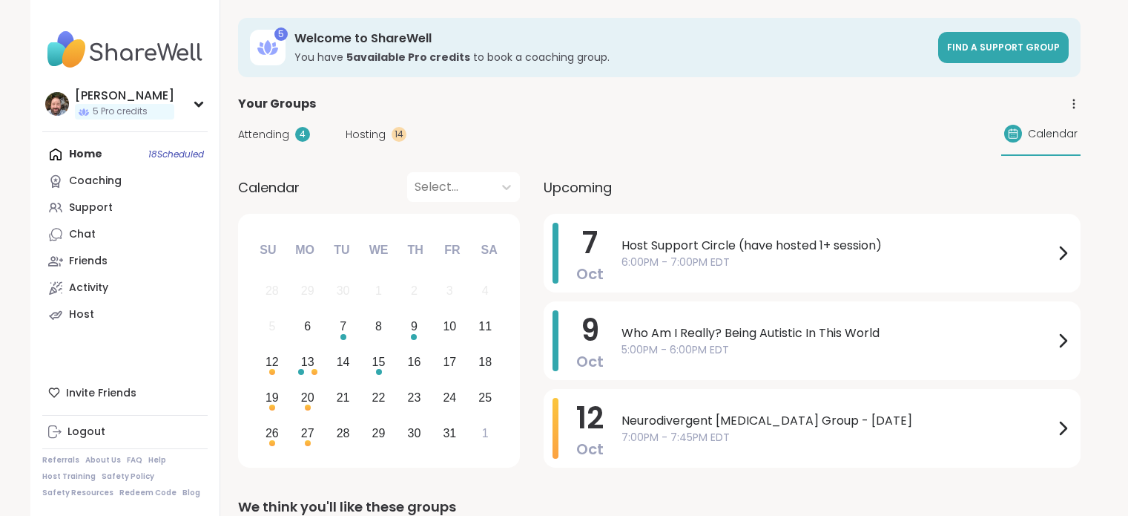
click at [139, 42] on img at bounding box center [124, 50] width 165 height 52
drag, startPoint x: 628, startPoint y: 266, endPoint x: 660, endPoint y: 264, distance: 32.7
click at [644, 266] on span "6:00PM - 7:00PM EDT" at bounding box center [838, 262] width 433 height 16
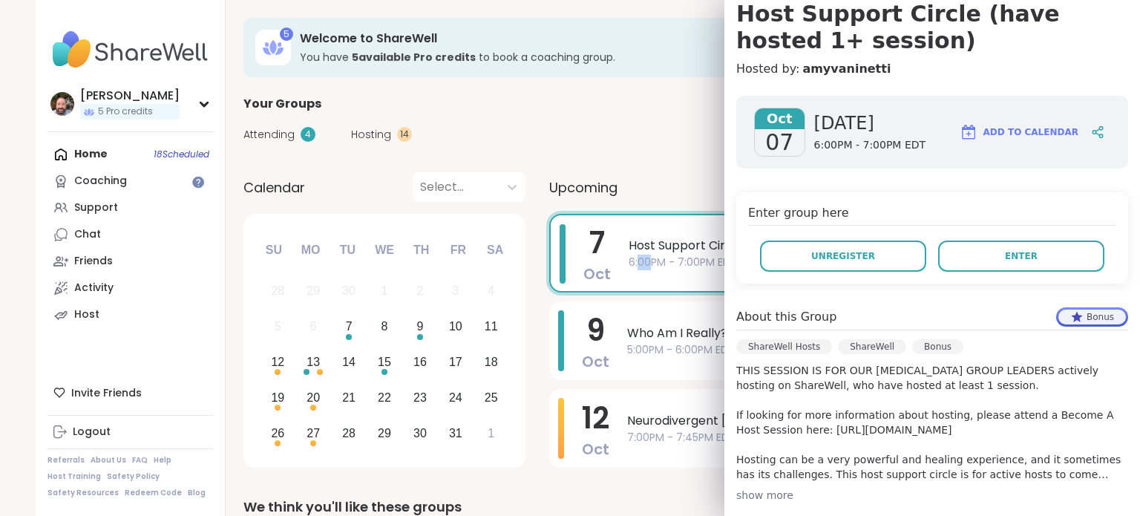
scroll to position [148, 0]
click at [967, 260] on button "Enter" at bounding box center [1021, 255] width 166 height 31
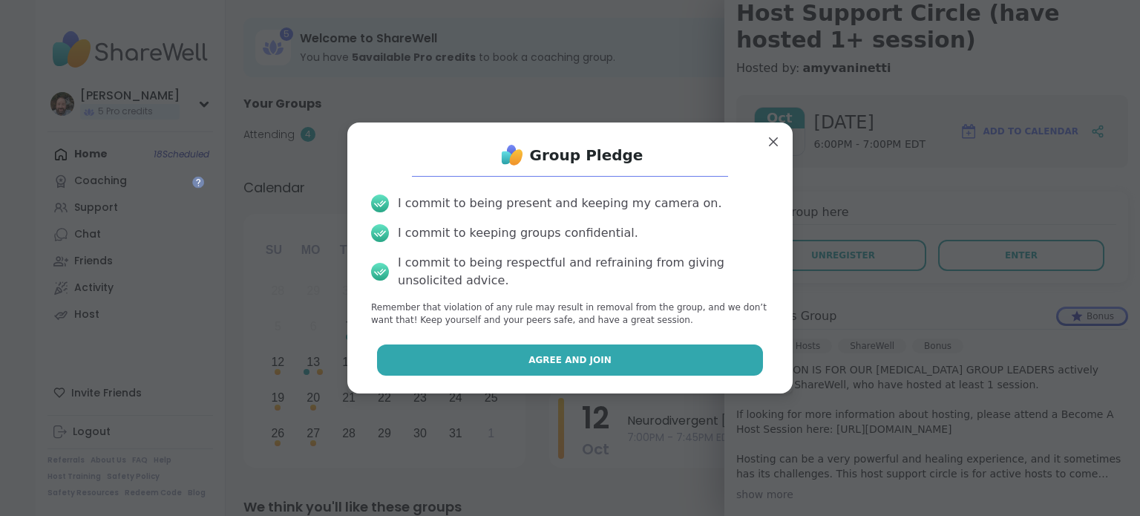
click at [618, 366] on button "Agree and Join" at bounding box center [570, 359] width 387 height 31
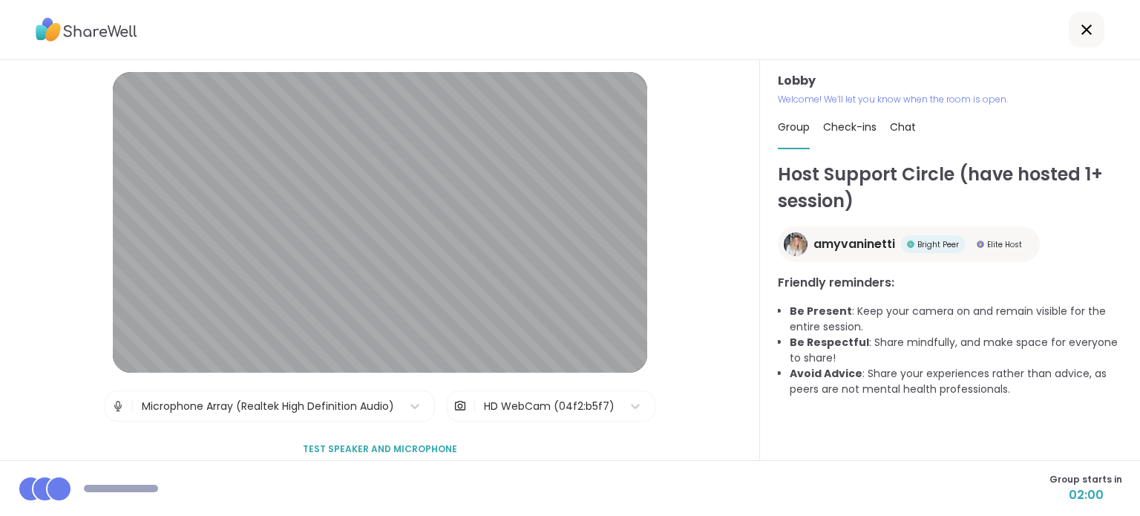
click at [502, 407] on div "HD WebCam (04f2:b5f7)" at bounding box center [549, 406] width 131 height 16
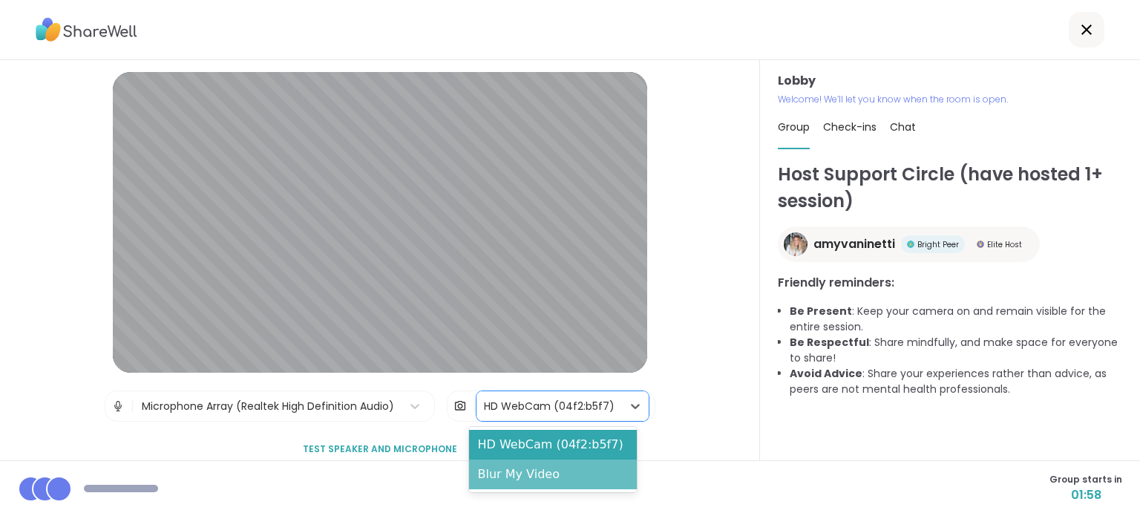
click at [513, 476] on div "Blur My Video" at bounding box center [553, 474] width 168 height 30
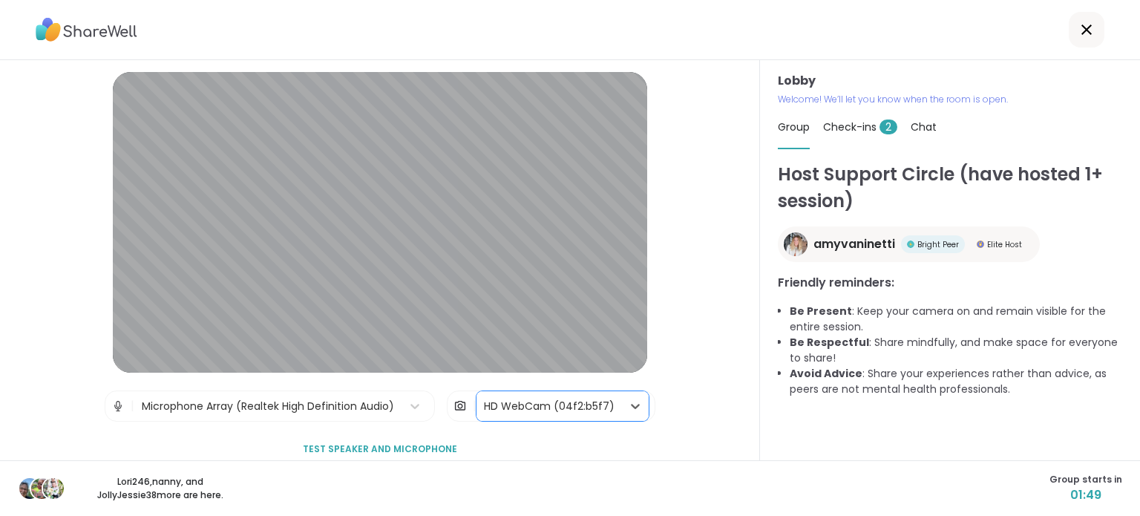
click at [858, 138] on div "Check-ins 2" at bounding box center [860, 127] width 74 height 42
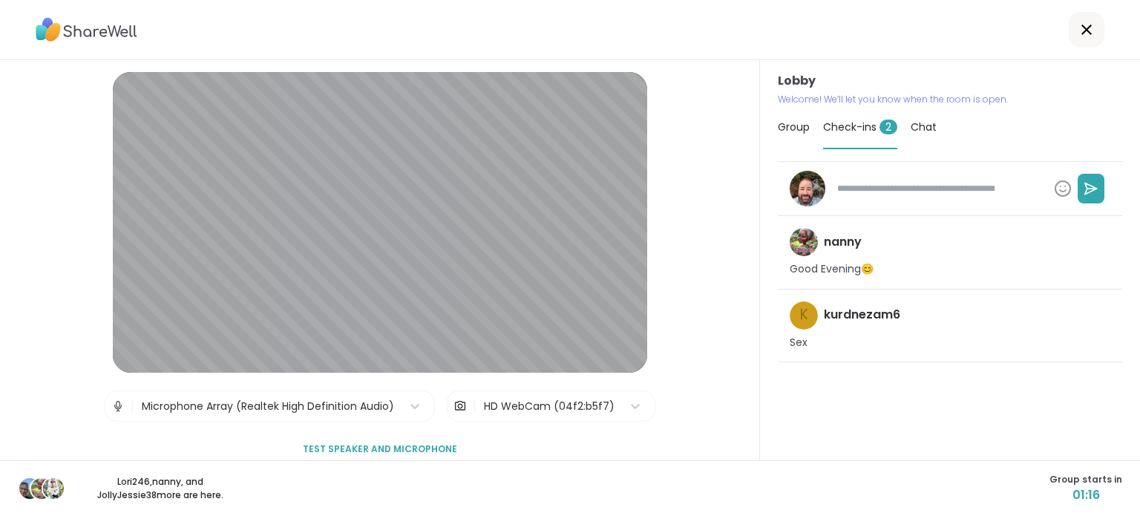
click at [303, 447] on span "Test speaker and microphone" at bounding box center [380, 448] width 154 height 13
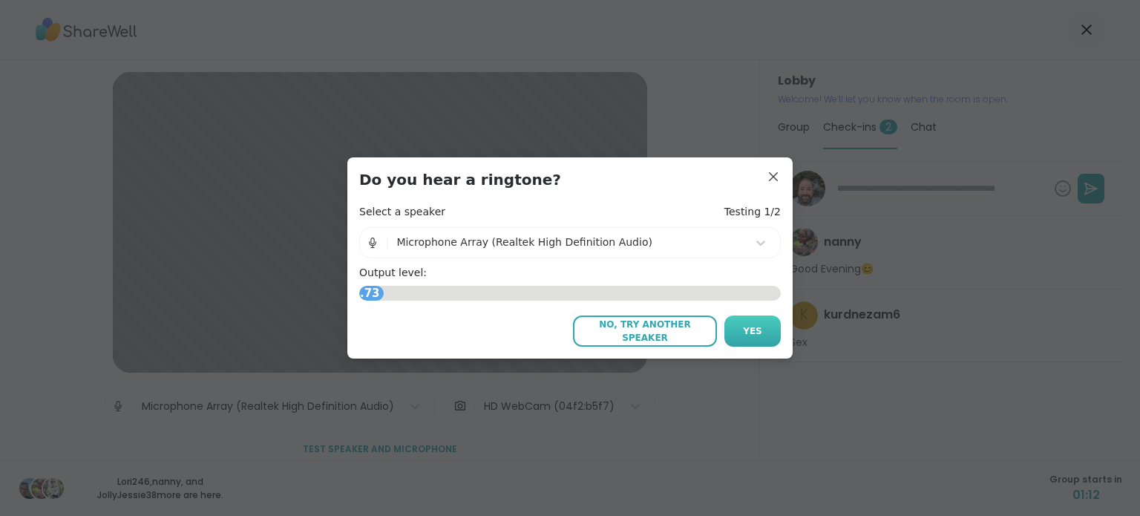
click at [752, 325] on span "Yes" at bounding box center [752, 330] width 19 height 13
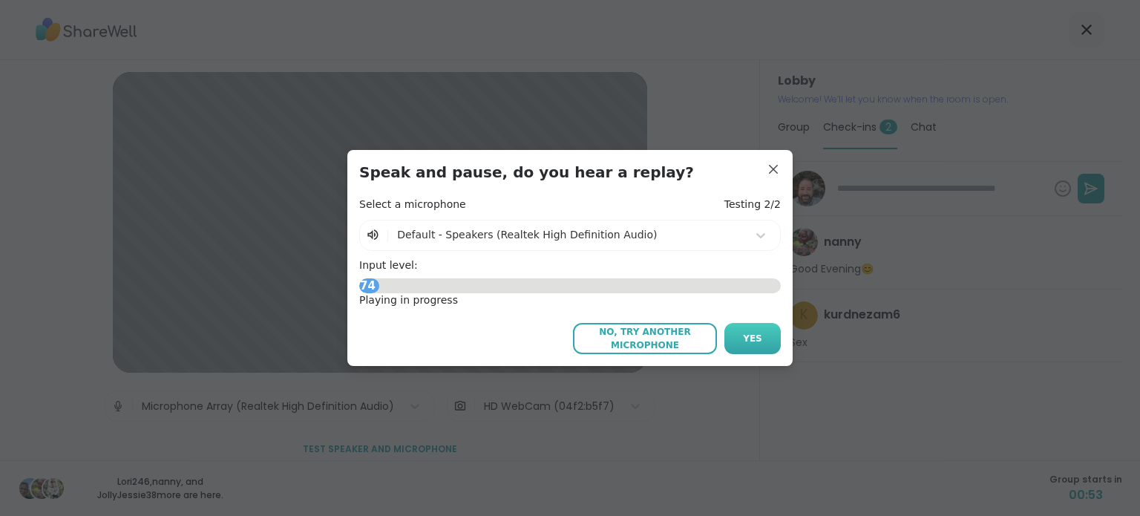
click at [751, 335] on span "Yes" at bounding box center [752, 338] width 19 height 13
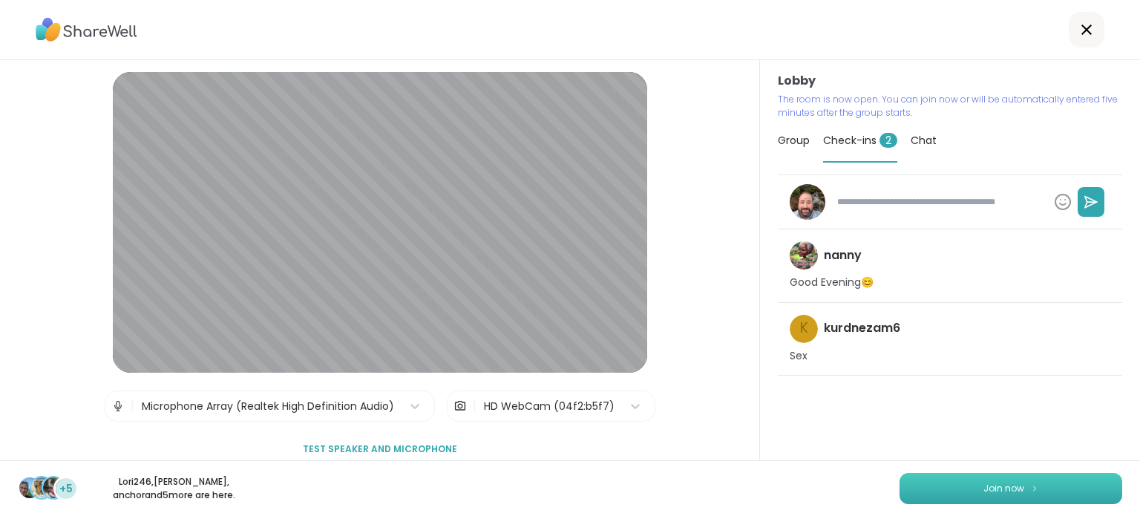
click at [983, 483] on span "Join now" at bounding box center [1003, 487] width 41 height 13
type textarea "*"
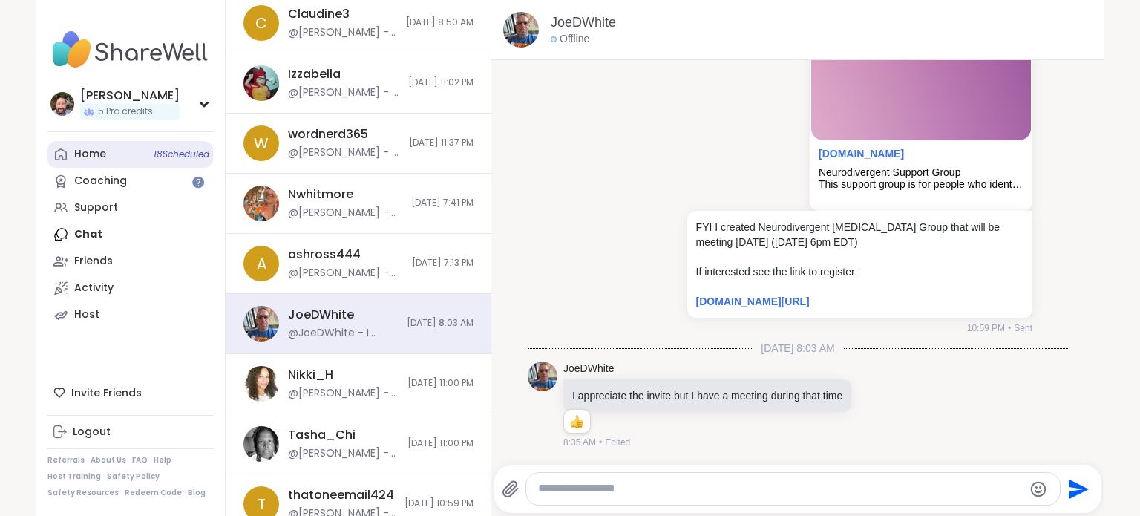
click at [99, 160] on link "Home 18 Scheduled" at bounding box center [129, 154] width 165 height 27
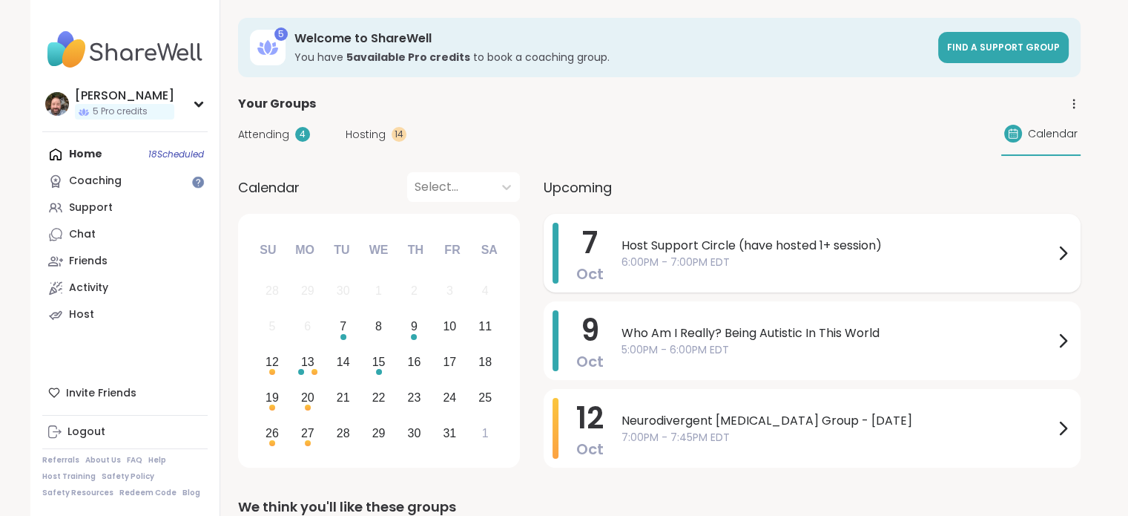
click at [732, 245] on span "Host Support Circle (have hosted 1+ session)" at bounding box center [838, 246] width 433 height 18
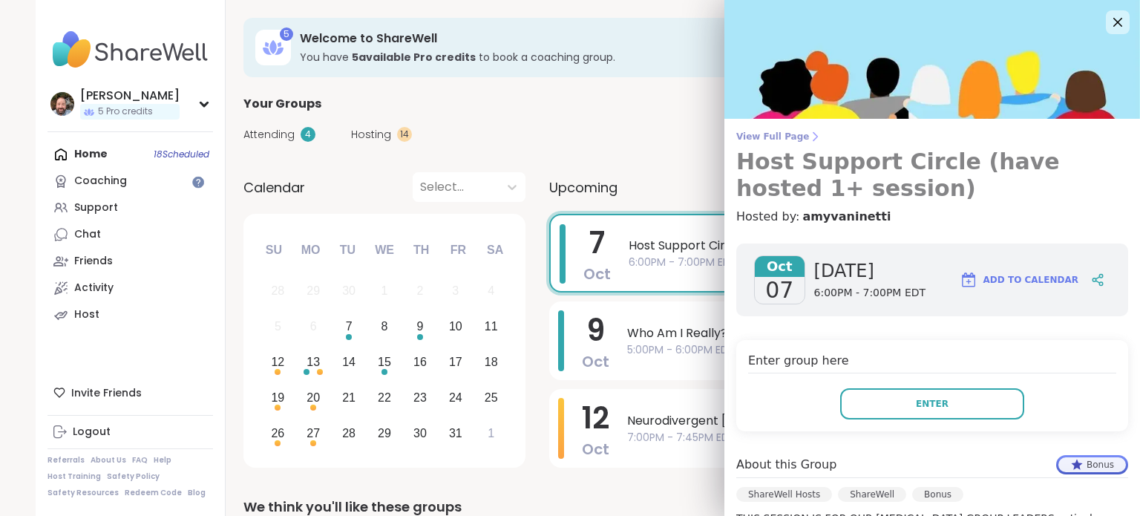
click at [771, 131] on span "View Full Page" at bounding box center [932, 137] width 392 height 12
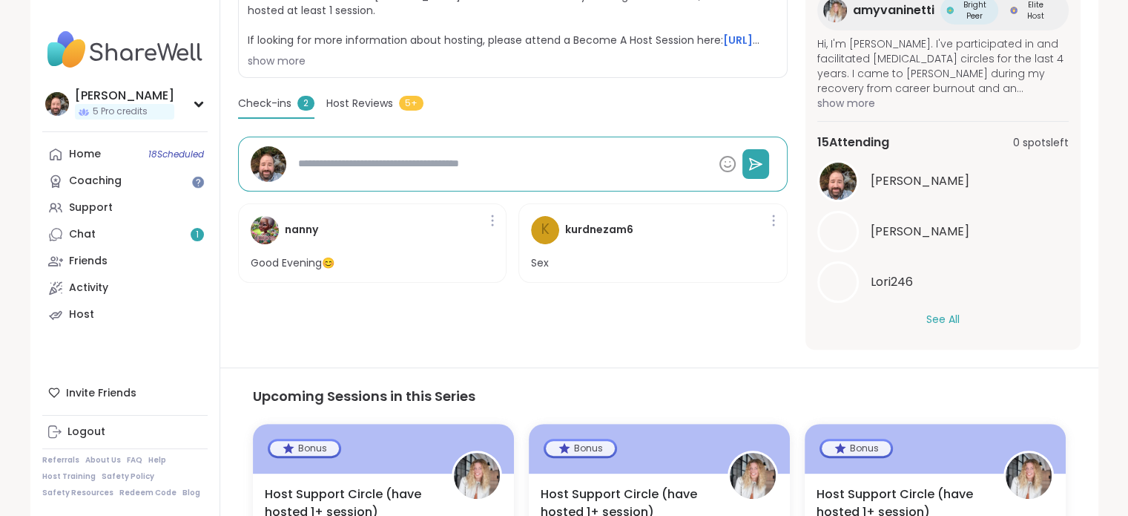
scroll to position [371, 0]
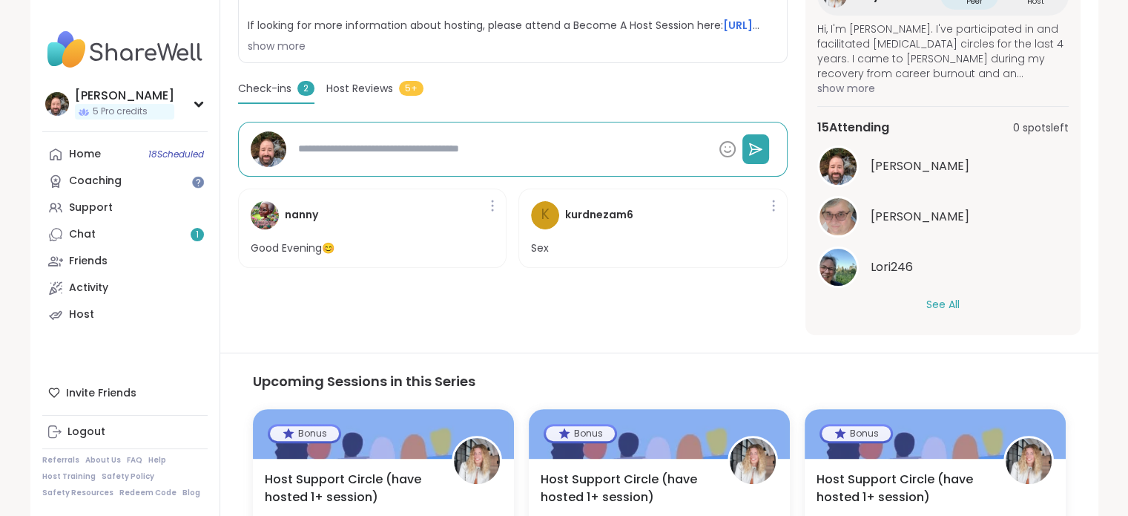
click at [947, 301] on button "See All" at bounding box center [943, 305] width 33 height 16
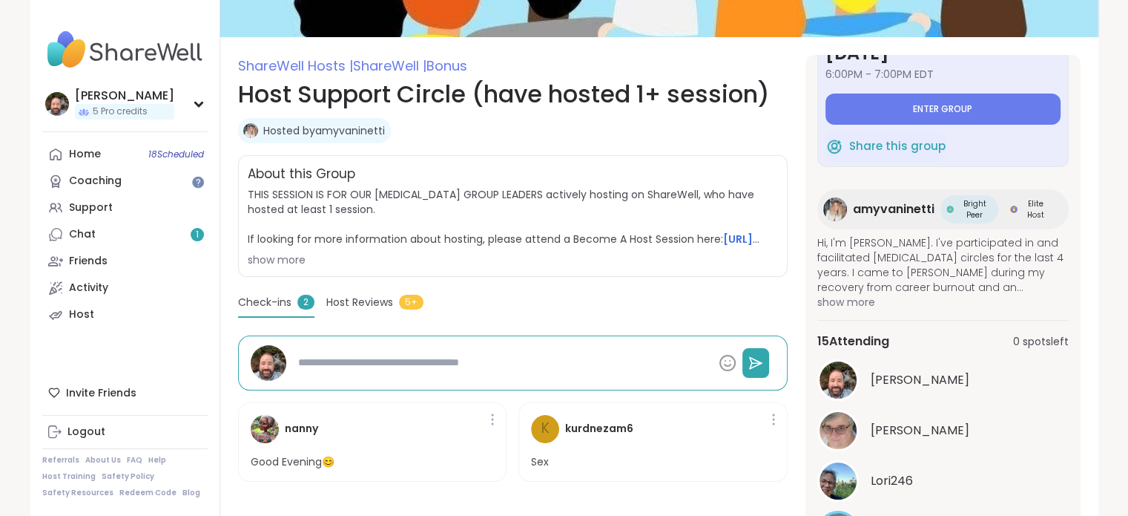
scroll to position [148, 0]
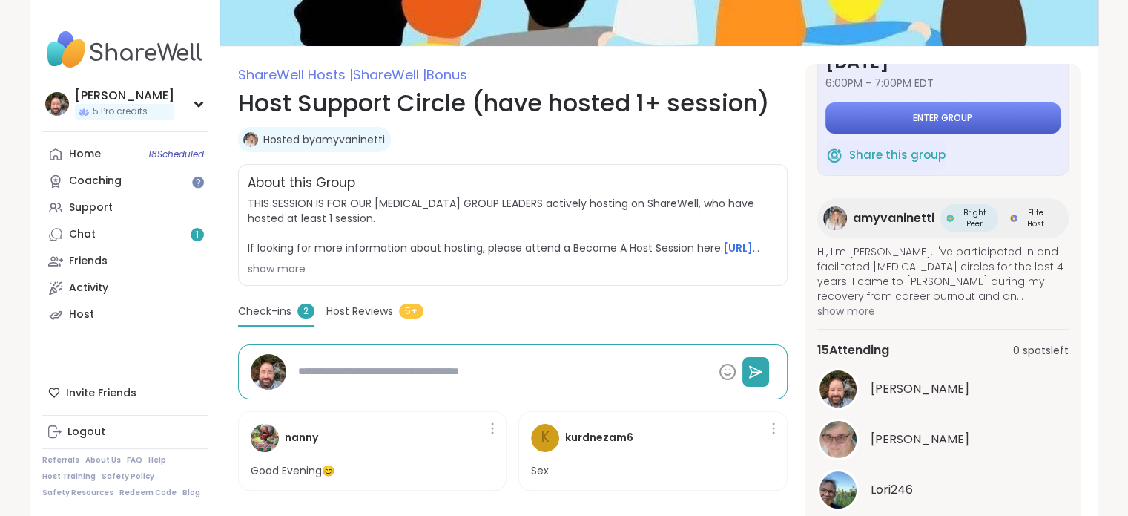
click at [893, 108] on button "Enter group" at bounding box center [943, 117] width 235 height 31
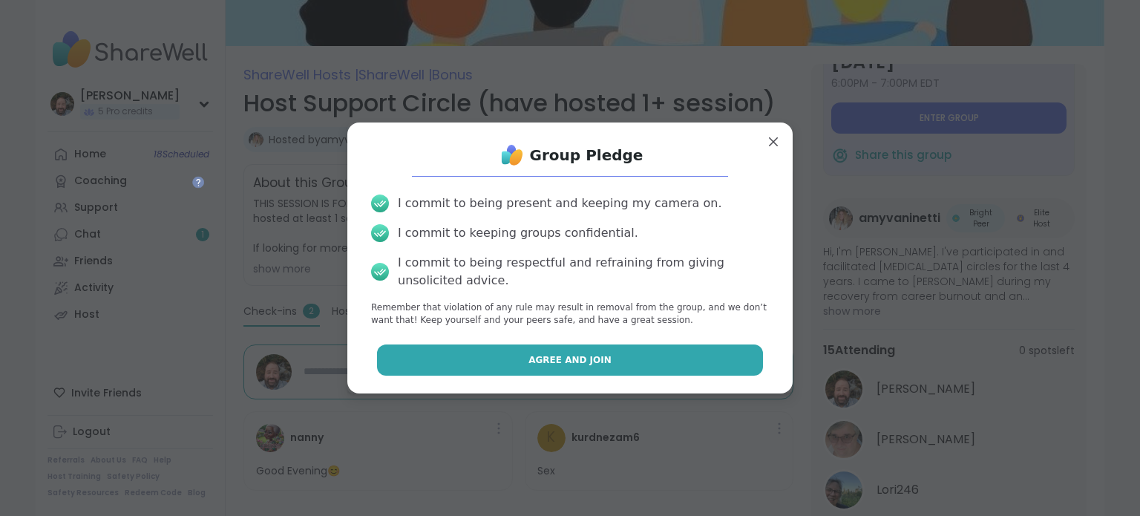
click at [653, 353] on button "Agree and Join" at bounding box center [570, 359] width 387 height 31
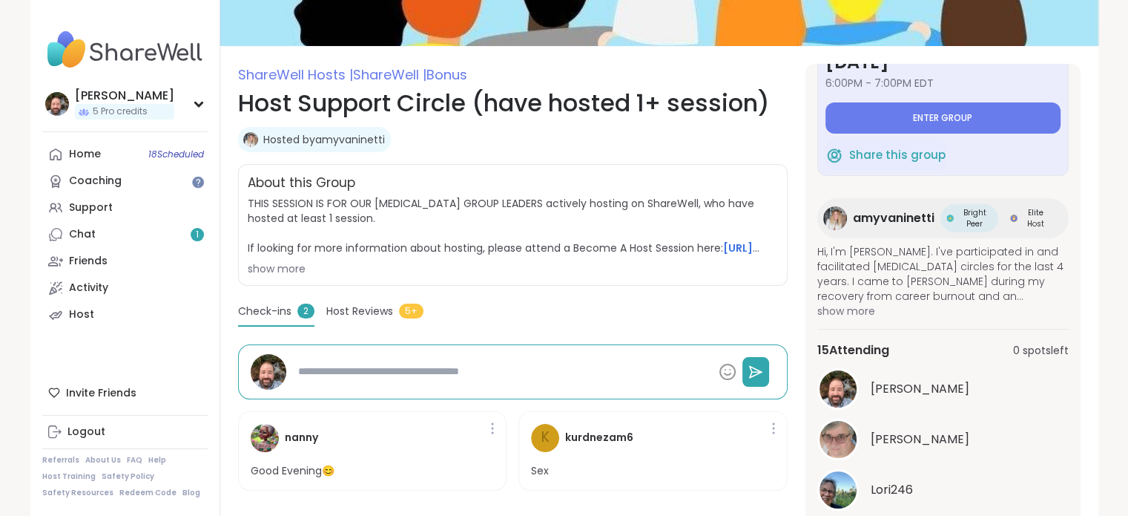
type textarea "*"
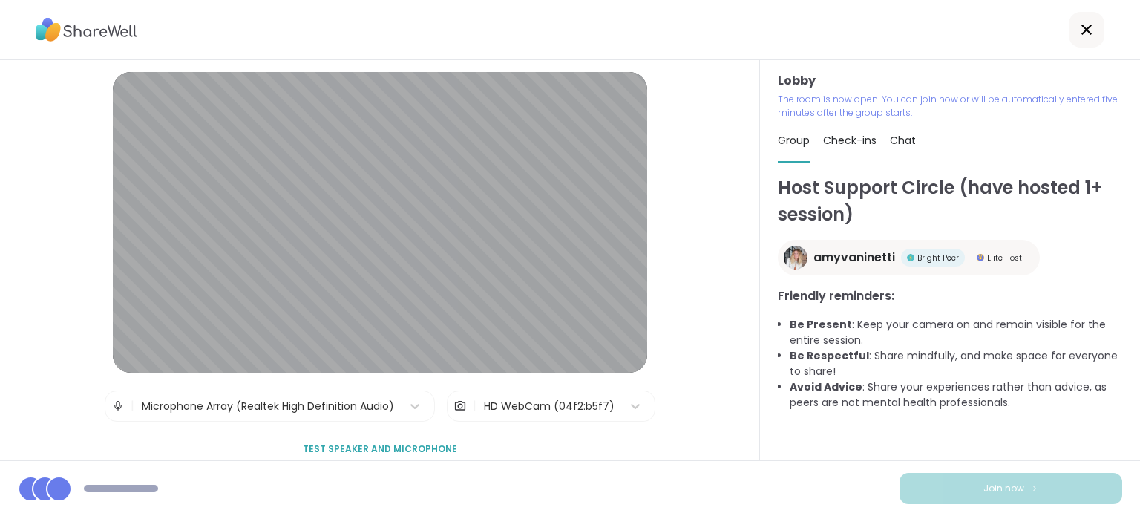
click at [509, 395] on div "HD WebCam (04f2:b5f7)" at bounding box center [548, 406] width 145 height 30
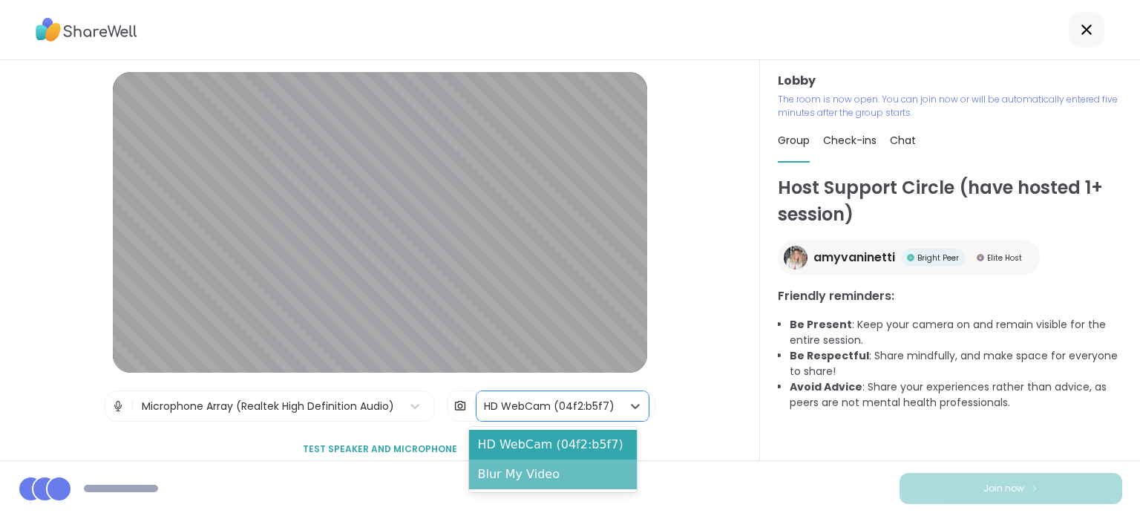
click at [513, 473] on div "Blur My Video" at bounding box center [553, 474] width 168 height 30
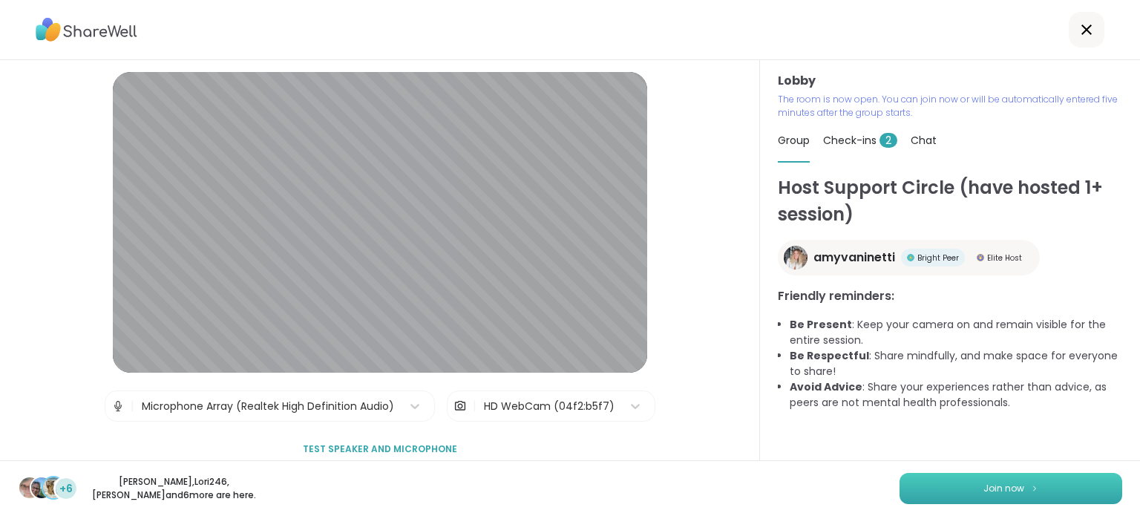
click at [953, 484] on button "Join now" at bounding box center [1010, 488] width 223 height 31
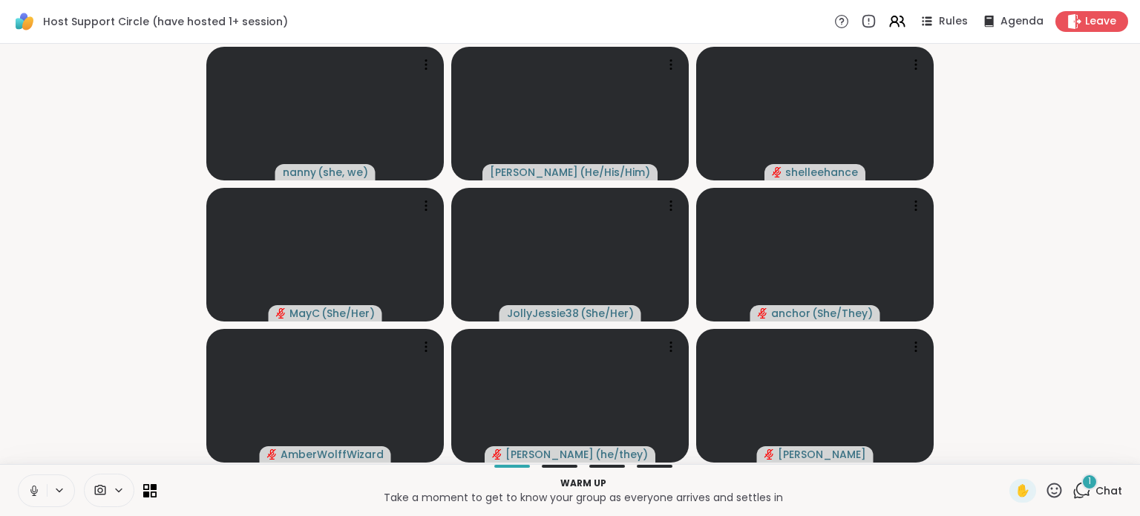
click at [30, 493] on icon at bounding box center [33, 490] width 13 height 13
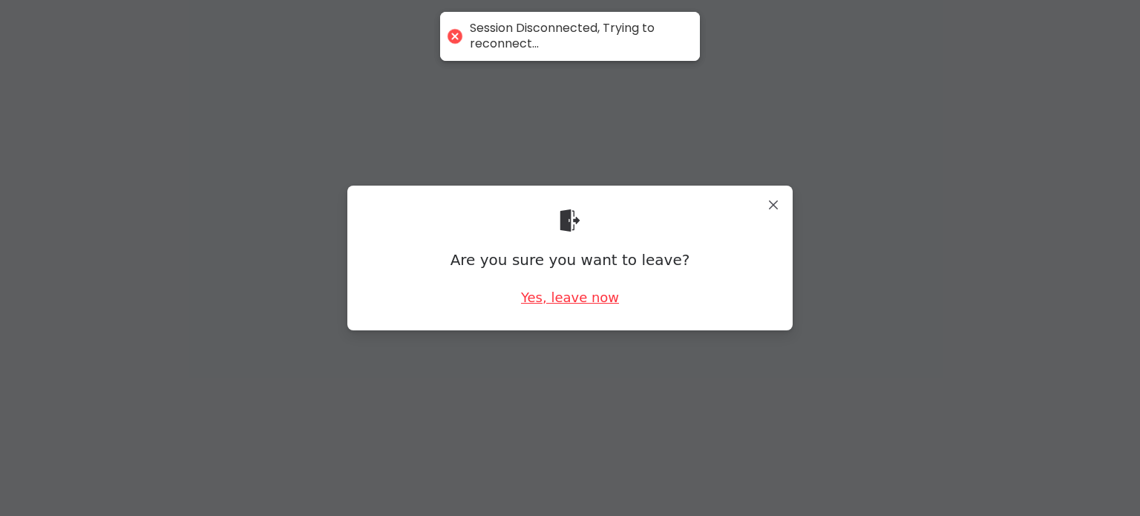
click at [570, 290] on div "Yes, leave now" at bounding box center [570, 297] width 98 height 19
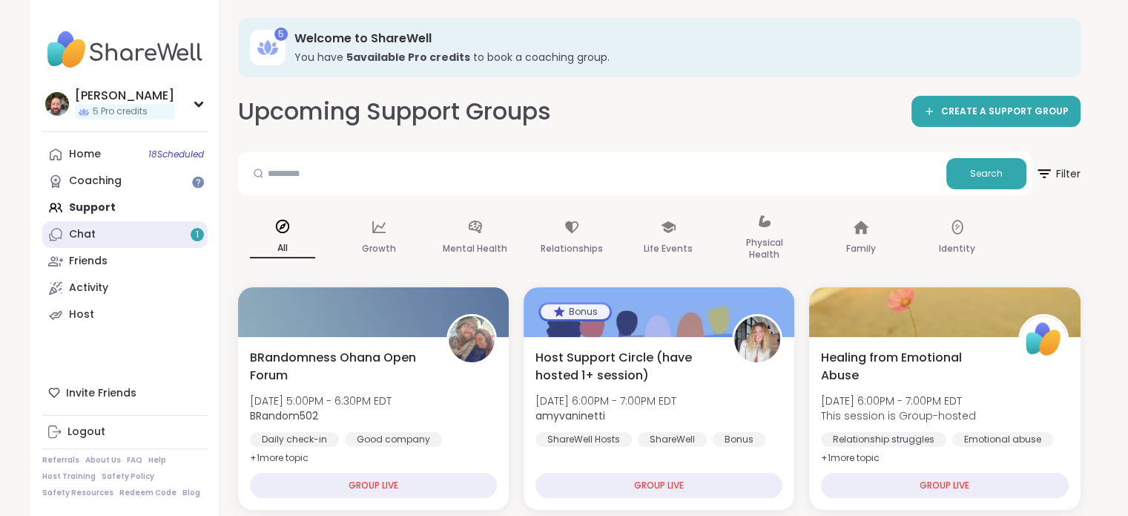
click at [157, 238] on link "Chat 1" at bounding box center [124, 234] width 165 height 27
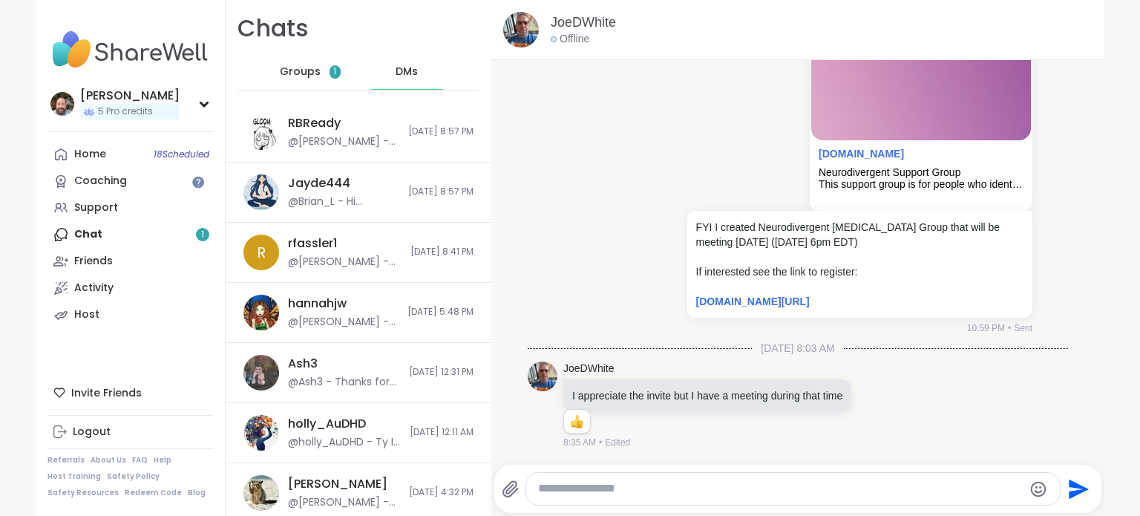
click at [602, 473] on div at bounding box center [792, 489] width 533 height 32
click at [599, 481] on textarea "Type your message" at bounding box center [780, 489] width 484 height 16
type textarea "**********"
drag, startPoint x: 823, startPoint y: 485, endPoint x: 522, endPoint y: 478, distance: 300.6
click at [526, 478] on div "**********" at bounding box center [793, 489] width 534 height 32
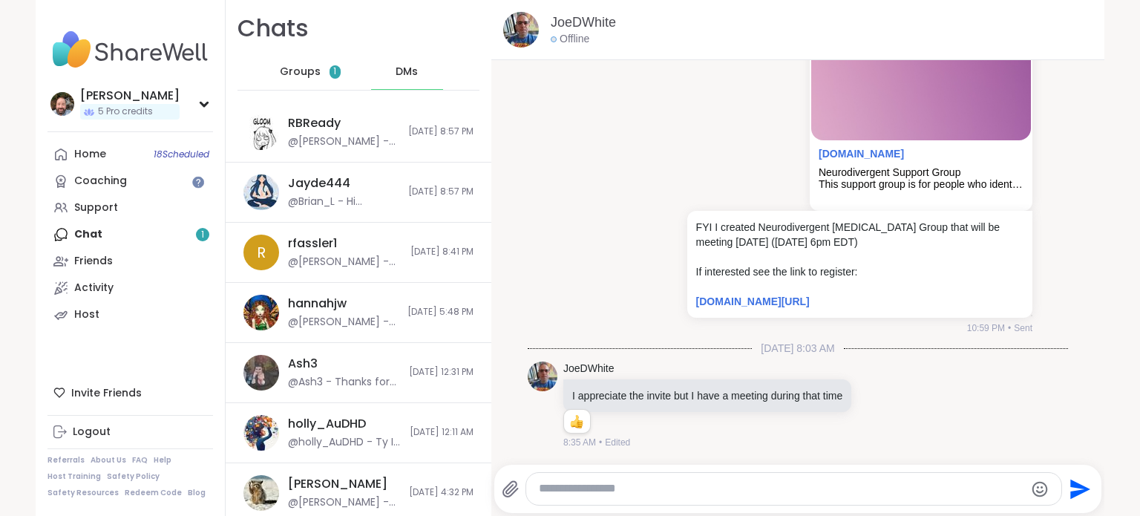
click at [145, 236] on div "Home 18 Scheduled Coaching Support Chat 1 Friends Activity Host" at bounding box center [129, 234] width 165 height 187
click at [202, 225] on div "Home 18 Scheduled Coaching Support Chat 1 Friends Activity Host" at bounding box center [129, 234] width 165 height 187
click at [105, 243] on div "Home 18 Scheduled Coaching Support Chat 1 Friends Activity Host" at bounding box center [129, 234] width 165 height 187
click at [329, 76] on span "1" at bounding box center [334, 71] width 11 height 13
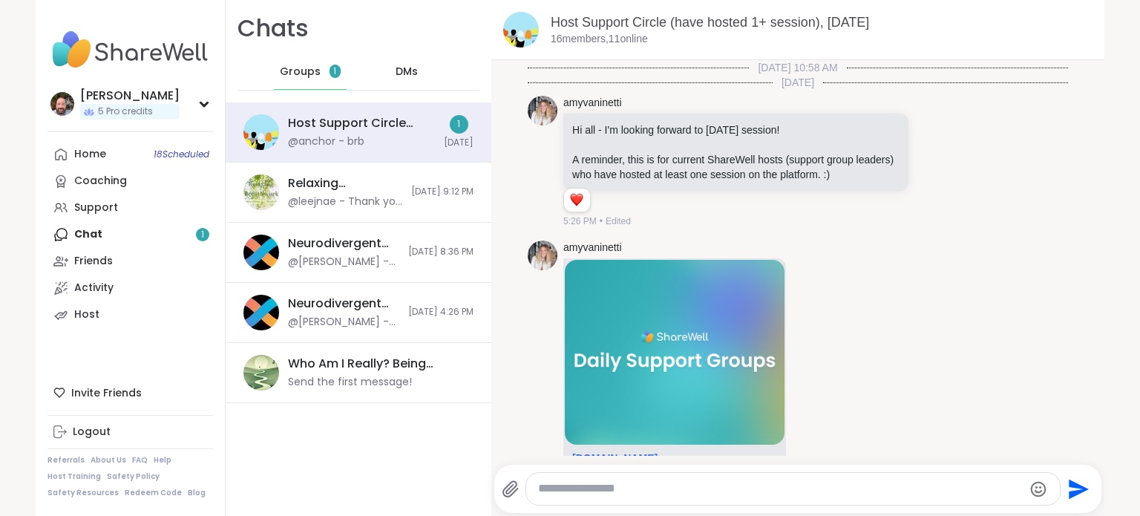
click at [333, 133] on div "Host Support Circle (have hosted 1+ session), Oct 07 @anchor - brb" at bounding box center [361, 132] width 147 height 34
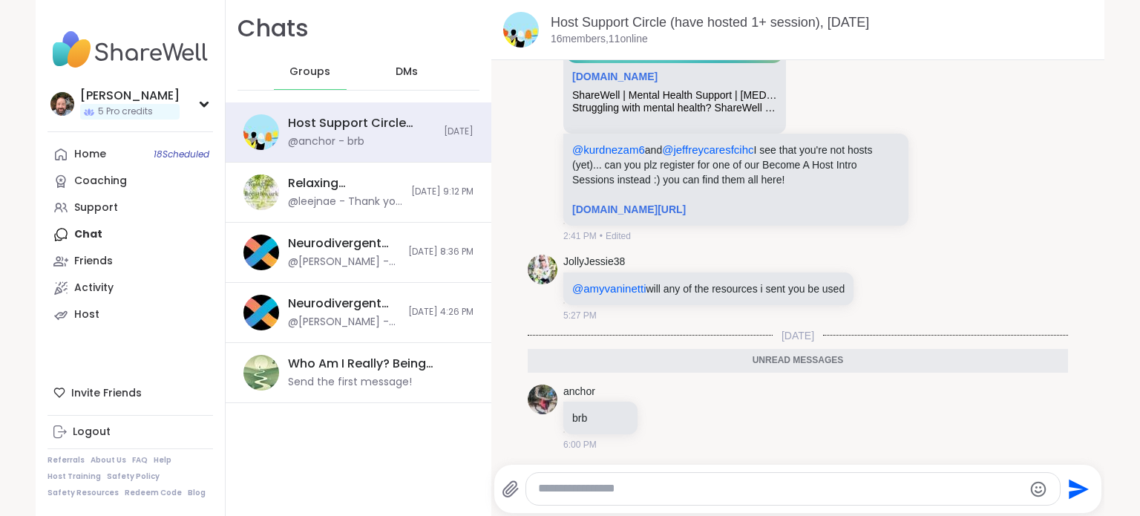
click at [614, 491] on textarea "Type your message" at bounding box center [780, 489] width 484 height 16
click at [560, 492] on textarea "Type your message" at bounding box center [780, 489] width 484 height 16
paste textarea "**********"
type textarea "**********"
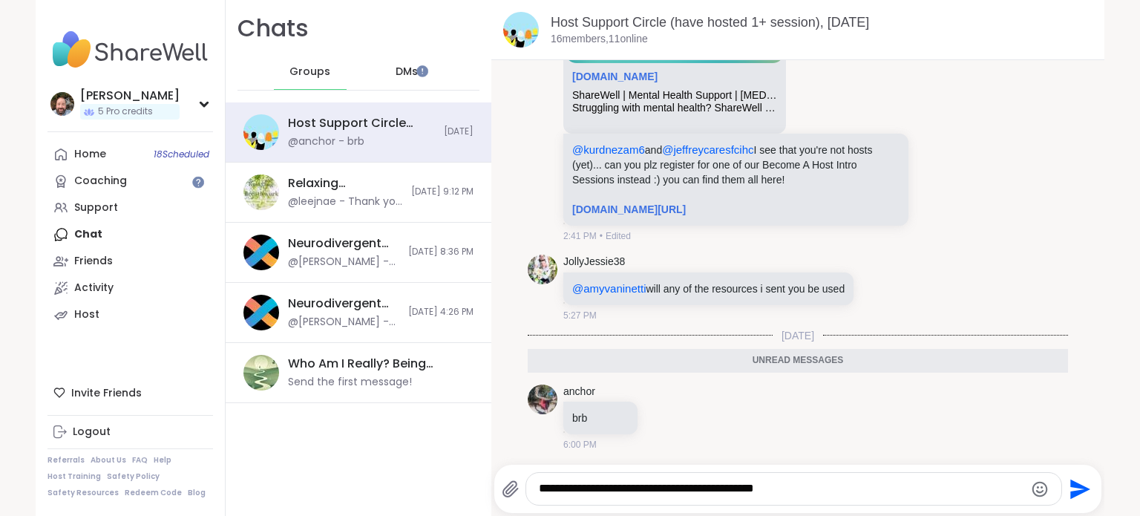
click at [1070, 484] on icon "Send" at bounding box center [1080, 489] width 20 height 20
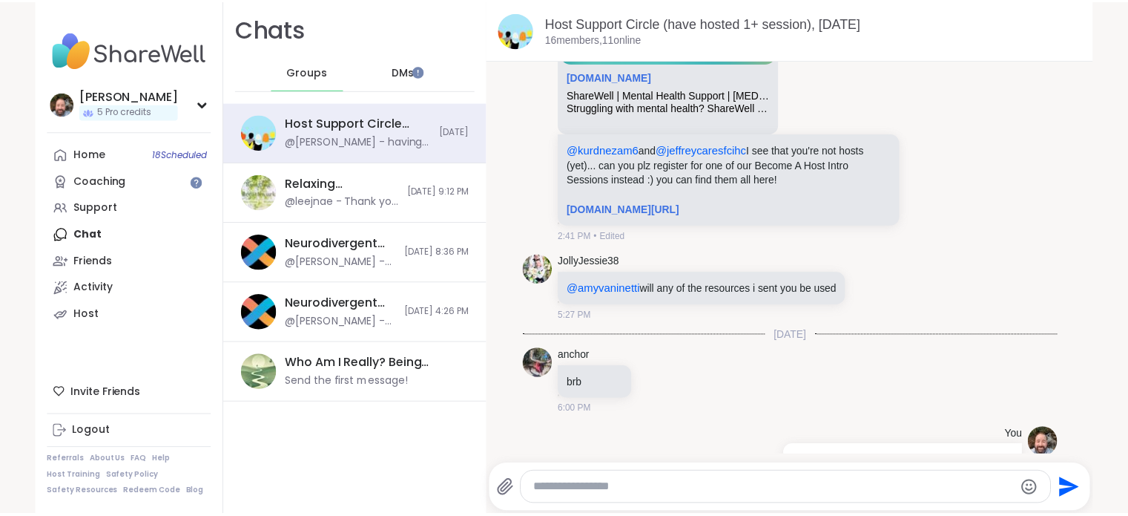
scroll to position [424, 0]
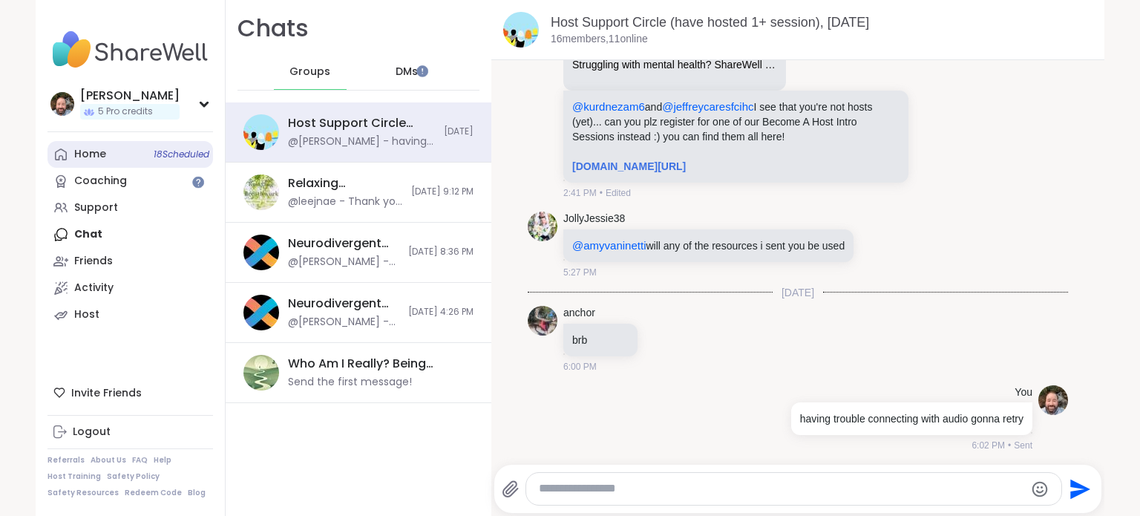
click at [77, 157] on div "Home 18 Scheduled" at bounding box center [90, 154] width 32 height 15
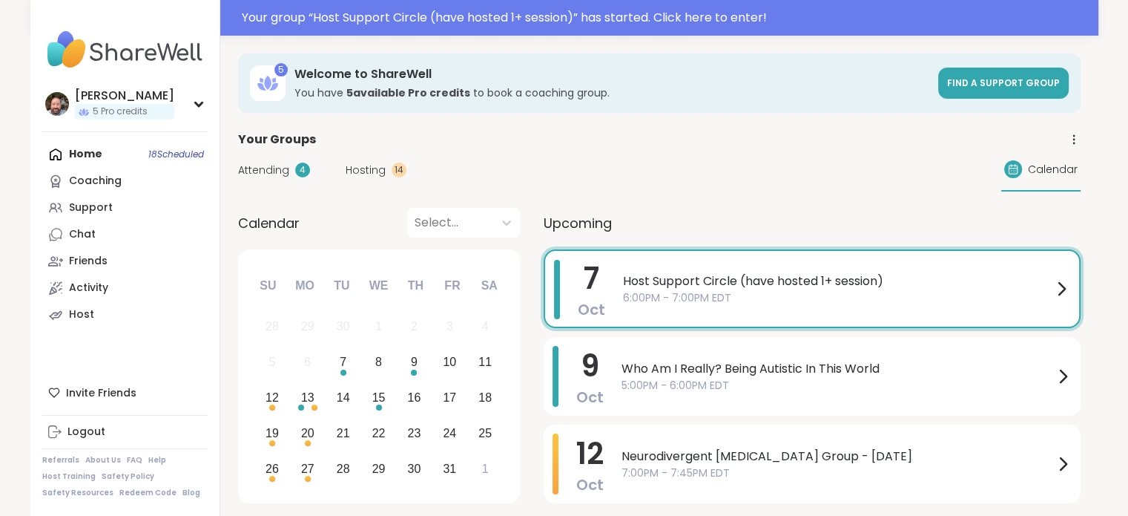
click at [676, 288] on span "Host Support Circle (have hosted 1+ session)" at bounding box center [838, 281] width 430 height 18
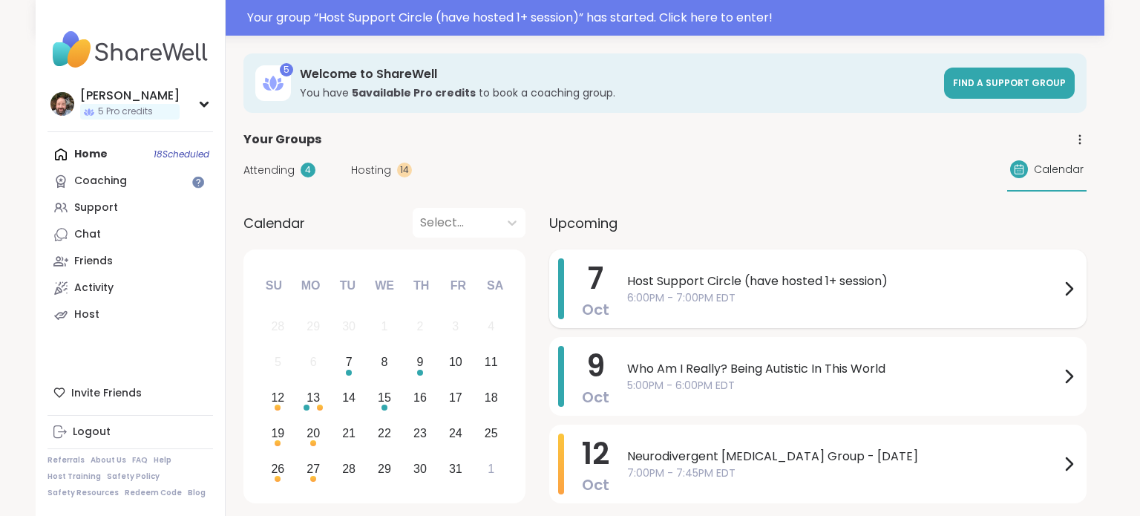
click at [683, 284] on span "Host Support Circle (have hosted 1+ session)" at bounding box center [843, 281] width 433 height 18
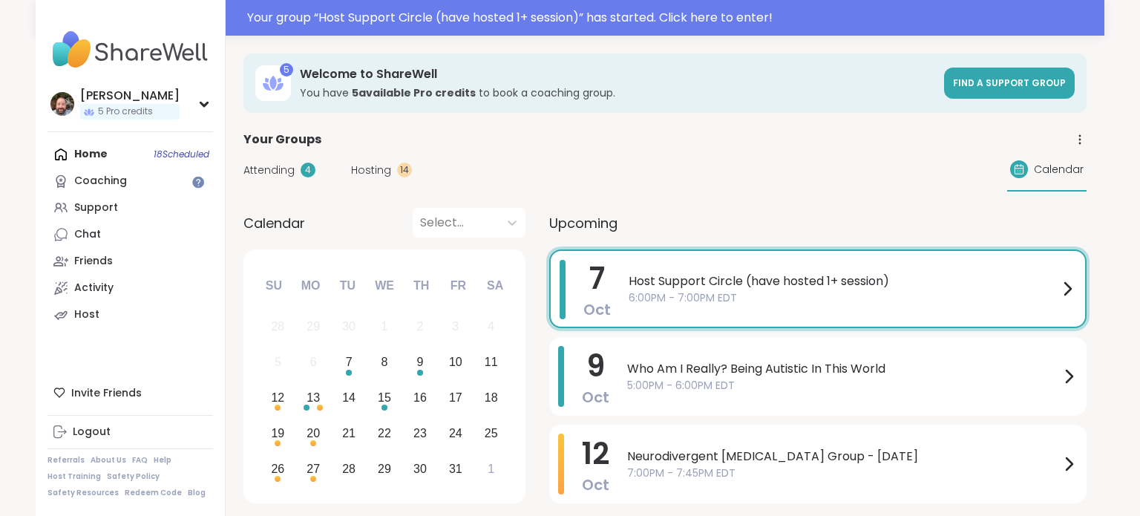
click at [679, 269] on div "Host Support Circle (have hosted 1+ session) 6:00PM - 7:00PM EDT" at bounding box center [851, 289] width 447 height 58
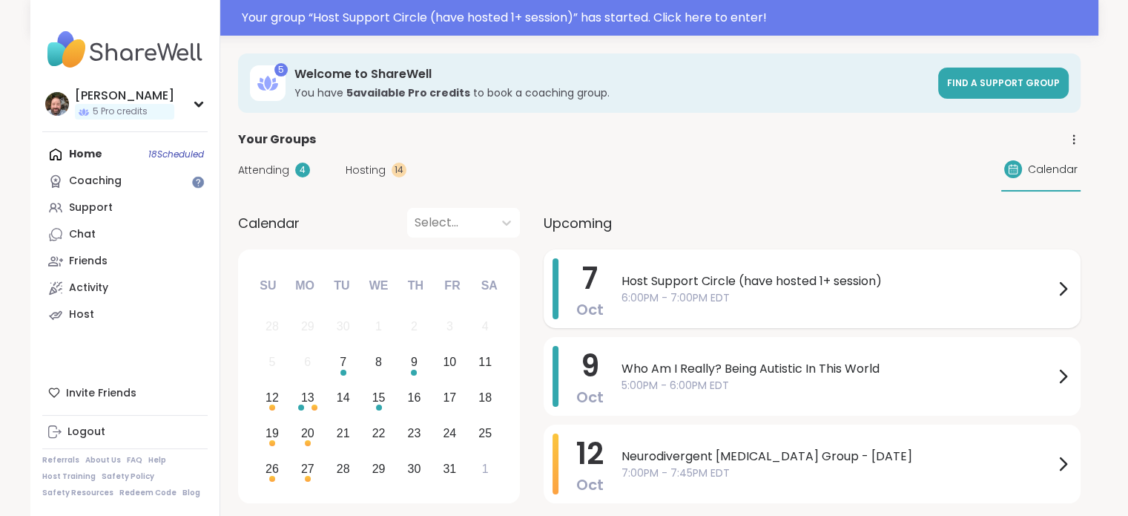
click at [1043, 284] on span "Host Support Circle (have hosted 1+ session)" at bounding box center [838, 281] width 433 height 18
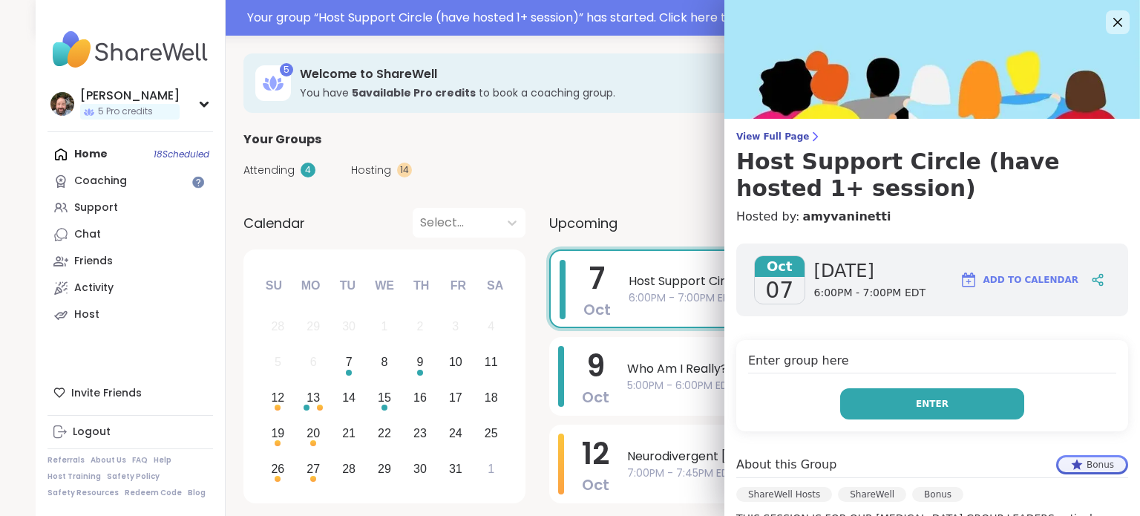
click at [940, 410] on button "Enter" at bounding box center [932, 403] width 184 height 31
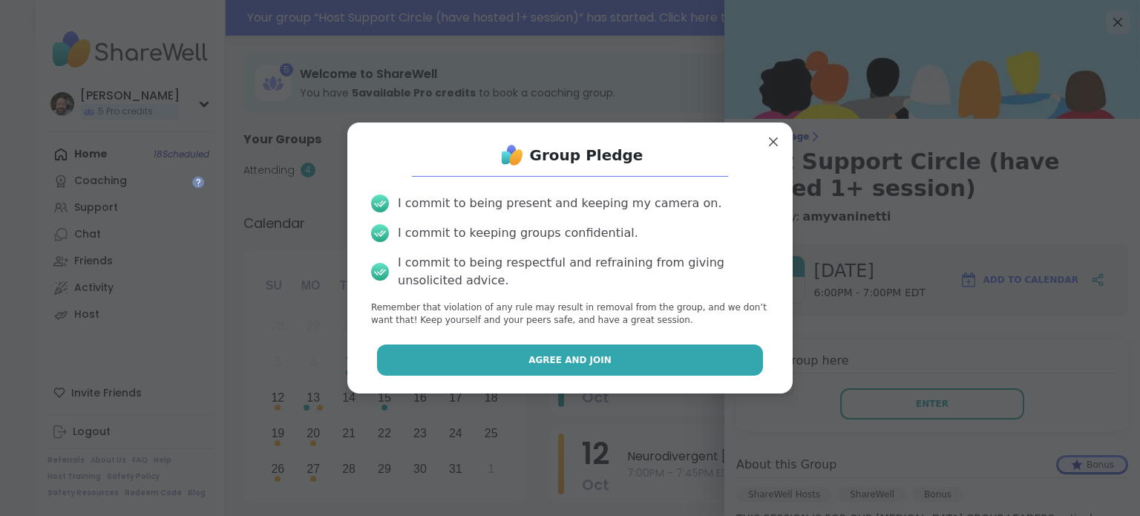
click at [556, 362] on span "Agree and Join" at bounding box center [569, 359] width 83 height 13
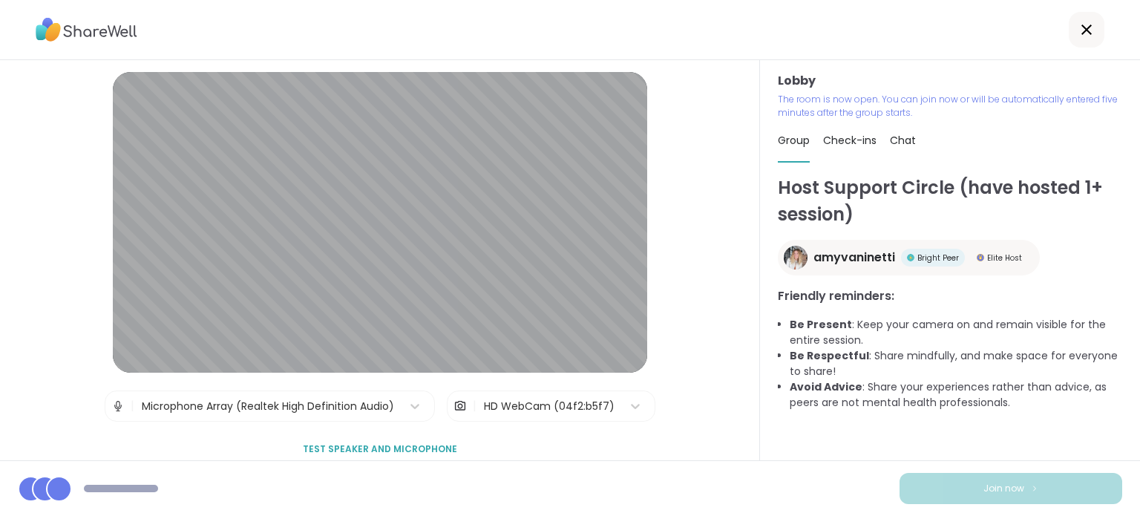
click at [393, 449] on span "Test speaker and microphone" at bounding box center [380, 448] width 154 height 13
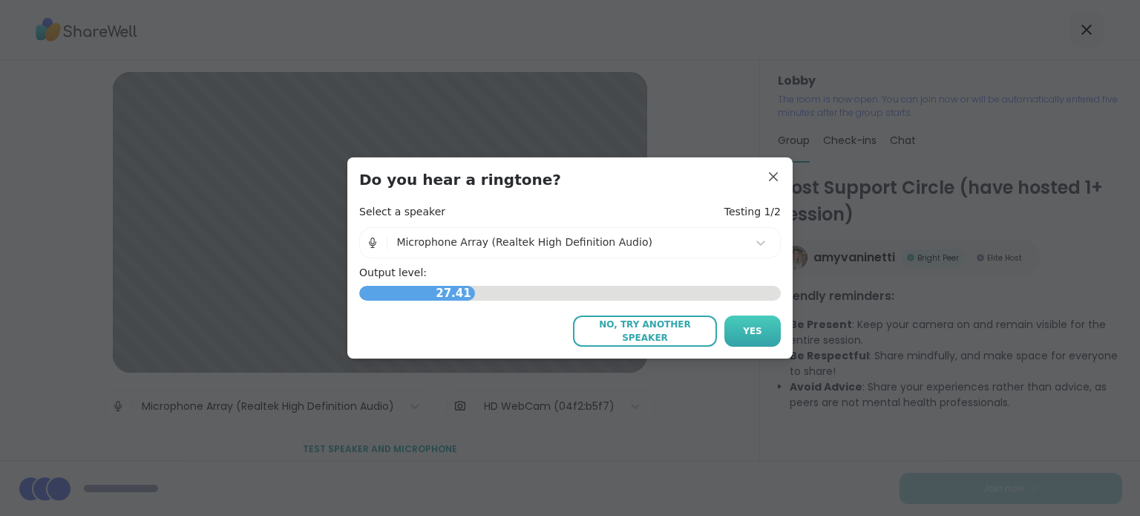
click at [757, 338] on button "Yes" at bounding box center [752, 330] width 56 height 31
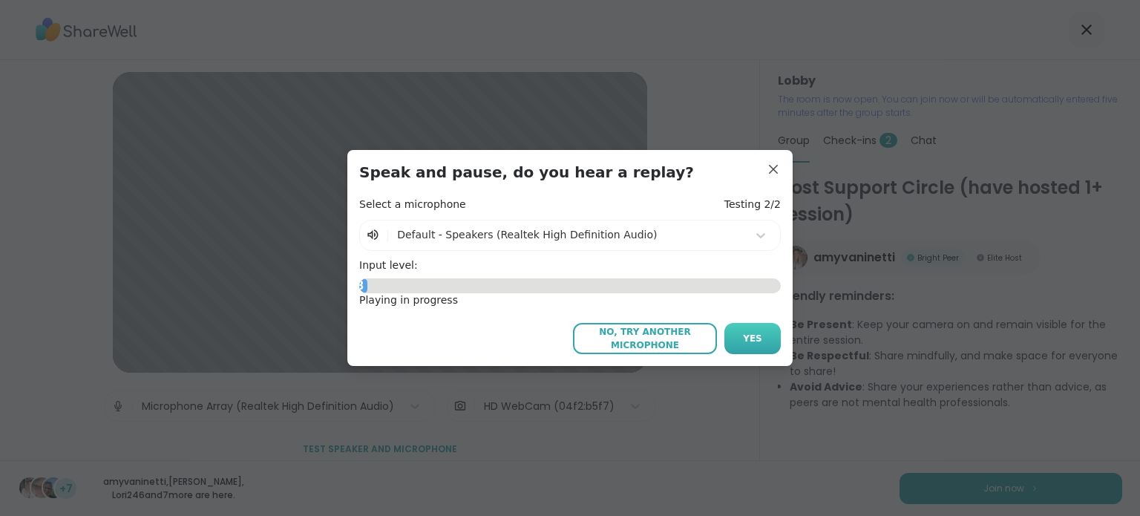
click at [753, 342] on span "Yes" at bounding box center [752, 338] width 19 height 13
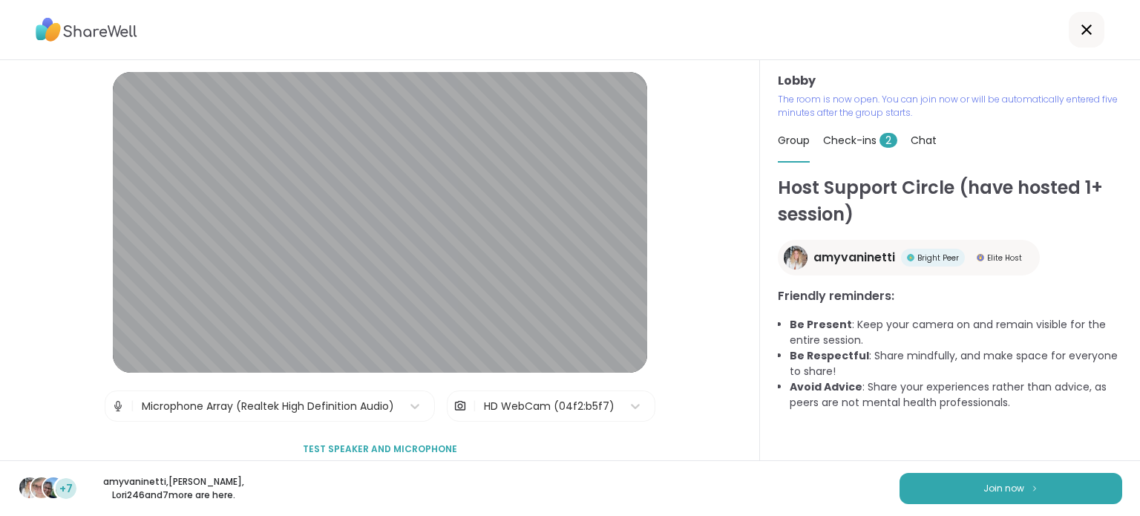
click at [510, 398] on div "HD WebCam (04f2:b5f7)" at bounding box center [549, 406] width 131 height 16
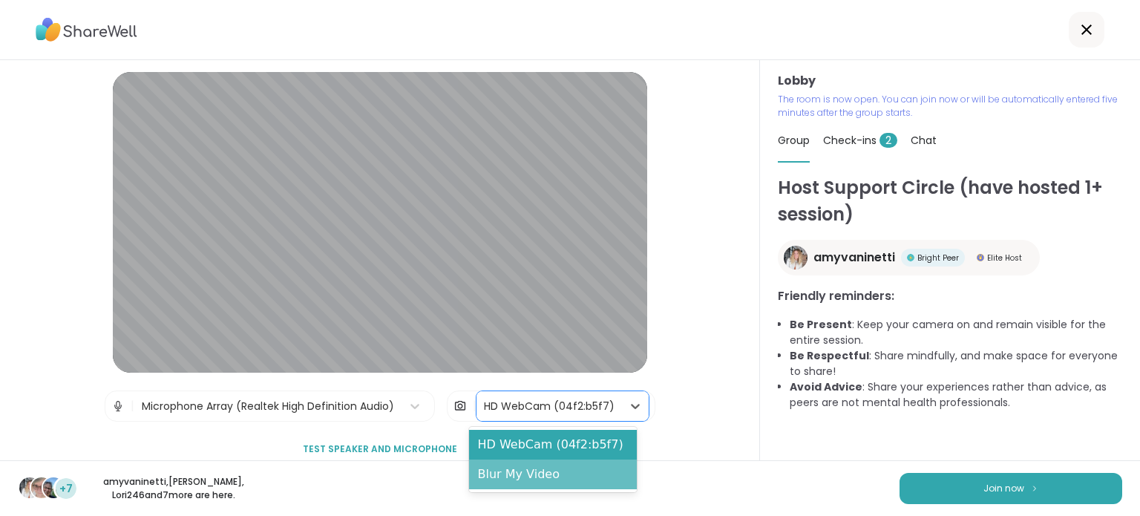
click at [516, 471] on div "Blur My Video" at bounding box center [553, 474] width 168 height 30
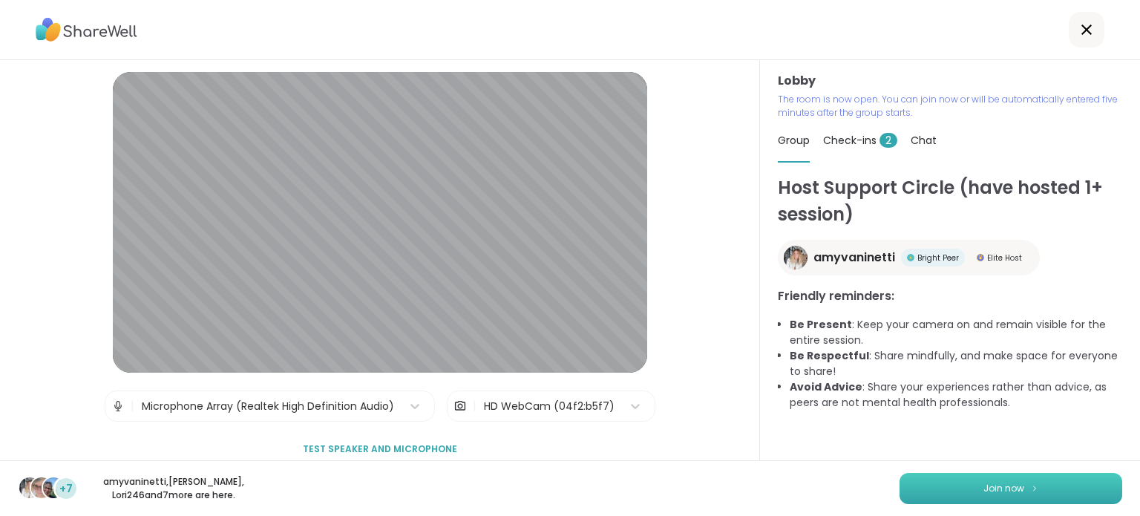
click at [948, 487] on button "Join now" at bounding box center [1010, 488] width 223 height 31
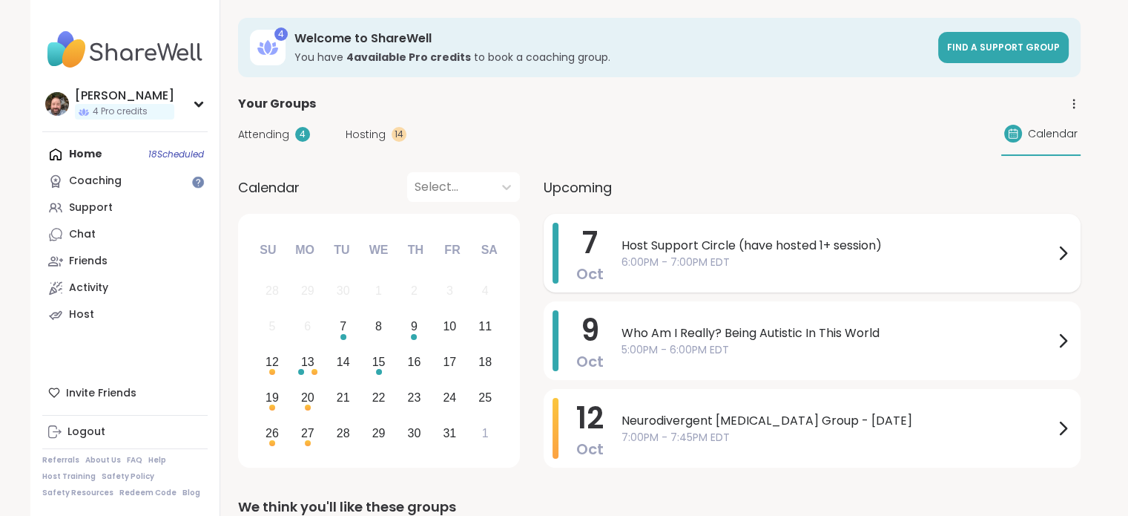
click at [625, 262] on span "6:00PM - 7:00PM EDT" at bounding box center [838, 262] width 433 height 16
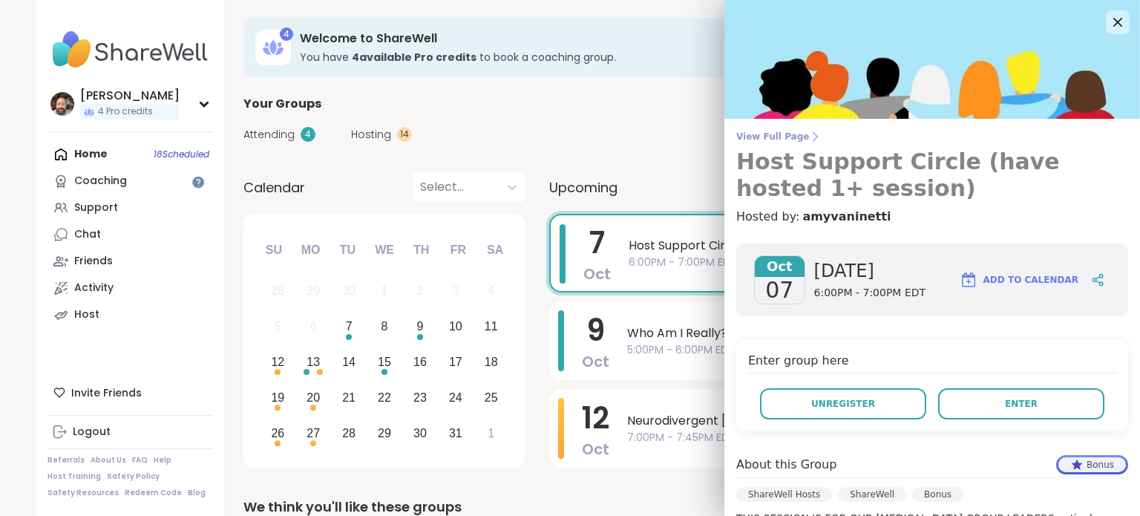
click at [769, 135] on span "View Full Page" at bounding box center [932, 137] width 392 height 12
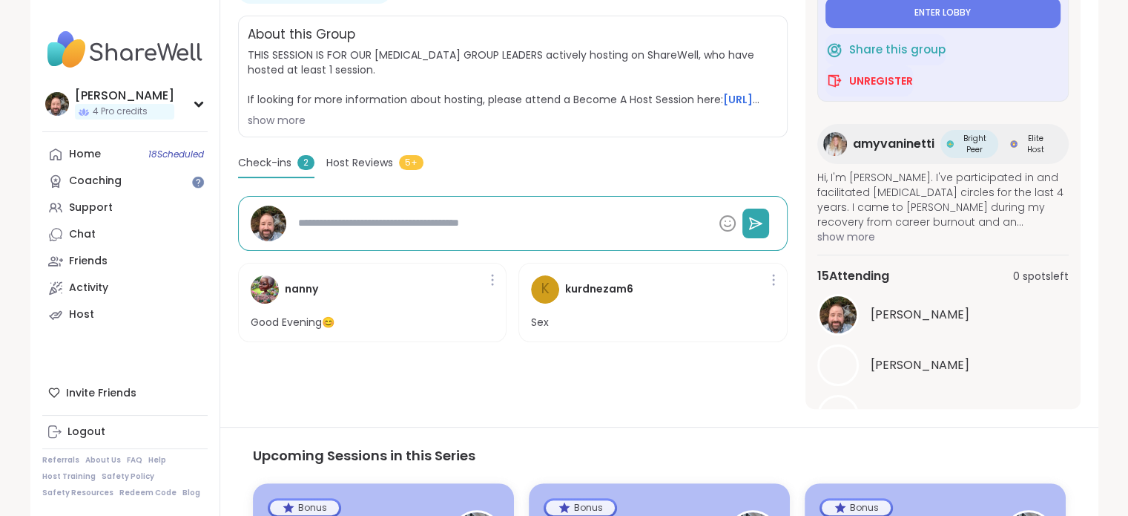
scroll to position [148, 0]
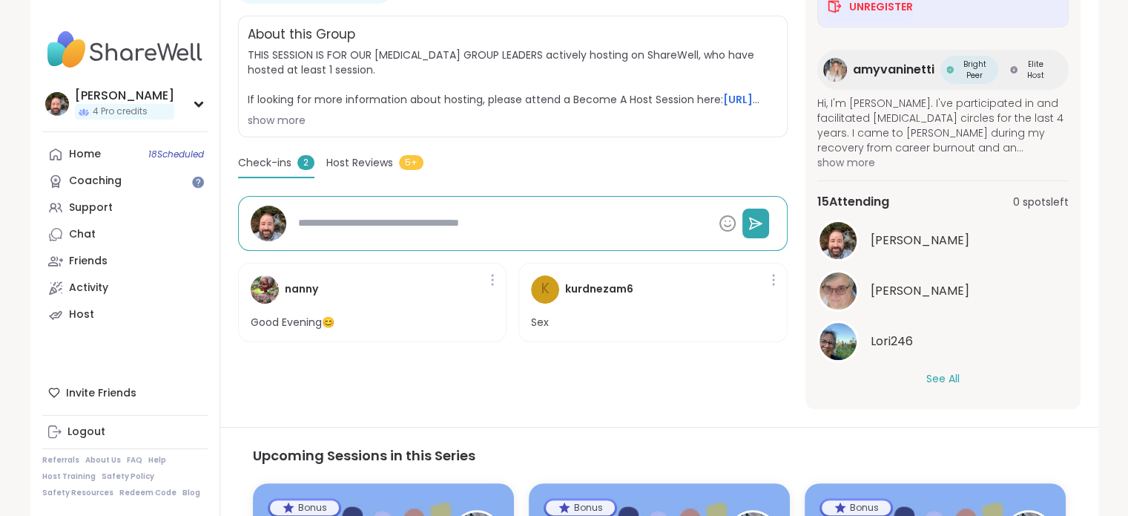
click at [941, 375] on button "See All" at bounding box center [943, 379] width 33 height 16
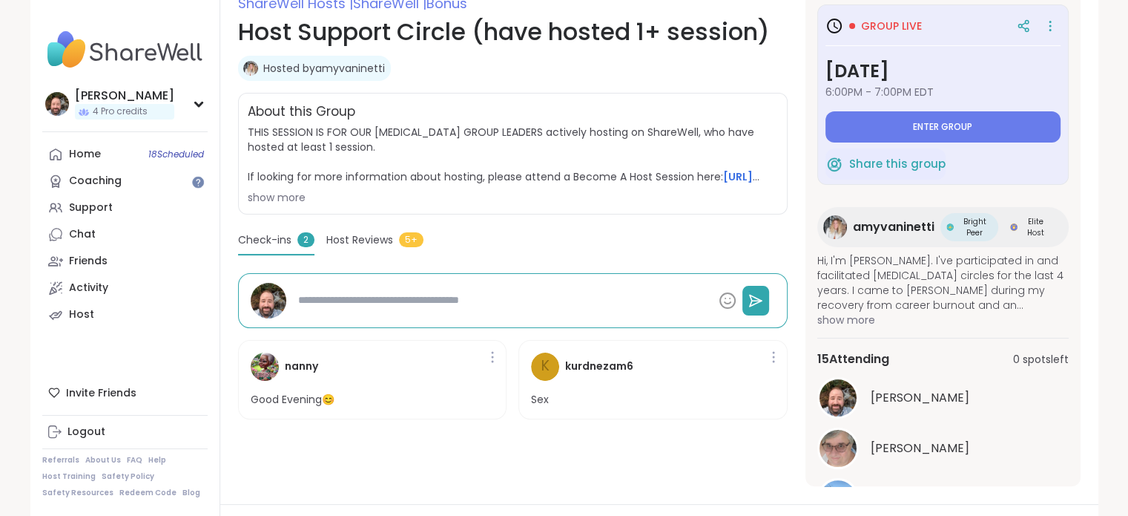
scroll to position [74, 0]
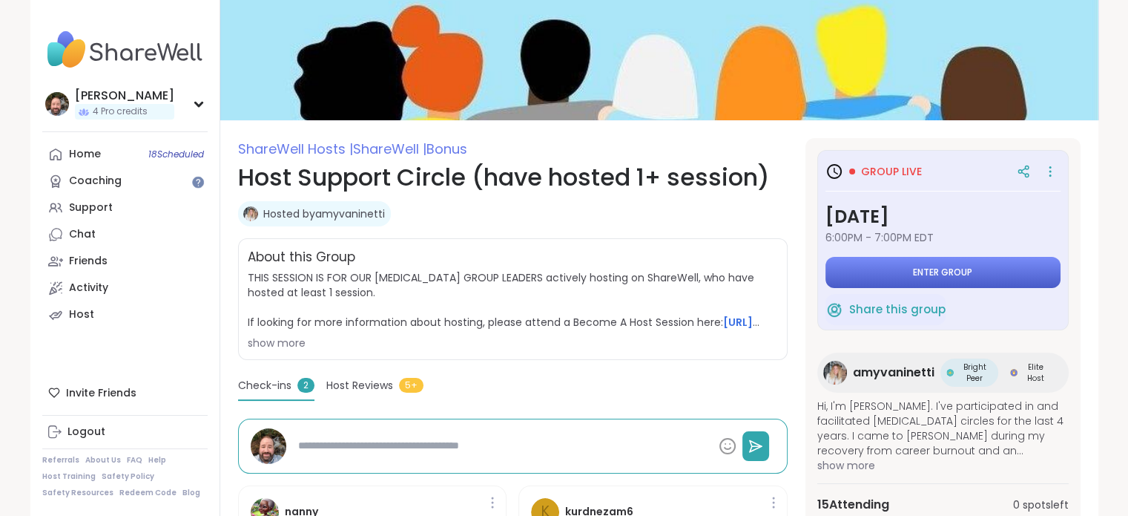
click at [931, 266] on span "Enter group" at bounding box center [942, 272] width 59 height 12
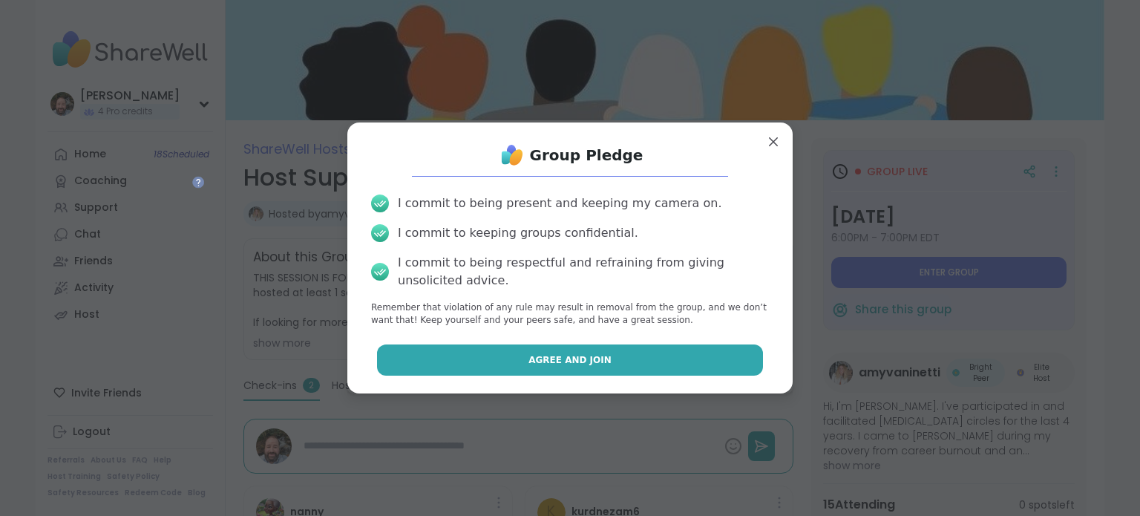
click at [566, 369] on button "Agree and Join" at bounding box center [570, 359] width 387 height 31
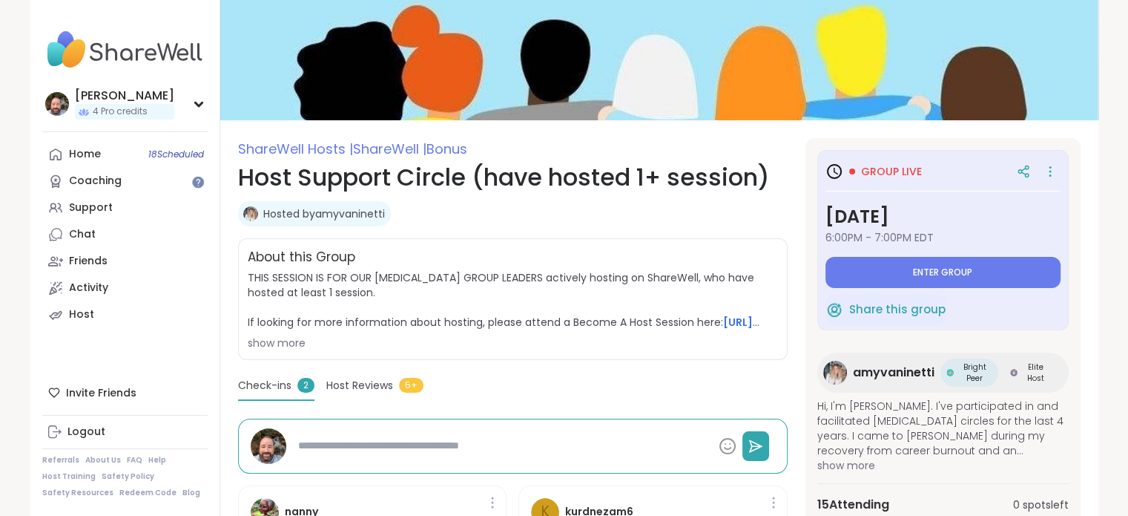
type textarea "*"
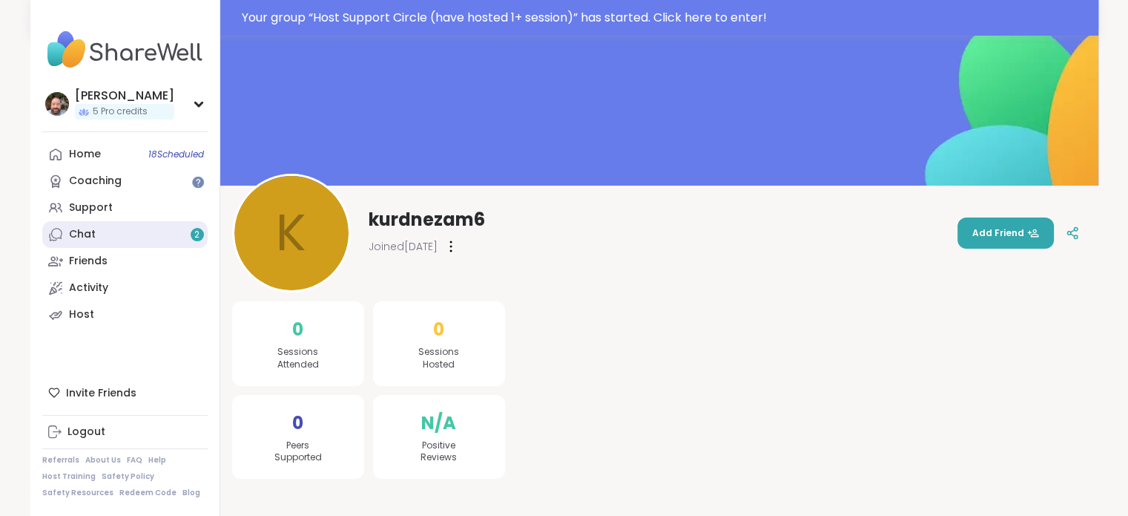
click at [114, 237] on link "Chat 2" at bounding box center [124, 234] width 165 height 27
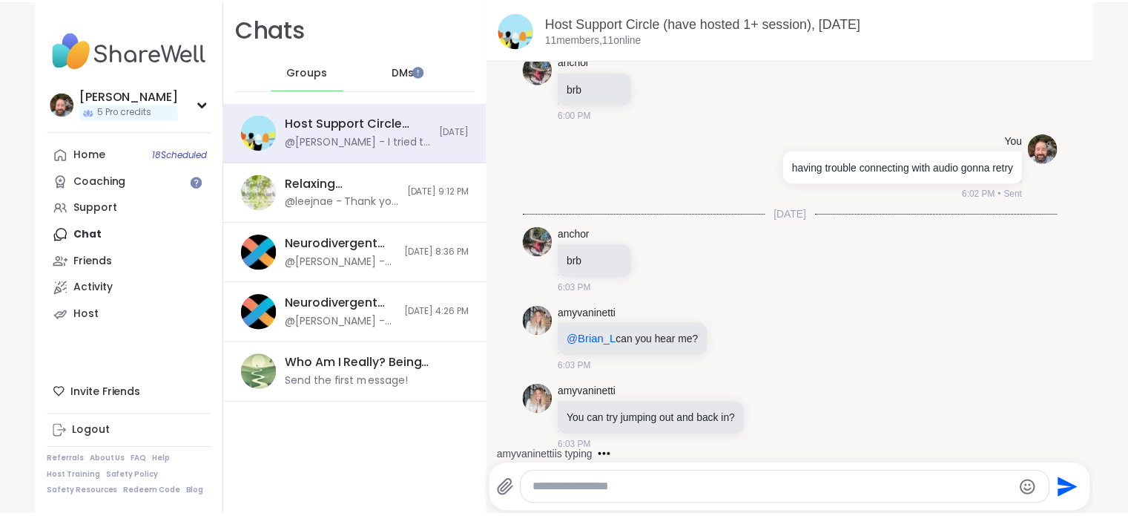
scroll to position [1113, 0]
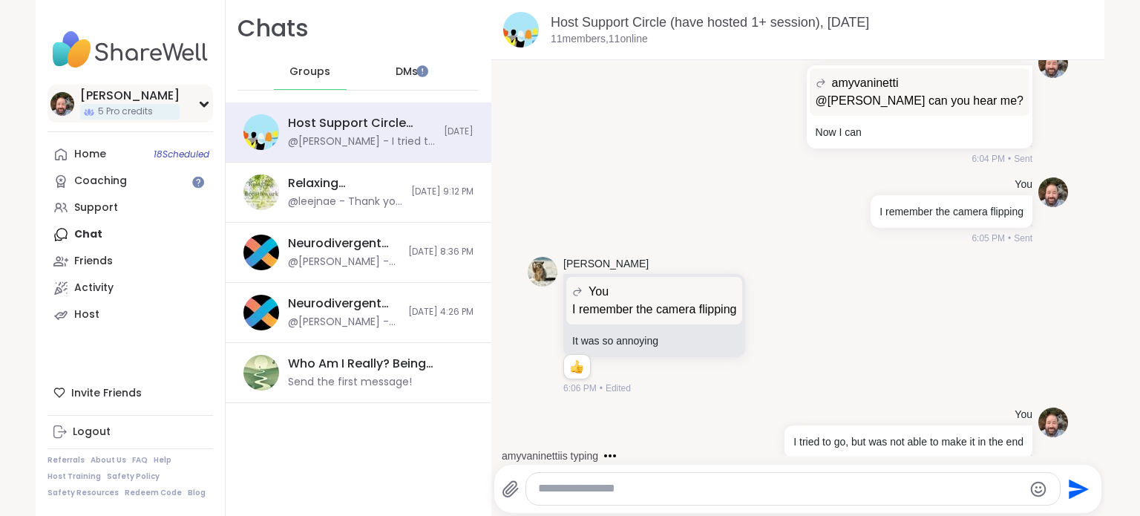
click at [167, 99] on div "[PERSON_NAME] 5 Pro credits" at bounding box center [129, 104] width 165 height 38
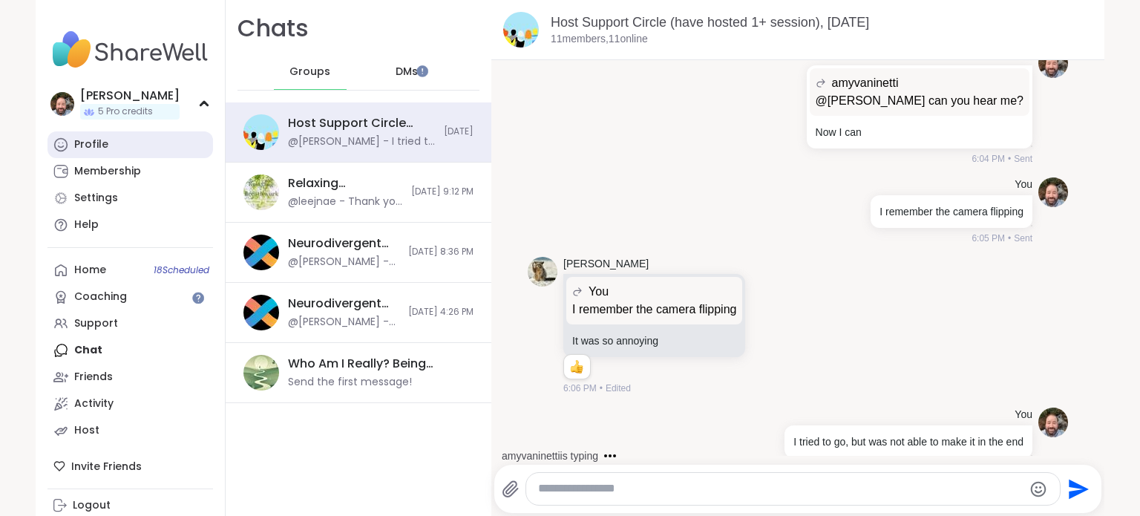
click at [83, 144] on div "Profile" at bounding box center [91, 144] width 34 height 15
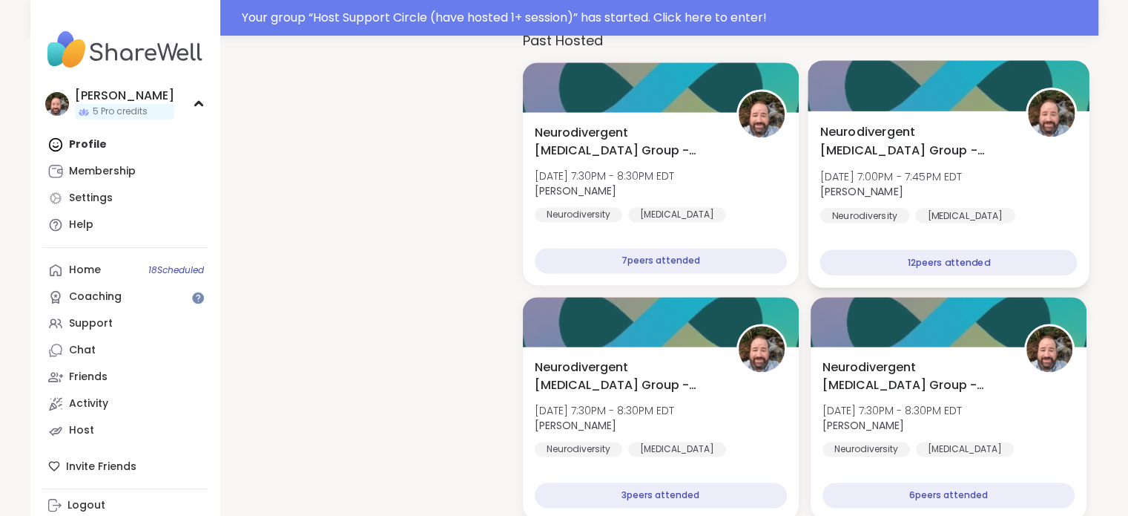
scroll to position [2077, 0]
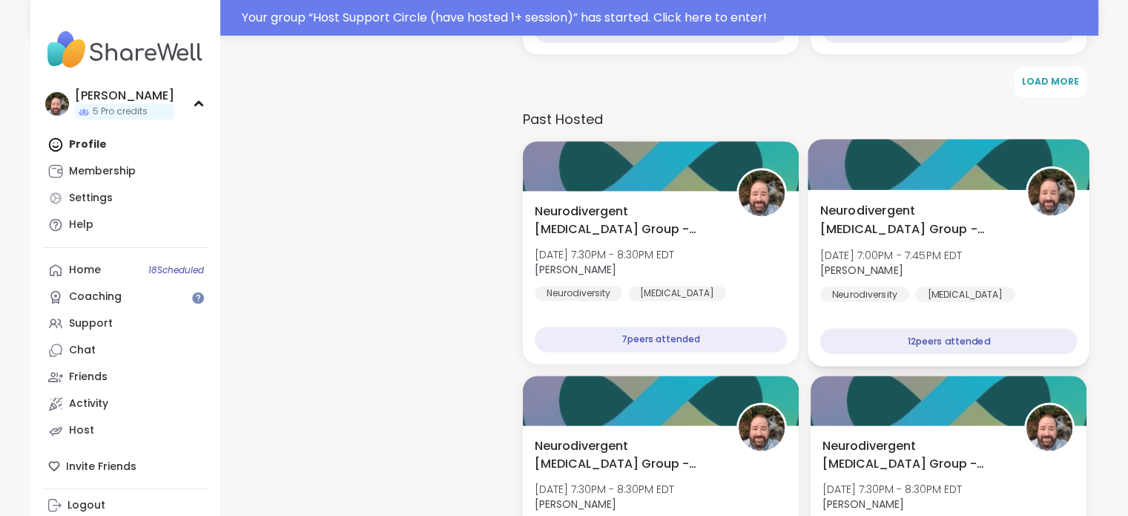
click at [874, 186] on div at bounding box center [948, 164] width 281 height 50
click at [903, 343] on div "12 peers attended" at bounding box center [948, 341] width 257 height 26
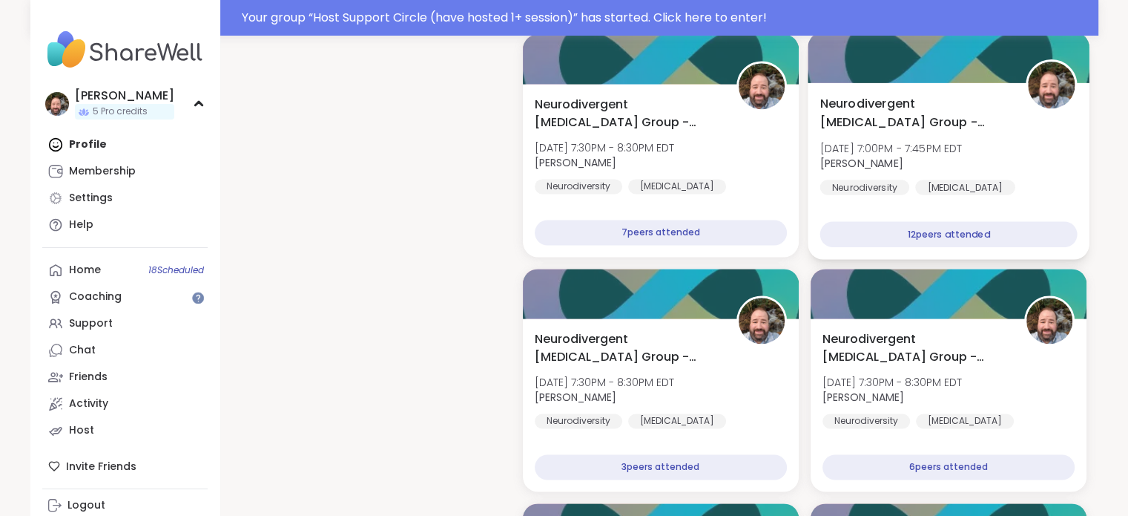
scroll to position [2151, 0]
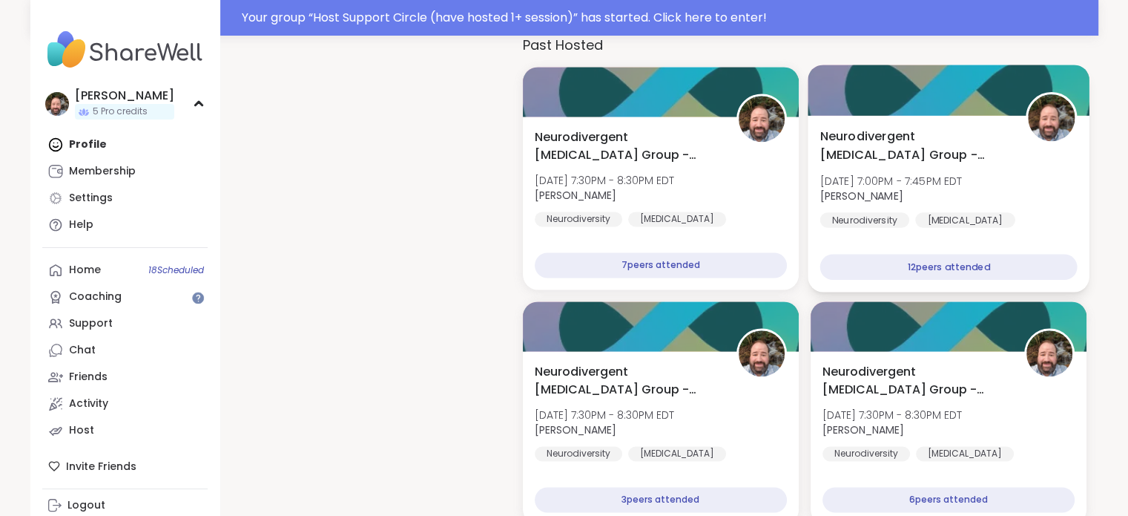
click at [920, 277] on div "12 peers attended" at bounding box center [948, 267] width 257 height 26
click at [883, 120] on div "Neurodivergent Peer Support Group - Sunday Sun, Oct 05 | 7:00PM - 7:45PM EDT Br…" at bounding box center [948, 204] width 281 height 177
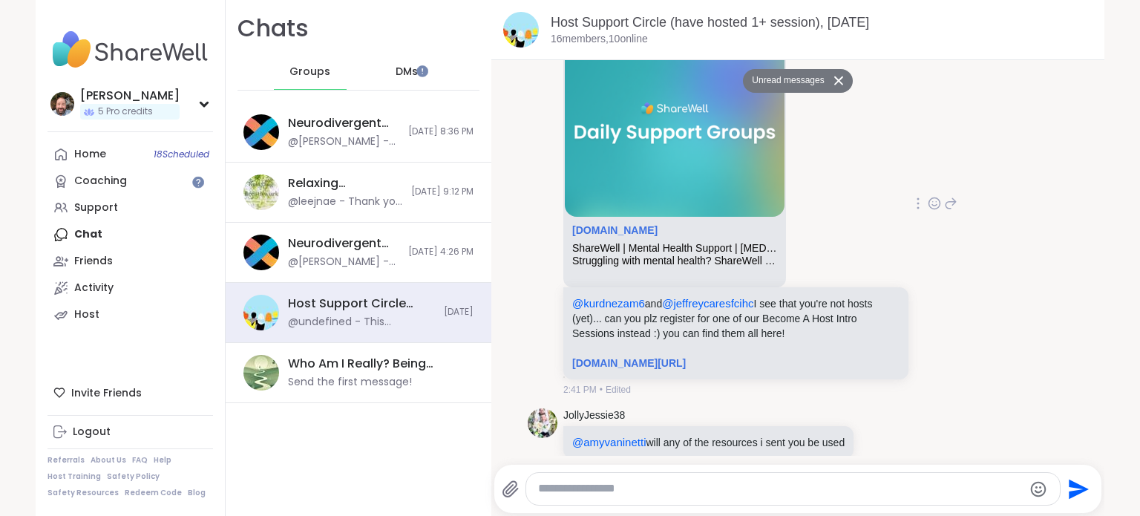
scroll to position [288, 0]
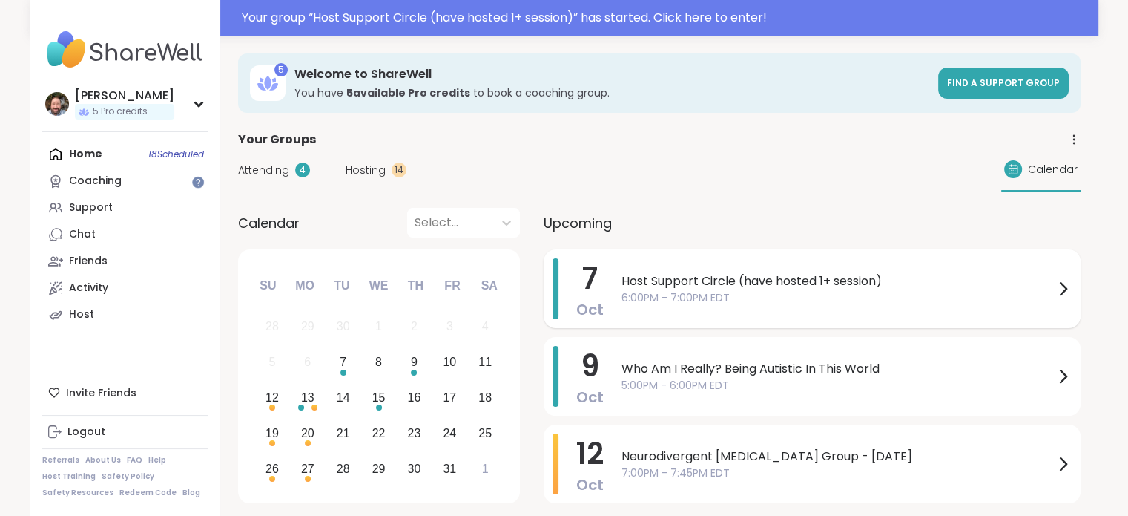
click at [739, 290] on span "6:00PM - 7:00PM EDT" at bounding box center [838, 298] width 433 height 16
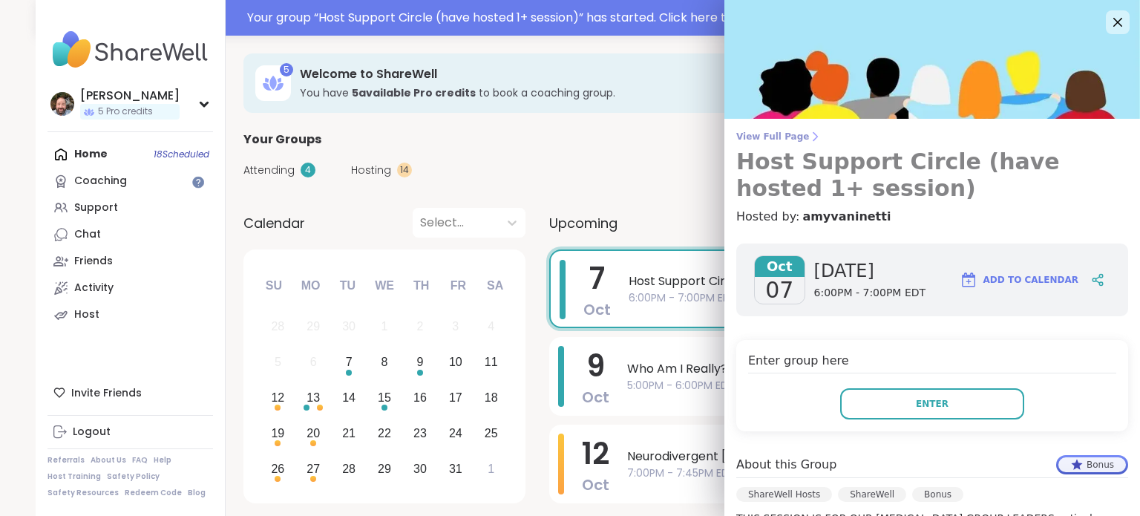
click at [757, 133] on span "View Full Page" at bounding box center [932, 137] width 392 height 12
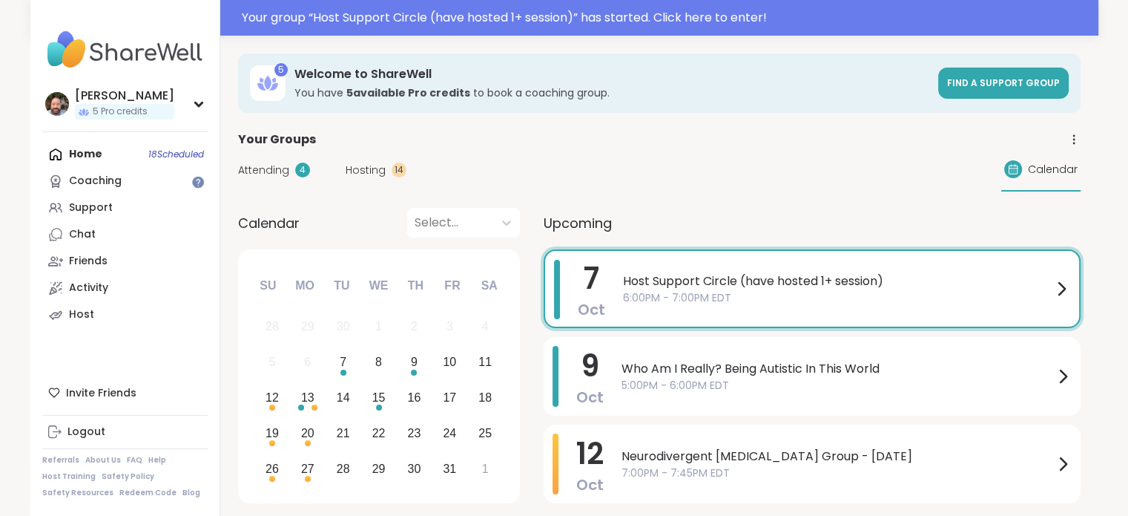
click at [726, 292] on span "6:00PM - 7:00PM EDT" at bounding box center [838, 298] width 430 height 16
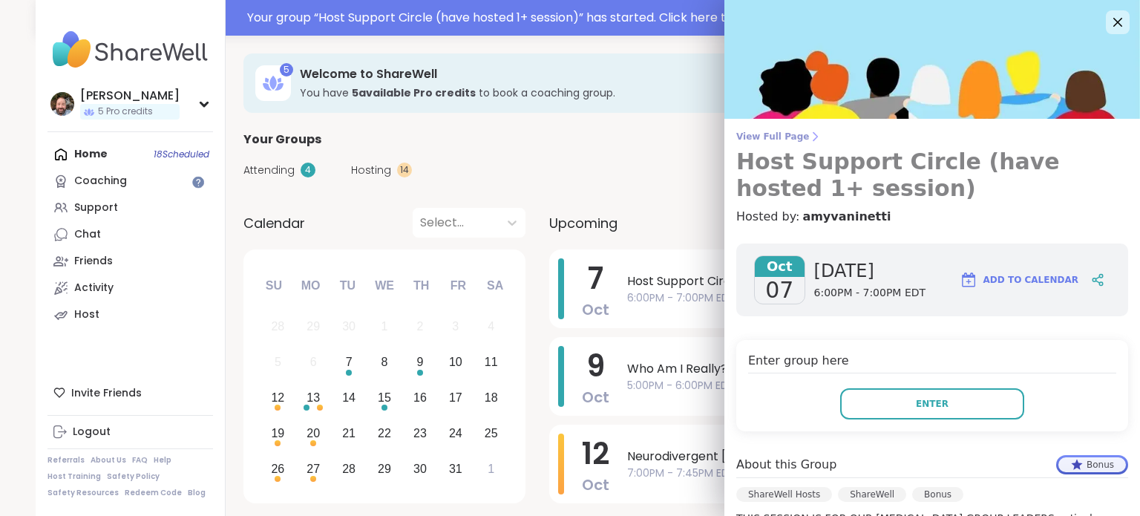
click at [761, 139] on span "View Full Page" at bounding box center [932, 137] width 392 height 12
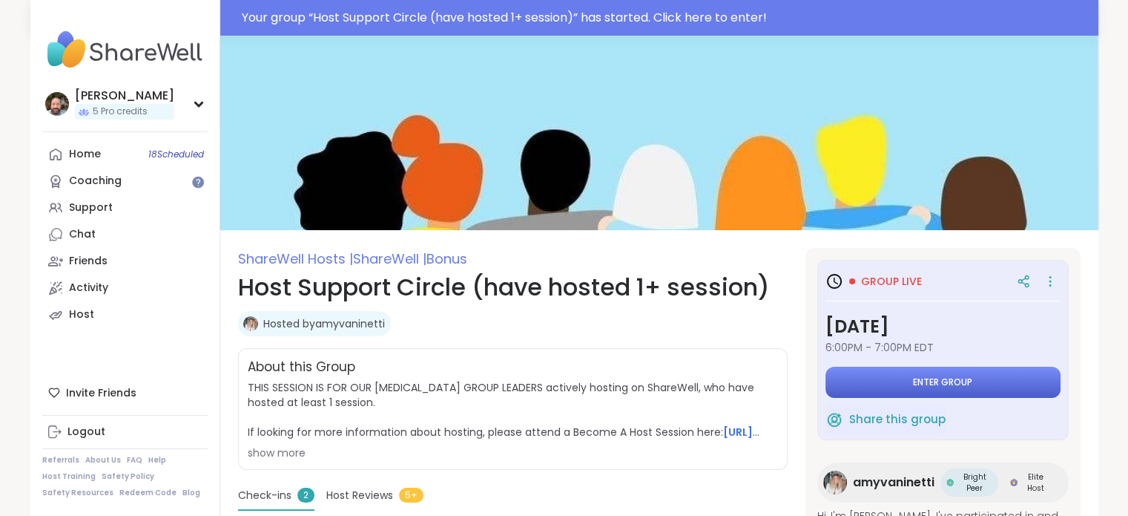
click at [954, 368] on button "Enter group" at bounding box center [943, 381] width 235 height 31
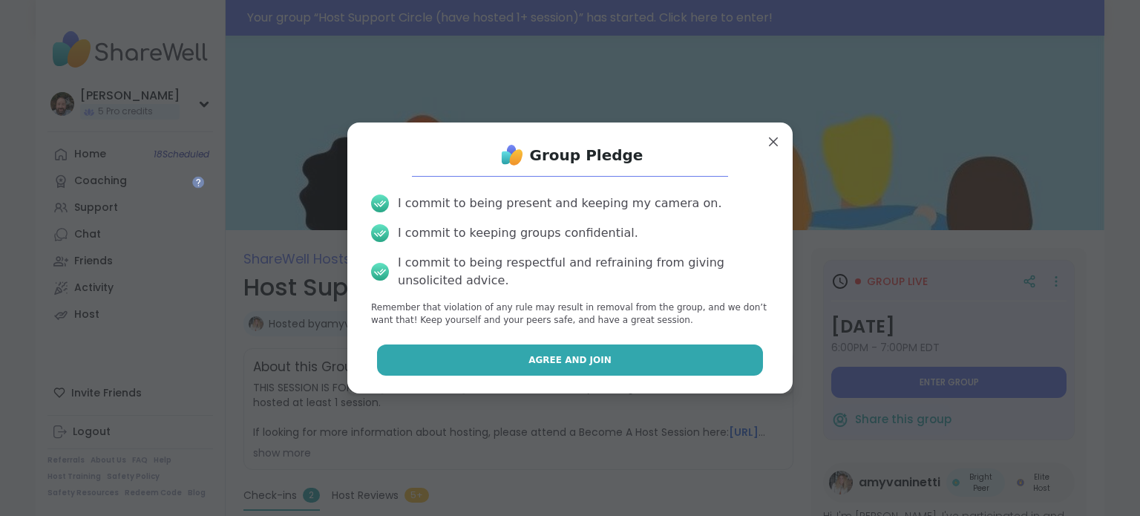
click at [540, 362] on span "Agree and Join" at bounding box center [569, 359] width 83 height 13
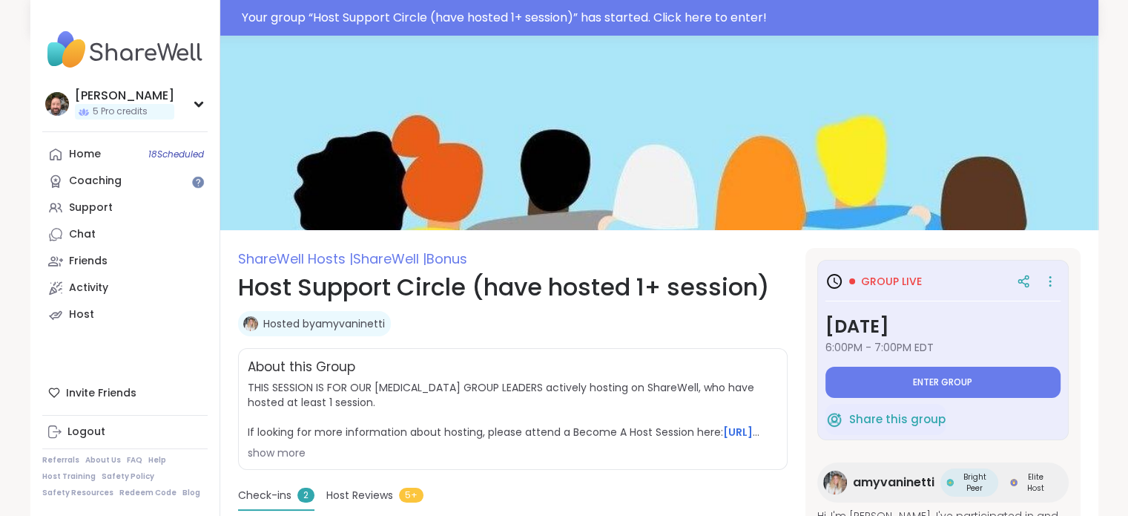
type textarea "*"
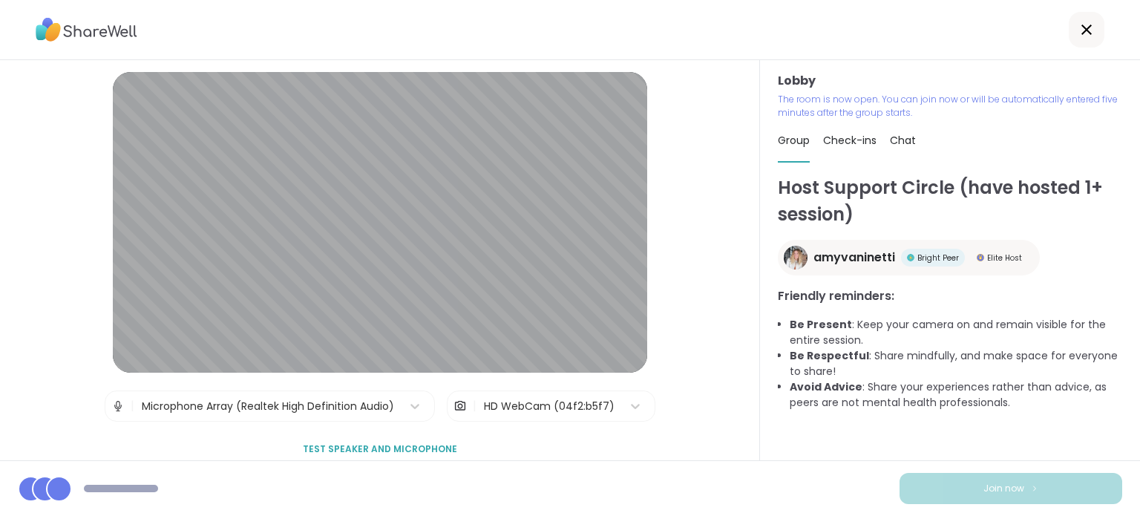
click at [539, 404] on div "HD WebCam (04f2:b5f7)" at bounding box center [549, 406] width 131 height 16
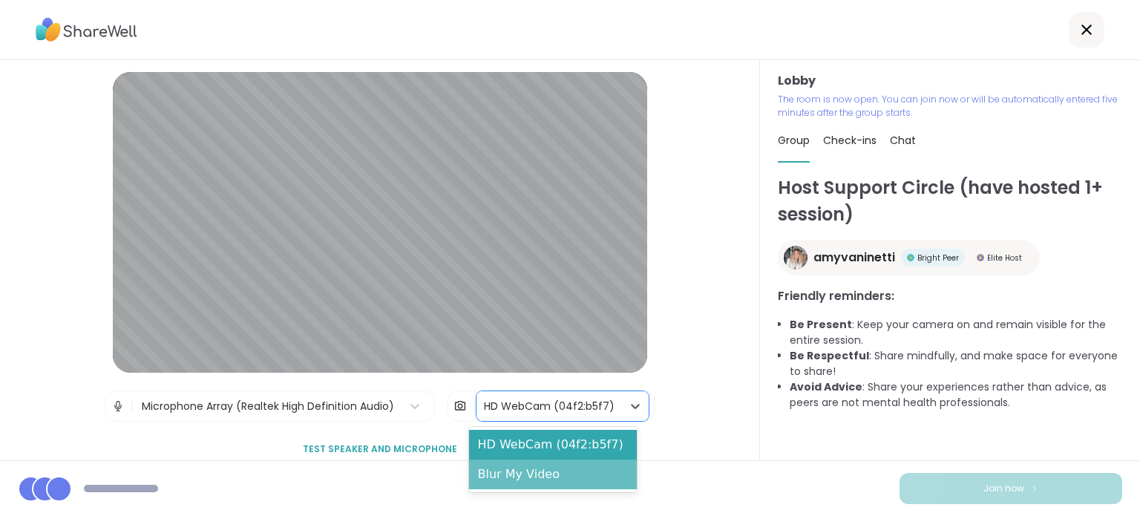
click at [535, 475] on div "Blur My Video" at bounding box center [553, 474] width 168 height 30
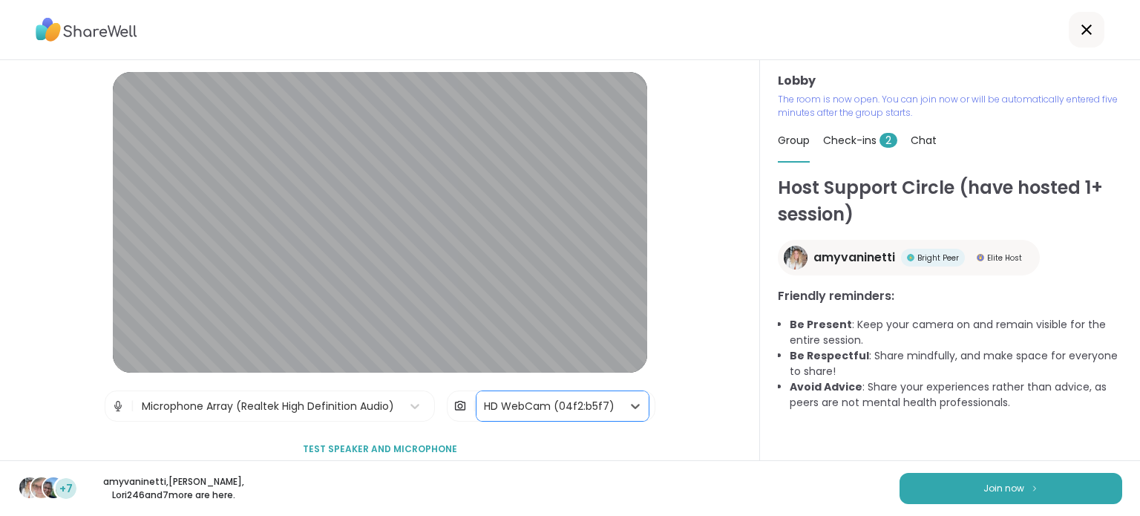
click at [392, 450] on span "Test speaker and microphone" at bounding box center [380, 448] width 154 height 13
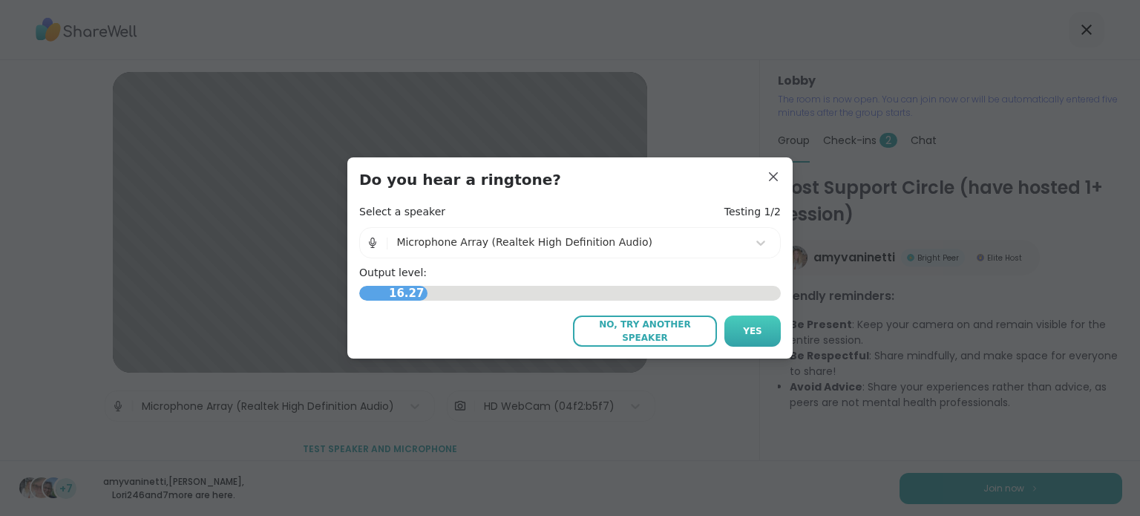
click at [751, 335] on span "Yes" at bounding box center [752, 330] width 19 height 13
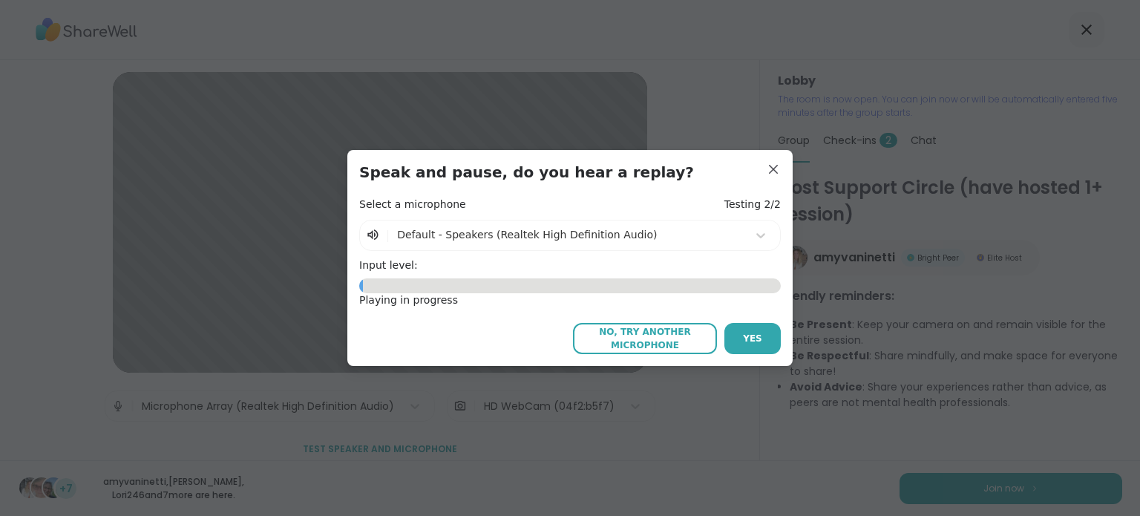
click at [749, 336] on span "Yes" at bounding box center [752, 338] width 19 height 13
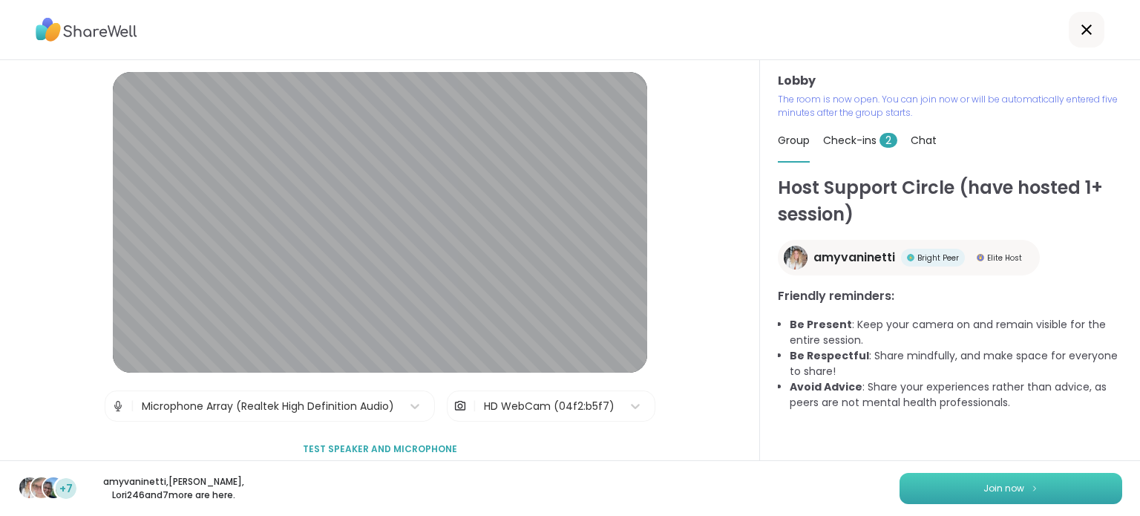
click at [996, 493] on span "Join now" at bounding box center [1003, 487] width 41 height 13
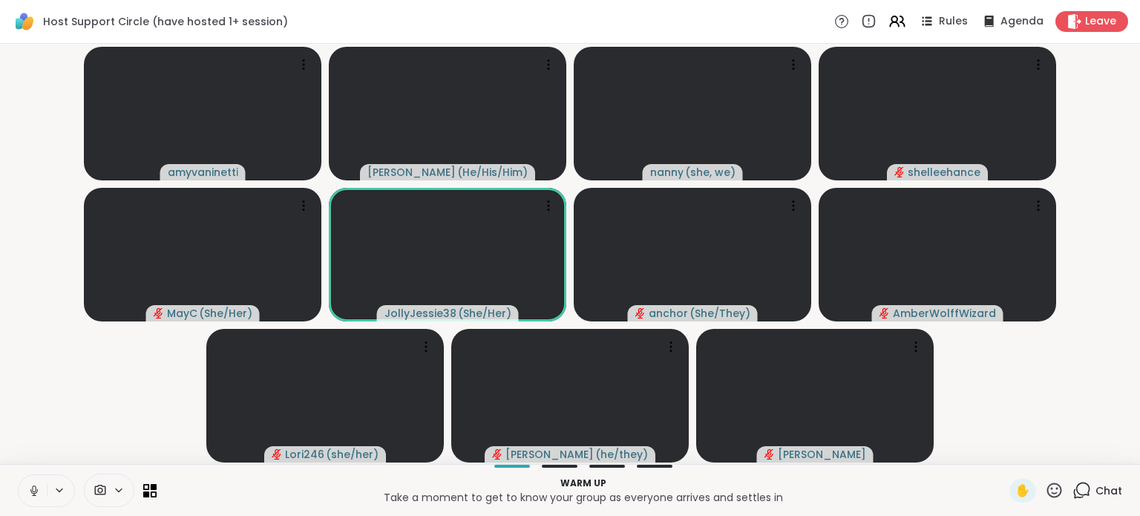
click at [41, 492] on button at bounding box center [33, 490] width 28 height 31
click at [1076, 485] on icon at bounding box center [1081, 490] width 19 height 19
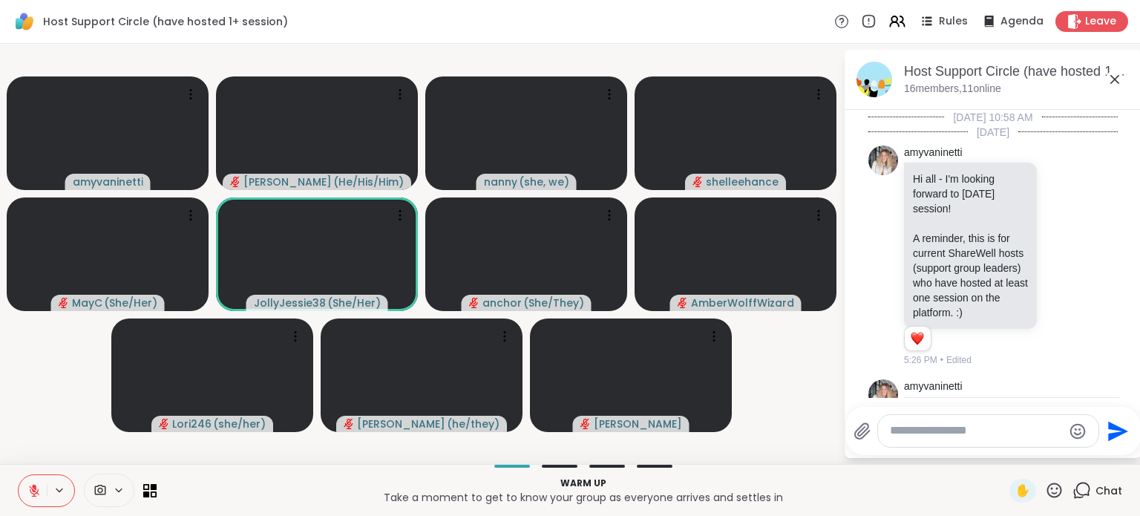
scroll to position [1020, 0]
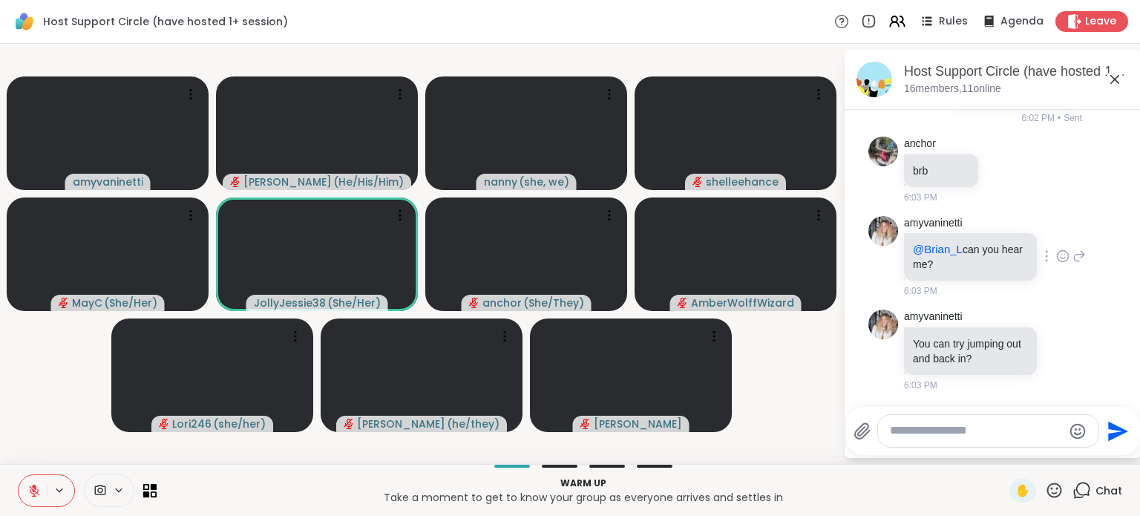
click at [1072, 254] on icon at bounding box center [1078, 256] width 13 height 18
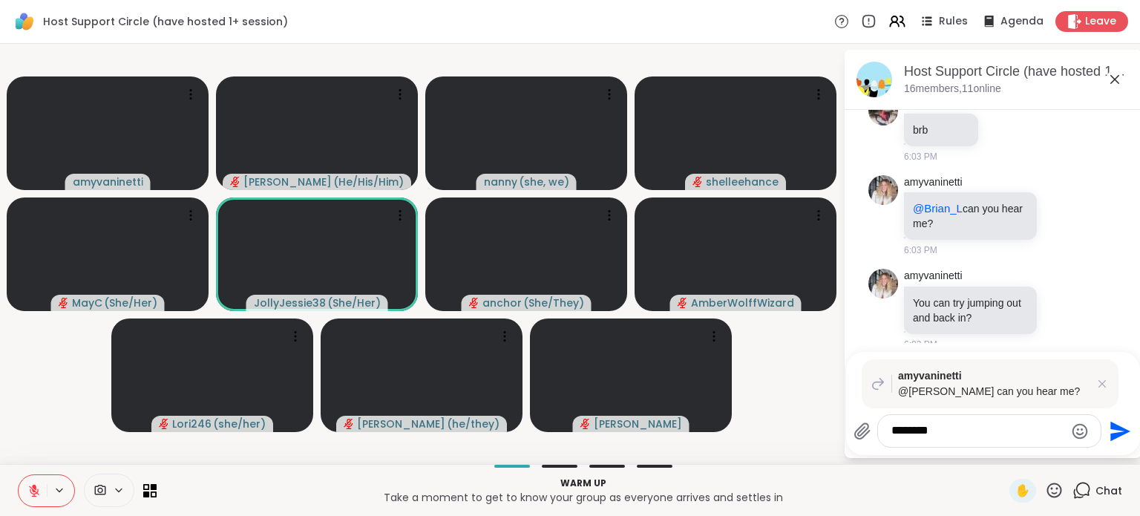
type textarea "*********"
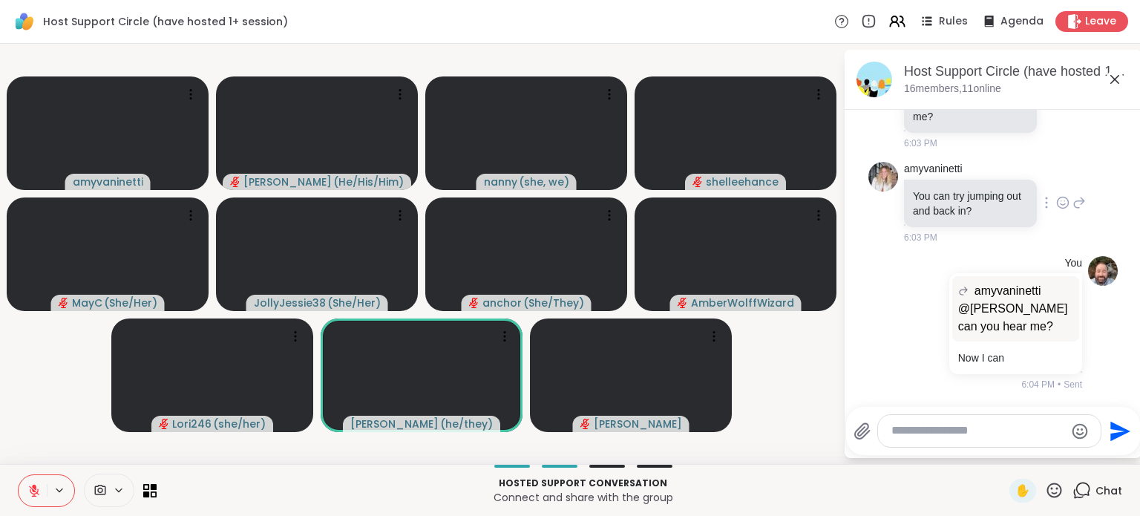
scroll to position [1167, 0]
click at [918, 437] on textarea "Type your message" at bounding box center [977, 431] width 173 height 16
type textarea "**********"
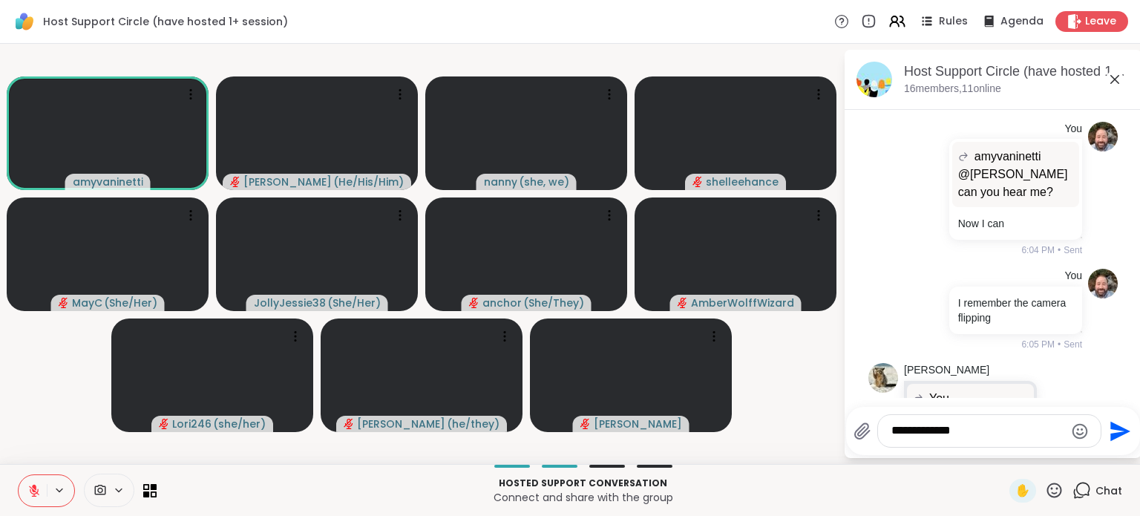
scroll to position [1407, 0]
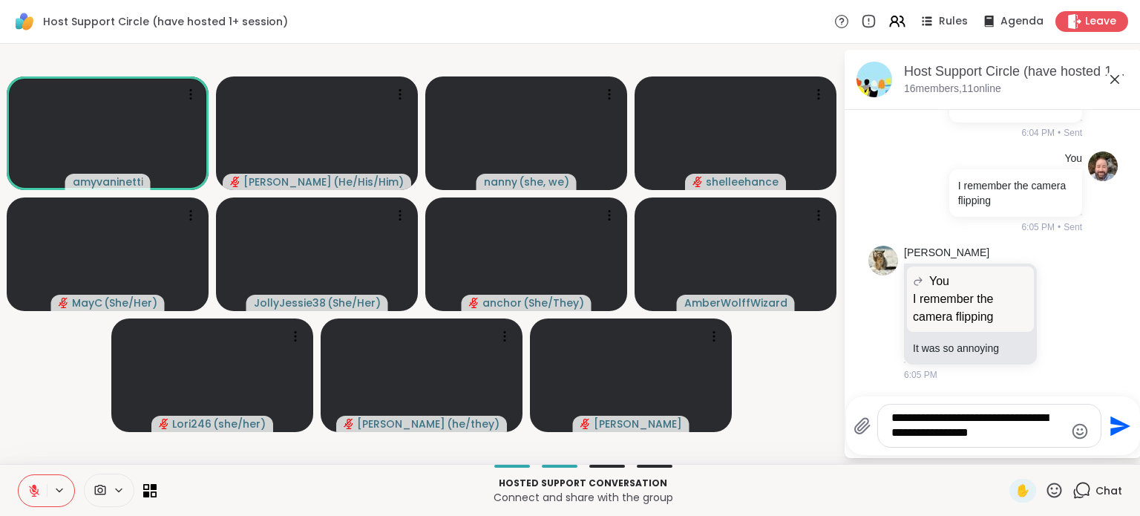
type textarea "**********"
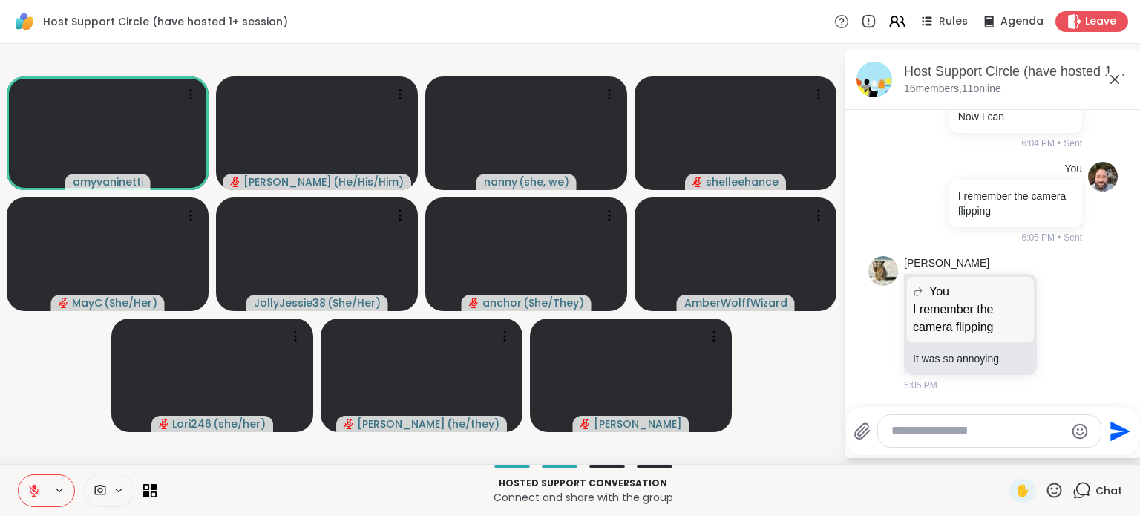
scroll to position [1516, 0]
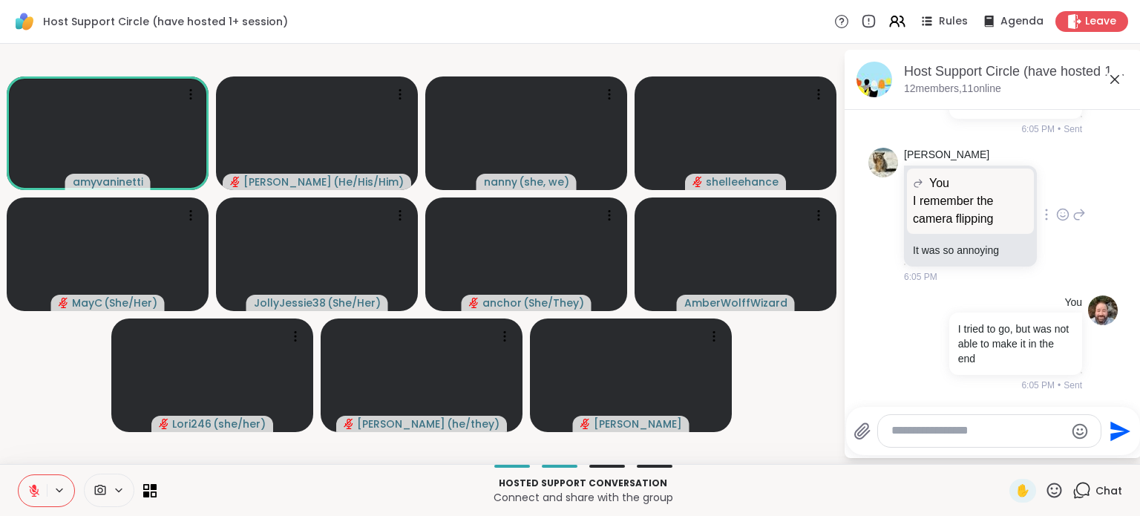
click at [1056, 221] on icon at bounding box center [1062, 214] width 13 height 15
click at [1023, 193] on div "Select Reaction: Thumbs up" at bounding box center [1029, 190] width 13 height 13
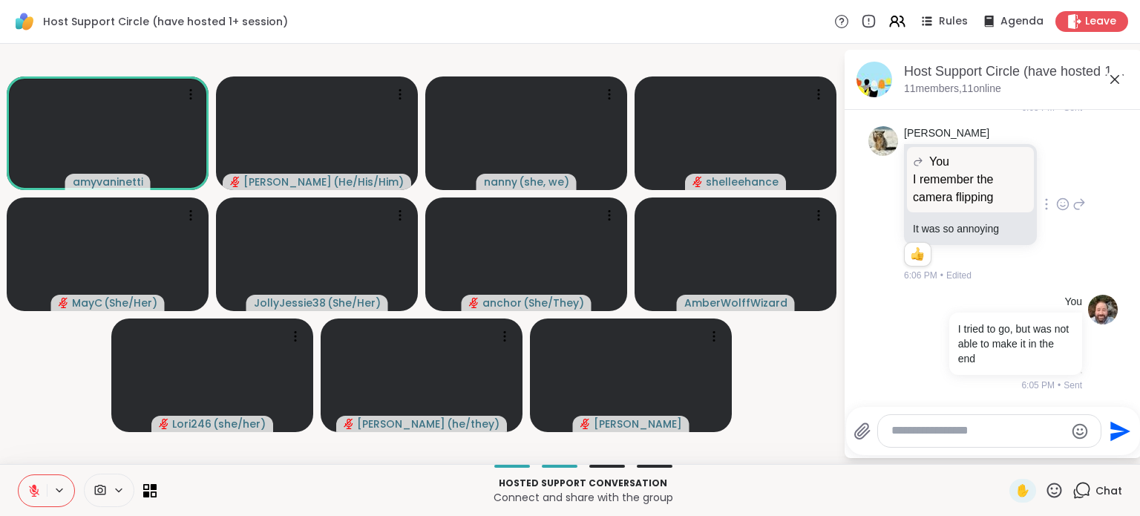
click at [938, 427] on textarea "Type your message" at bounding box center [977, 431] width 173 height 16
drag, startPoint x: 1113, startPoint y: 82, endPoint x: 1041, endPoint y: 70, distance: 72.9
click at [1113, 82] on icon at bounding box center [1114, 79] width 18 height 18
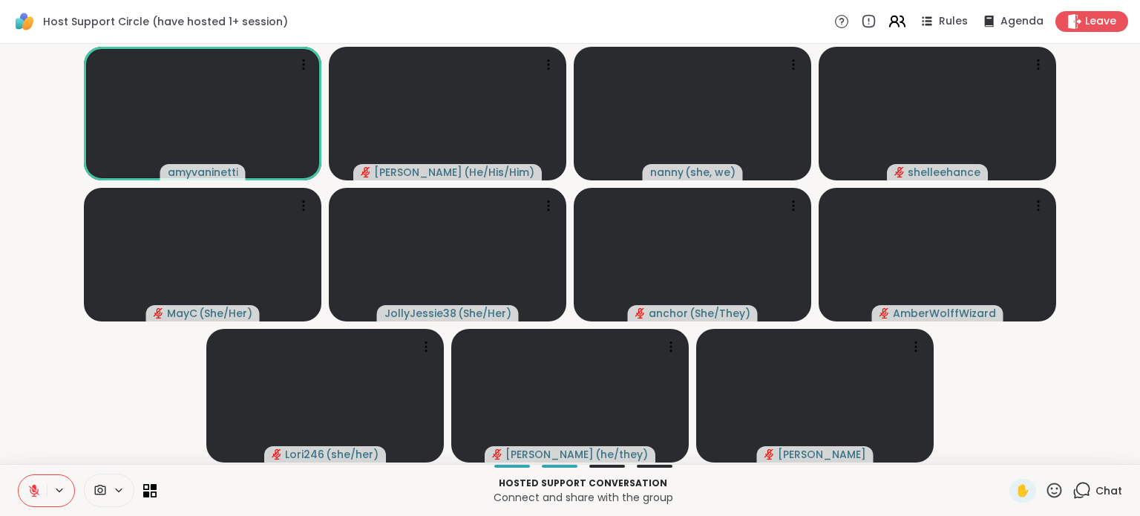
click at [890, 22] on icon at bounding box center [896, 21] width 19 height 19
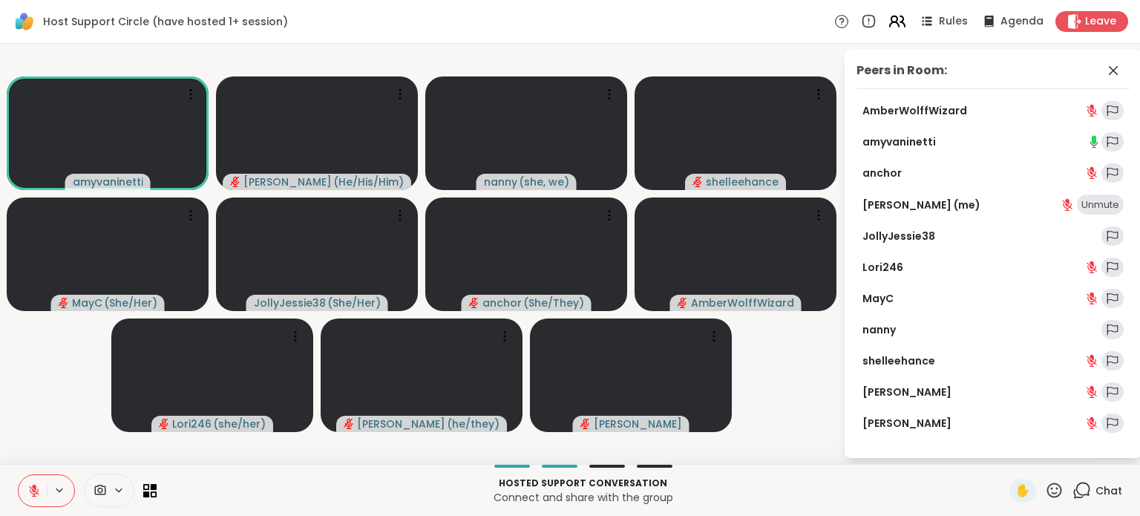
click at [890, 22] on icon at bounding box center [896, 21] width 19 height 19
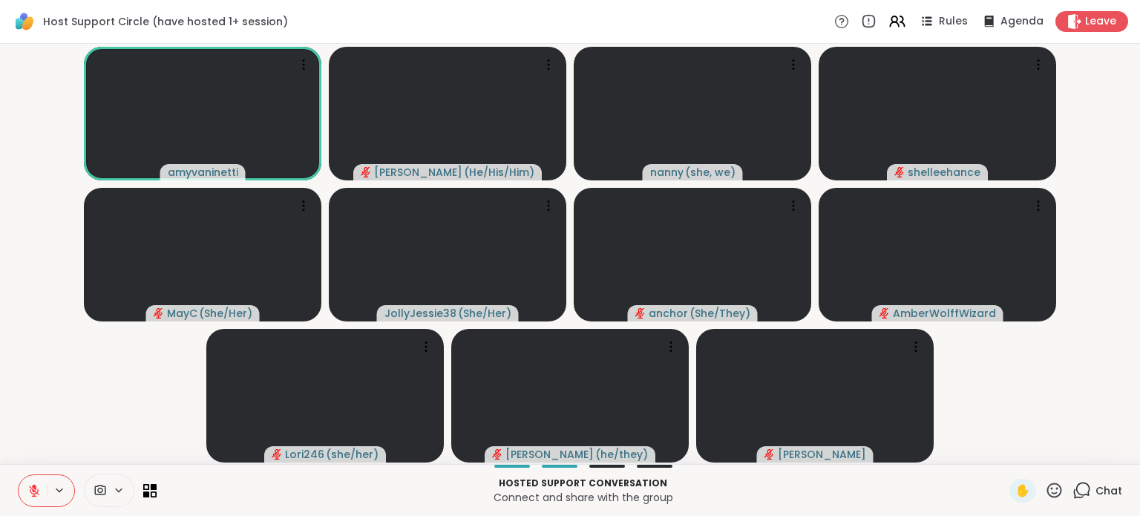
click at [1045, 485] on icon at bounding box center [1054, 490] width 19 height 19
click at [997, 460] on div "👍" at bounding box center [1010, 451] width 27 height 24
click at [988, 464] on div "Hosted support conversation Connect and share with the group ✋ Chat" at bounding box center [570, 490] width 1140 height 52
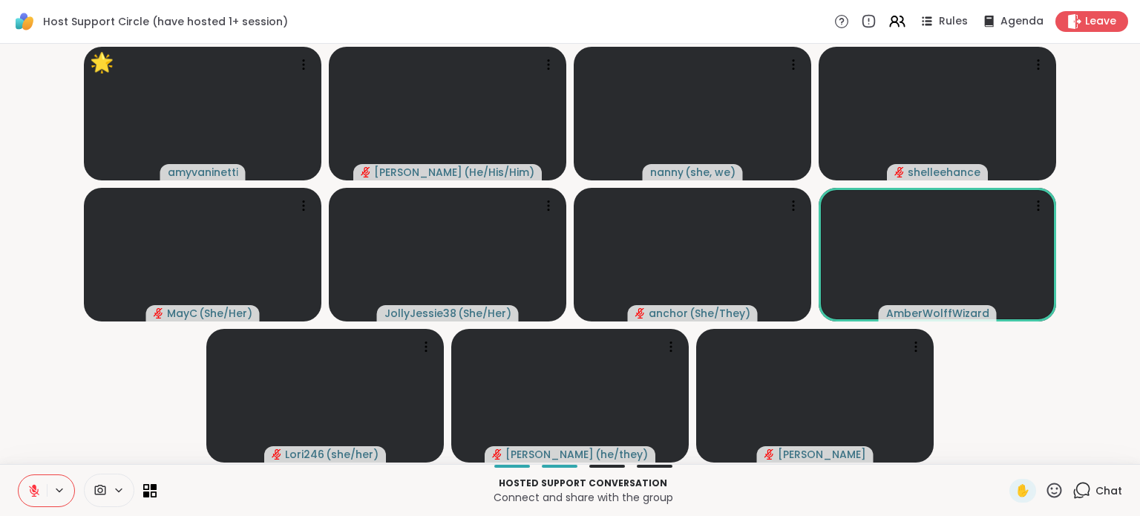
click at [1045, 483] on icon at bounding box center [1054, 490] width 19 height 19
click at [1036, 452] on span "🌟" at bounding box center [1043, 451] width 15 height 18
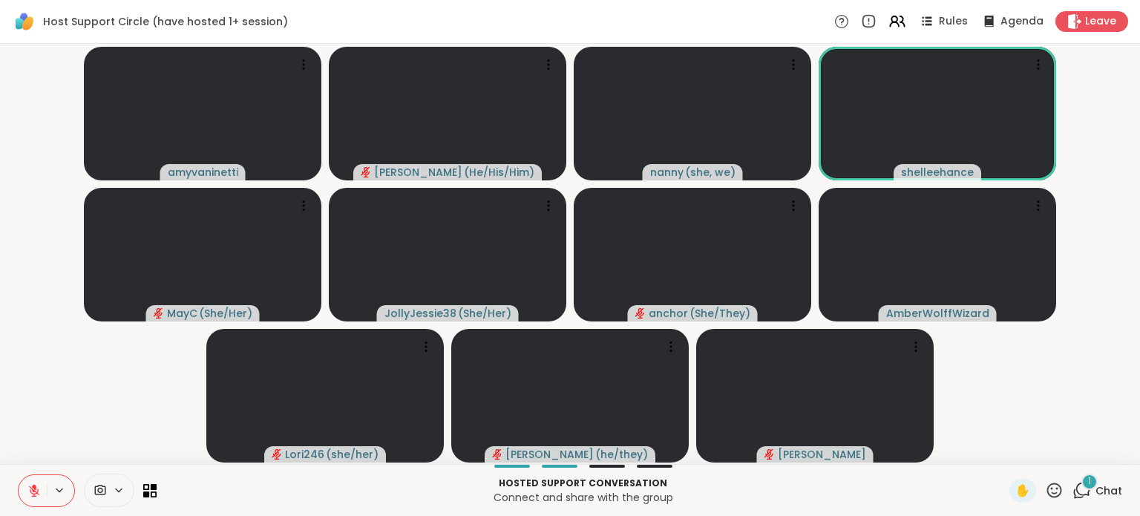
click at [1088, 481] on span "1" at bounding box center [1089, 481] width 3 height 13
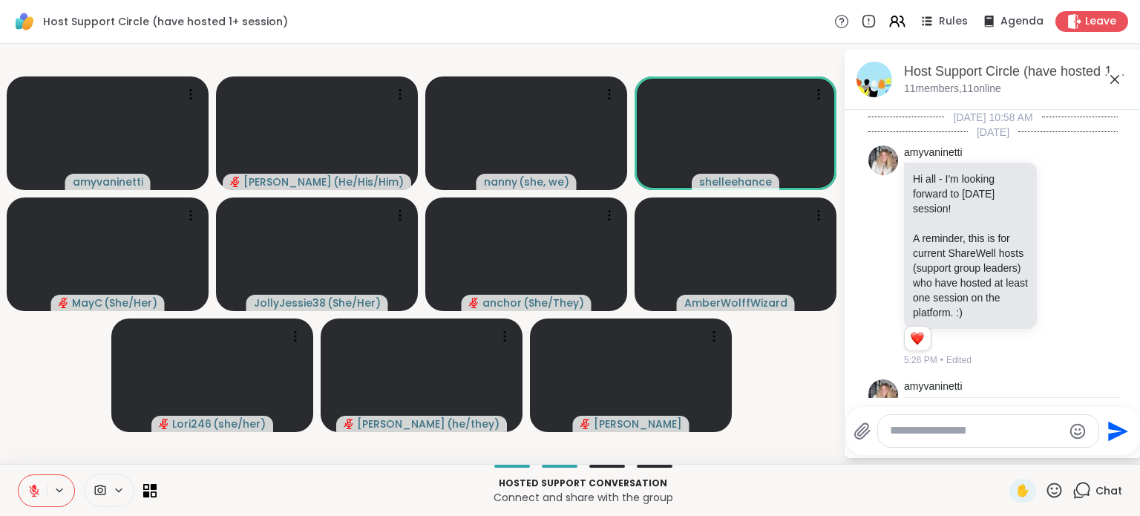
scroll to position [1740, 0]
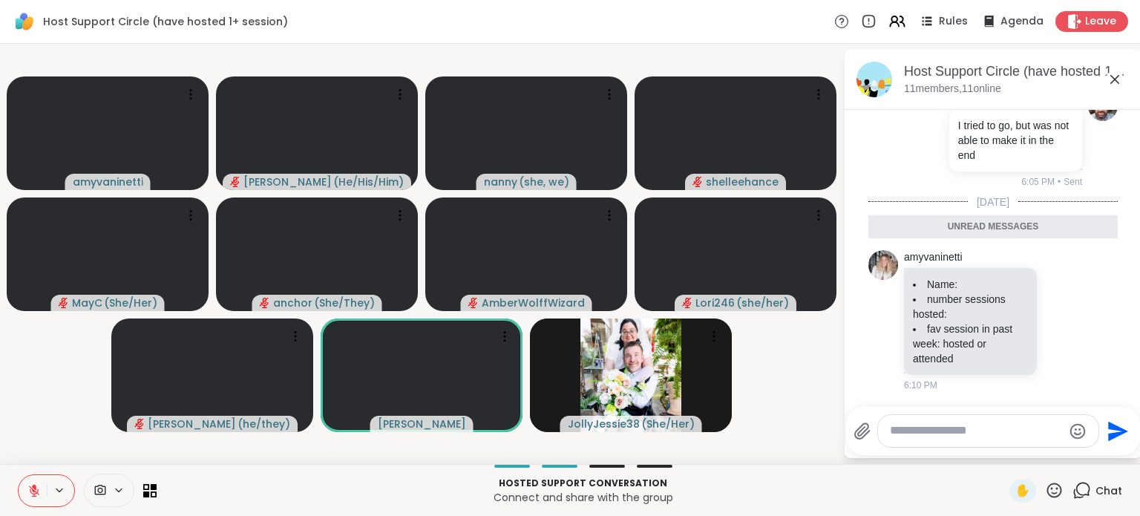
click at [1053, 491] on div "✋ Chat" at bounding box center [1065, 491] width 113 height 24
click at [1046, 494] on icon at bounding box center [1054, 490] width 19 height 19
click at [1101, 447] on span "🎃" at bounding box center [1108, 451] width 15 height 18
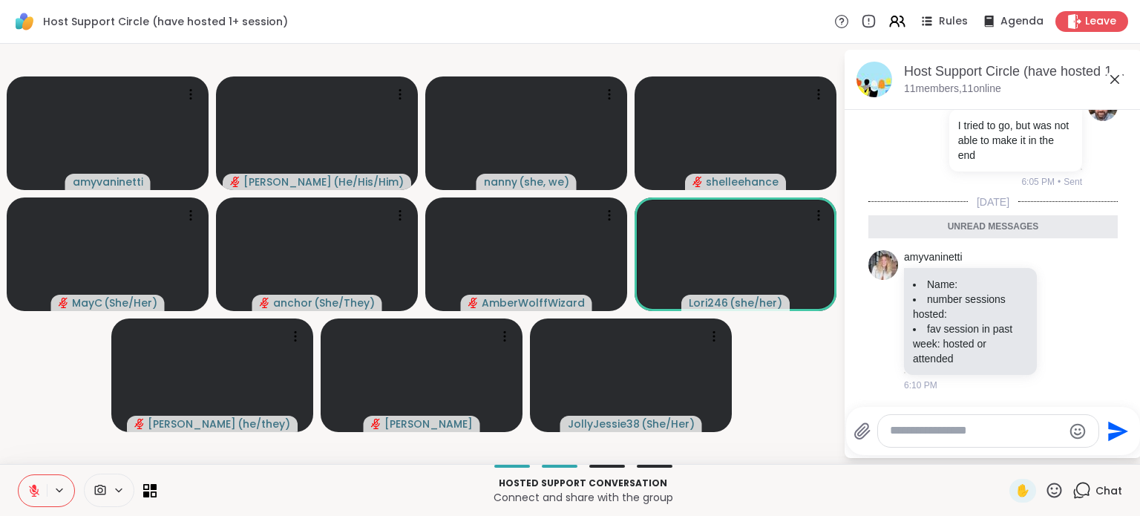
drag, startPoint x: 33, startPoint y: 497, endPoint x: 39, endPoint y: 512, distance: 16.0
click at [35, 511] on div "Hosted support conversation Connect and share with the group ✋ Chat" at bounding box center [570, 490] width 1140 height 52
click at [62, 498] on div at bounding box center [46, 490] width 57 height 33
click at [54, 490] on icon at bounding box center [59, 490] width 12 height 13
click at [50, 481] on div "Default - Microphone Array (Realtek High Definition Audio) Default - Speakers (…" at bounding box center [46, 490] width 57 height 33
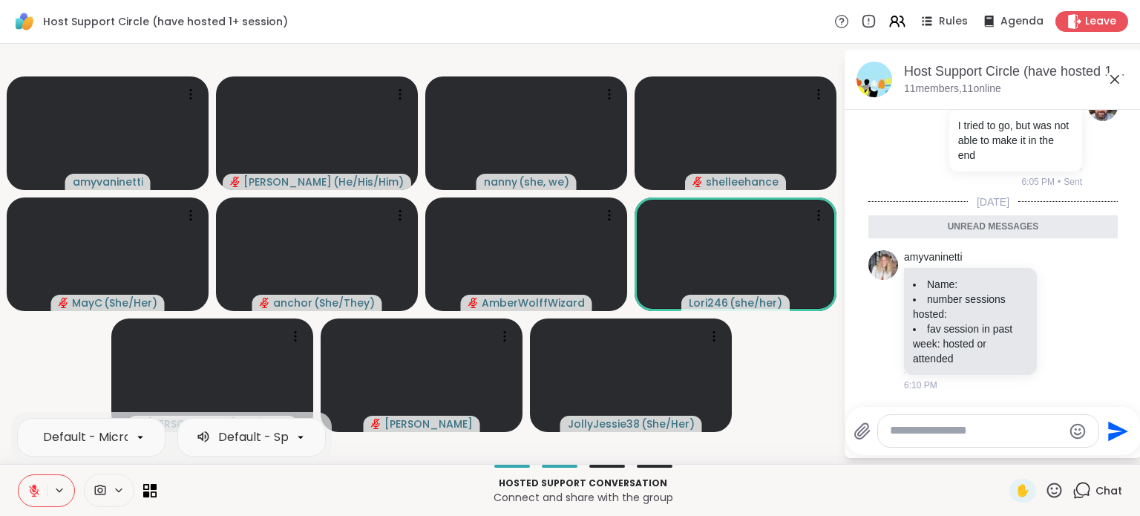
click at [36, 492] on icon at bounding box center [33, 490] width 13 height 13
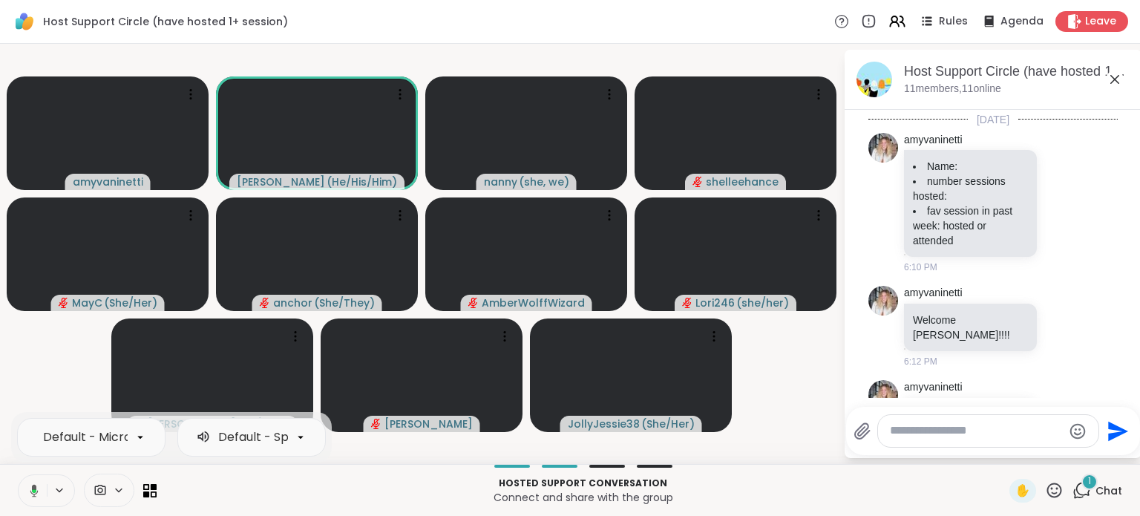
scroll to position [1878, 0]
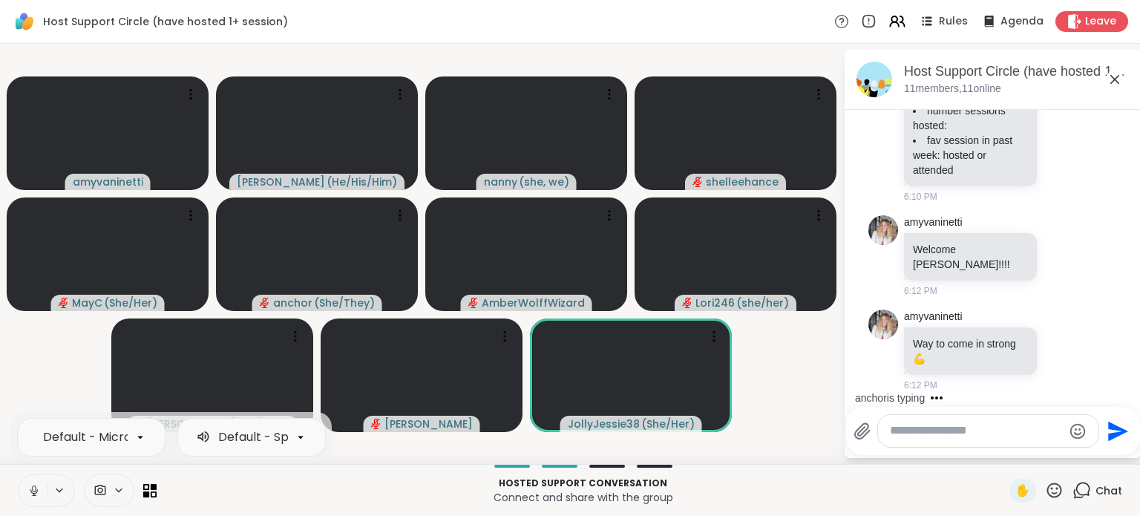
click at [31, 493] on icon at bounding box center [33, 490] width 13 height 13
click at [1056, 263] on icon at bounding box center [1062, 256] width 13 height 15
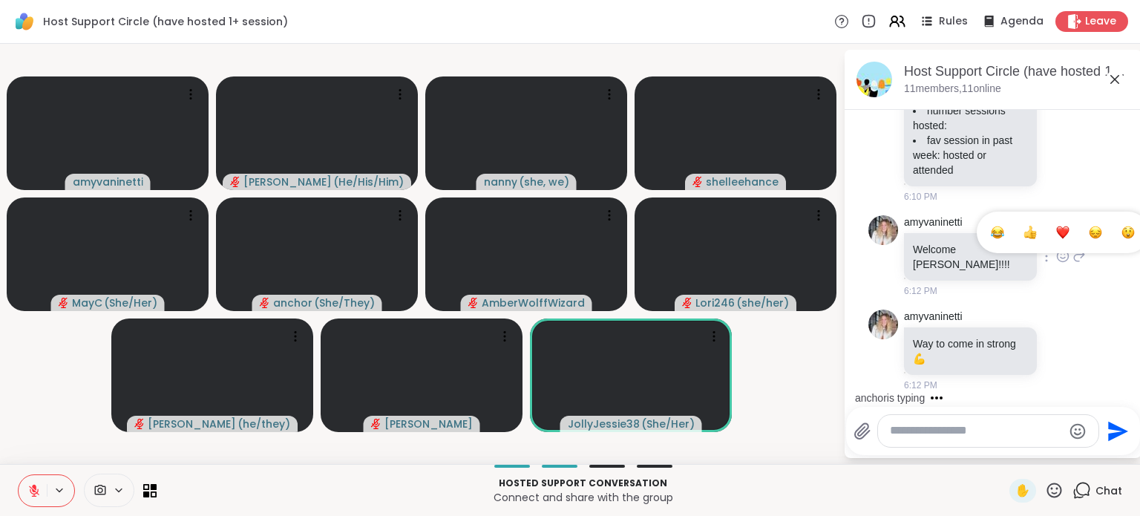
click at [1056, 239] on div "Select Reaction: Heart" at bounding box center [1062, 232] width 13 height 13
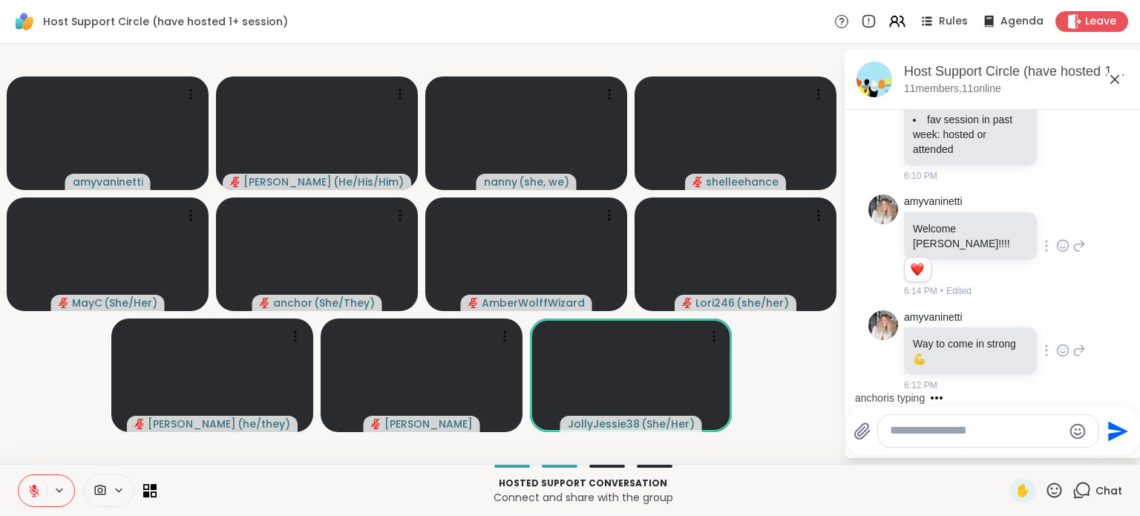
click at [1057, 355] on icon at bounding box center [1062, 349] width 11 height 11
click at [1056, 333] on div "Select Reaction: Heart" at bounding box center [1062, 326] width 13 height 13
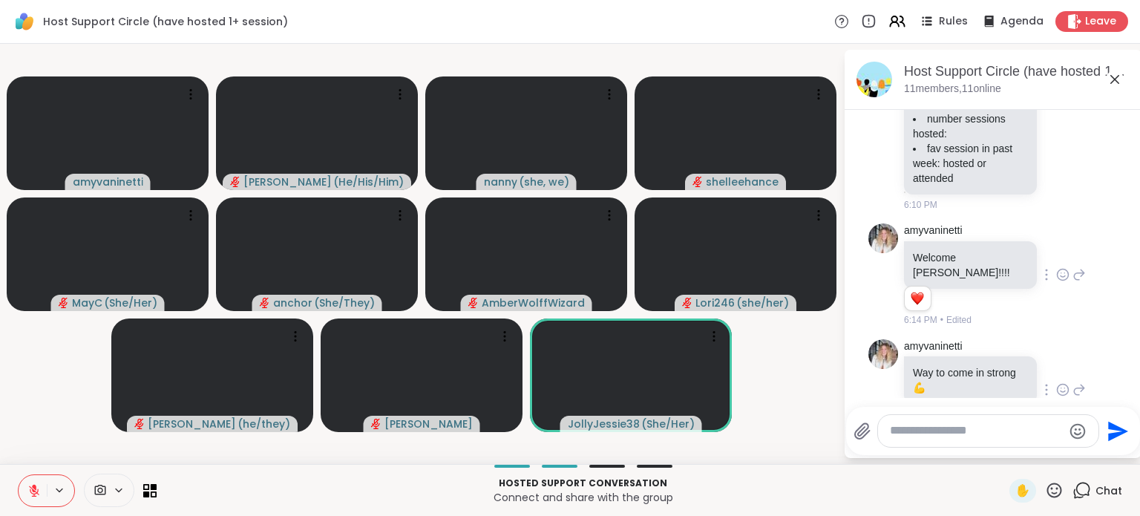
scroll to position [1920, 0]
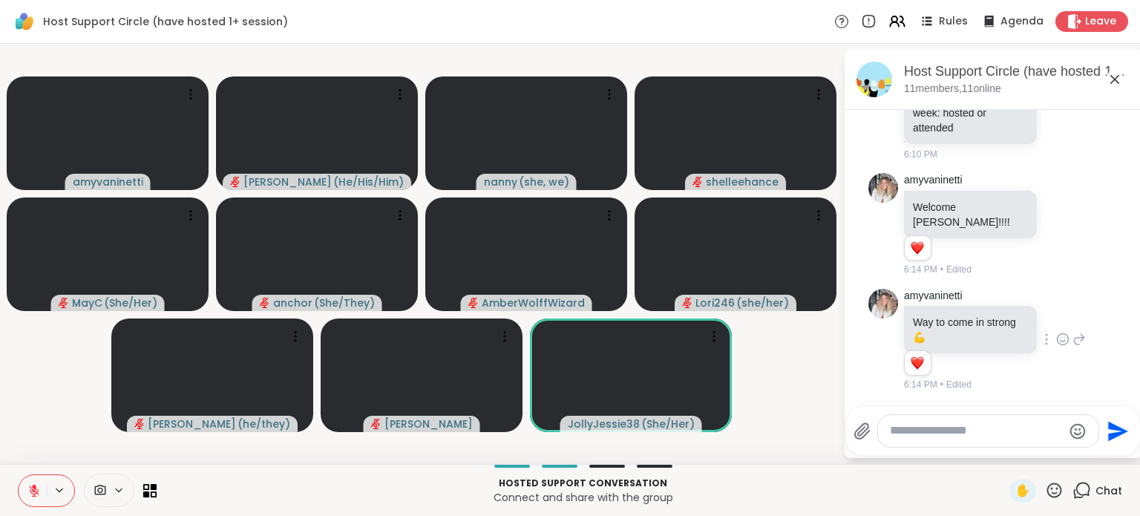
click at [1072, 341] on icon at bounding box center [1078, 339] width 13 height 18
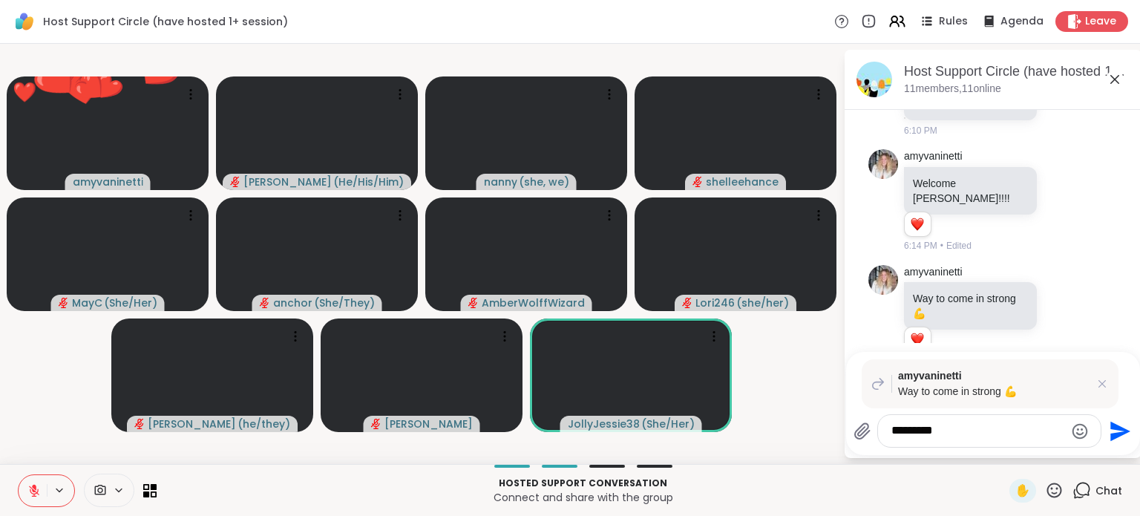
type textarea "*********"
click at [1116, 430] on icon "Send" at bounding box center [1120, 431] width 20 height 20
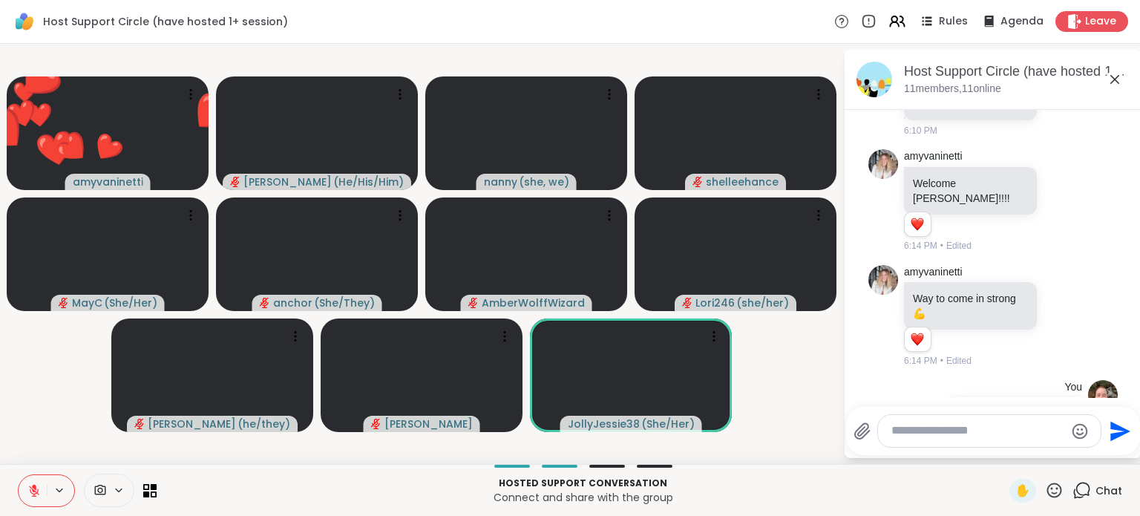
scroll to position [2067, 0]
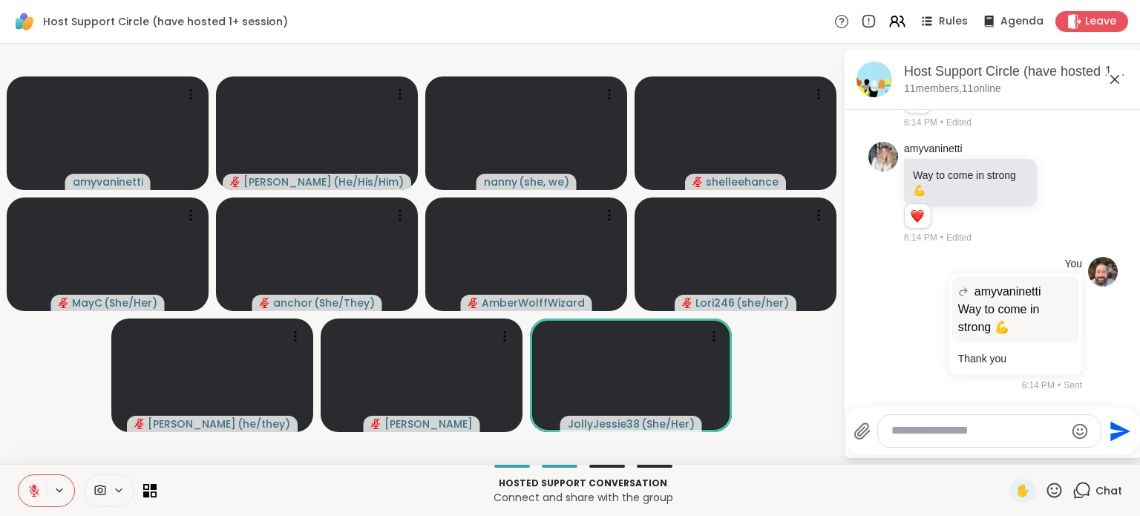
click at [895, 436] on textarea "Type your message" at bounding box center [977, 431] width 173 height 16
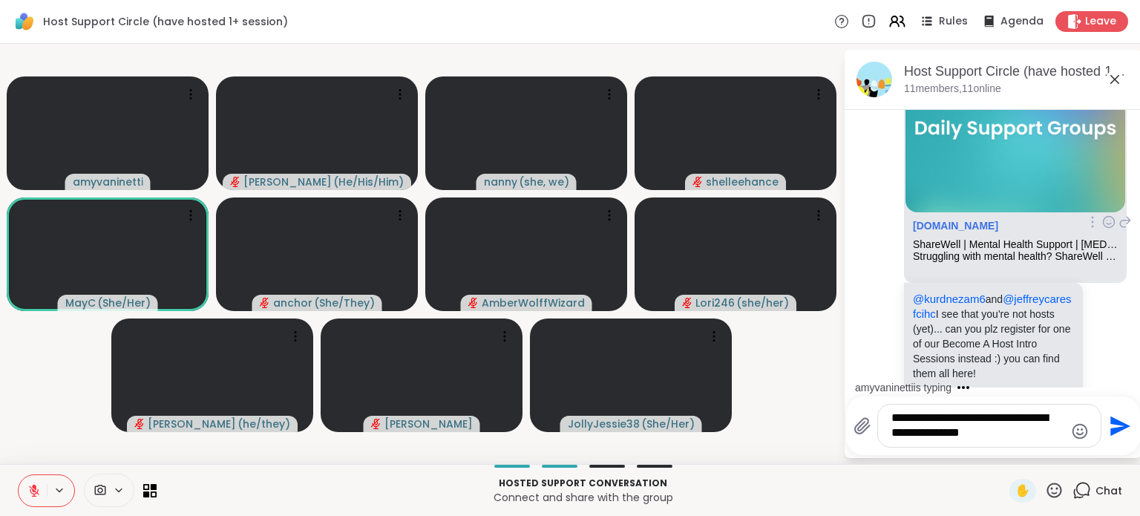
scroll to position [445, 0]
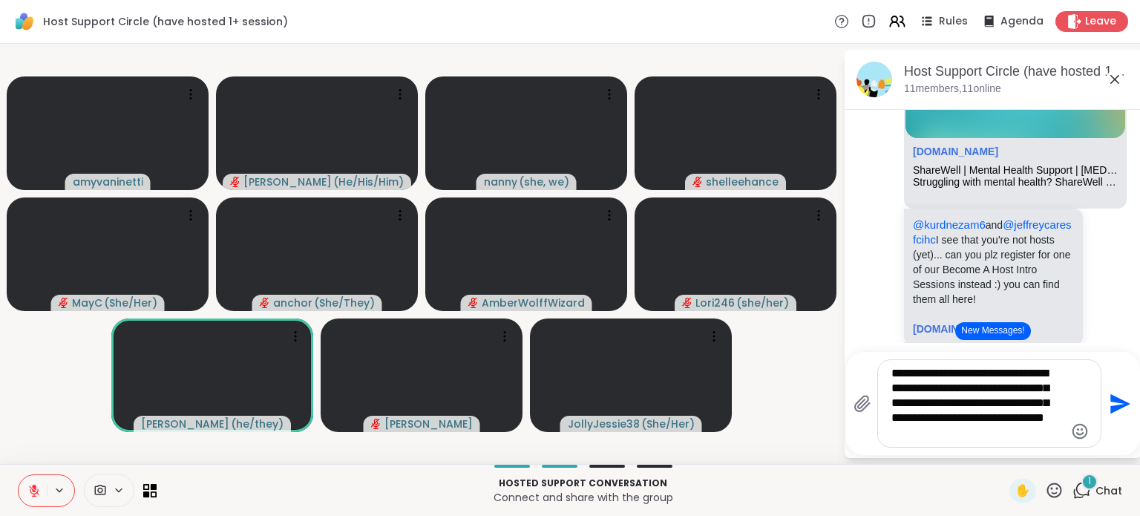
type textarea "**********"
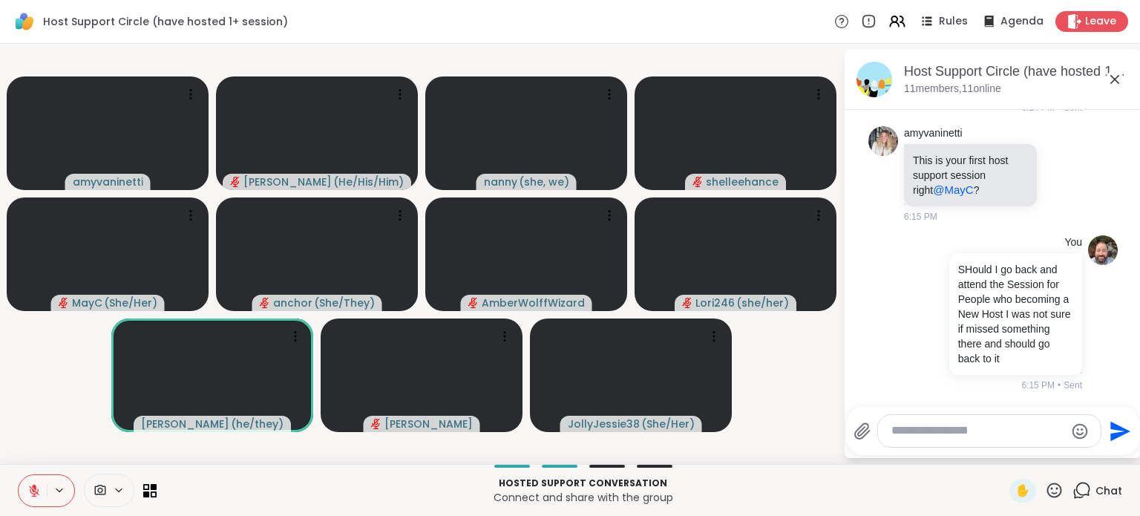
scroll to position [2358, 0]
click at [1019, 493] on span "✋" at bounding box center [1022, 490] width 15 height 18
click at [1046, 492] on icon at bounding box center [1054, 490] width 19 height 19
click at [1036, 453] on span "🌟" at bounding box center [1043, 451] width 15 height 18
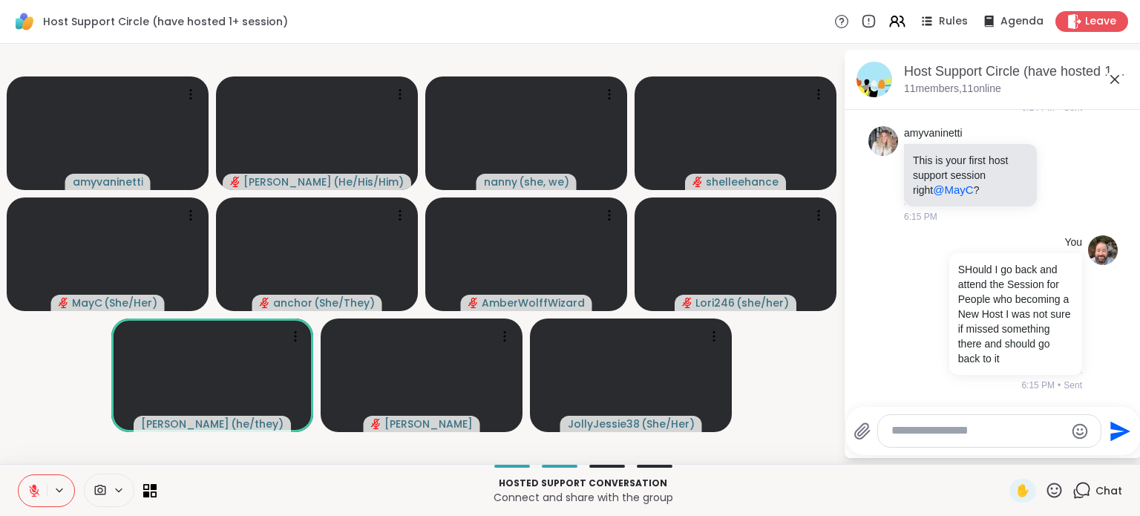
click at [911, 435] on textarea "Type your message" at bounding box center [977, 431] width 173 height 16
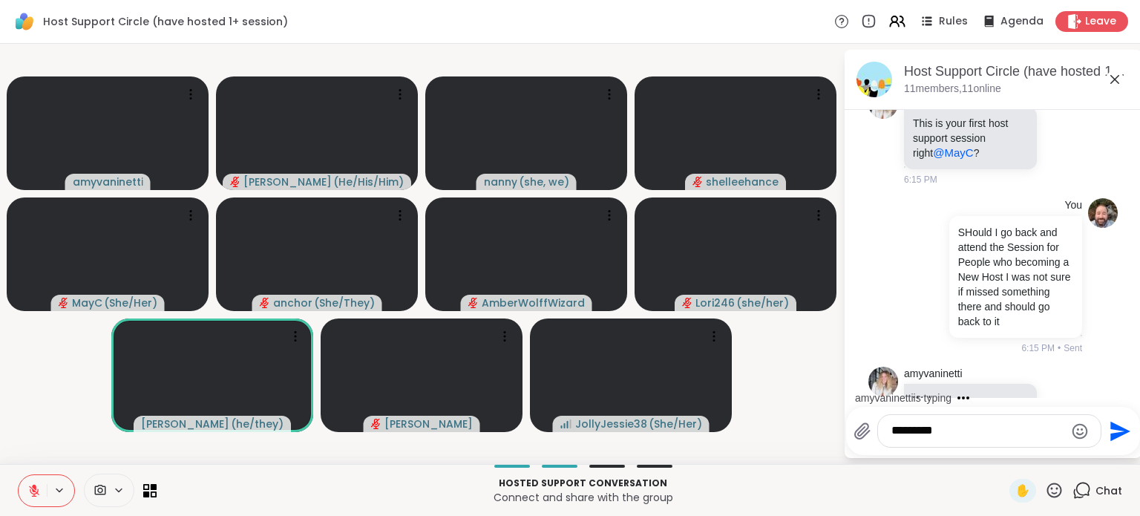
scroll to position [2482, 0]
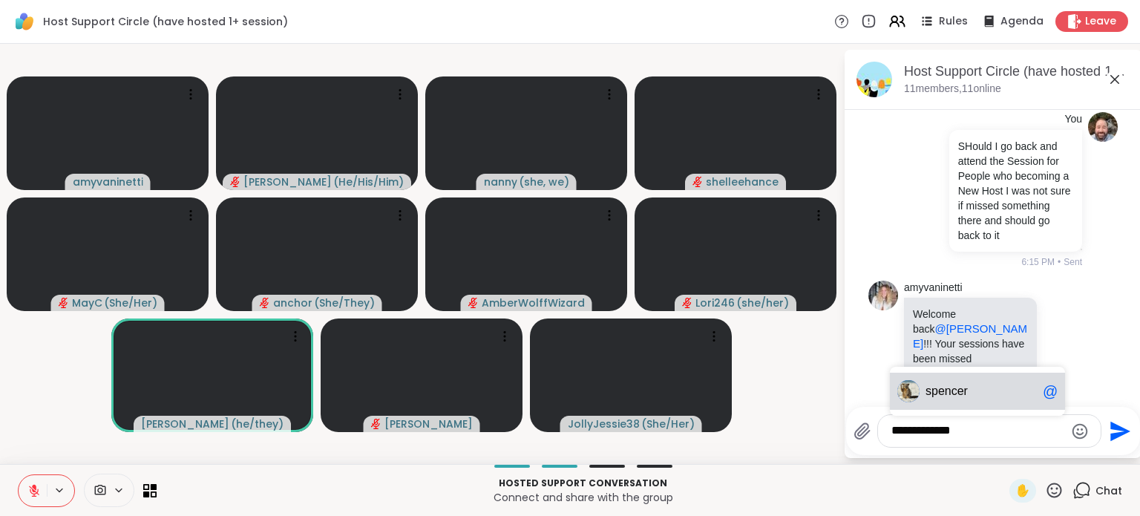
click at [941, 395] on span "spe" at bounding box center [934, 391] width 19 height 15
type textarea "**********"
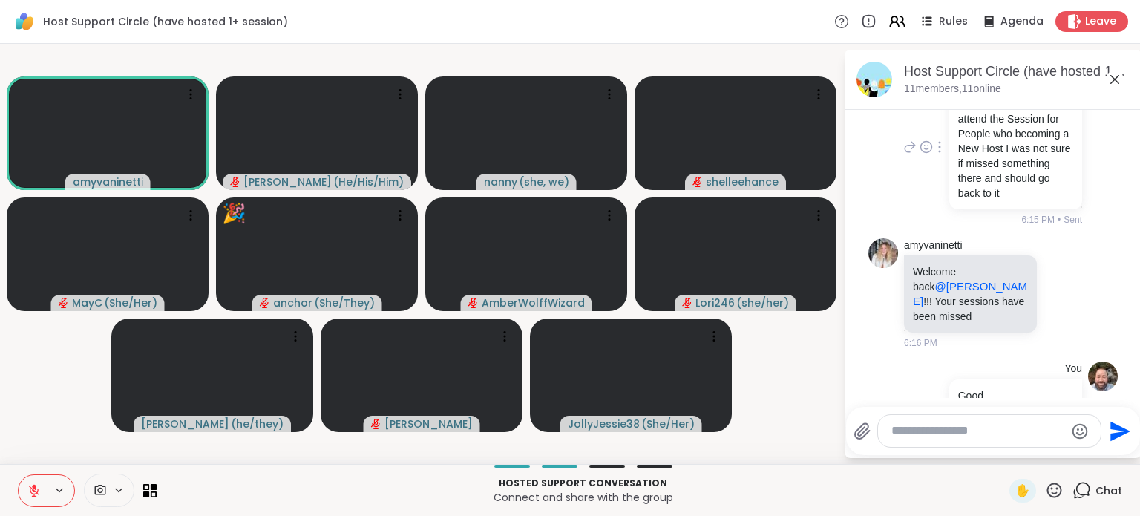
scroll to position [2560, 0]
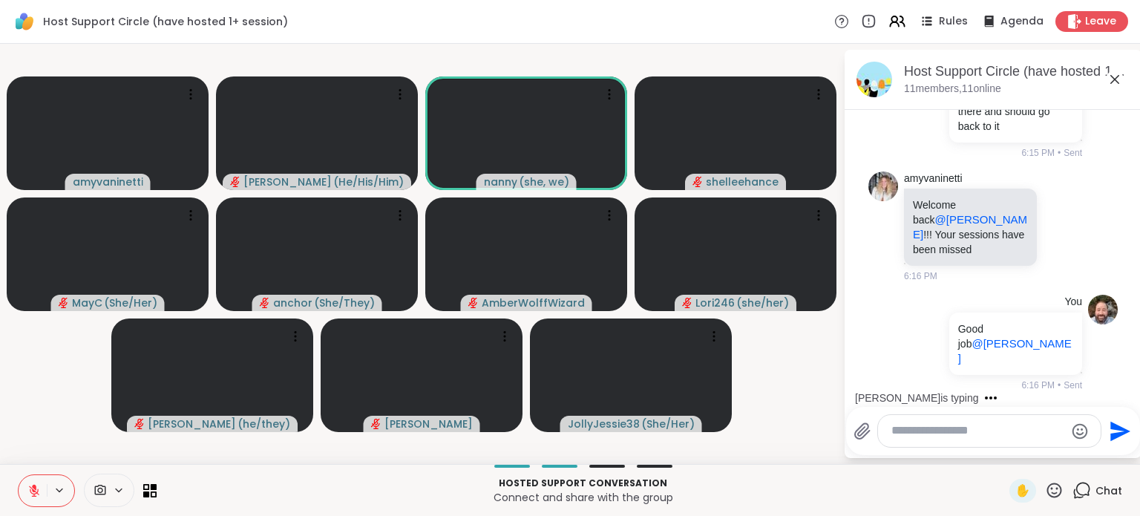
click at [927, 430] on textarea "Type your message" at bounding box center [977, 431] width 173 height 16
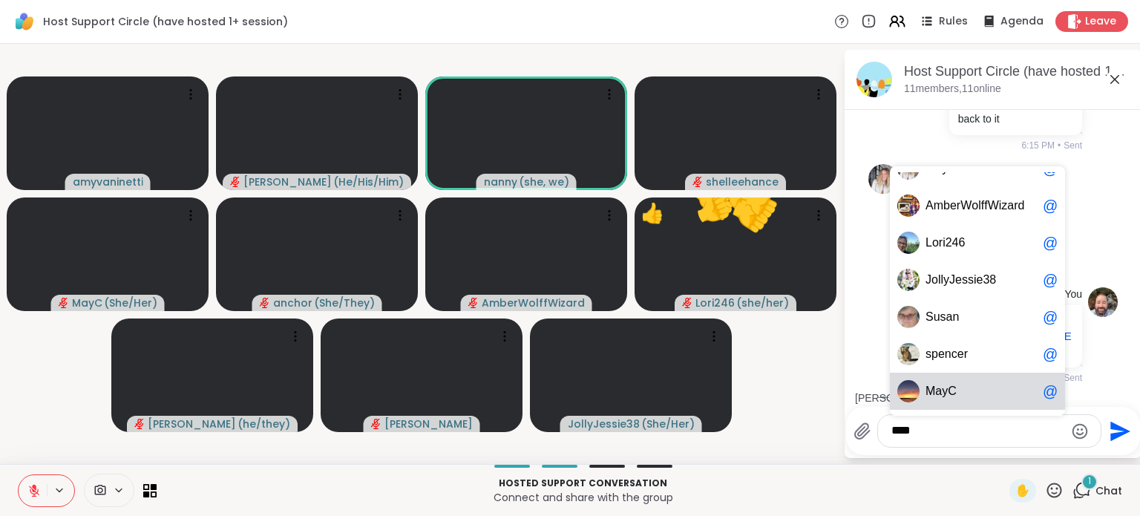
scroll to position [2654, 0]
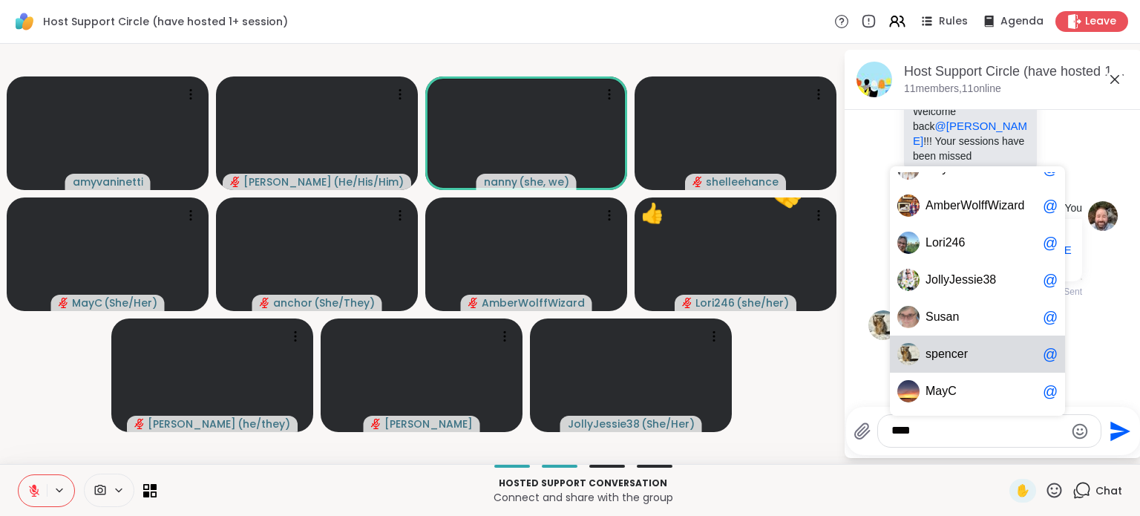
click at [938, 438] on textarea "****" at bounding box center [977, 431] width 173 height 16
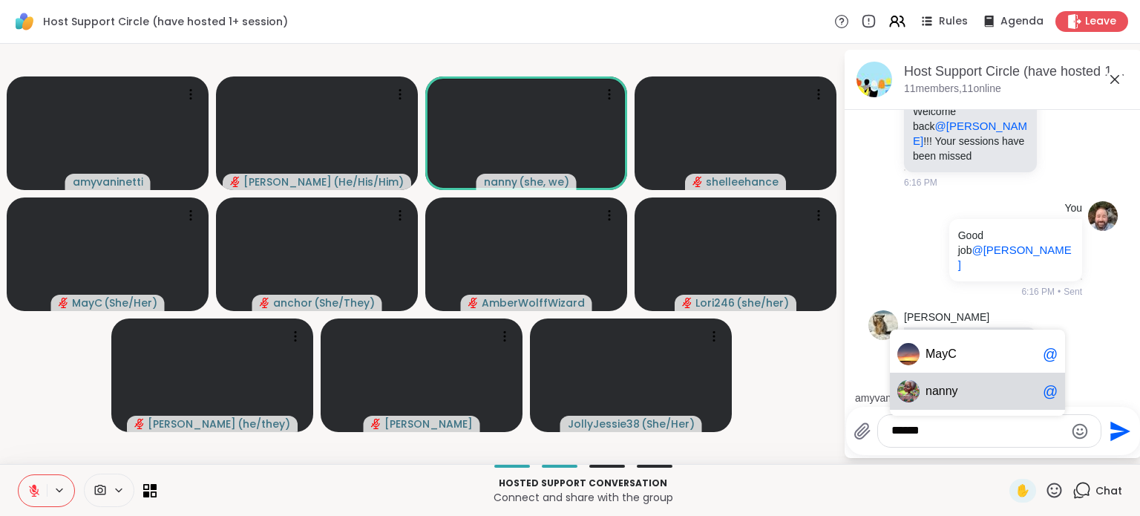
click at [945, 395] on span "nny" at bounding box center [947, 391] width 19 height 15
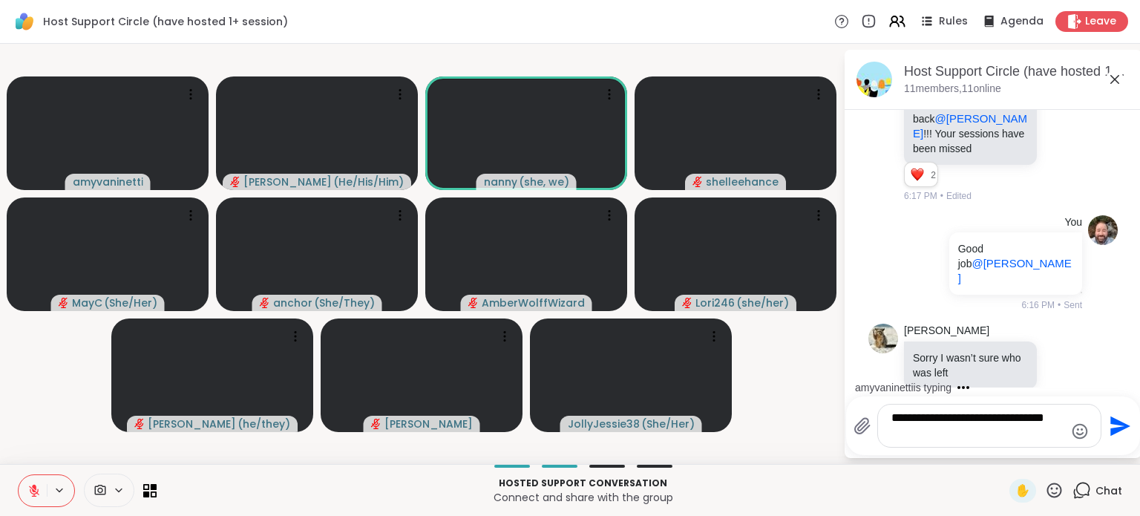
type textarea "**********"
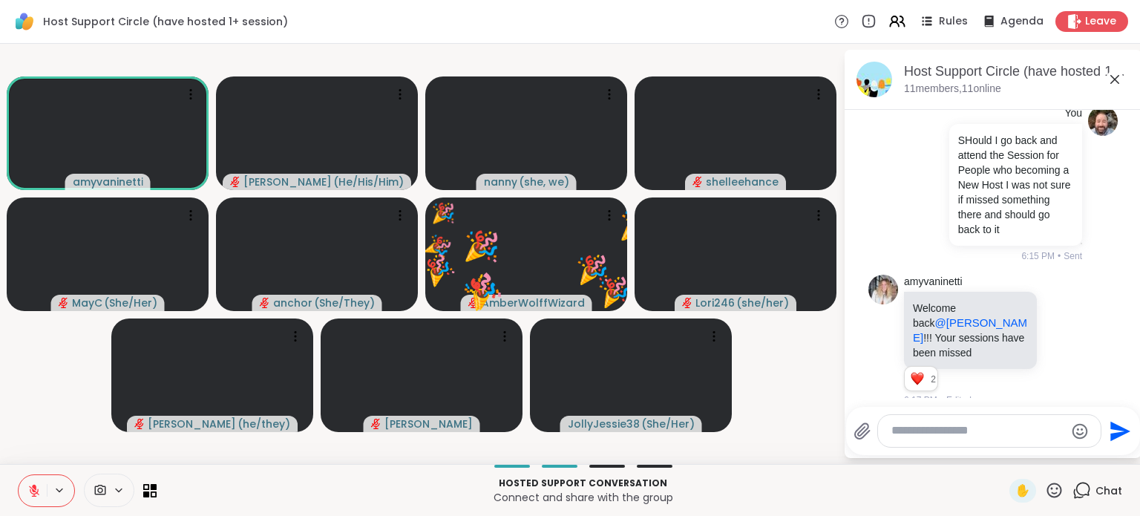
scroll to position [2394, 0]
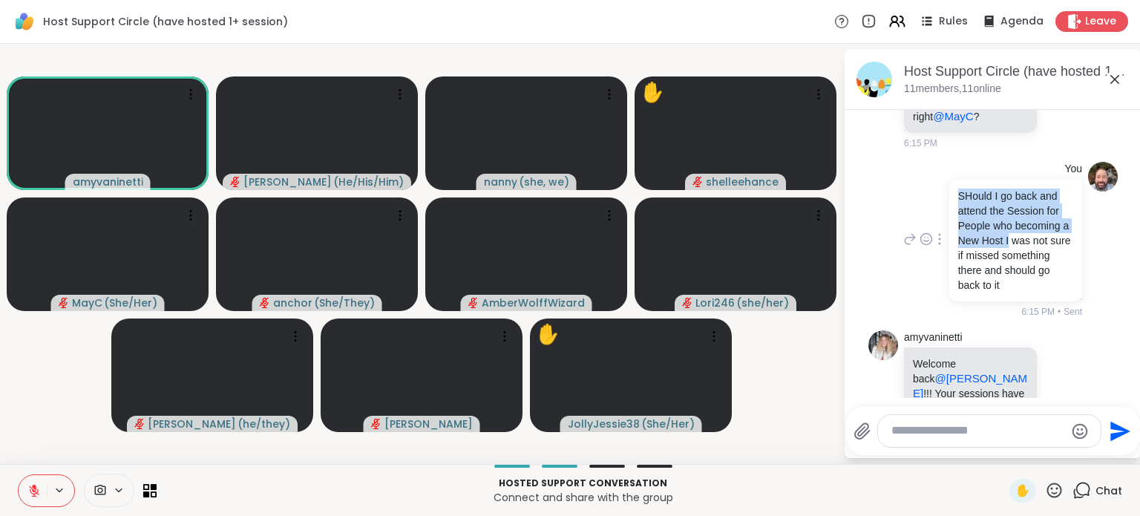
drag, startPoint x: 953, startPoint y: 216, endPoint x: 979, endPoint y: 283, distance: 72.3
click at [979, 283] on p "SHould I go back and attend the Session for People who becoming a New Host I wa…" at bounding box center [1015, 240] width 115 height 104
copy p "SHould I go back and attend the Session for People who becoming a New Host I"
click at [923, 433] on textarea "Type your message" at bounding box center [977, 431] width 173 height 16
paste textarea "**********"
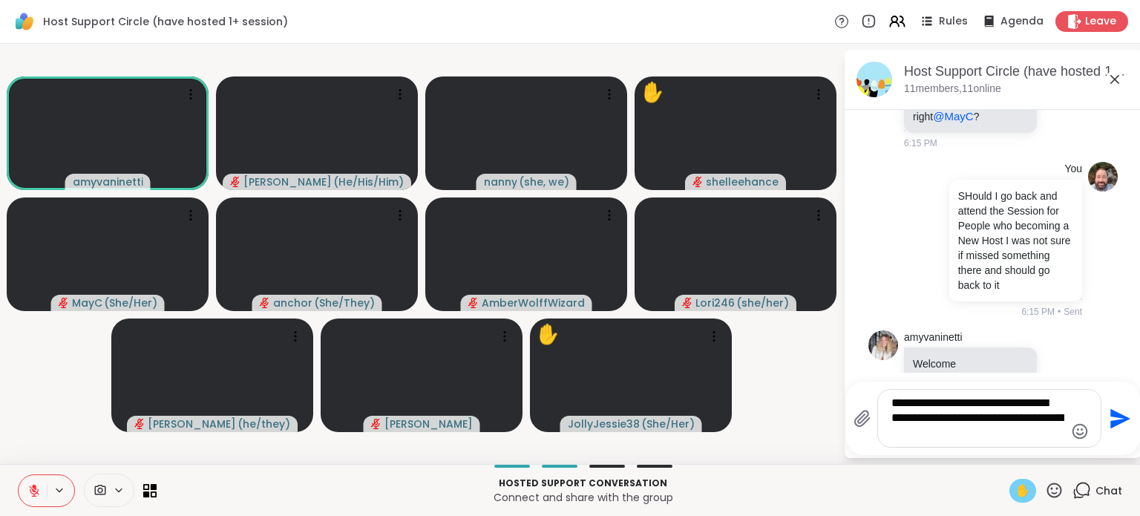
type textarea "**********"
click at [1024, 488] on div "✋" at bounding box center [1022, 491] width 27 height 24
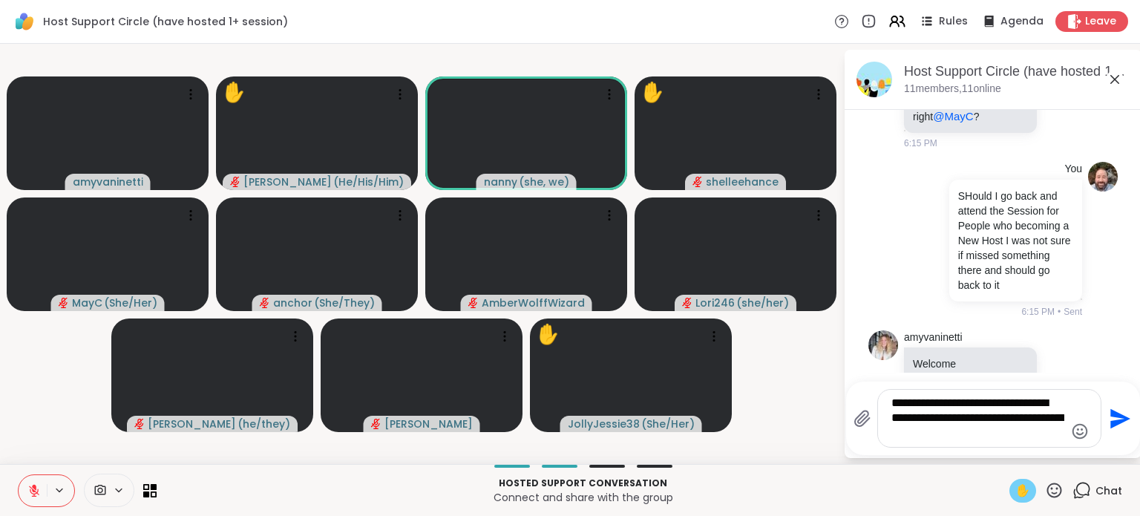
drag, startPoint x: 1027, startPoint y: 438, endPoint x: 762, endPoint y: 346, distance: 281.3
click at [762, 346] on div "amyvaninetti ✋ Brian_L ( He/His/Him ) nanny ( she, we ) ✋ shelleehance MayC ( S…" at bounding box center [570, 254] width 1140 height 420
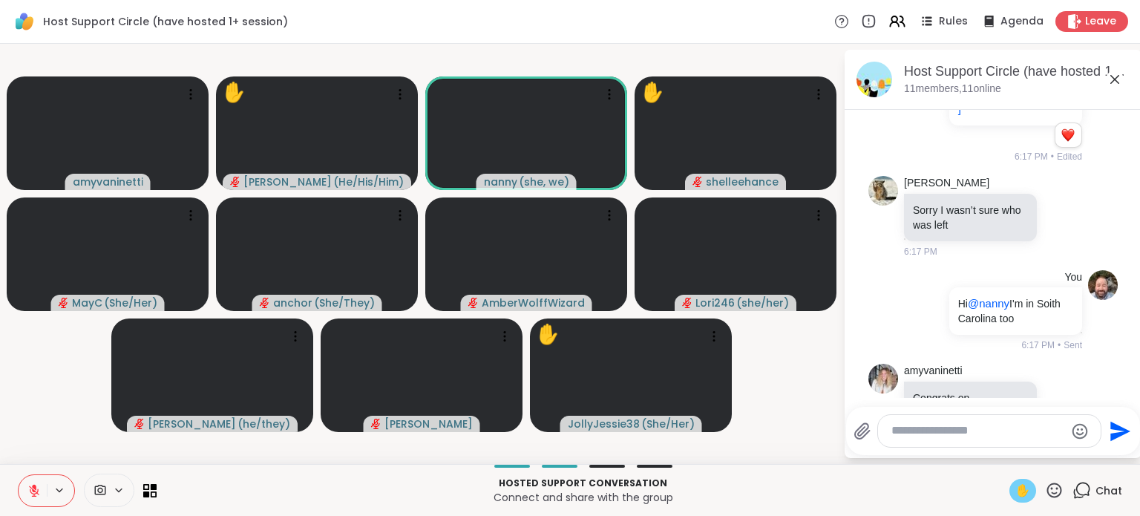
scroll to position [2913, 0]
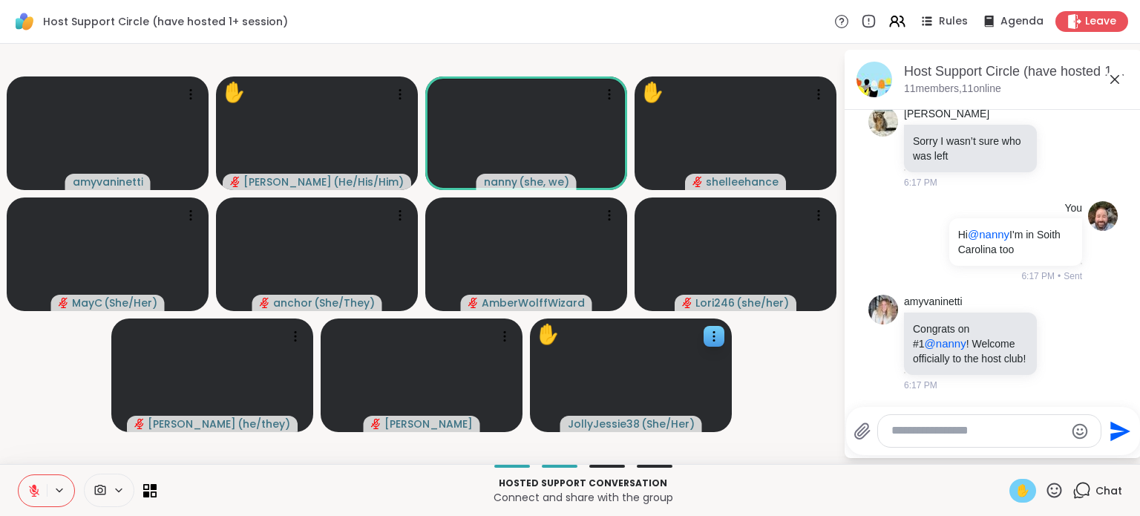
paste textarea "**********"
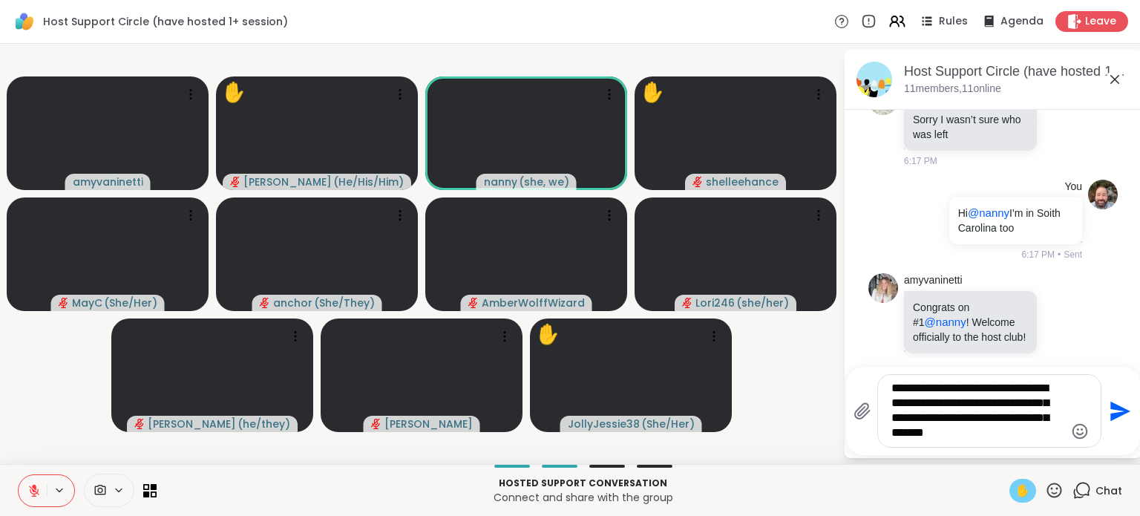
type textarea "**********"
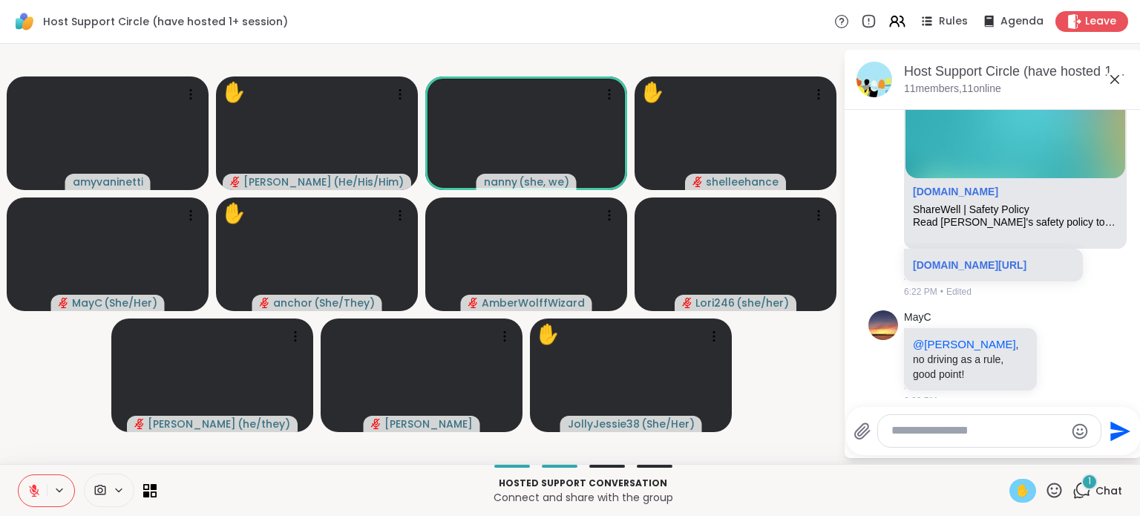
scroll to position [4104, 0]
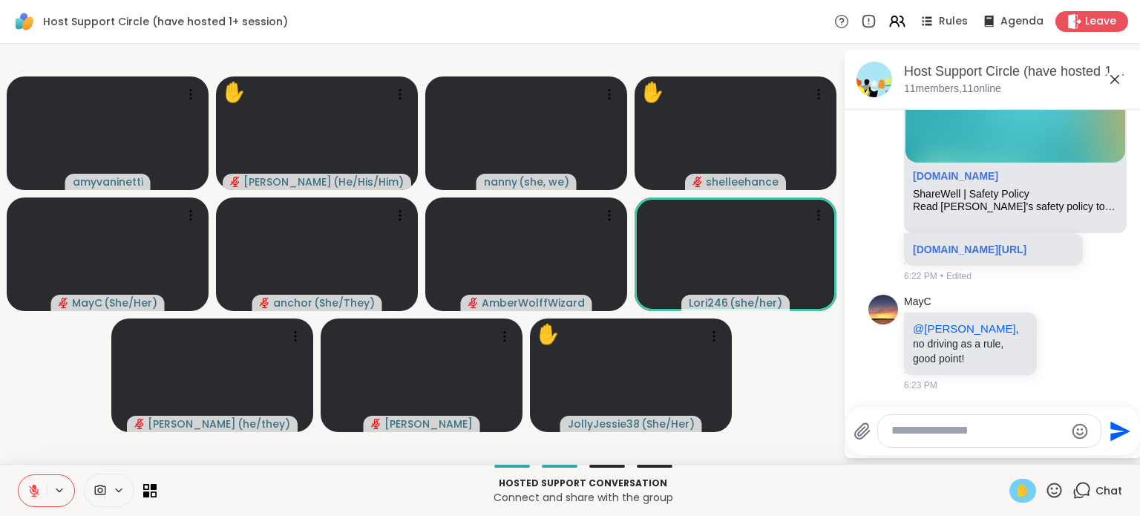
click at [944, 436] on textarea "Type your message" at bounding box center [977, 431] width 173 height 16
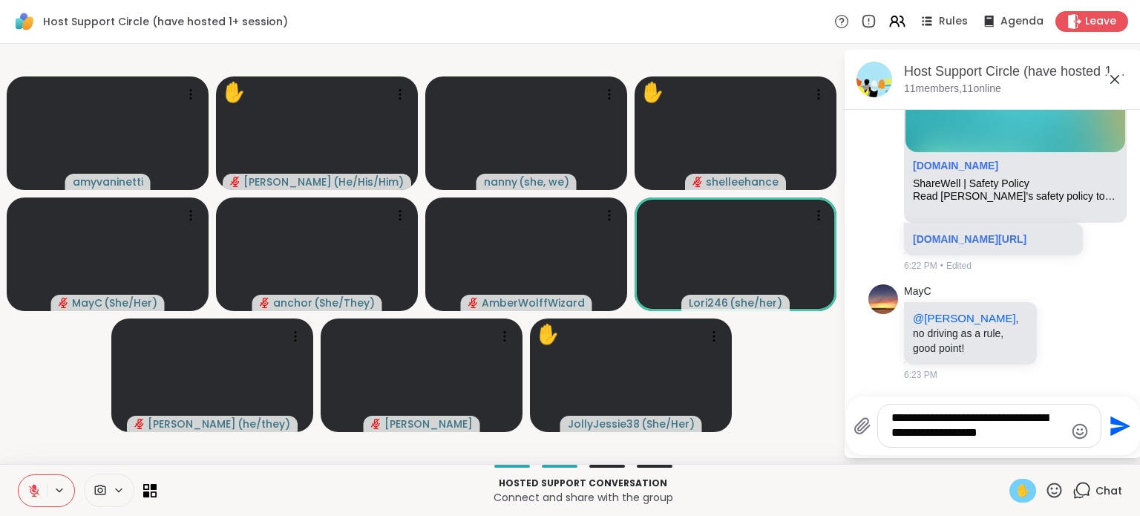
type textarea "**********"
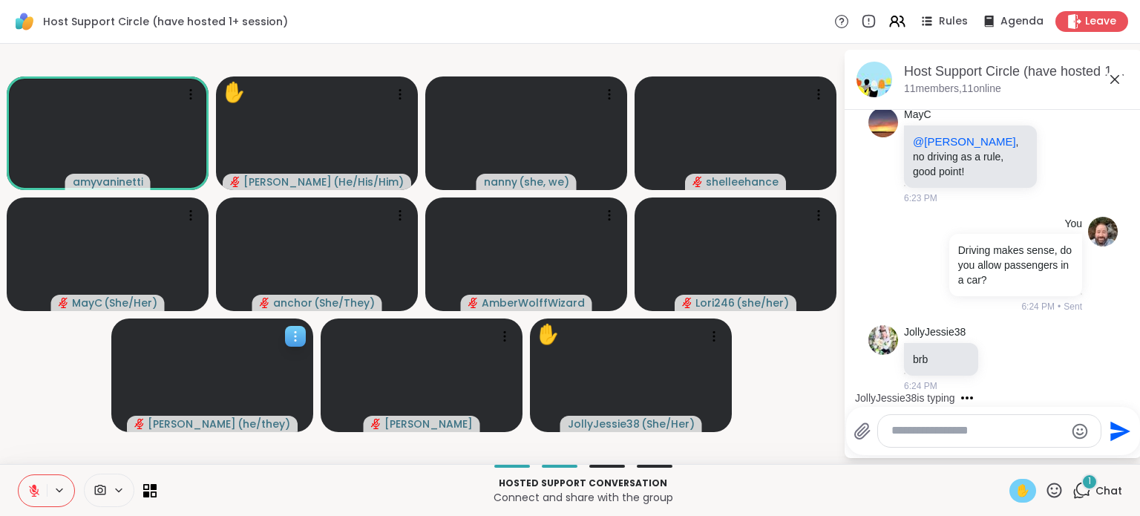
scroll to position [4291, 0]
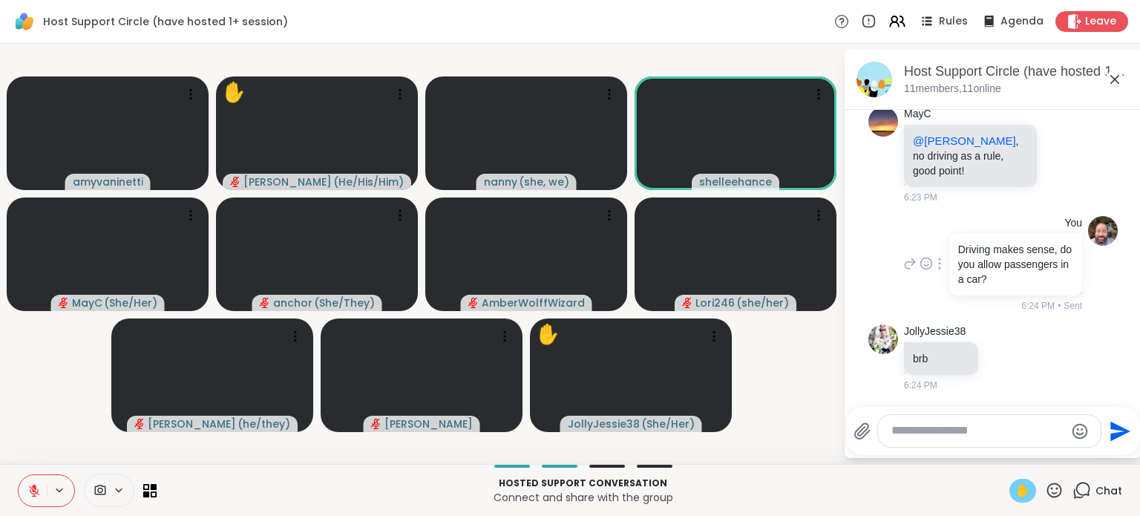
drag, startPoint x: 1048, startPoint y: 261, endPoint x: 1088, endPoint y: 275, distance: 42.5
click at [1088, 275] on div "You Driving makes sense, do you allow passengers in a car? 6:24 PM • Sent" at bounding box center [992, 264] width 249 height 109
click at [938, 268] on icon at bounding box center [938, 263] width 1 height 10
click at [950, 284] on icon at bounding box center [957, 284] width 15 height 15
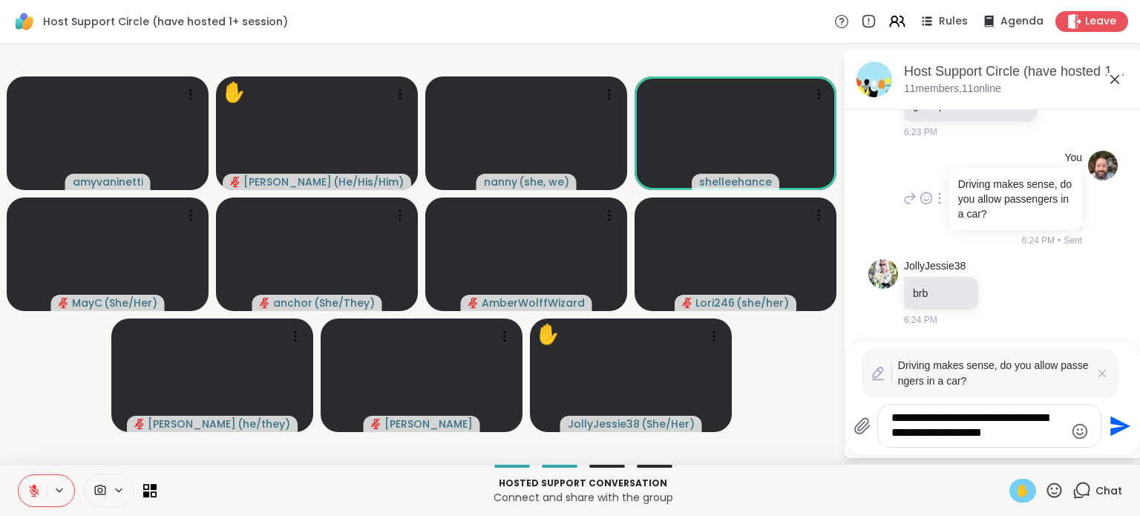
click at [984, 366] on p "Driving makes sense, do you allow passengers in a car?" at bounding box center [993, 373] width 191 height 31
drag, startPoint x: 996, startPoint y: 421, endPoint x: 986, endPoint y: 467, distance: 47.7
click at [993, 425] on textarea "**********" at bounding box center [977, 425] width 173 height 30
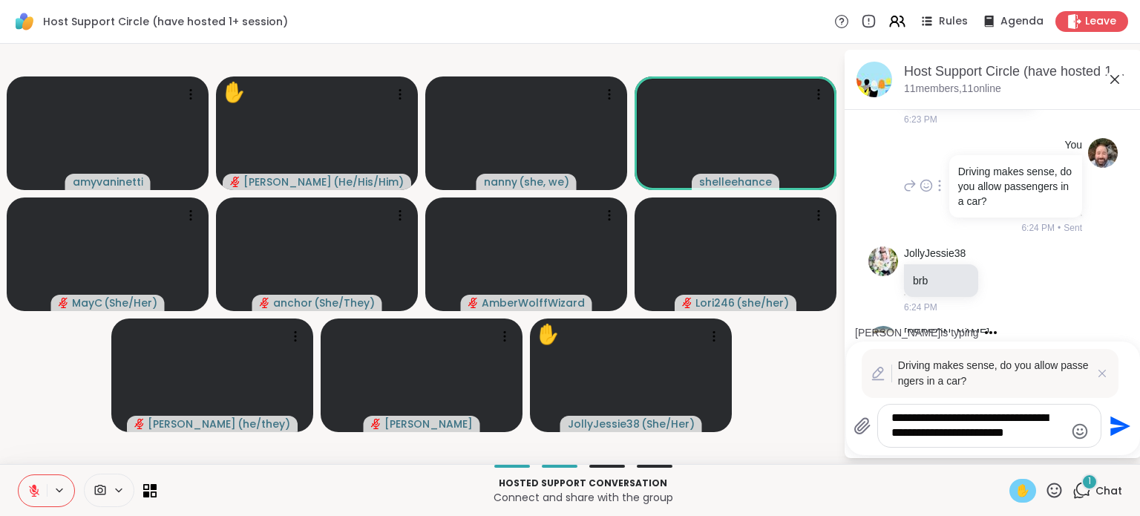
scroll to position [4435, 0]
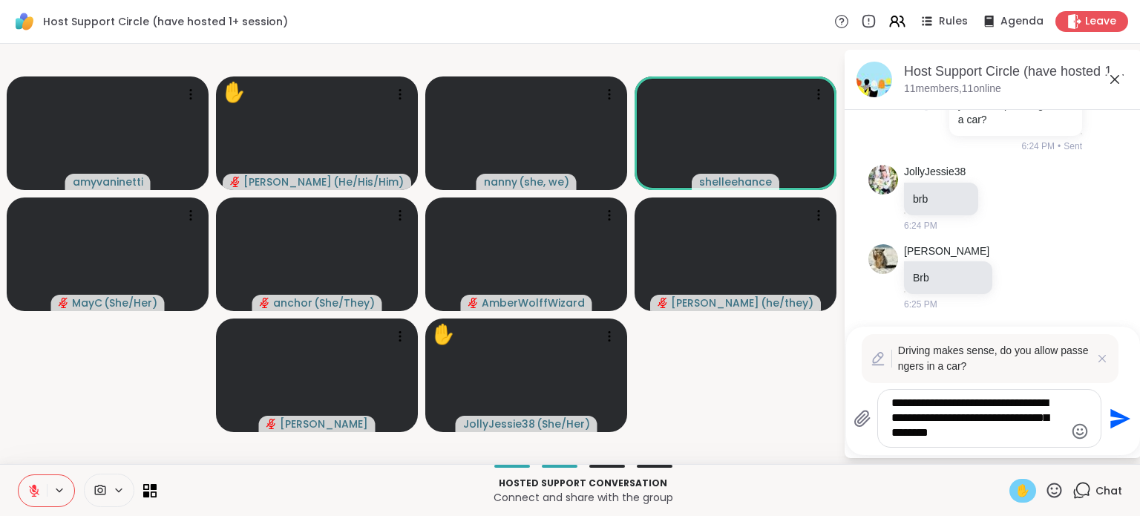
click at [1022, 441] on textarea "**********" at bounding box center [977, 417] width 173 height 45
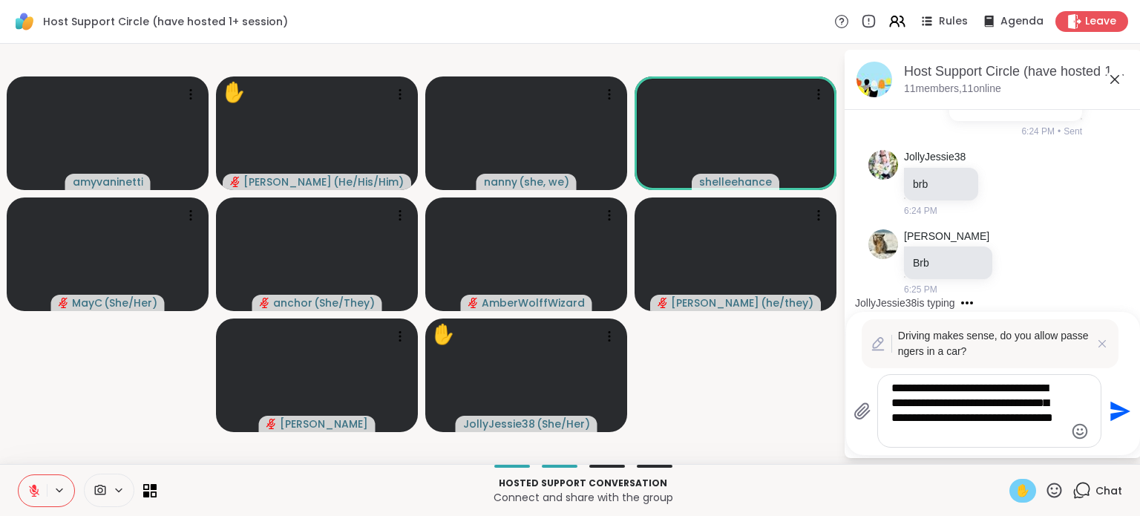
type textarea "**********"
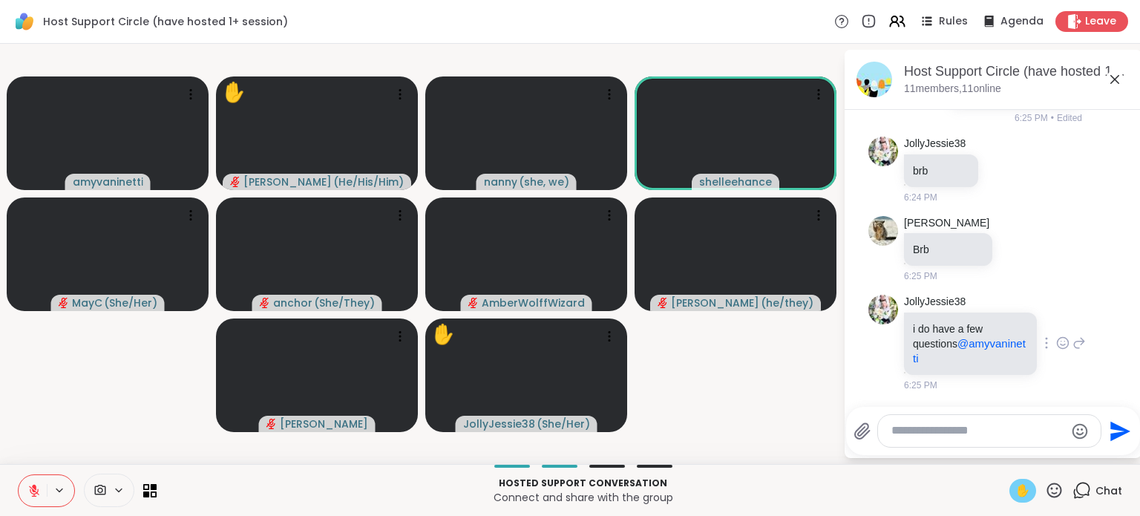
scroll to position [4522, 0]
click at [1072, 341] on icon at bounding box center [1078, 343] width 13 height 18
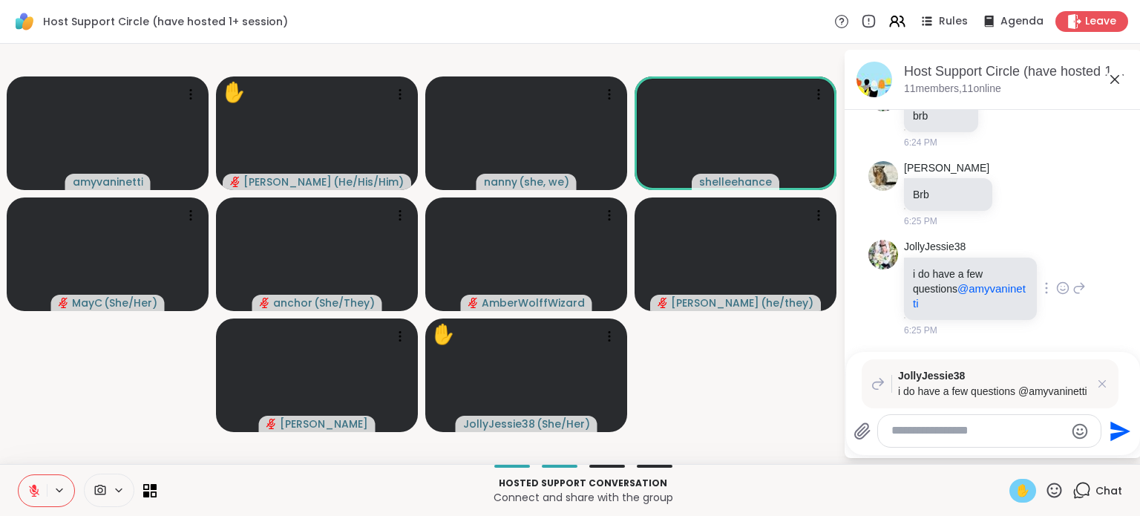
click at [1042, 313] on div "JollyJessie38 i do have a few questions @amyvaninetti 6:25 PM" at bounding box center [995, 288] width 182 height 97
click at [1053, 293] on div "JollyJessie38 i do have a few questions @amyvaninetti 6:25 PM" at bounding box center [992, 288] width 249 height 109
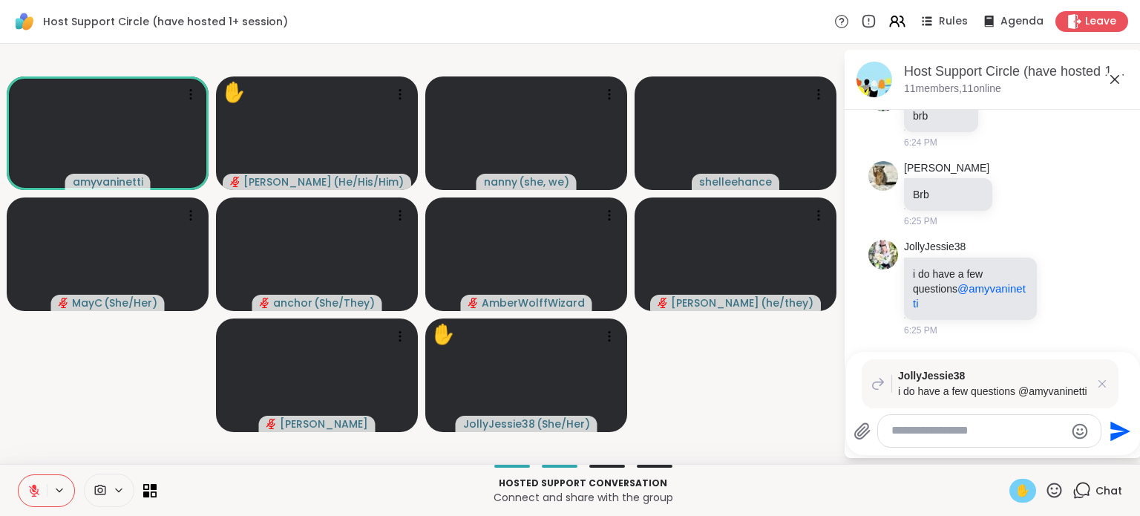
click at [875, 382] on icon at bounding box center [877, 383] width 10 height 10
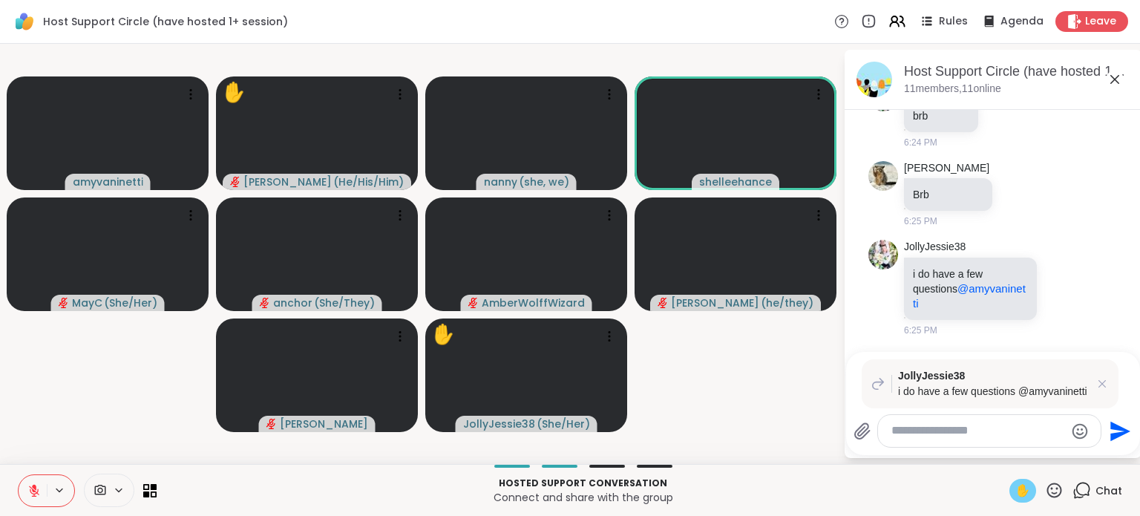
click at [925, 441] on div at bounding box center [989, 431] width 223 height 32
click at [920, 422] on div at bounding box center [989, 431] width 223 height 32
click at [921, 427] on textarea "Type your message" at bounding box center [977, 431] width 173 height 16
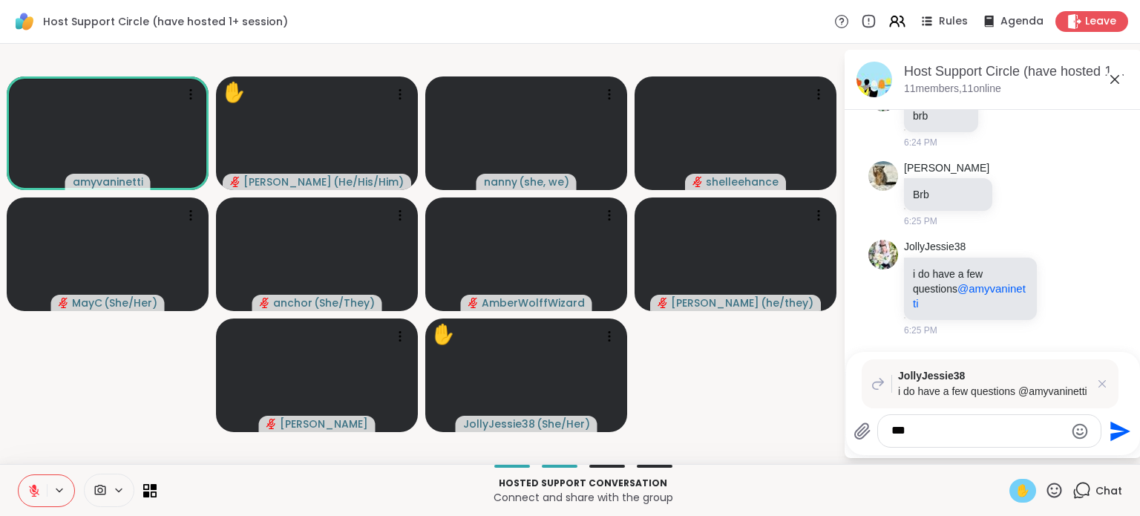
type textarea "****"
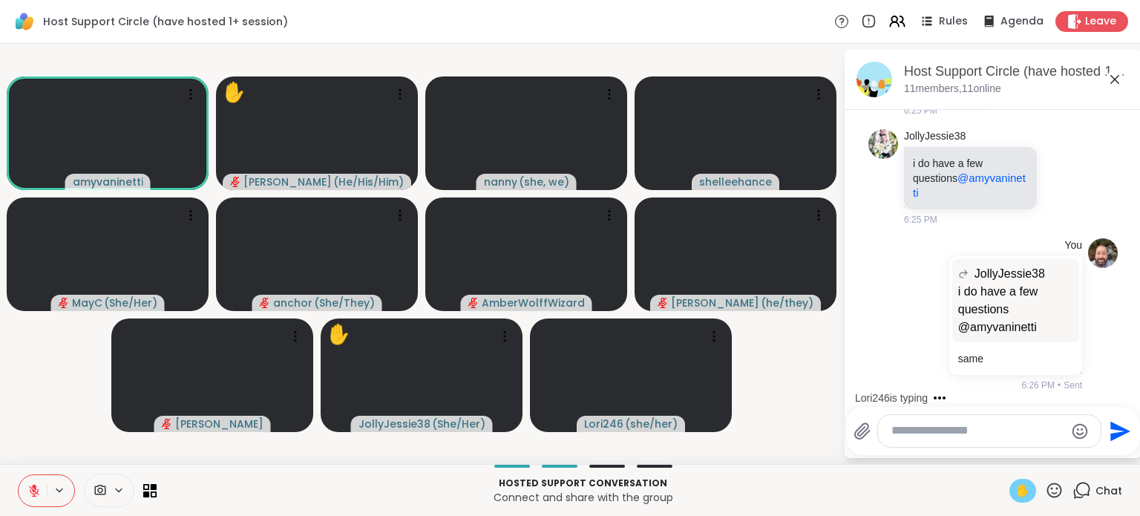
scroll to position [4688, 0]
click at [907, 430] on textarea "Type your message" at bounding box center [977, 431] width 173 height 16
type textarea "*"
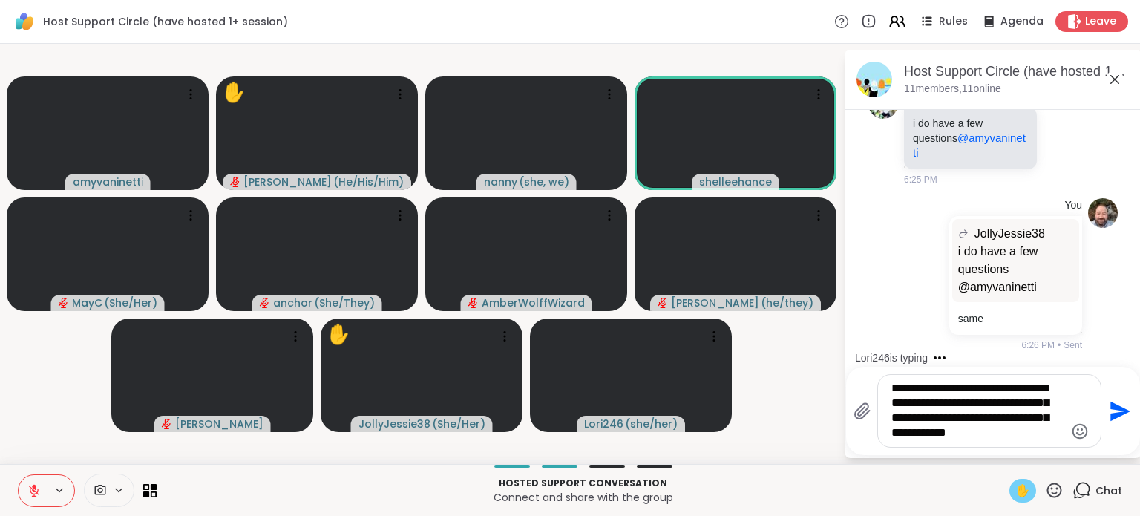
type textarea "**********"
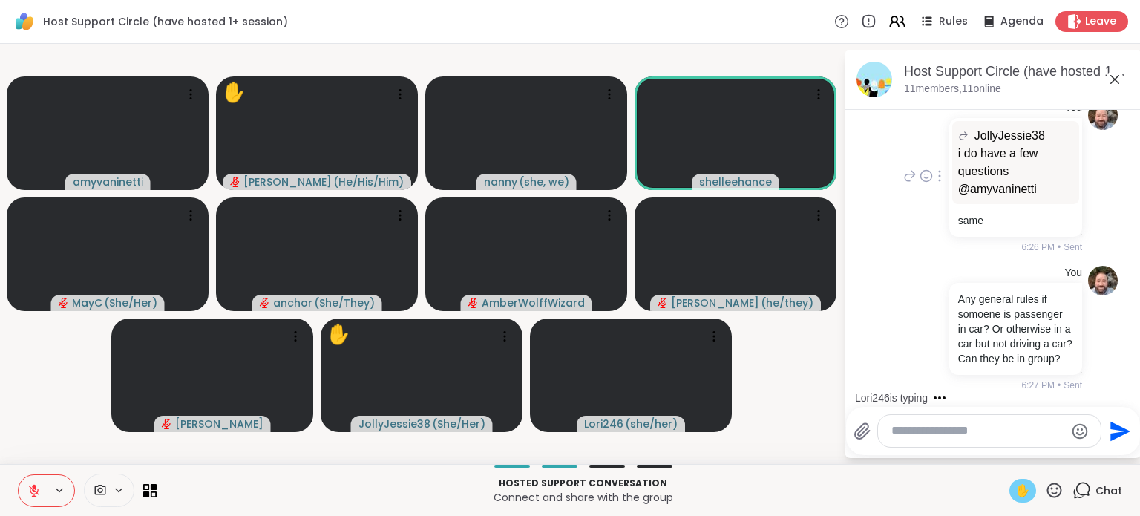
scroll to position [4692, 0]
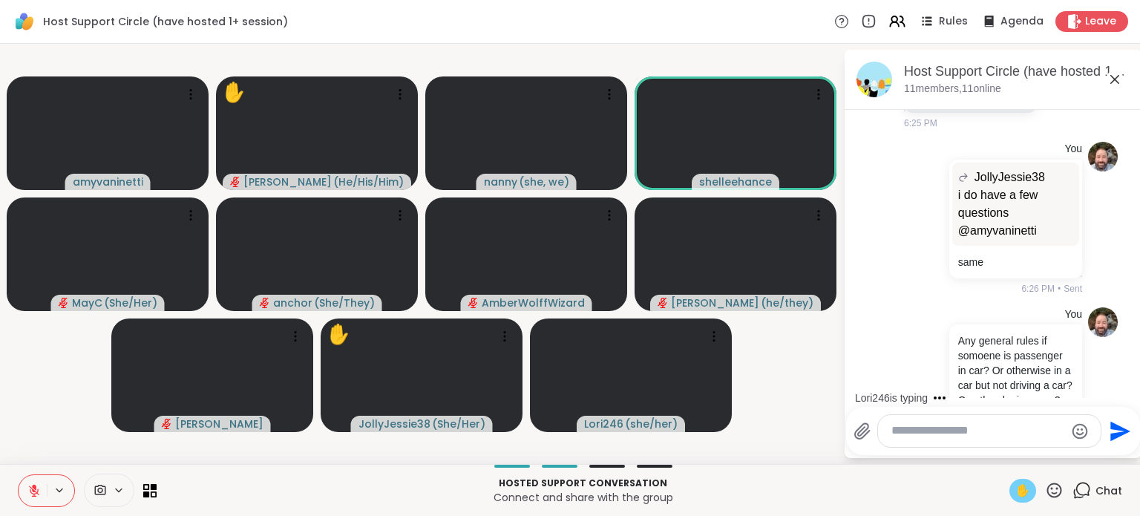
click at [1056, 88] on icon at bounding box center [1062, 80] width 13 height 15
click at [1023, 64] on div "Select Reaction: Thumbs up" at bounding box center [1029, 56] width 13 height 13
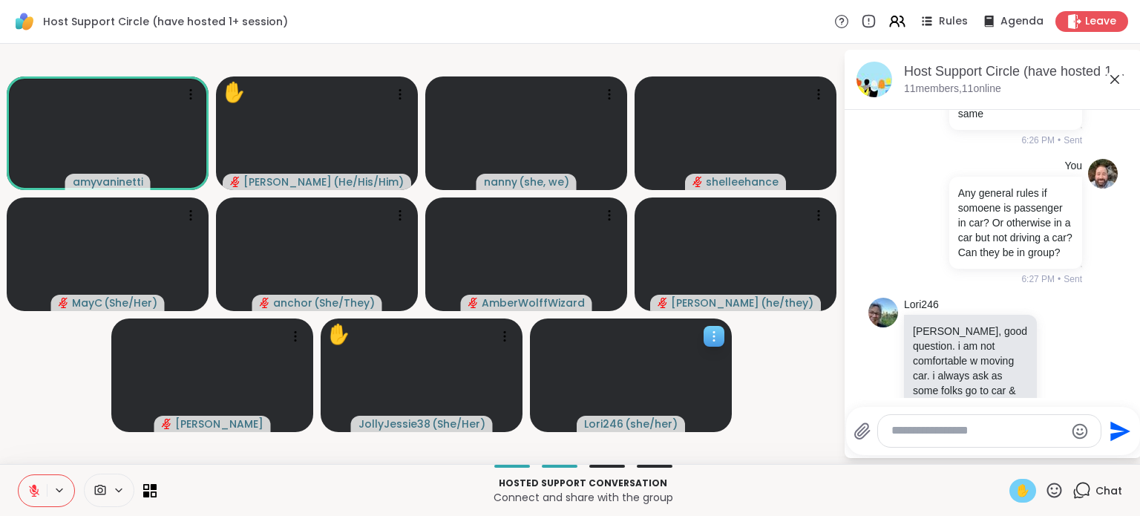
scroll to position [5015, 0]
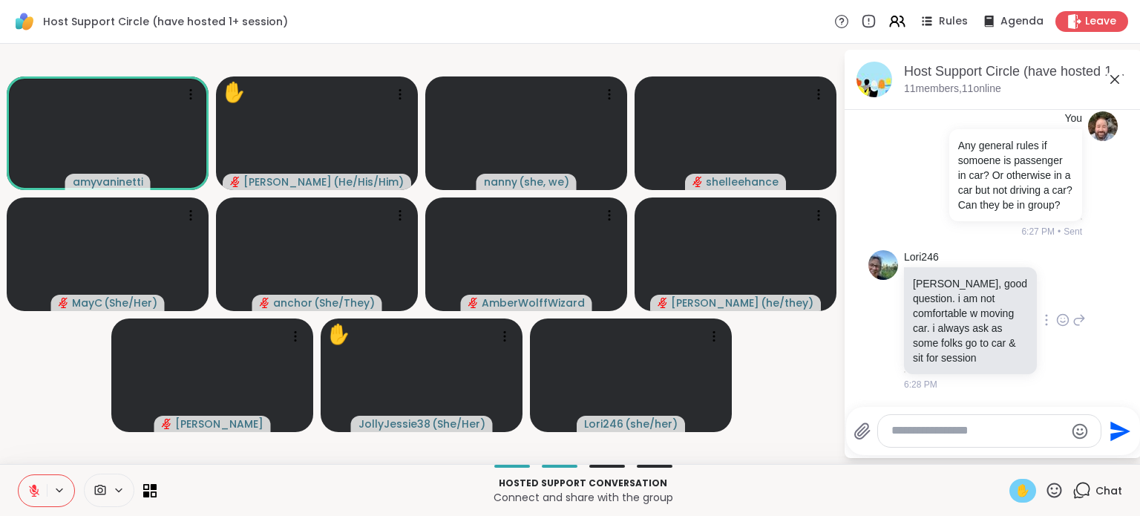
click at [1056, 321] on icon at bounding box center [1062, 319] width 13 height 15
click at [1015, 308] on button "Select Reaction: Thumbs up" at bounding box center [1030, 296] width 30 height 30
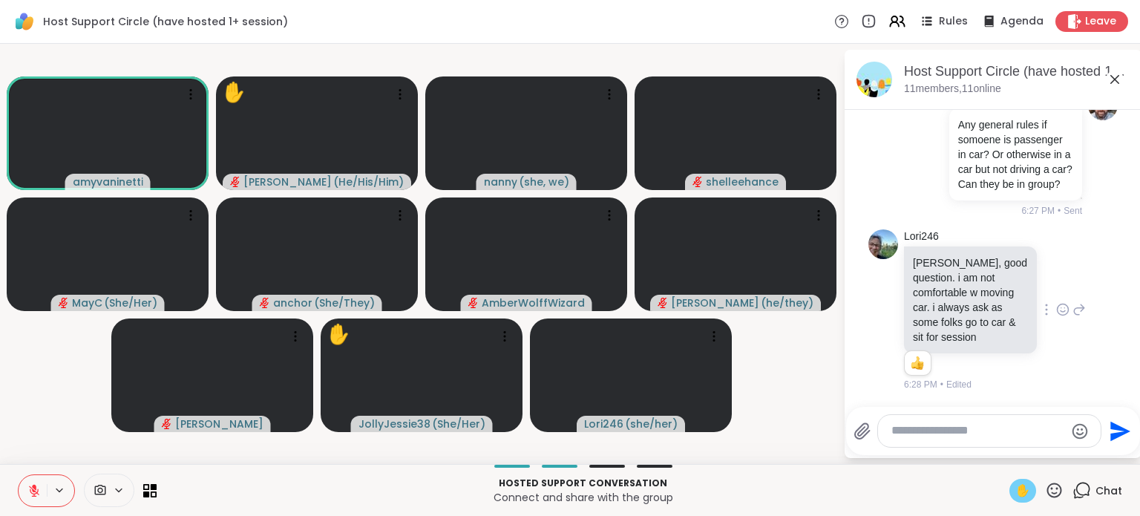
scroll to position [5036, 0]
click at [923, 419] on div at bounding box center [989, 431] width 223 height 32
click at [923, 422] on div at bounding box center [989, 431] width 223 height 32
click at [924, 435] on textarea "Type your message" at bounding box center [977, 431] width 173 height 16
click at [1072, 312] on icon at bounding box center [1078, 309] width 13 height 18
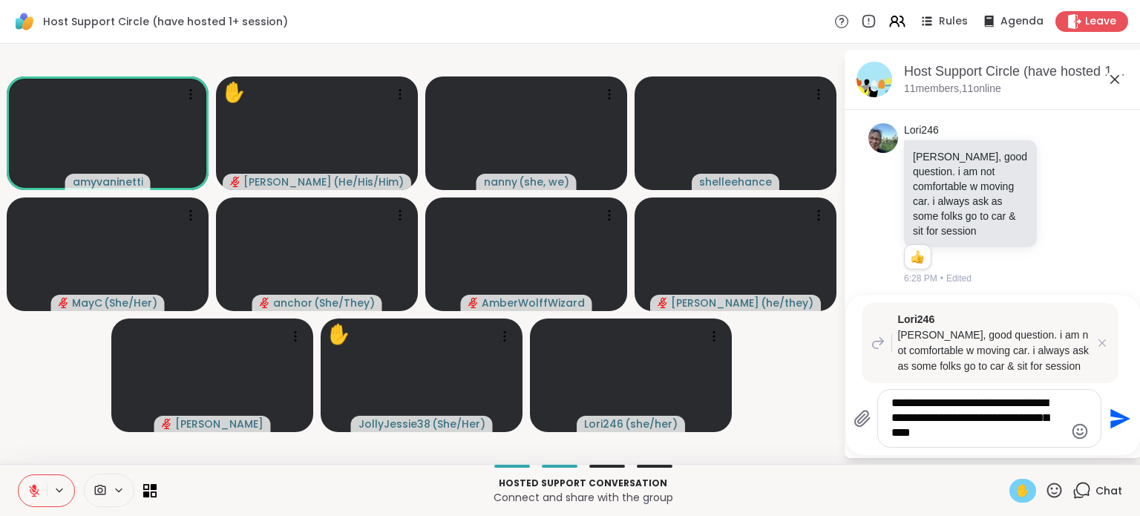
type textarea "**********"
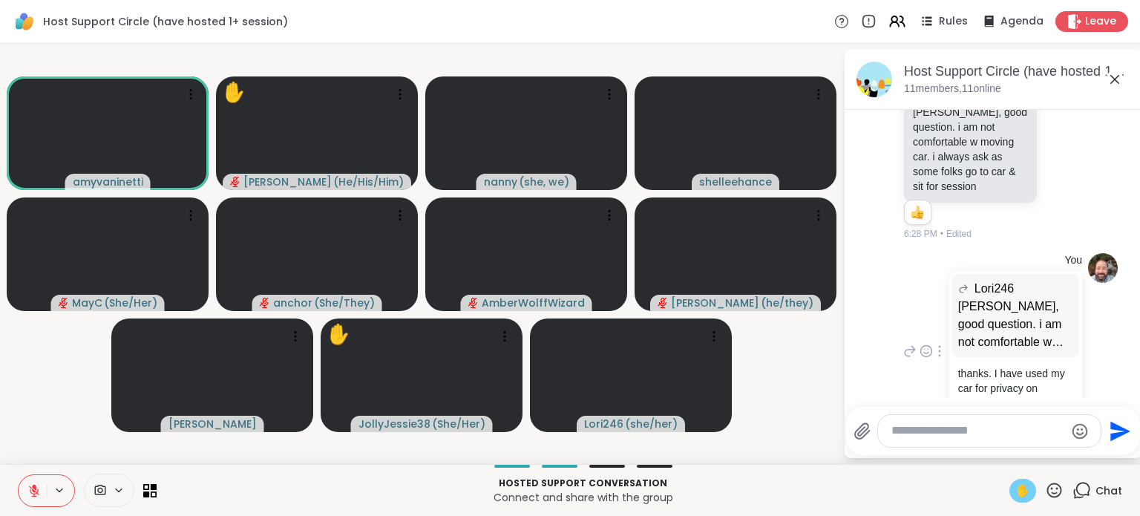
scroll to position [5246, 0]
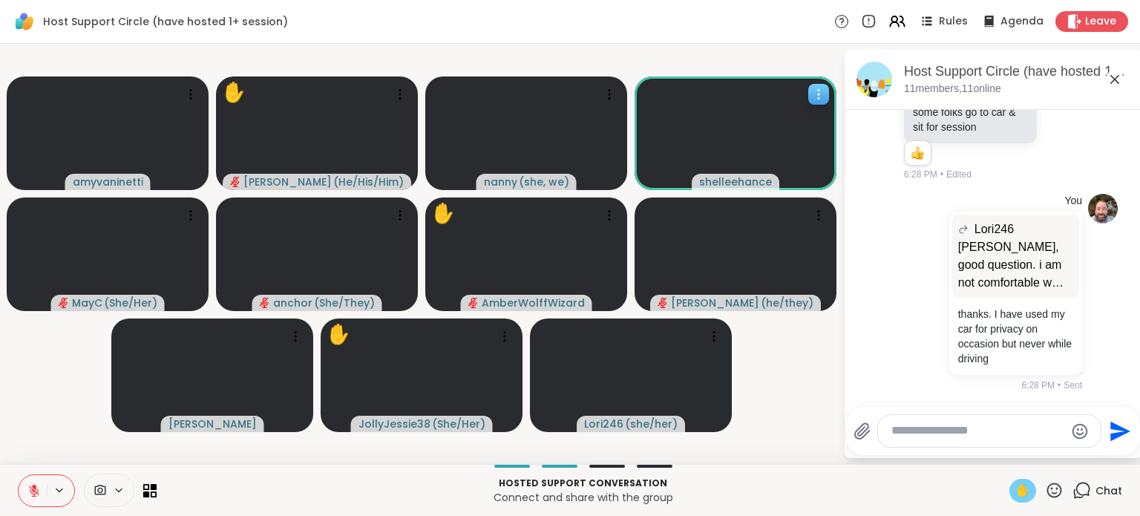
click at [768, 151] on video at bounding box center [735, 133] width 202 height 114
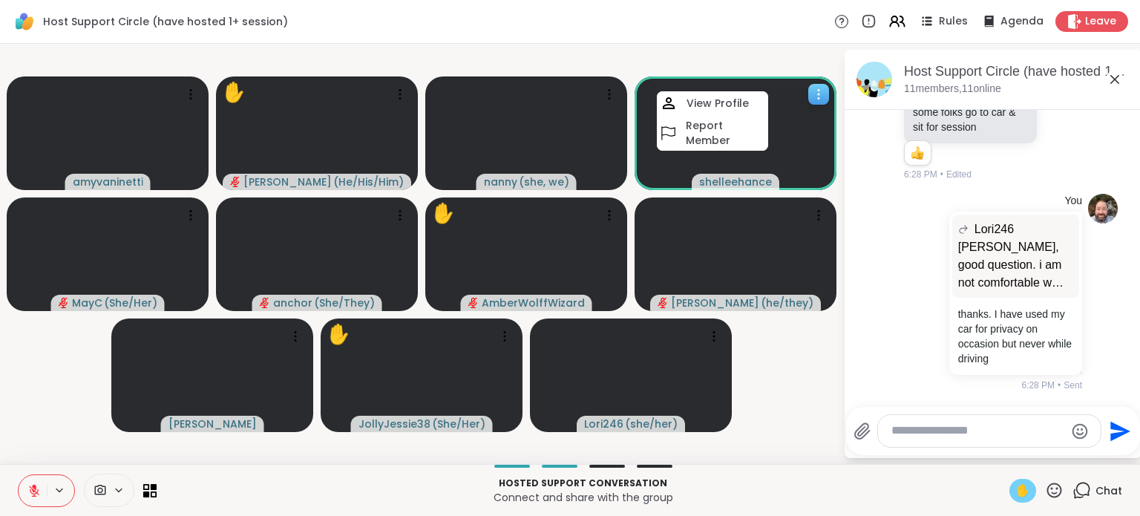
click at [768, 151] on video at bounding box center [735, 133] width 202 height 114
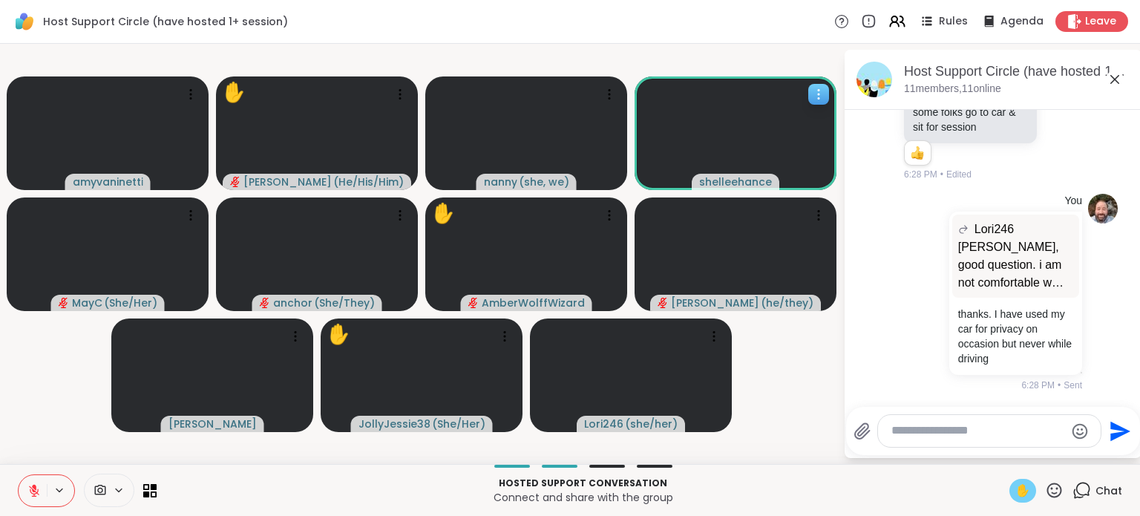
click at [818, 94] on icon at bounding box center [818, 93] width 1 height 1
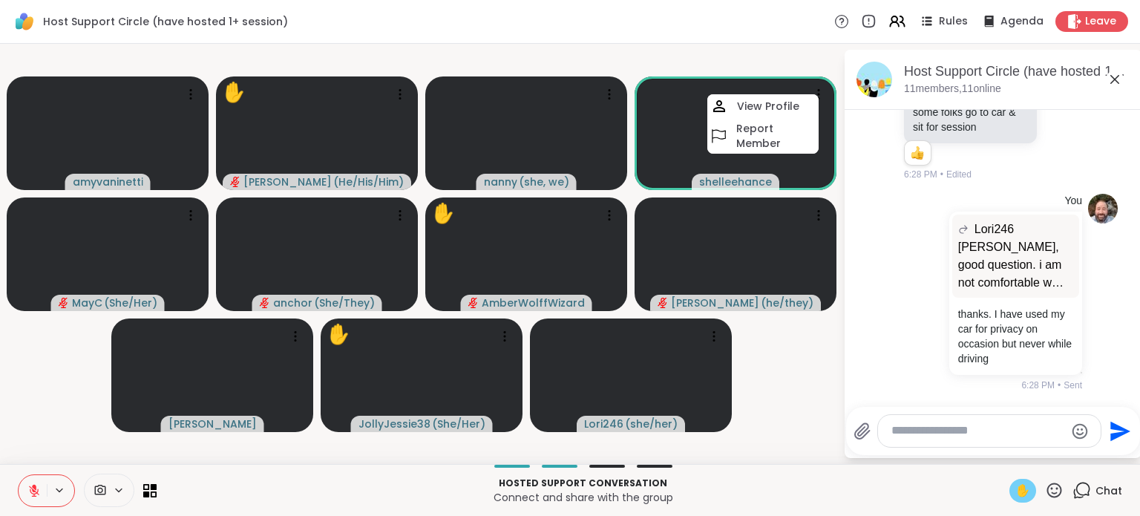
click at [141, 490] on div at bounding box center [87, 489] width 139 height 33
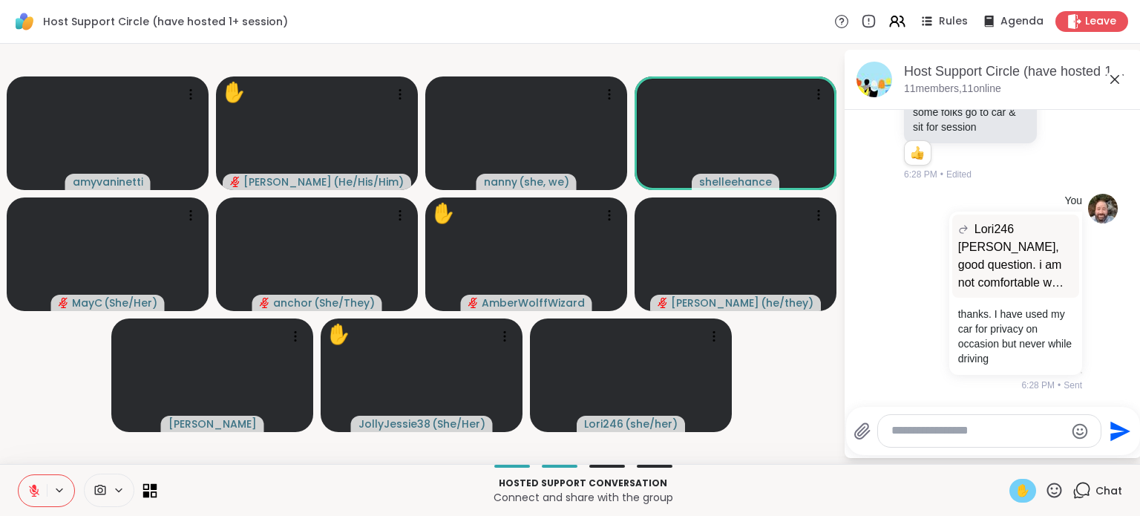
click at [151, 486] on icon at bounding box center [154, 486] width 7 height 7
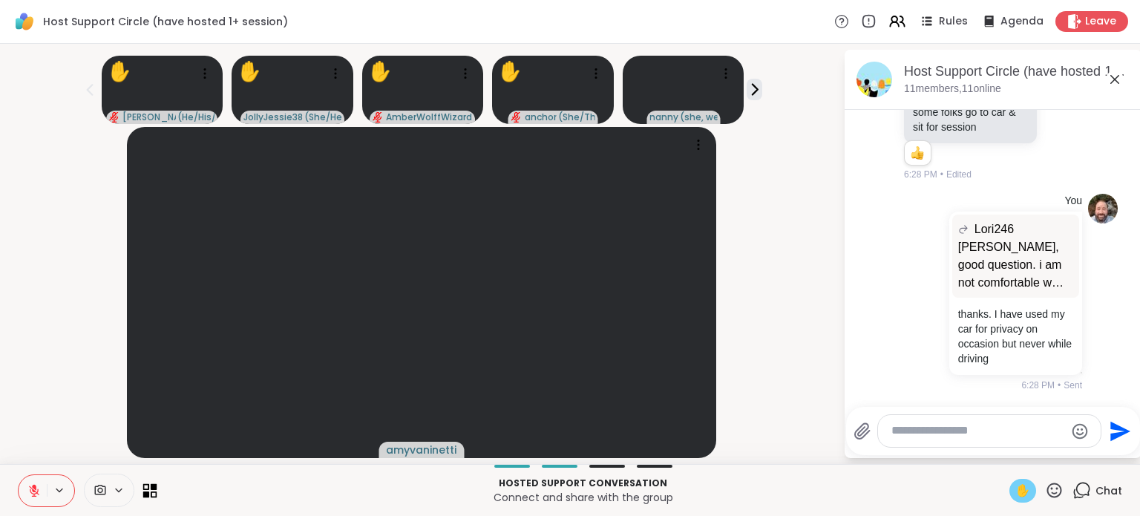
click at [150, 490] on icon at bounding box center [150, 490] width 14 height 14
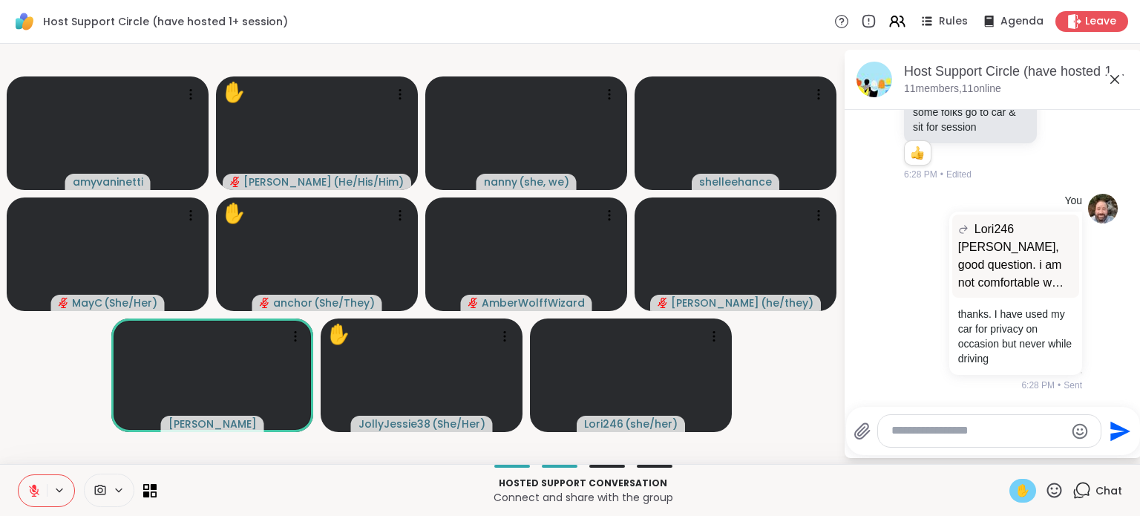
click at [915, 433] on textarea "Type your message" at bounding box center [977, 431] width 173 height 16
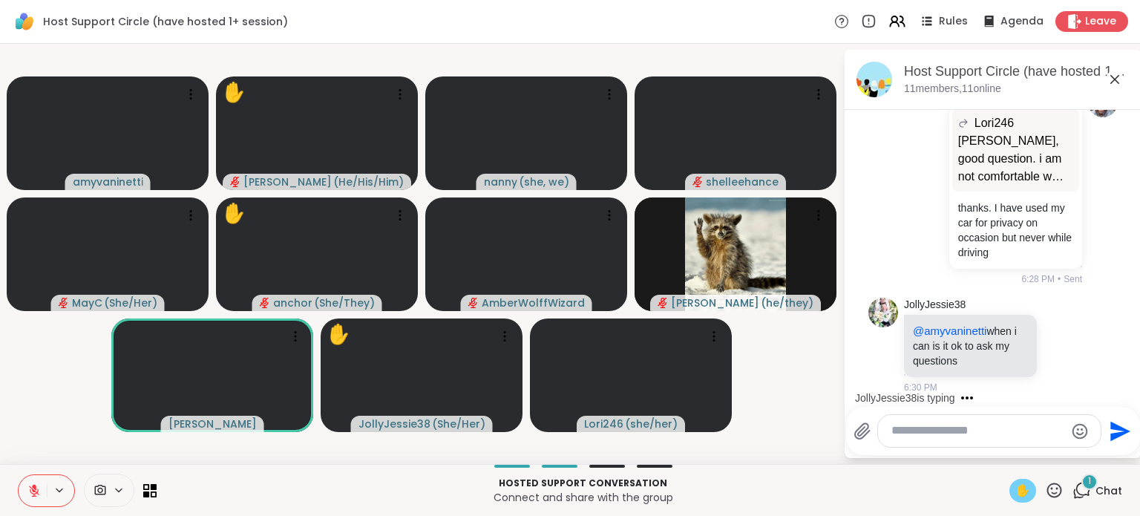
scroll to position [5353, 0]
click at [926, 421] on div at bounding box center [989, 431] width 223 height 32
click at [926, 430] on textarea "Type your message" at bounding box center [977, 431] width 173 height 16
type textarea "**********"
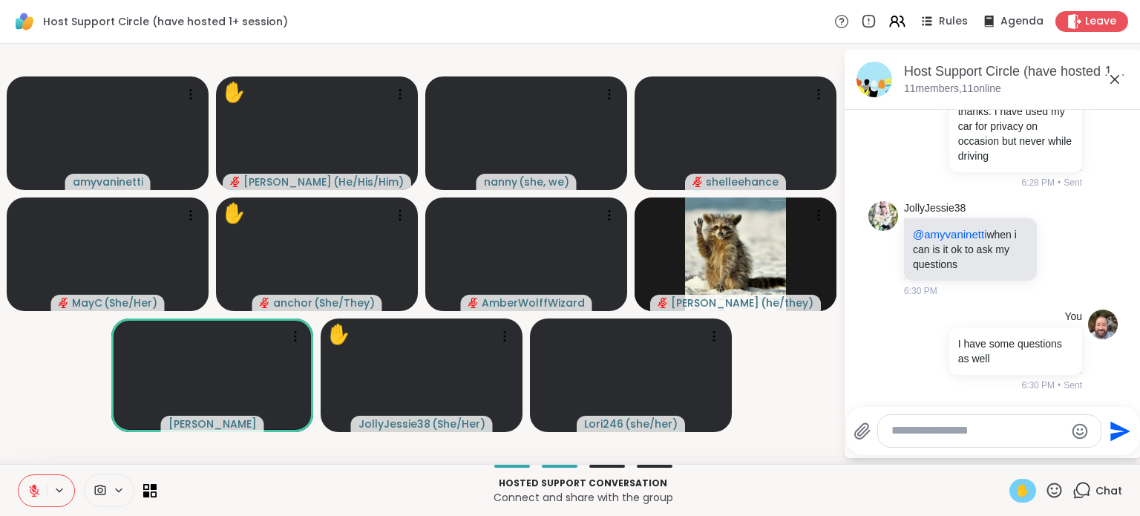
scroll to position [5448, 0]
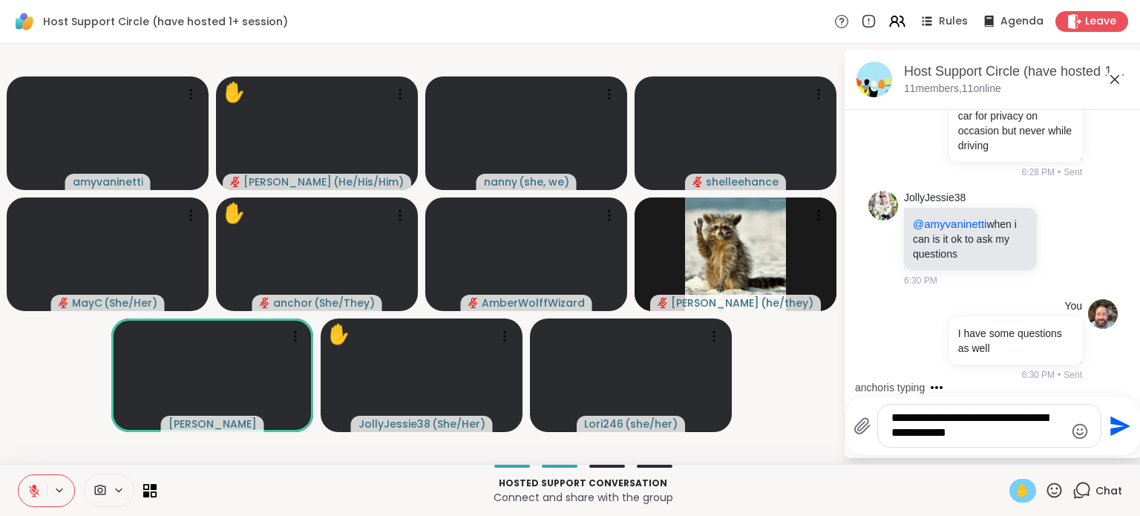
type textarea "**********"
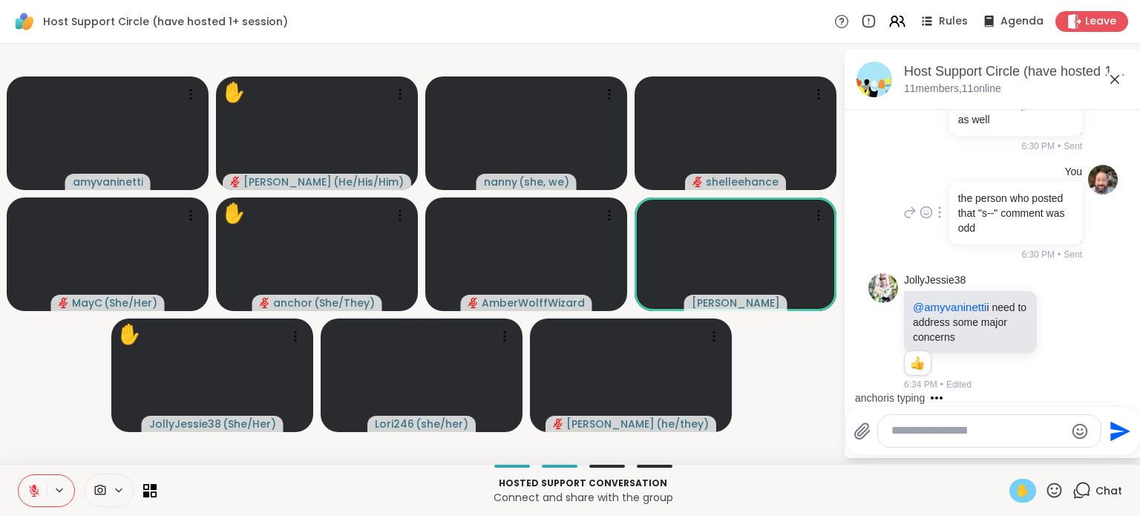
scroll to position [5686, 0]
click at [1056, 338] on icon at bounding box center [1062, 331] width 13 height 15
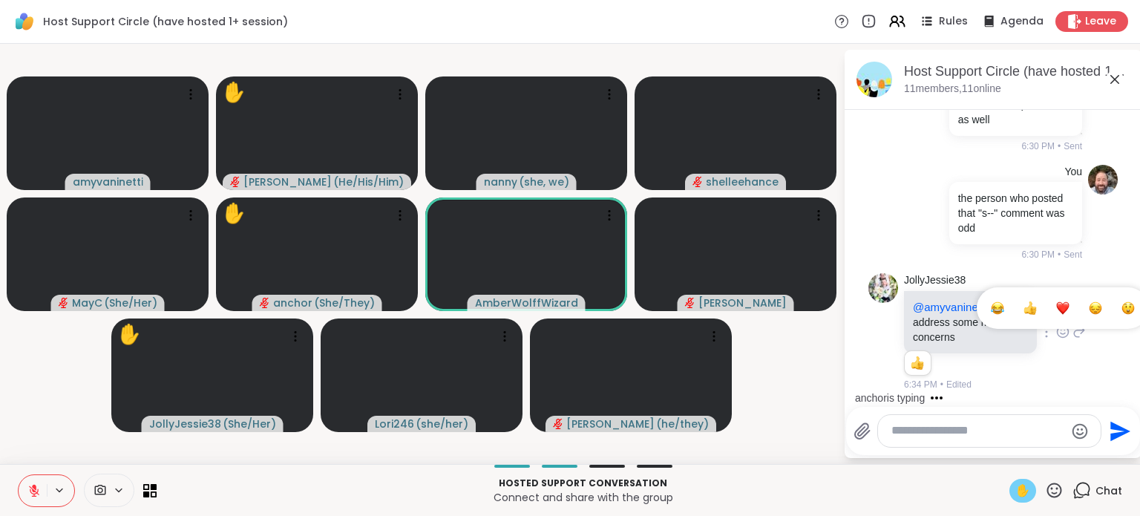
click at [1023, 312] on div "Select Reaction: Thumbs up" at bounding box center [1029, 307] width 13 height 13
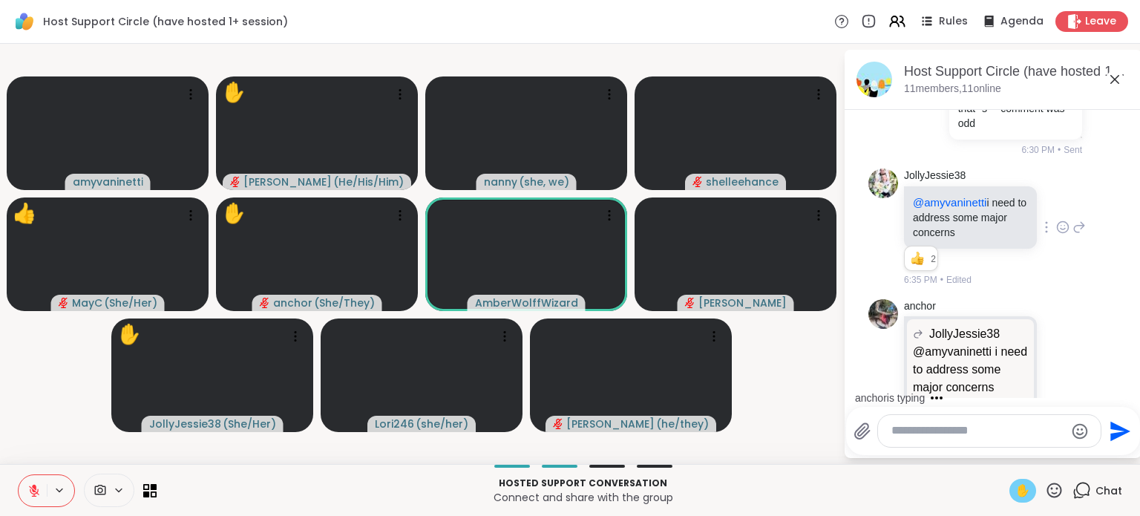
scroll to position [5895, 0]
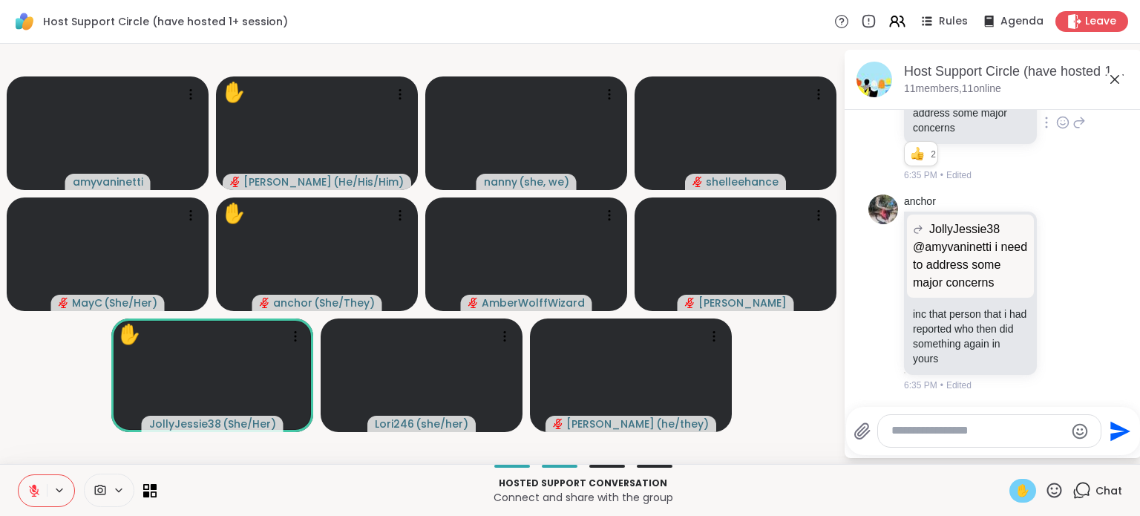
click at [148, 498] on div at bounding box center [87, 489] width 139 height 33
click at [149, 486] on icon at bounding box center [150, 490] width 14 height 14
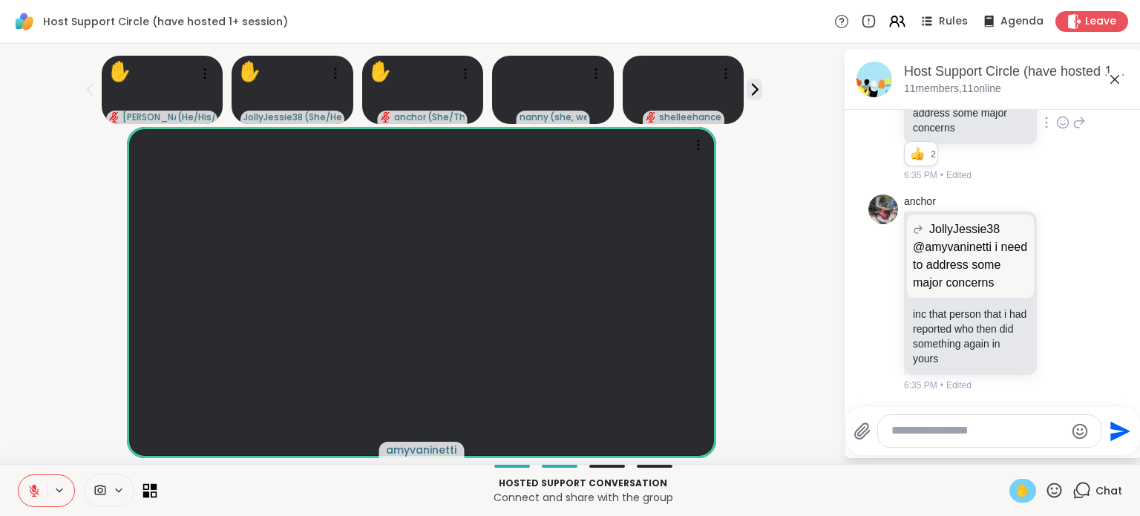
click at [154, 491] on icon at bounding box center [154, 493] width 7 height 7
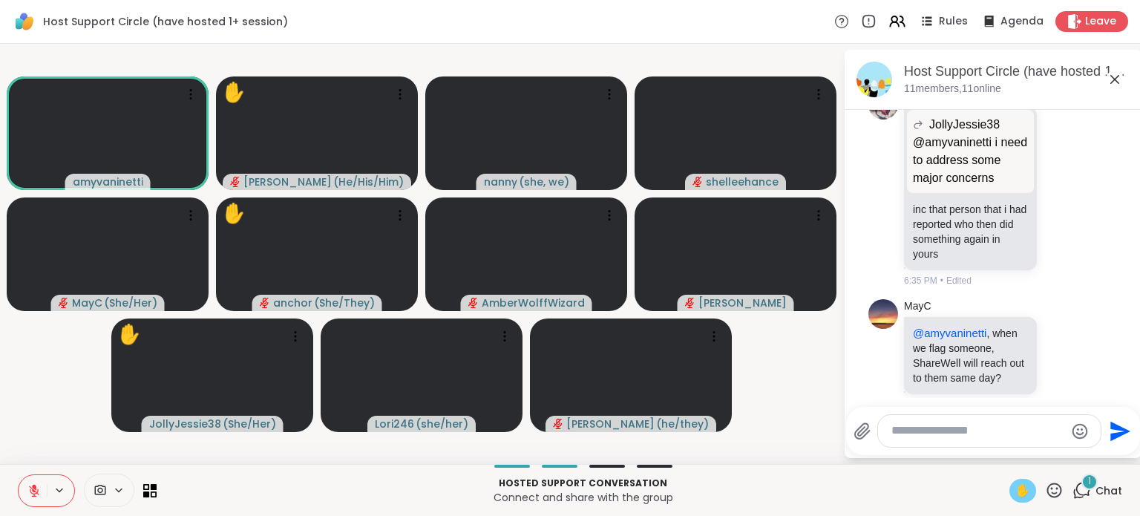
scroll to position [6033, 0]
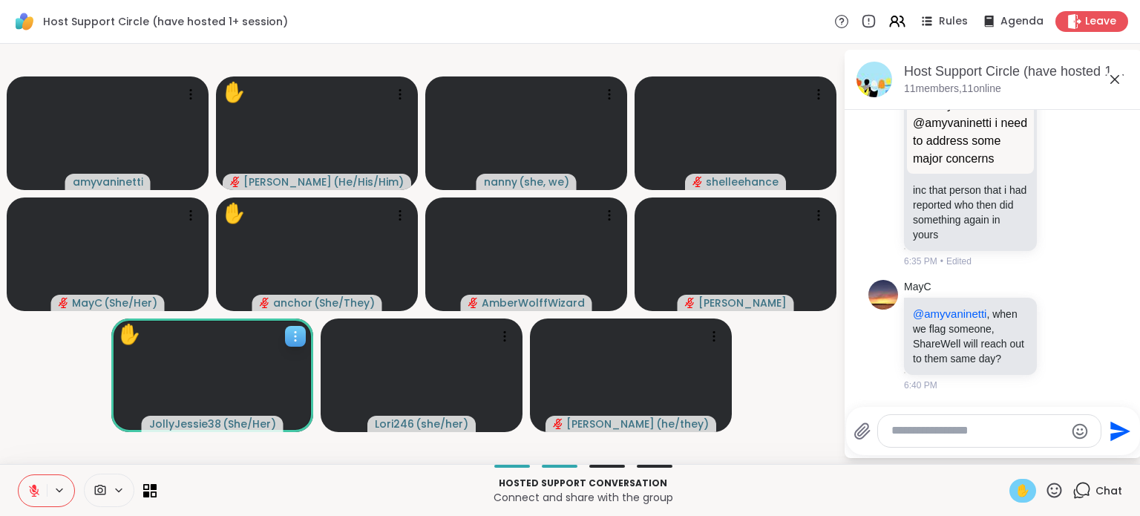
click at [227, 392] on video at bounding box center [212, 375] width 202 height 114
click at [181, 388] on h4 "View Profile" at bounding box center [176, 391] width 62 height 15
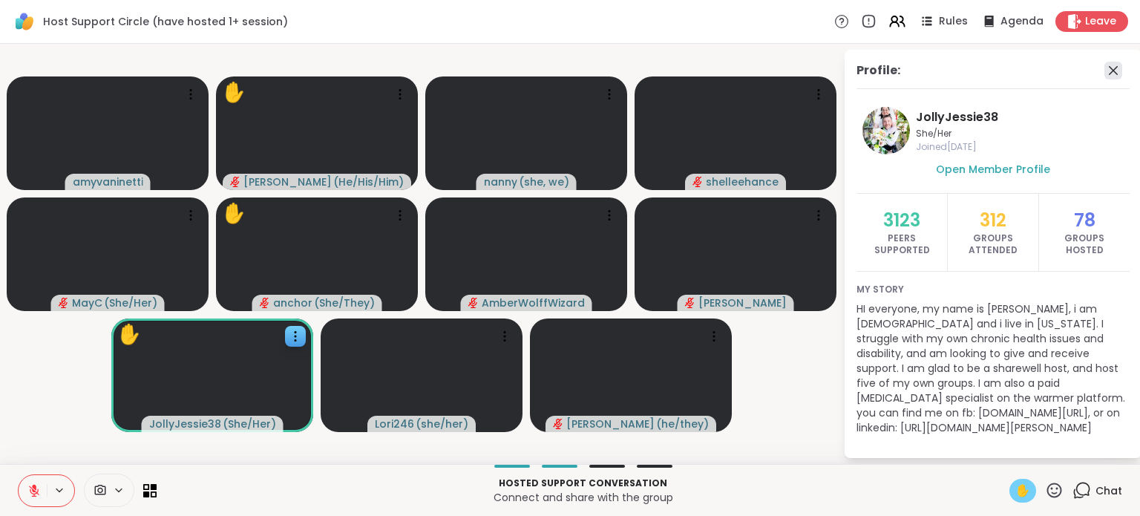
click at [1107, 68] on icon at bounding box center [1113, 71] width 18 height 18
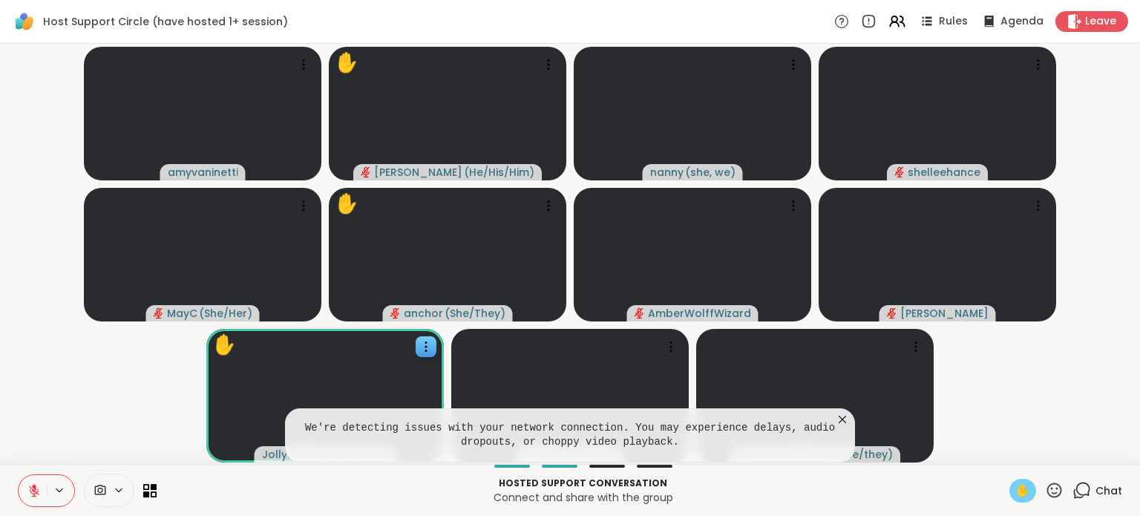
click at [1089, 507] on div "Hosted support conversation Connect and share with the group ✋ Chat" at bounding box center [570, 490] width 1140 height 52
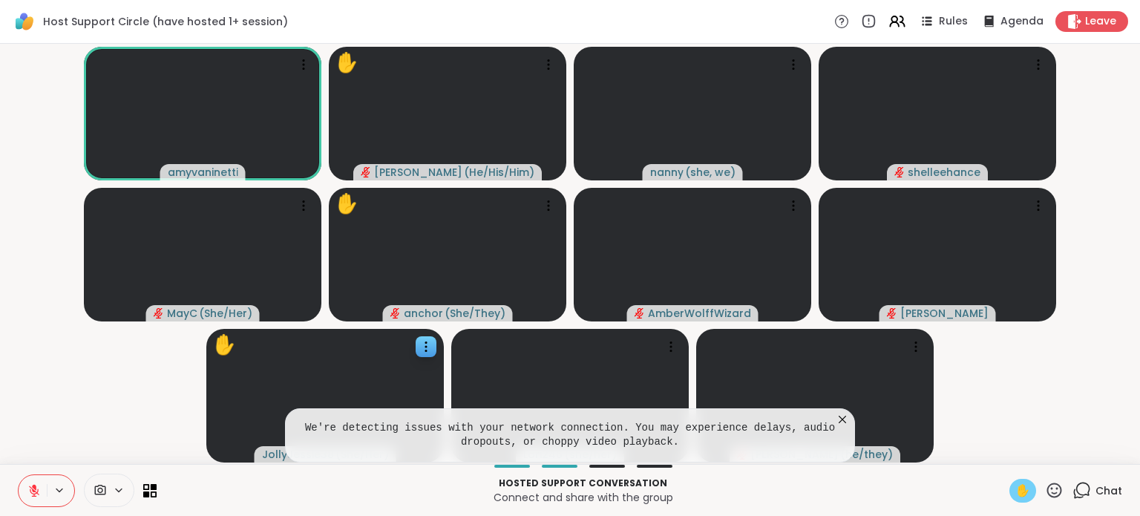
click at [1077, 493] on icon at bounding box center [1083, 488] width 14 height 13
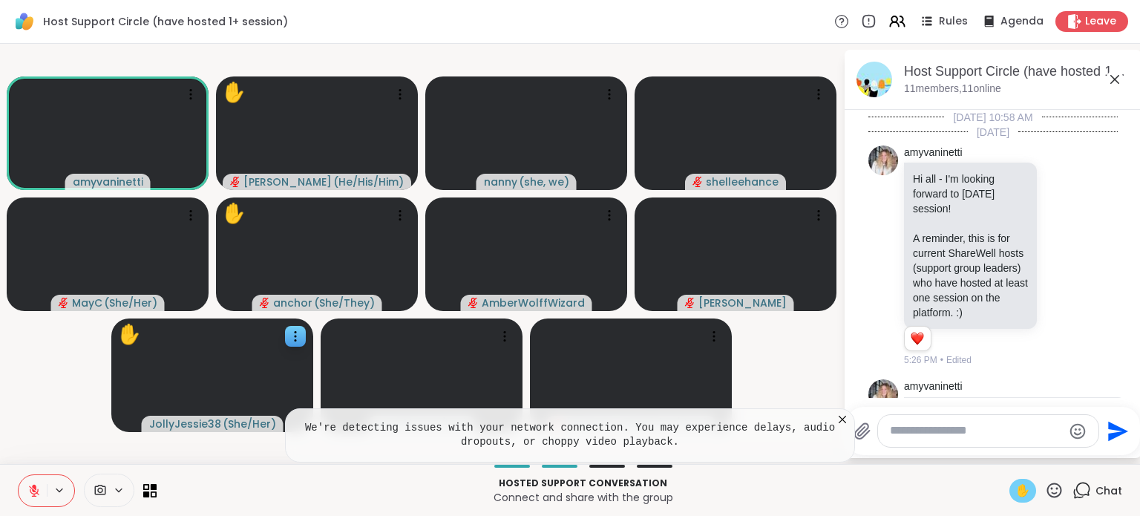
scroll to position [6018, 0]
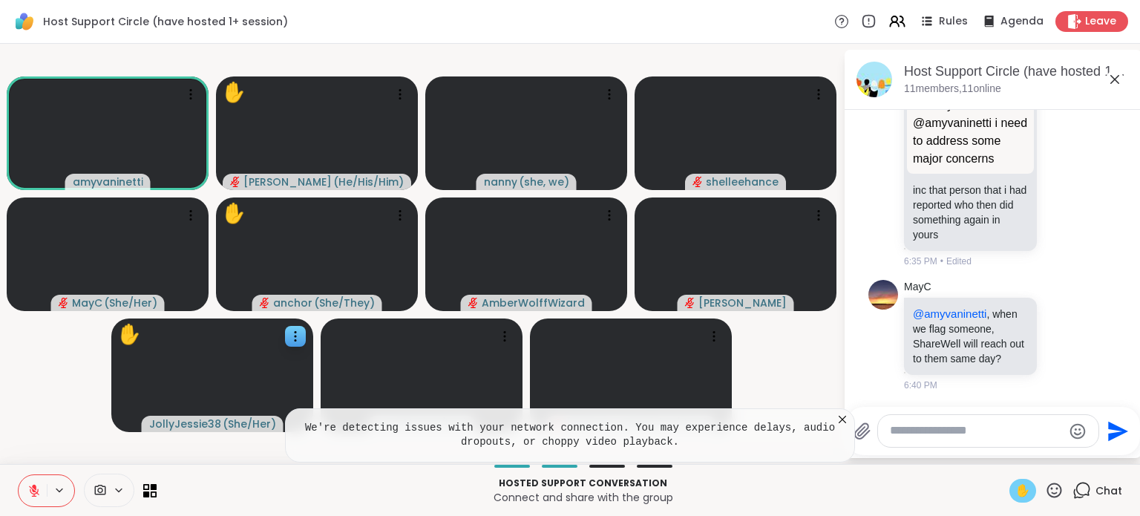
click at [839, 421] on icon at bounding box center [842, 419] width 15 height 15
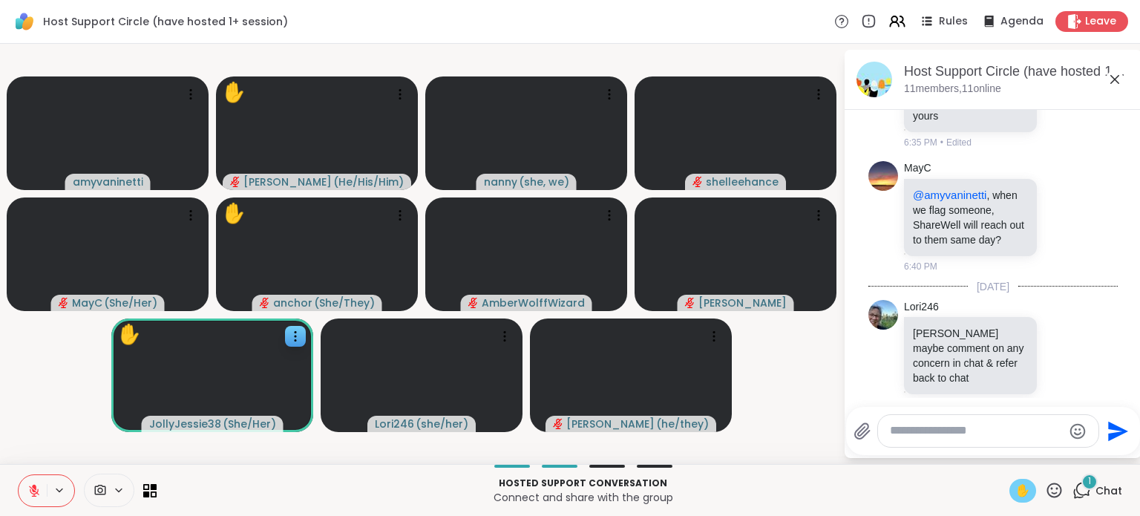
scroll to position [6157, 0]
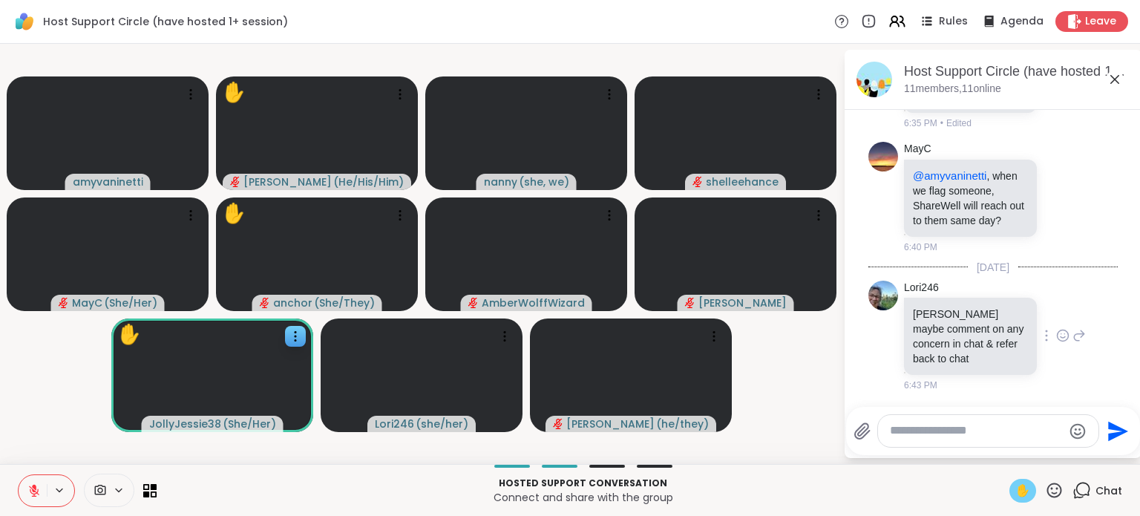
click at [1056, 332] on icon at bounding box center [1062, 335] width 13 height 15
click at [1023, 312] on div "Select Reaction: Thumbs up" at bounding box center [1029, 311] width 13 height 13
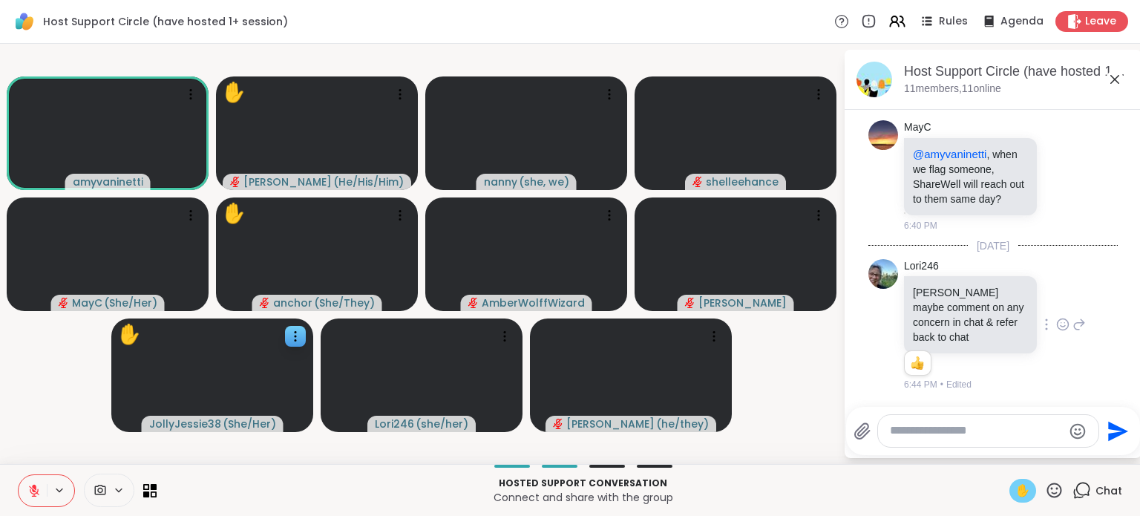
scroll to position [6178, 0]
drag, startPoint x: 909, startPoint y: 292, endPoint x: 994, endPoint y: 341, distance: 98.4
click at [994, 341] on div "[PERSON_NAME] maybe comment on any concern in chat & refer back to chat" at bounding box center [970, 314] width 133 height 77
click at [994, 341] on p "[PERSON_NAME] maybe comment on any concern in chat & refer back to chat" at bounding box center [970, 314] width 115 height 59
click at [36, 486] on icon at bounding box center [33, 490] width 13 height 13
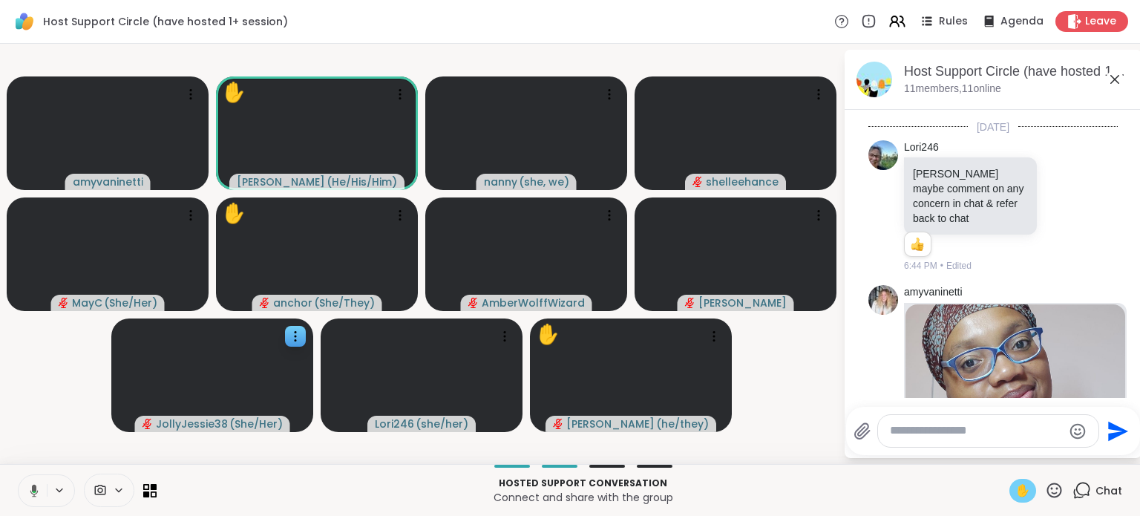
scroll to position [6330, 0]
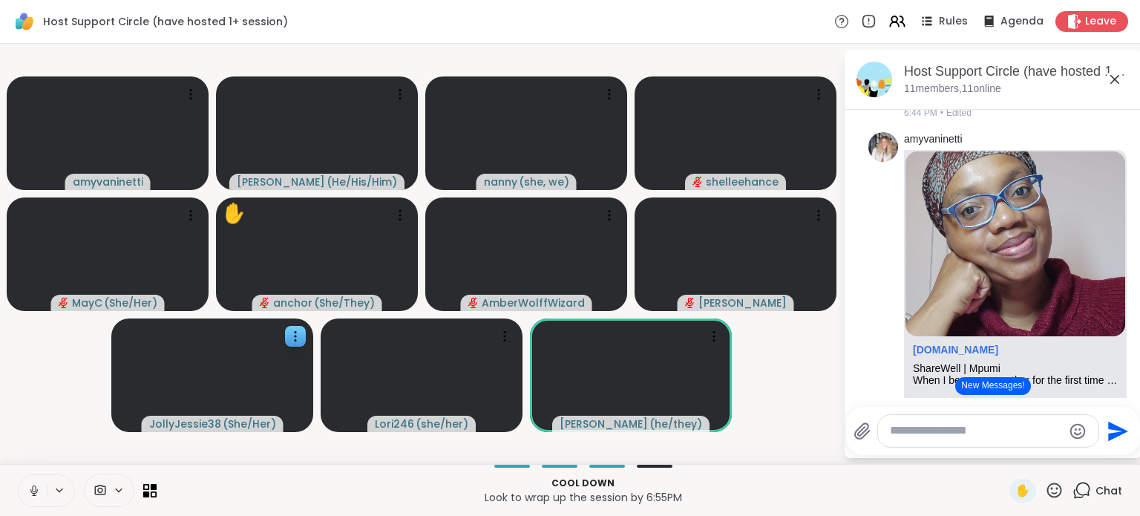
click at [26, 488] on button at bounding box center [33, 490] width 28 height 31
click at [1045, 492] on icon at bounding box center [1054, 490] width 19 height 19
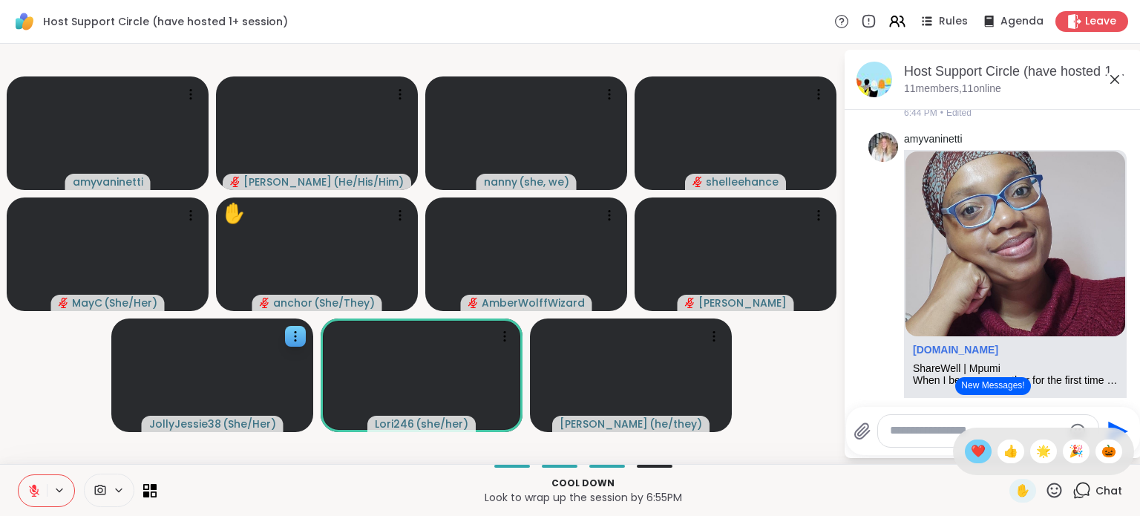
click at [970, 455] on span "❤️" at bounding box center [977, 451] width 15 height 18
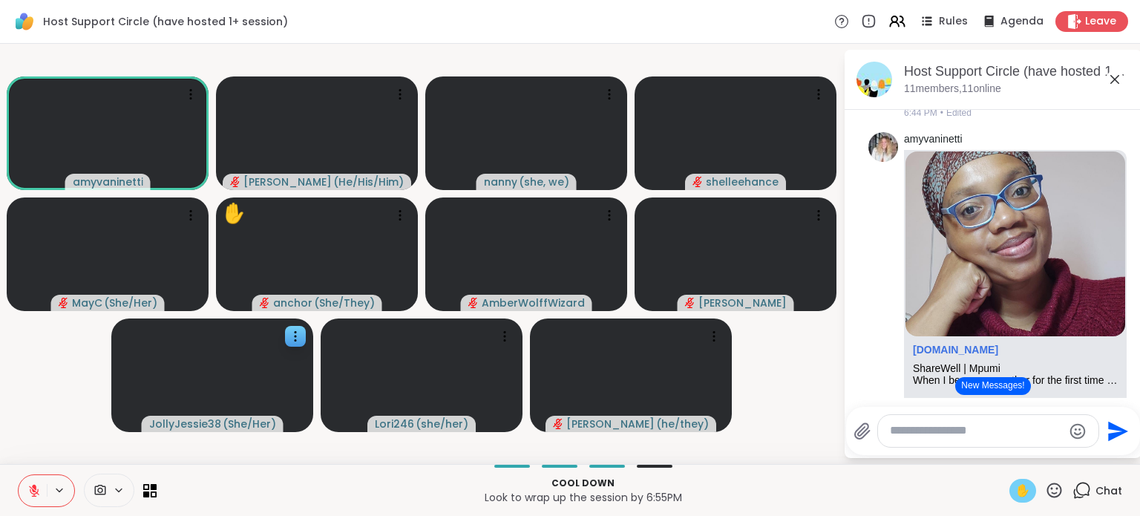
click at [1015, 501] on div "✋" at bounding box center [1022, 491] width 27 height 24
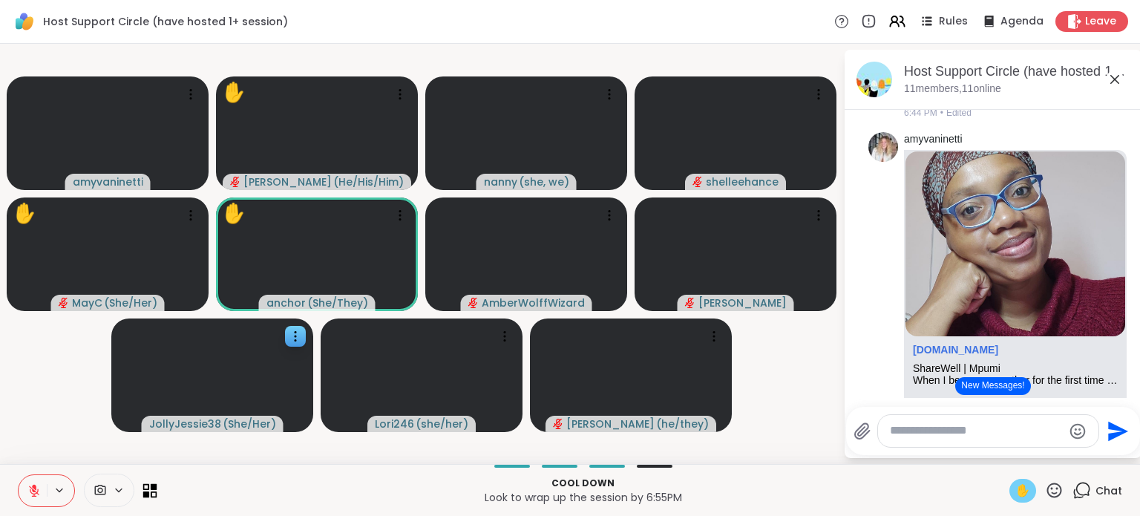
click at [147, 493] on icon at bounding box center [146, 493] width 7 height 7
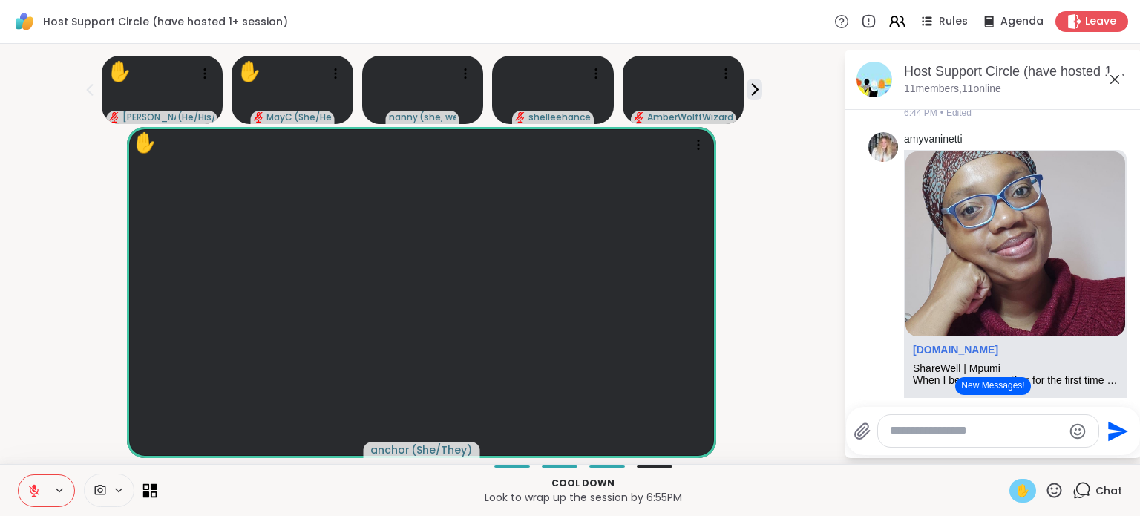
click at [149, 494] on icon at bounding box center [150, 490] width 14 height 14
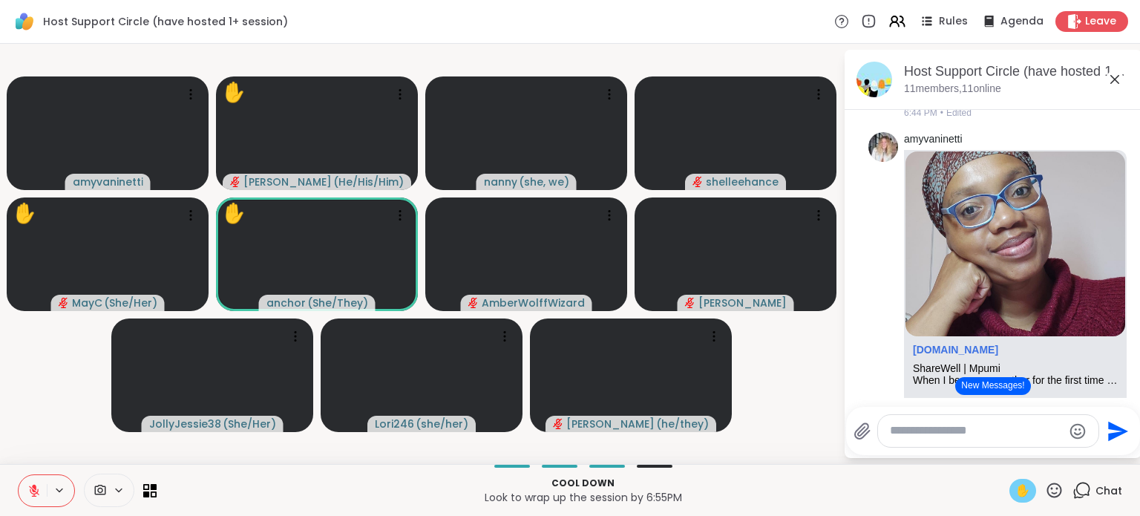
click at [947, 437] on textarea "Type your message" at bounding box center [976, 431] width 173 height 16
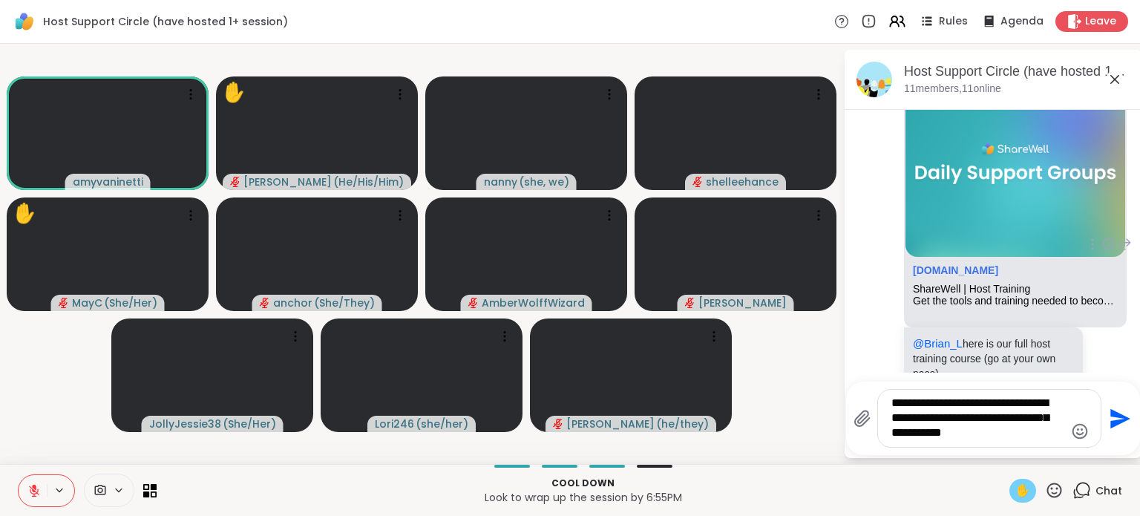
scroll to position [6993, 0]
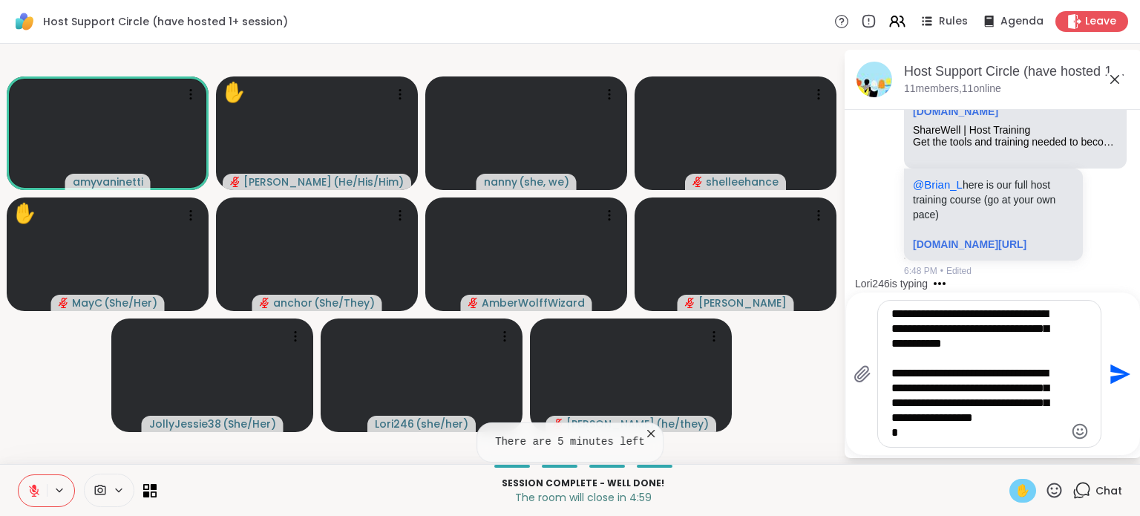
type textarea "**********"
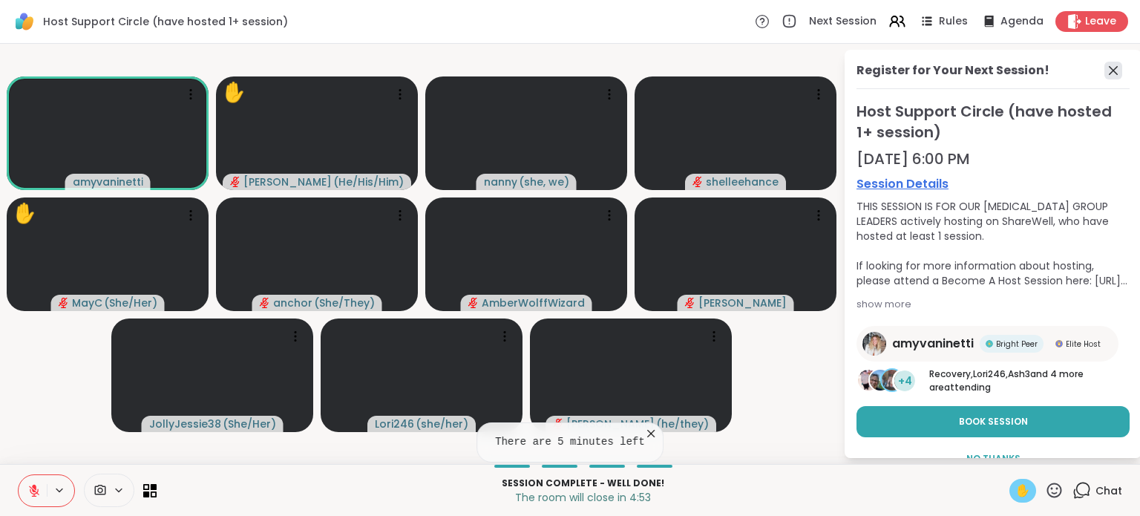
click at [1104, 67] on icon at bounding box center [1113, 71] width 18 height 18
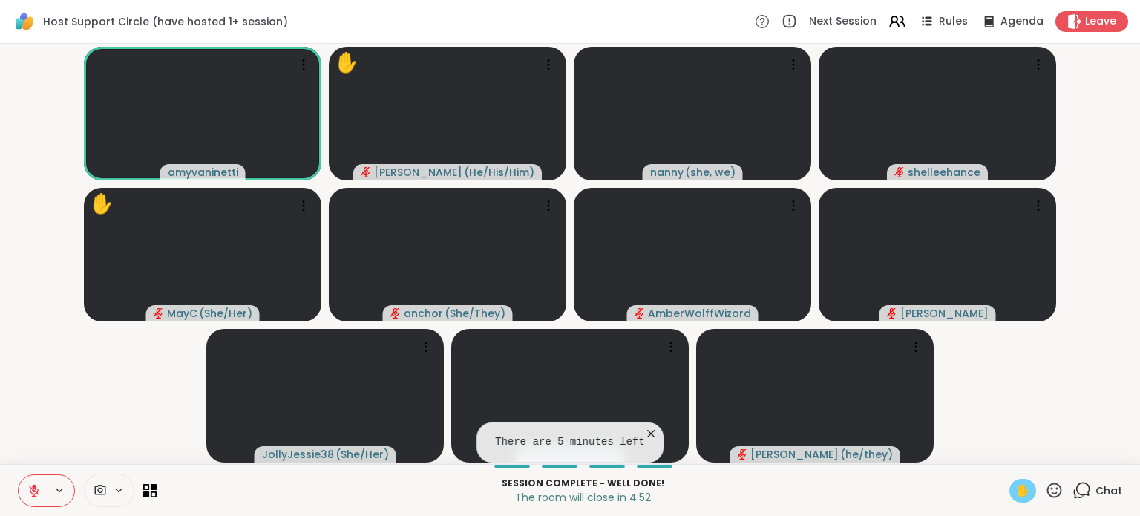
click at [1072, 481] on icon at bounding box center [1081, 490] width 19 height 19
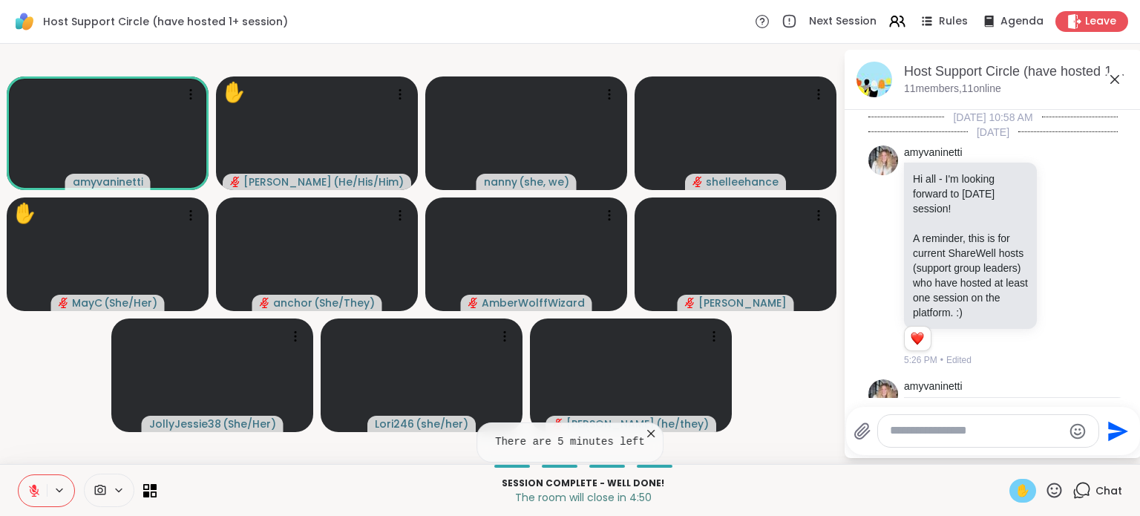
scroll to position [6953, 0]
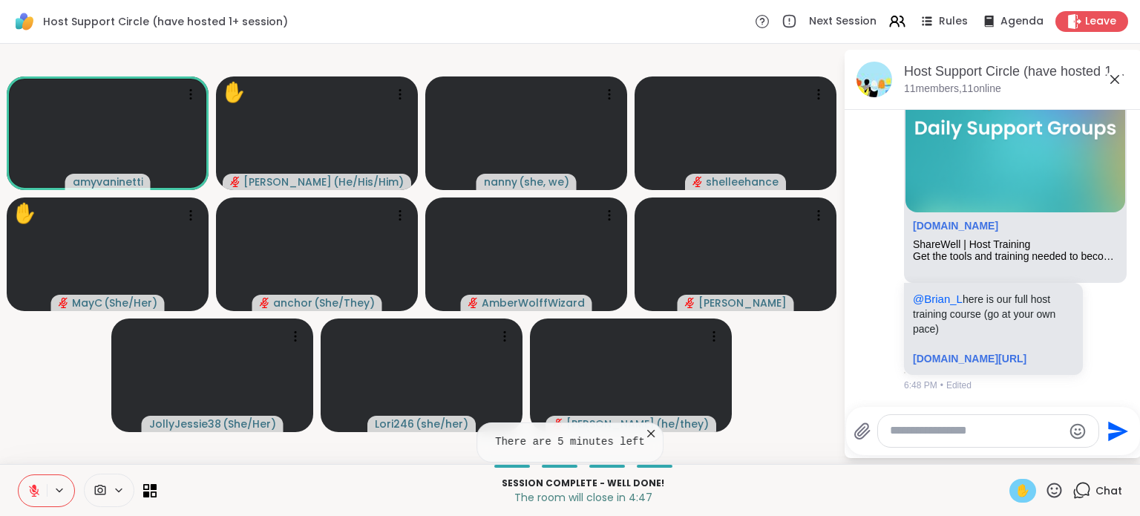
click at [990, 440] on div at bounding box center [988, 431] width 220 height 32
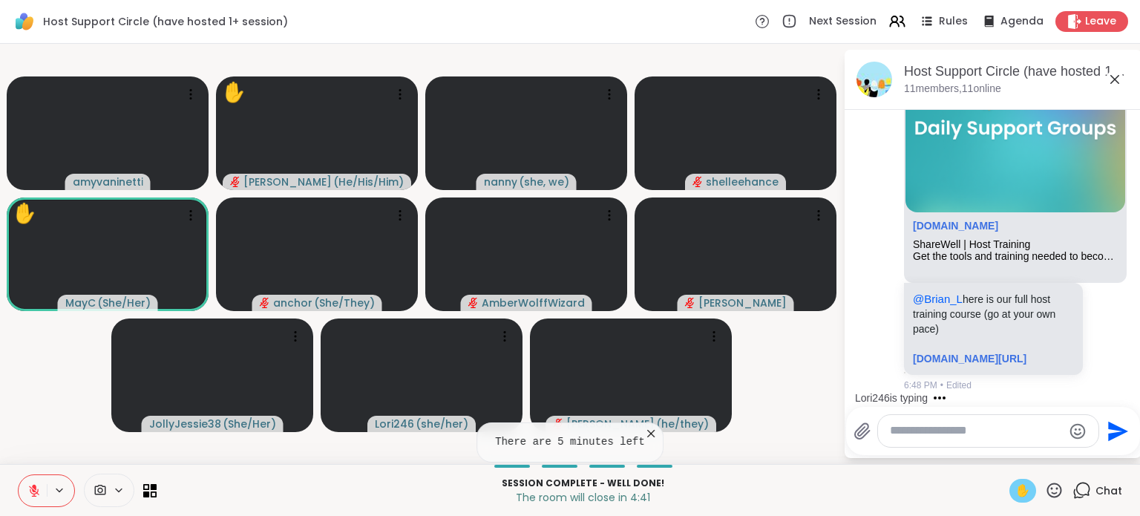
click at [932, 430] on textarea "Type your message" at bounding box center [976, 431] width 173 height 16
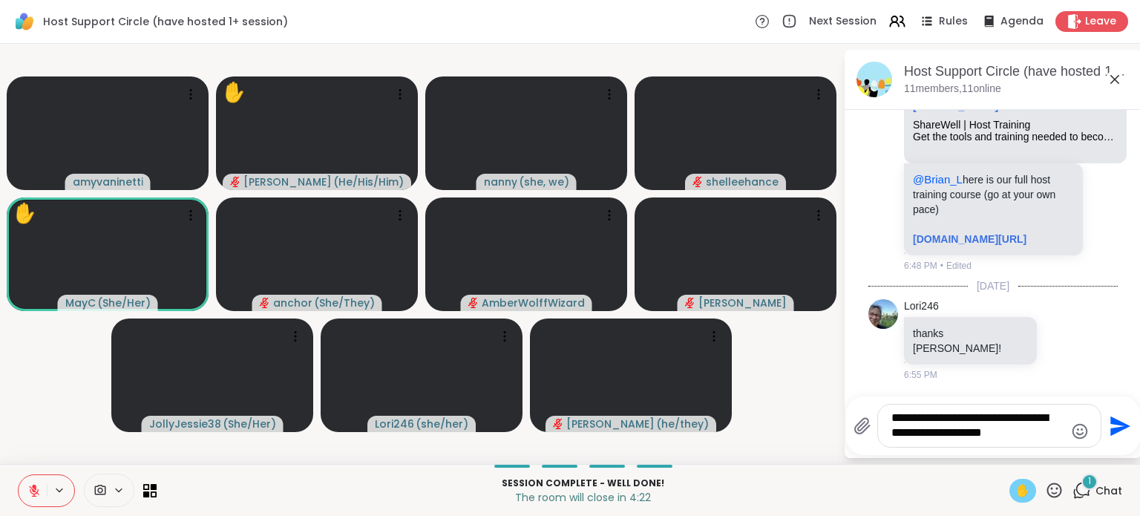
scroll to position [7057, 0]
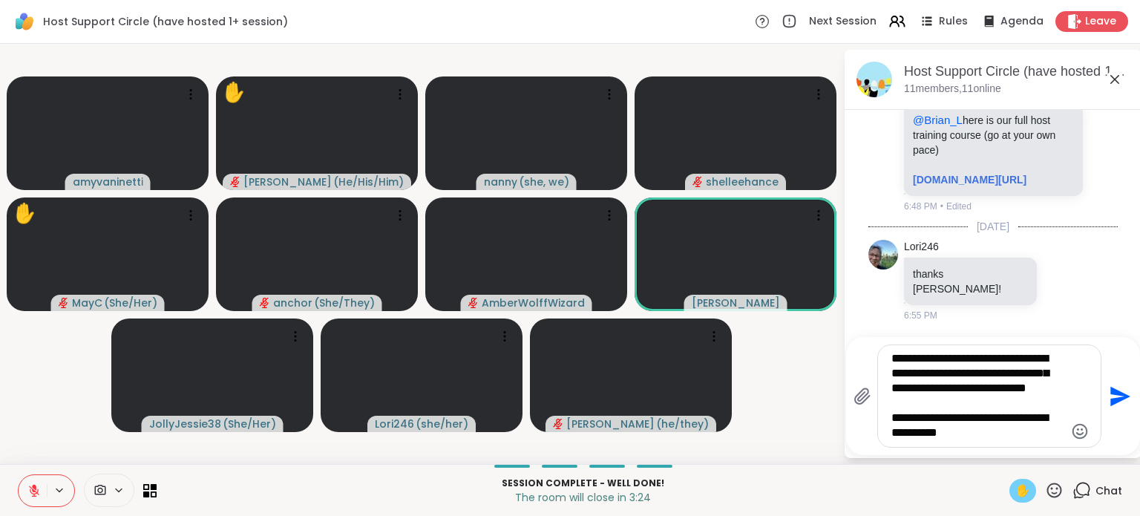
click at [1015, 436] on textarea "**********" at bounding box center [977, 396] width 173 height 90
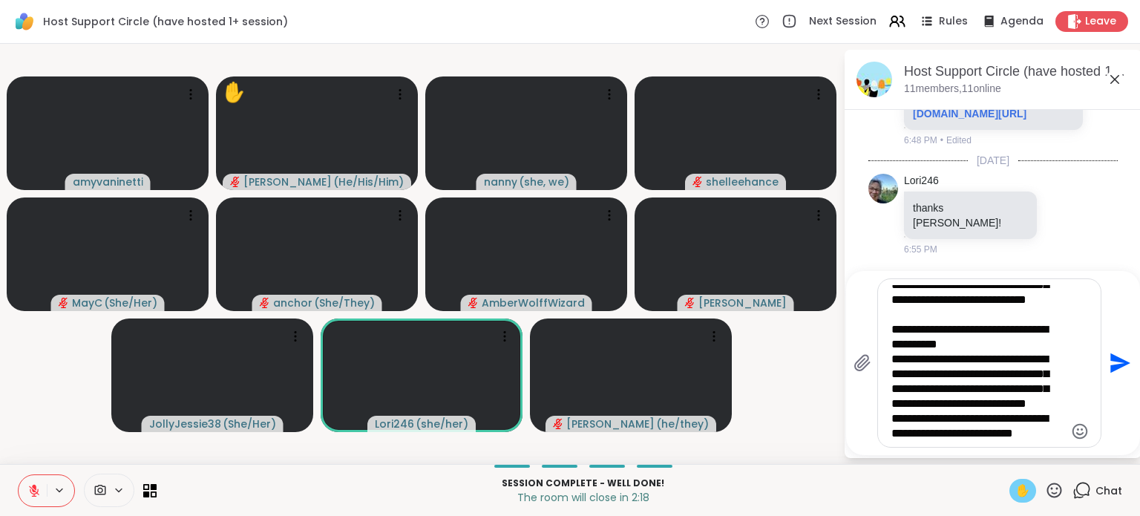
scroll to position [52, 0]
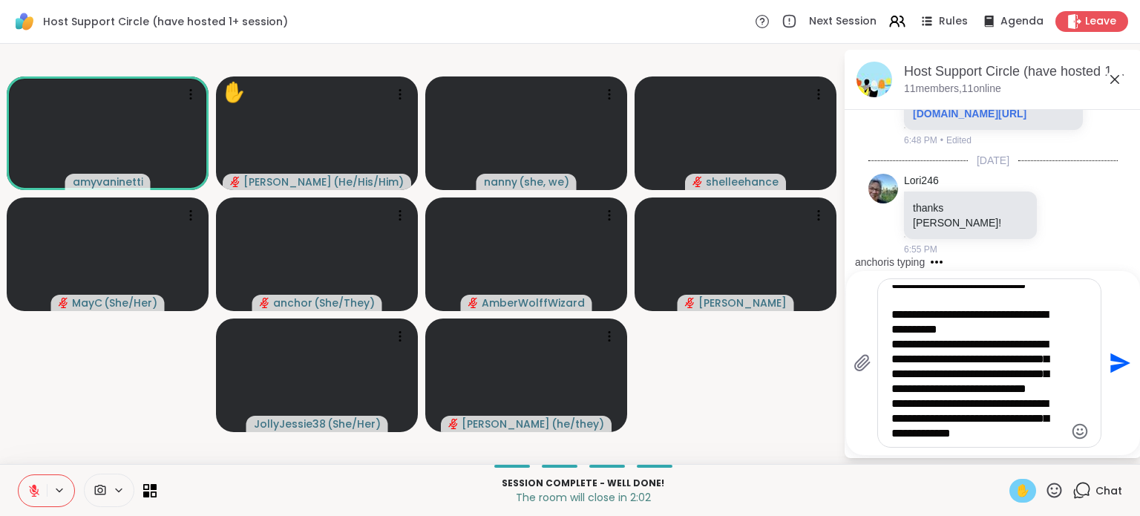
drag, startPoint x: 895, startPoint y: 406, endPoint x: 886, endPoint y: 404, distance: 9.0
click at [886, 404] on div "**********" at bounding box center [989, 363] width 223 height 168
type textarea "**********"
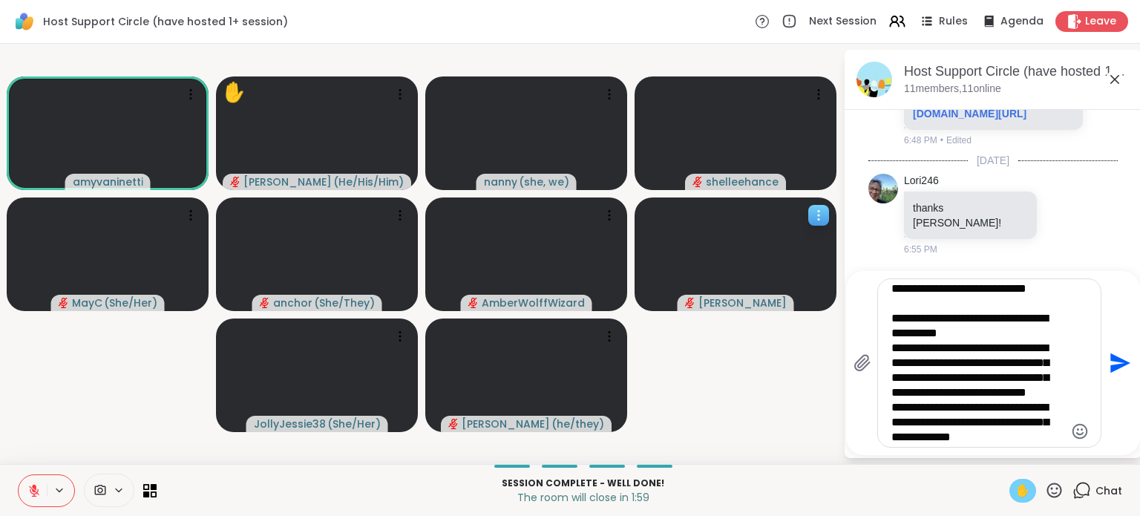
scroll to position [0, 0]
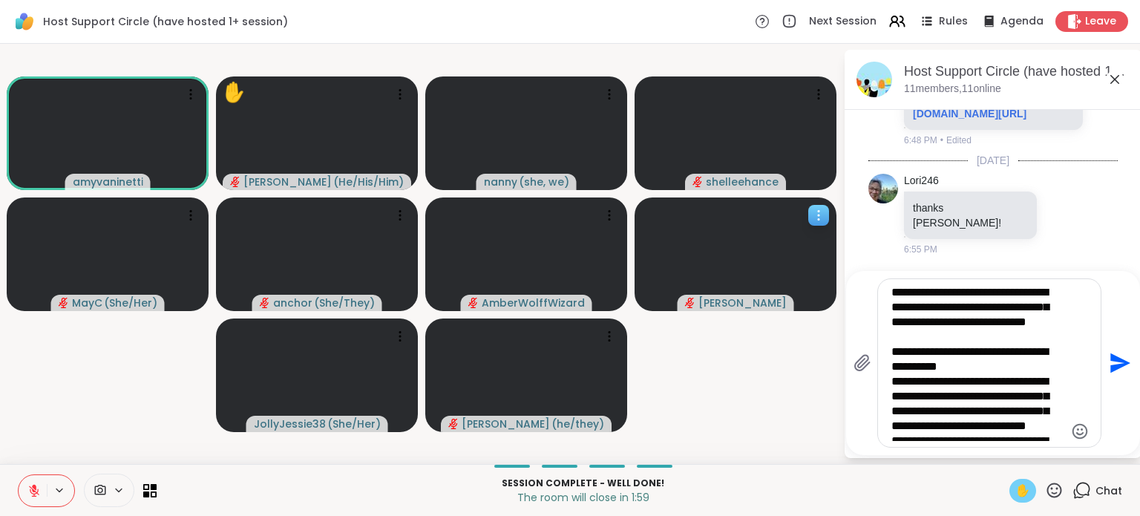
drag, startPoint x: 1024, startPoint y: 436, endPoint x: 813, endPoint y: 264, distance: 272.1
click at [813, 264] on div "amyvaninetti ✋ Brian_L ( He/His/Him ) nanny ( she, we ) shelleehance MayC ( She…" at bounding box center [570, 254] width 1140 height 420
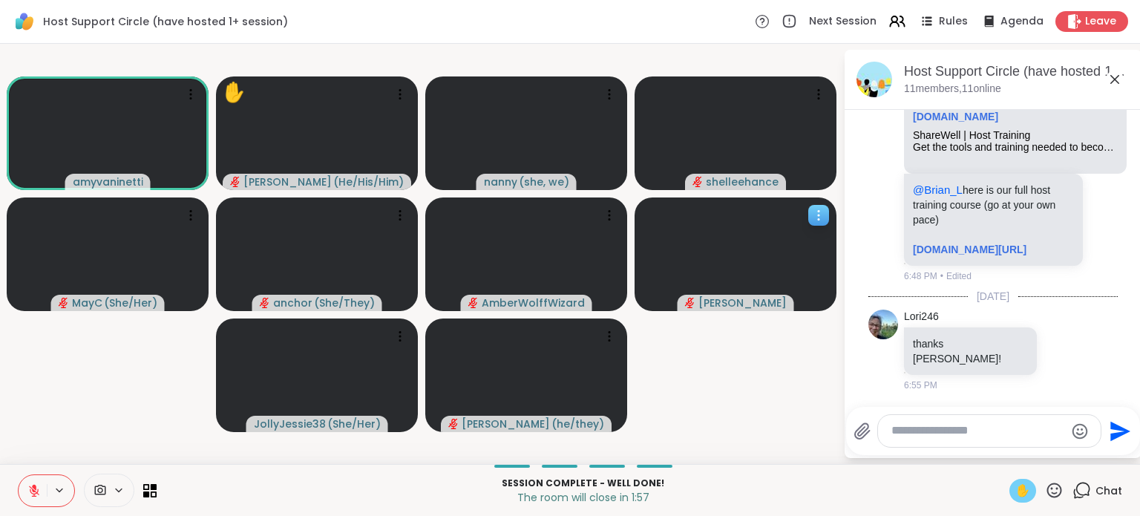
scroll to position [7047, 0]
click at [926, 427] on textarea "Type your message" at bounding box center [977, 431] width 173 height 16
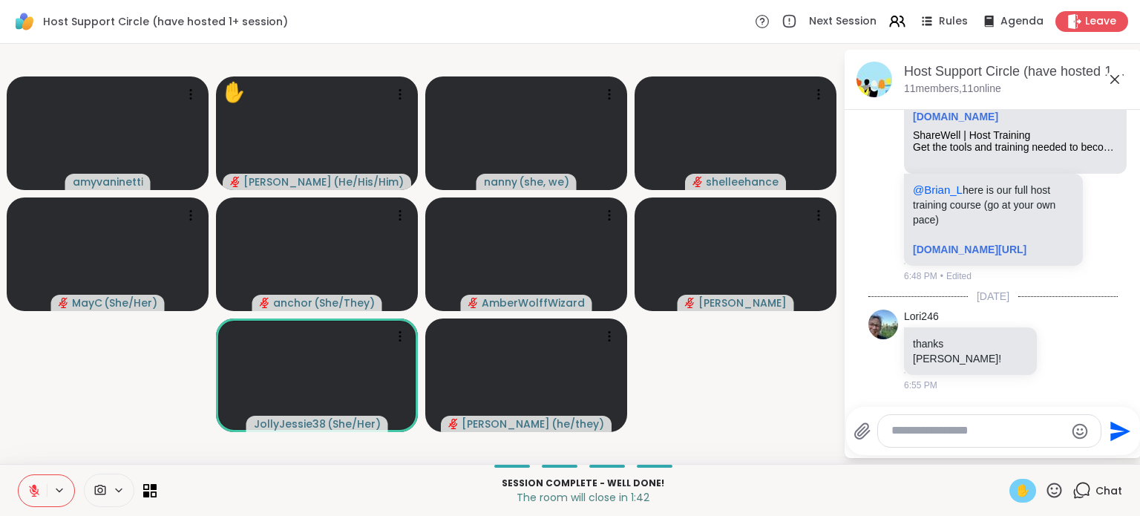
click at [910, 433] on textarea "Type your message" at bounding box center [977, 431] width 173 height 16
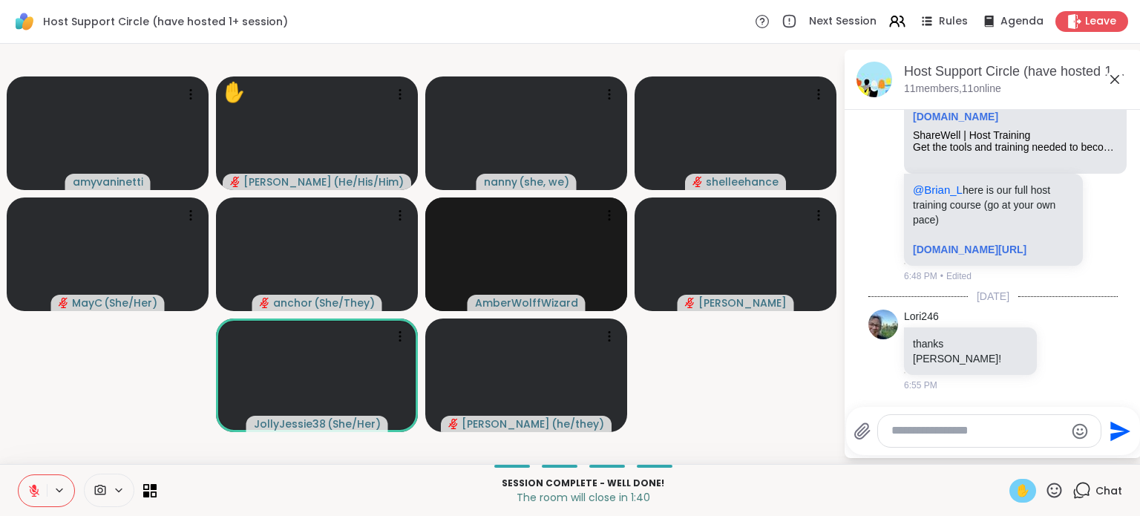
paste textarea "**********"
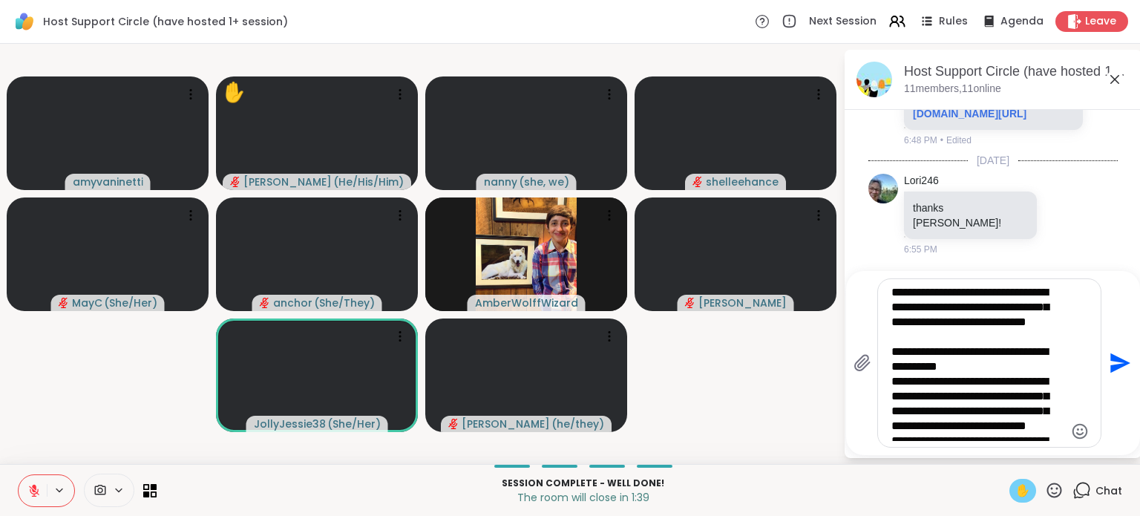
scroll to position [52, 0]
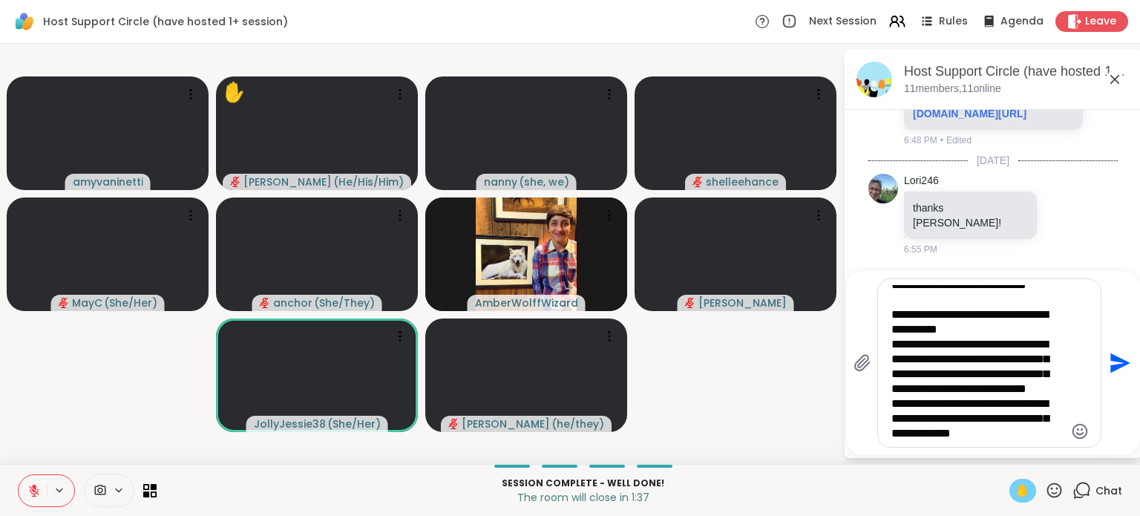
type textarea "**********"
click at [1121, 364] on icon "Send" at bounding box center [1120, 363] width 20 height 20
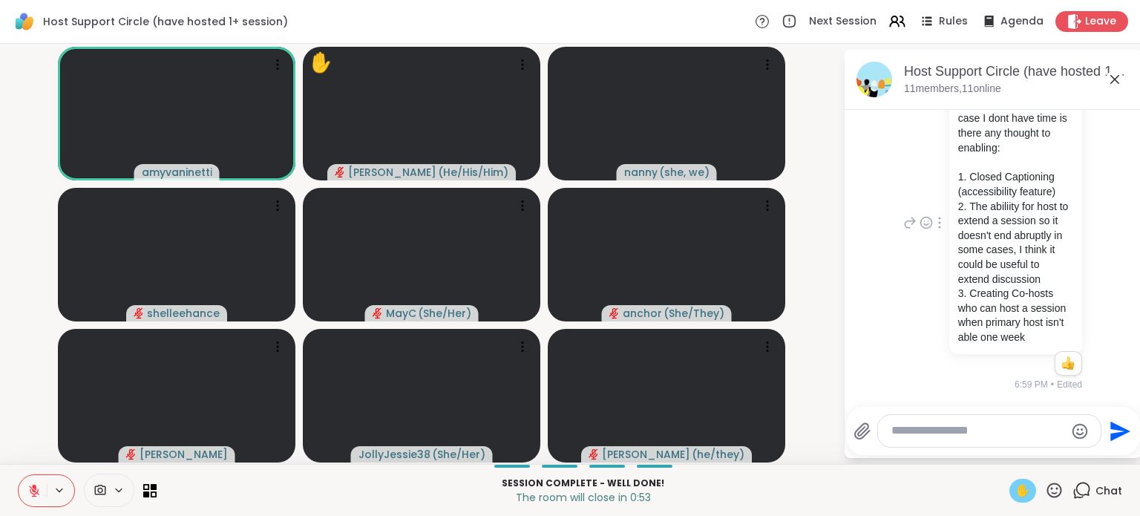
scroll to position [7440, 0]
click at [929, 433] on textarea "Type your message" at bounding box center [977, 431] width 173 height 16
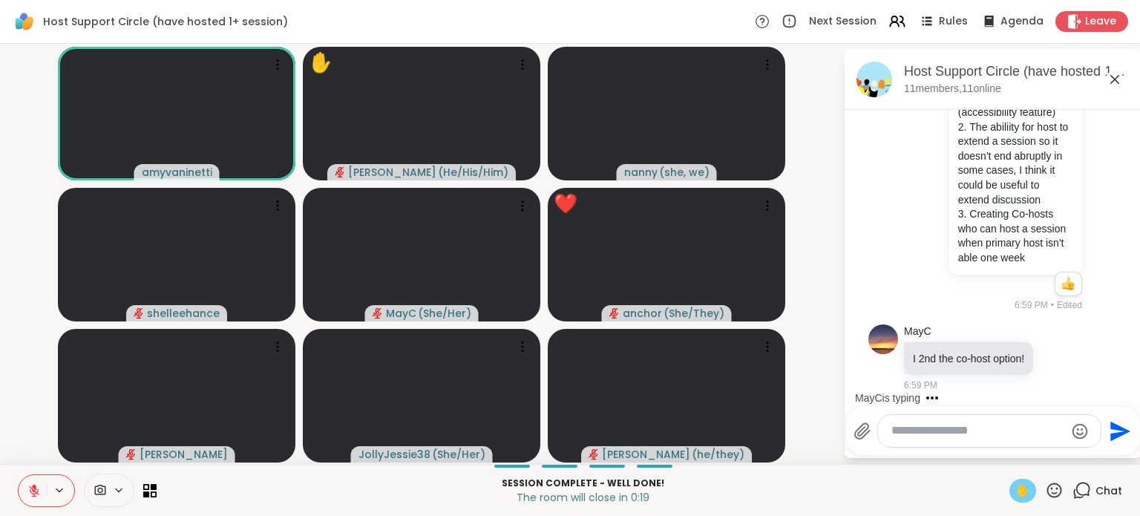
scroll to position [7533, 0]
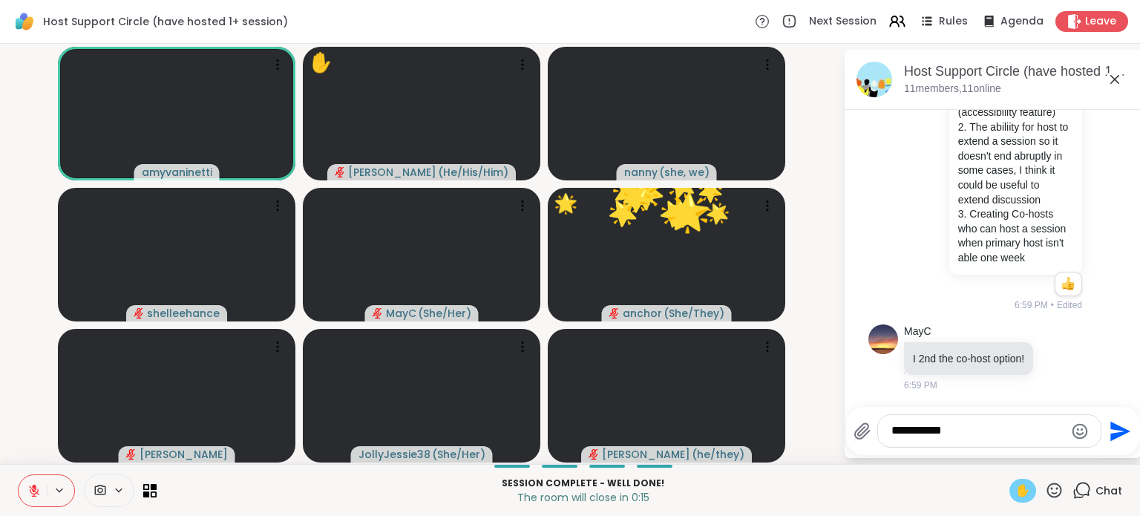
type textarea "**********"
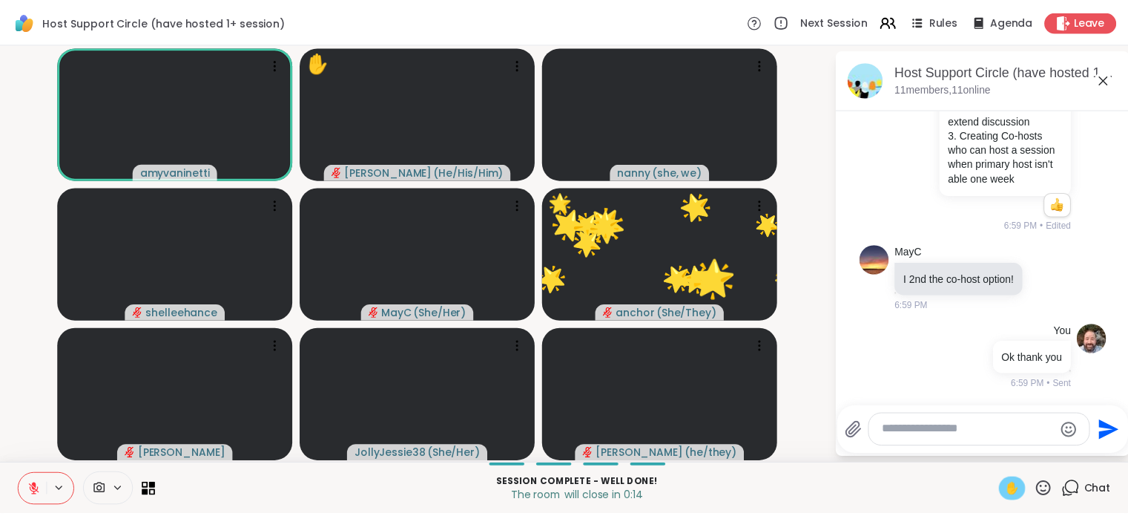
scroll to position [7612, 0]
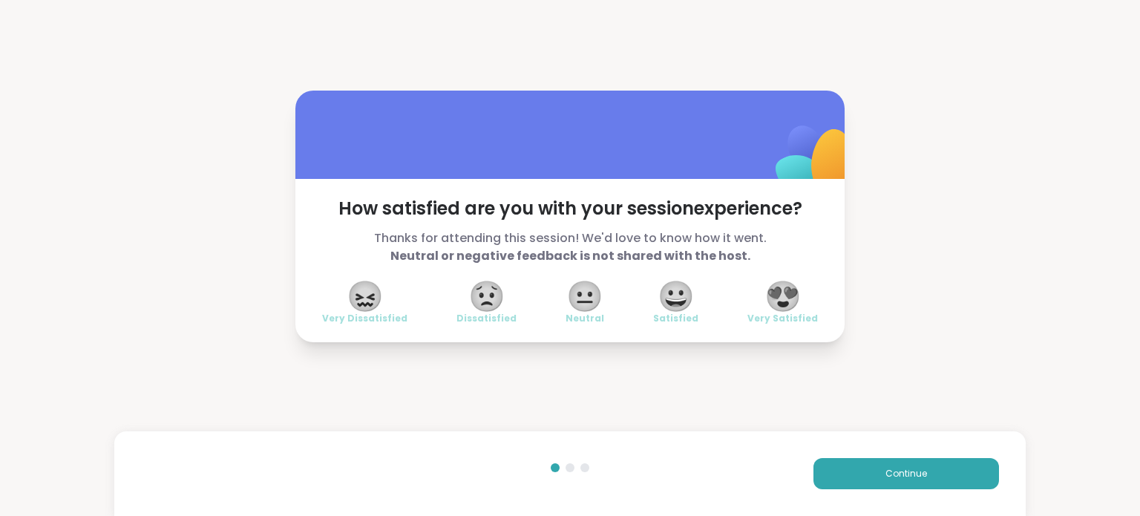
click at [772, 289] on span "😍" at bounding box center [782, 296] width 37 height 27
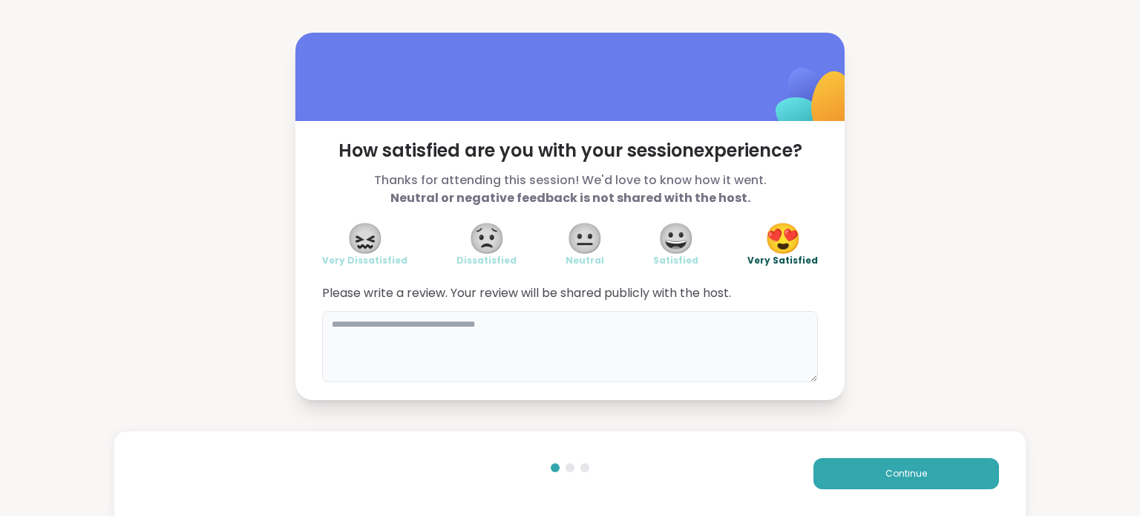
click at [560, 349] on textarea at bounding box center [570, 346] width 496 height 71
type textarea "*"
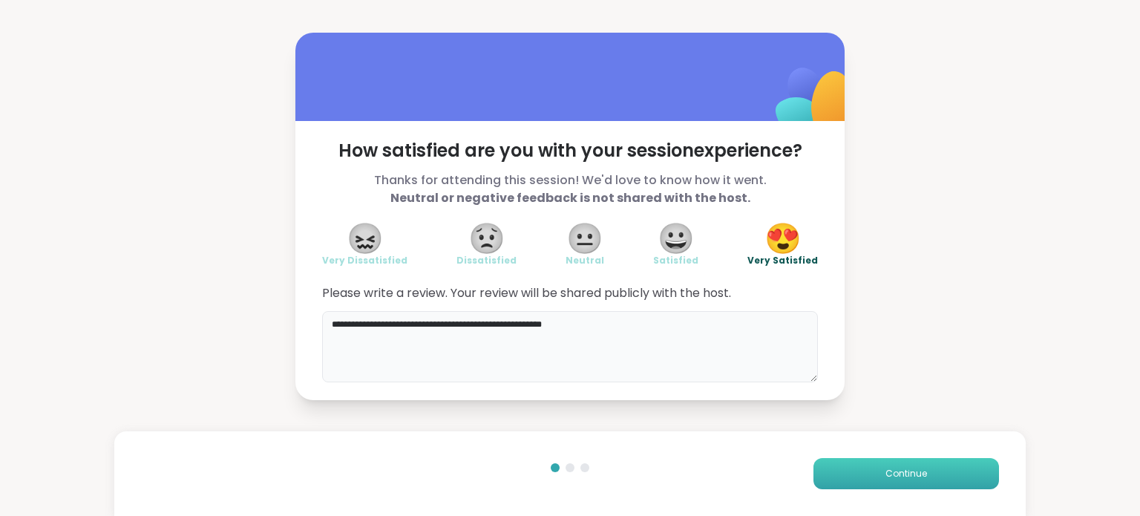
type textarea "**********"
click at [895, 479] on span "Continue" at bounding box center [906, 473] width 42 height 13
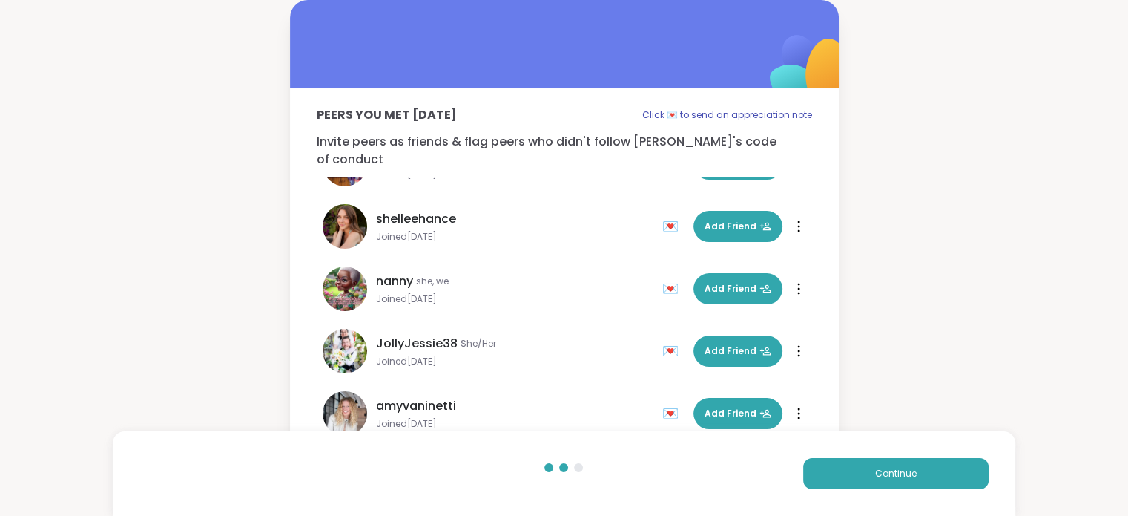
scroll to position [24, 0]
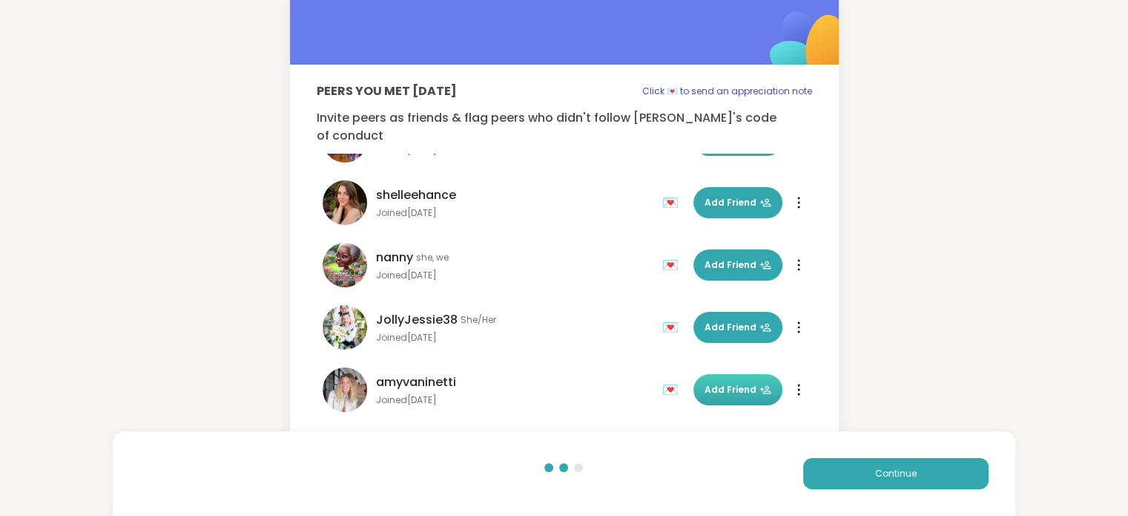
click at [711, 383] on span "Add Friend" at bounding box center [738, 389] width 67 height 13
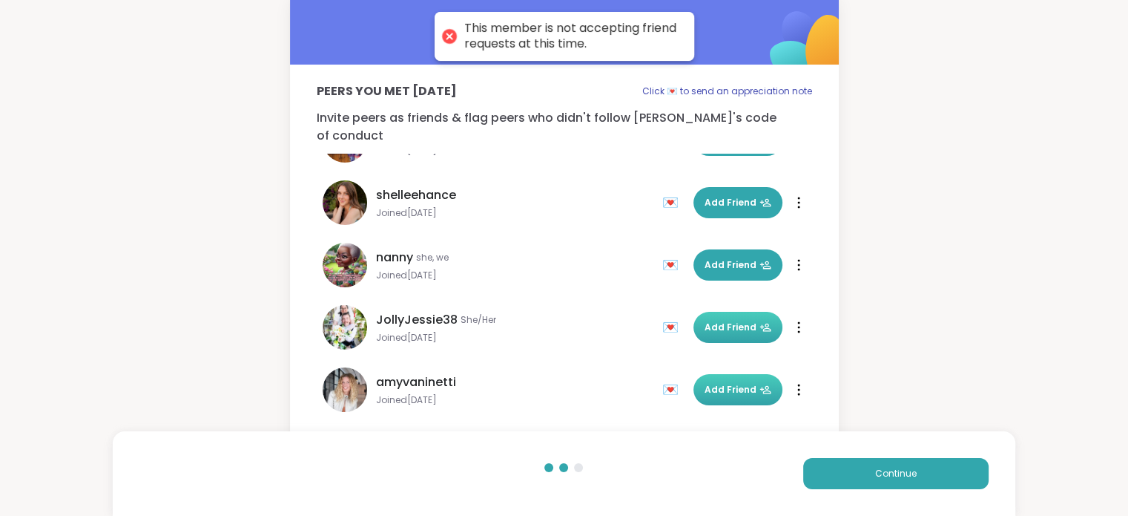
click at [727, 320] on span "Add Friend" at bounding box center [738, 326] width 67 height 13
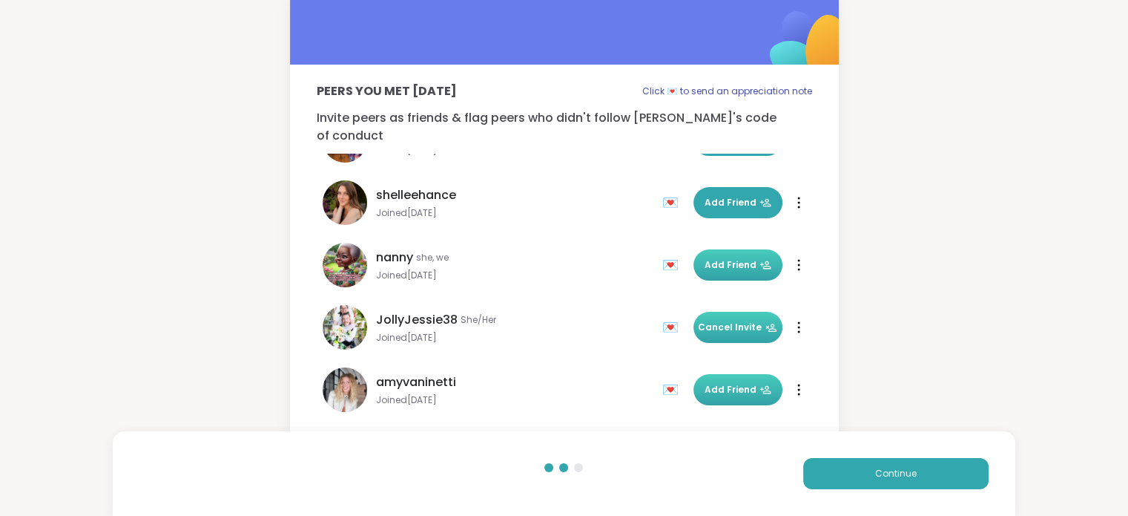
click at [719, 262] on button "Add Friend" at bounding box center [738, 264] width 89 height 31
click at [723, 195] on button "Add Friend" at bounding box center [738, 202] width 89 height 31
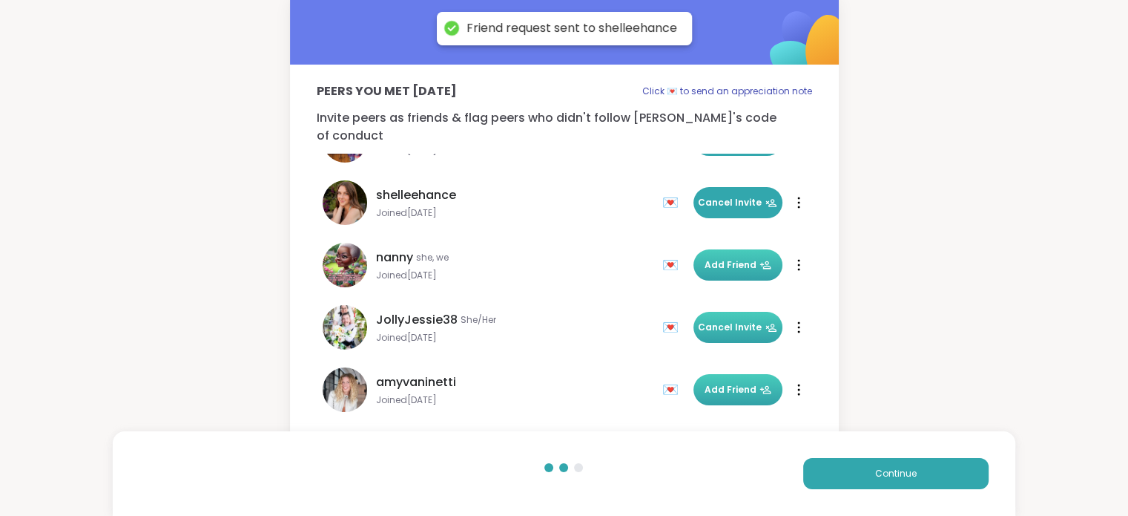
click at [728, 258] on span "Add Friend" at bounding box center [738, 264] width 67 height 13
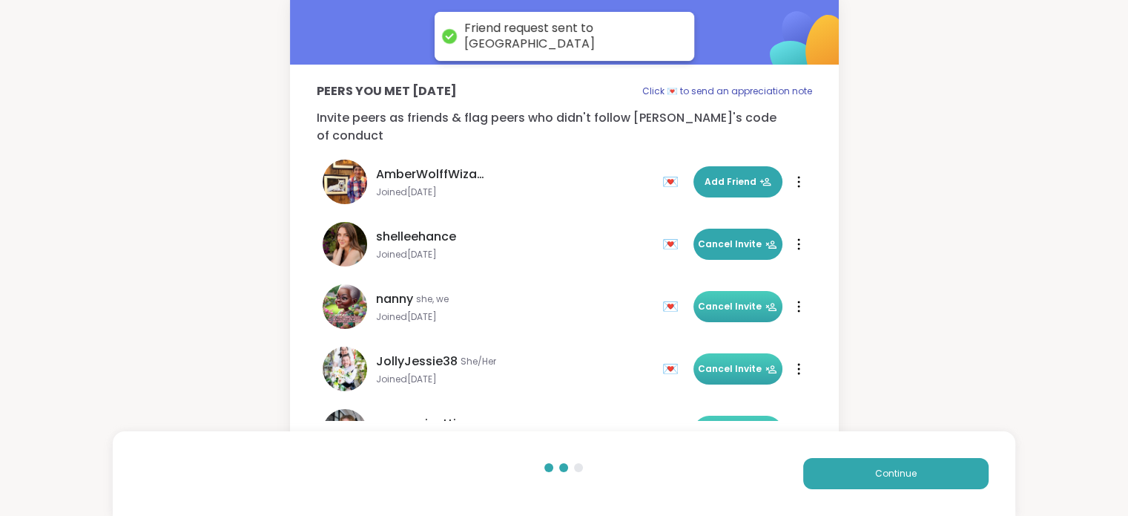
scroll to position [282, 0]
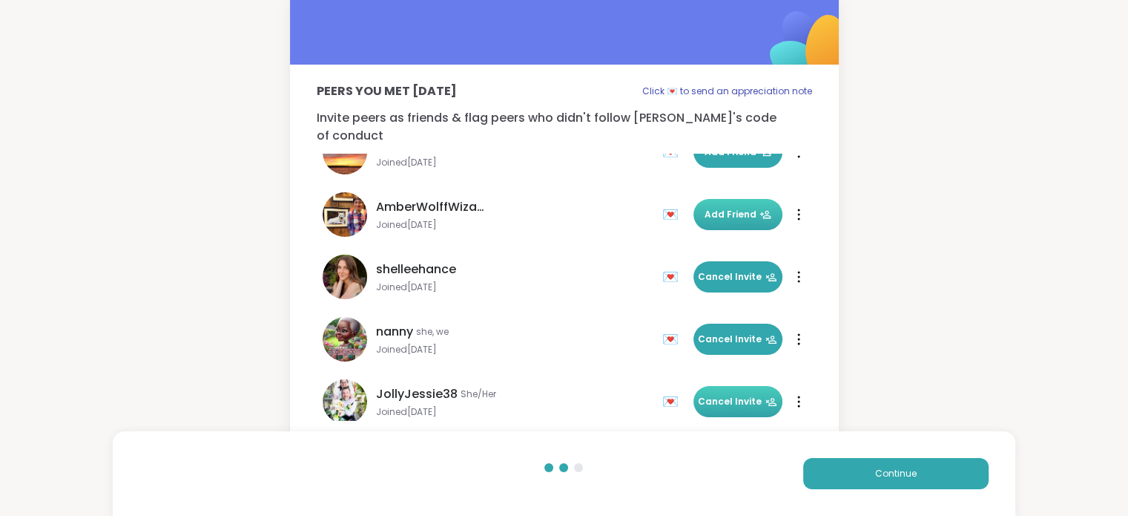
click at [724, 203] on button "Add Friend" at bounding box center [738, 214] width 89 height 31
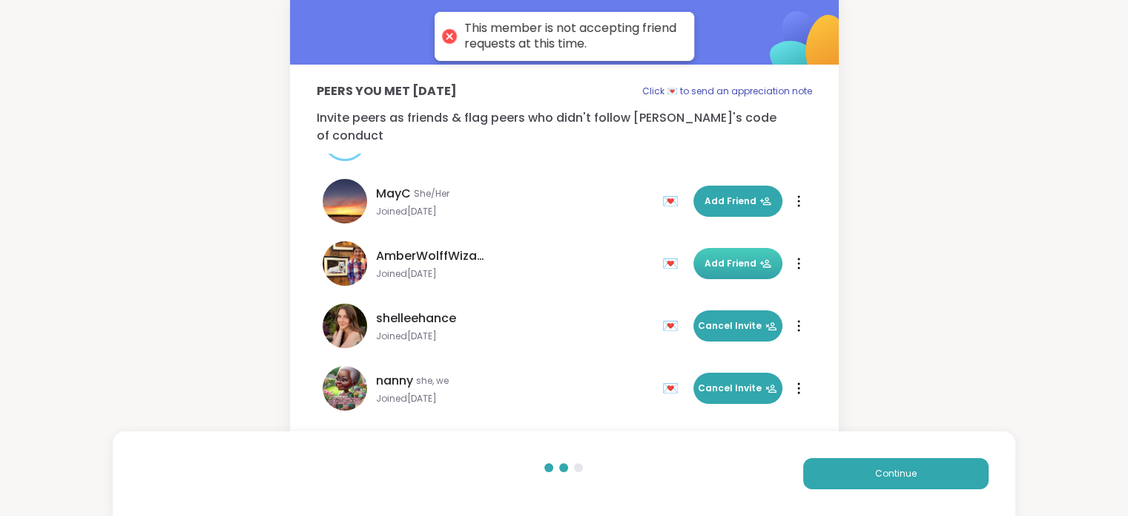
scroll to position [208, 0]
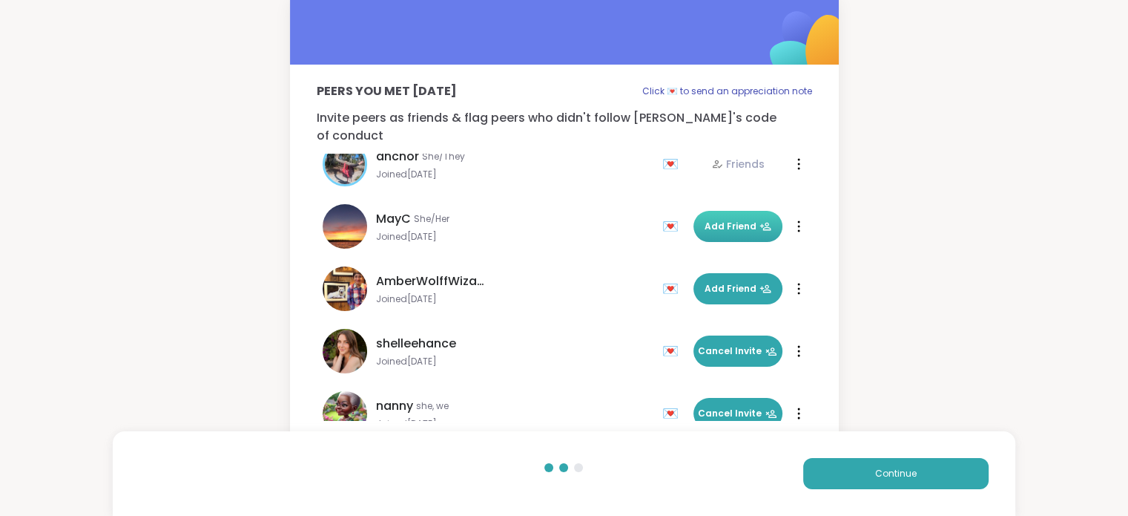
click at [705, 220] on span "Add Friend" at bounding box center [738, 226] width 67 height 13
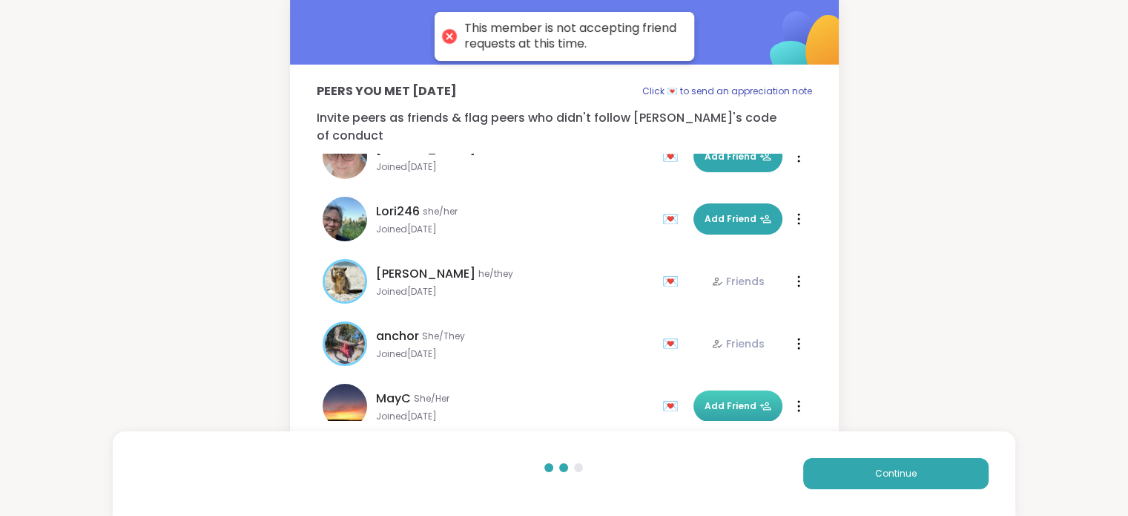
scroll to position [0, 0]
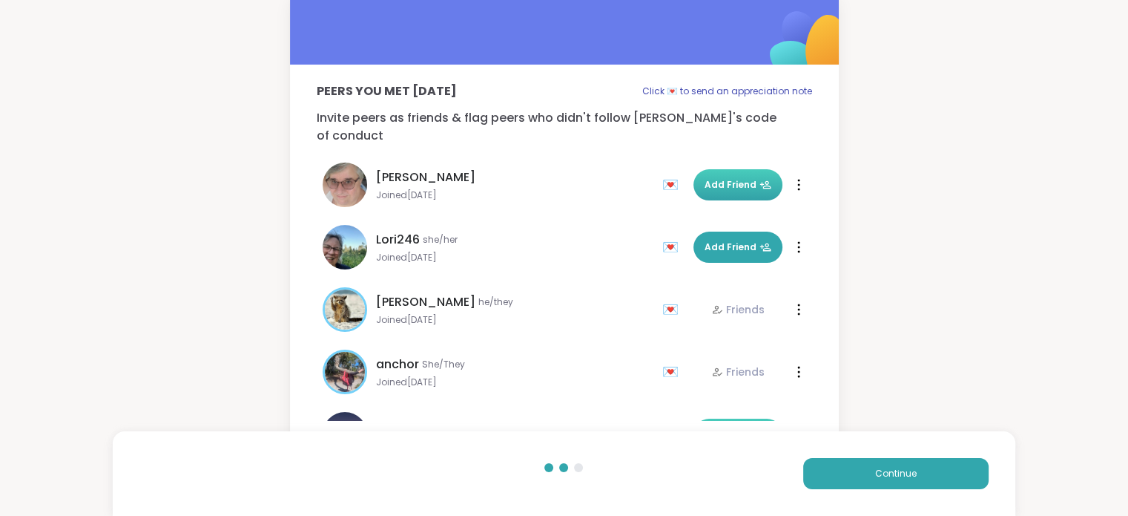
click at [716, 177] on button "Add Friend" at bounding box center [738, 184] width 89 height 31
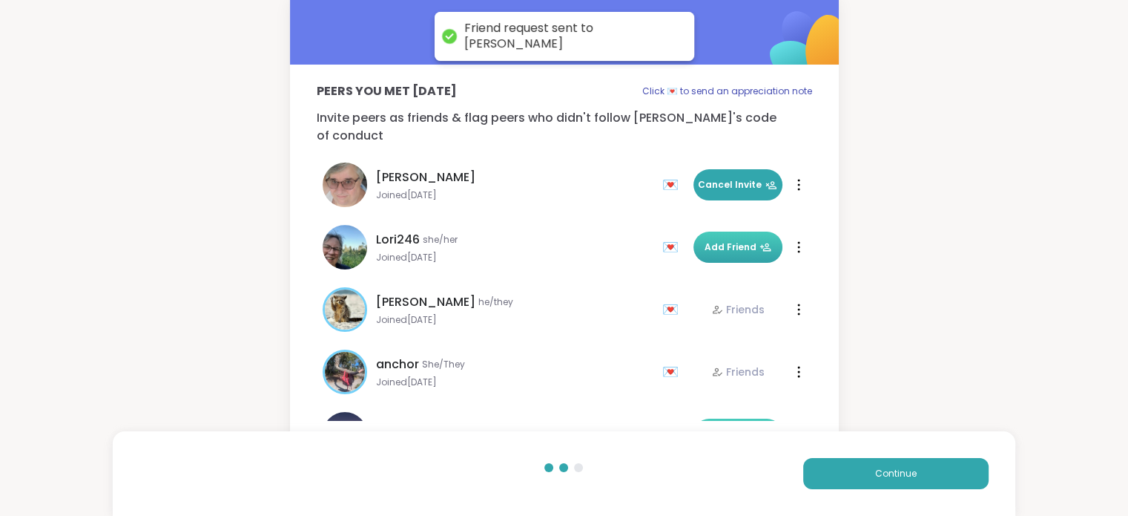
click at [729, 240] on span "Add Friend" at bounding box center [738, 246] width 67 height 13
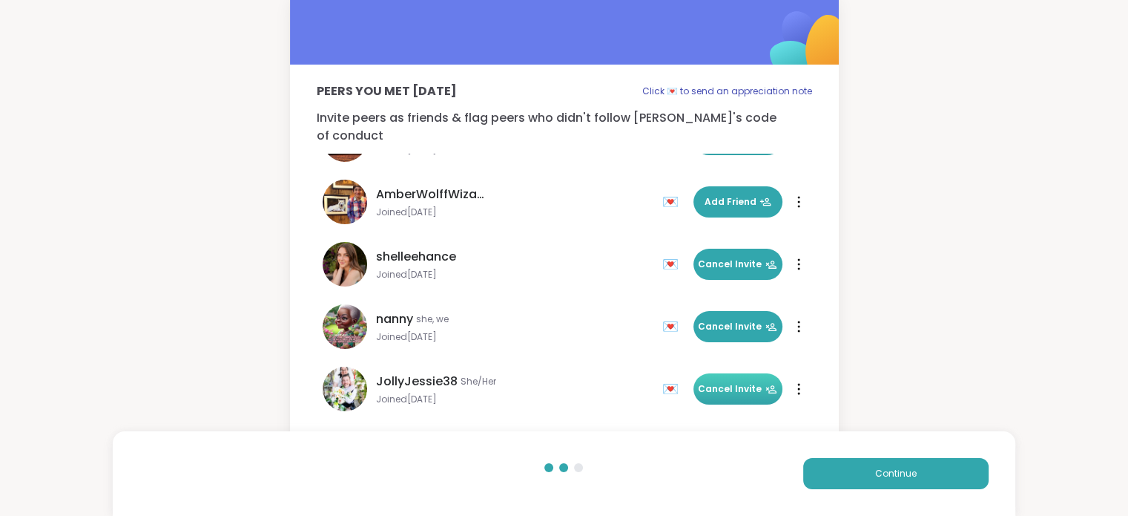
scroll to position [356, 0]
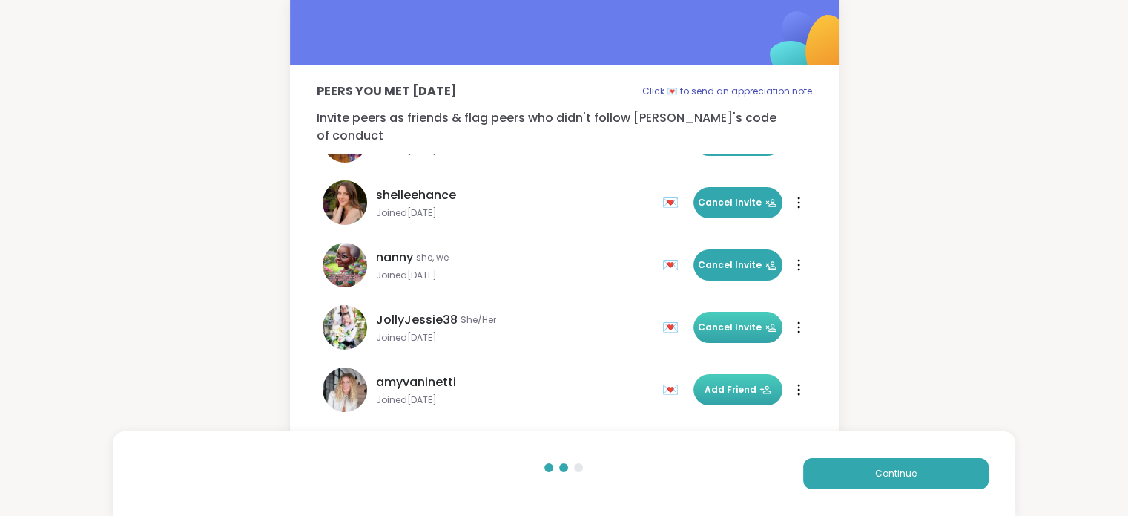
click at [662, 378] on div "💌" at bounding box center [673, 390] width 22 height 24
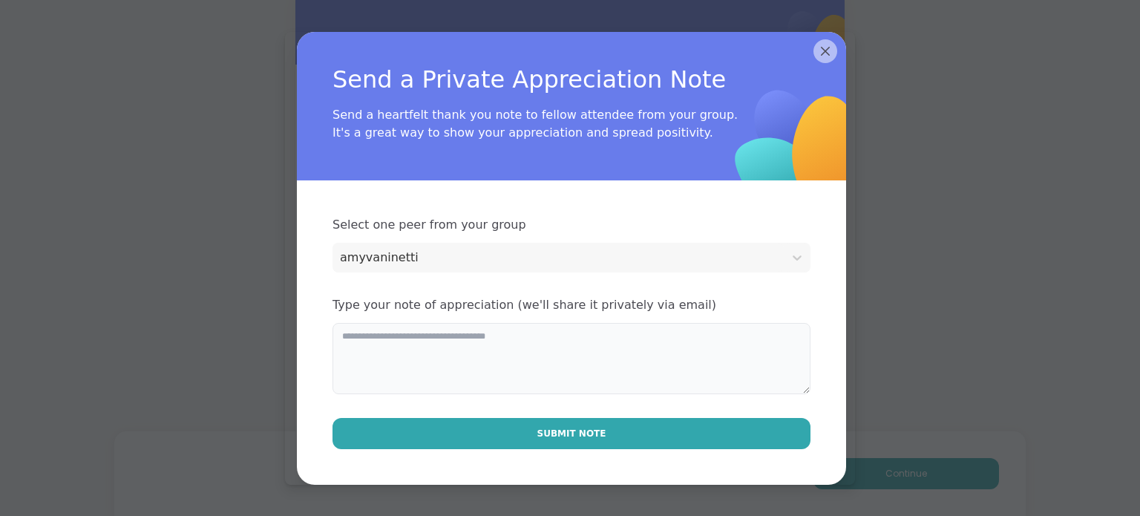
click at [386, 348] on textarea at bounding box center [571, 358] width 478 height 71
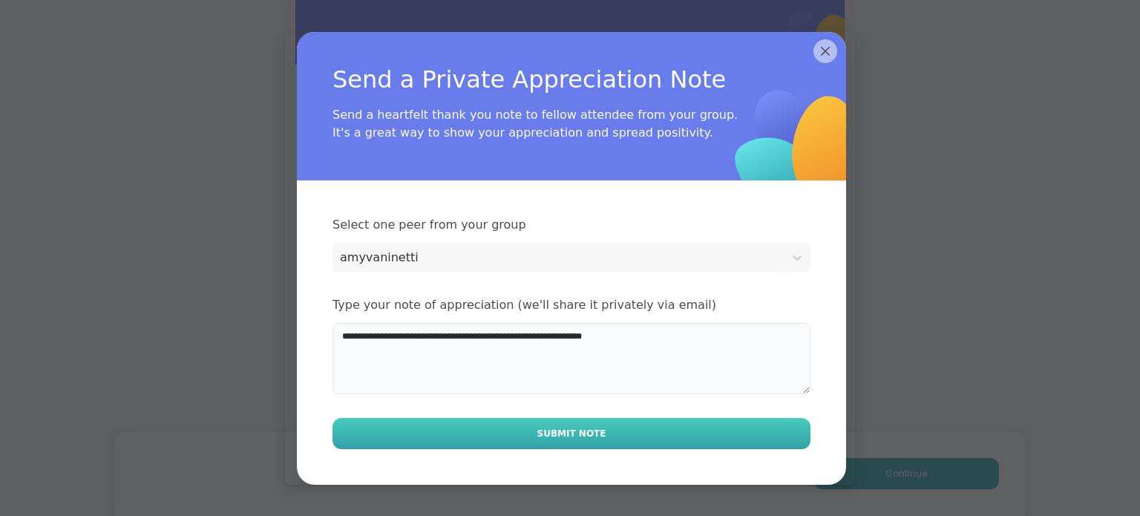
type textarea "**********"
click at [491, 419] on button "Submit Note" at bounding box center [571, 433] width 478 height 31
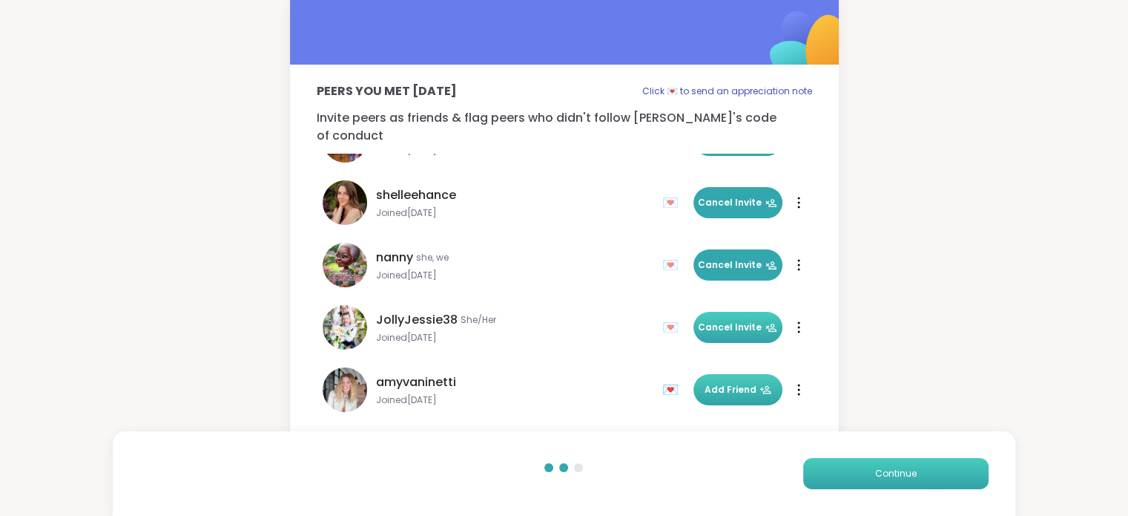
click at [878, 479] on span "Continue" at bounding box center [896, 473] width 42 height 13
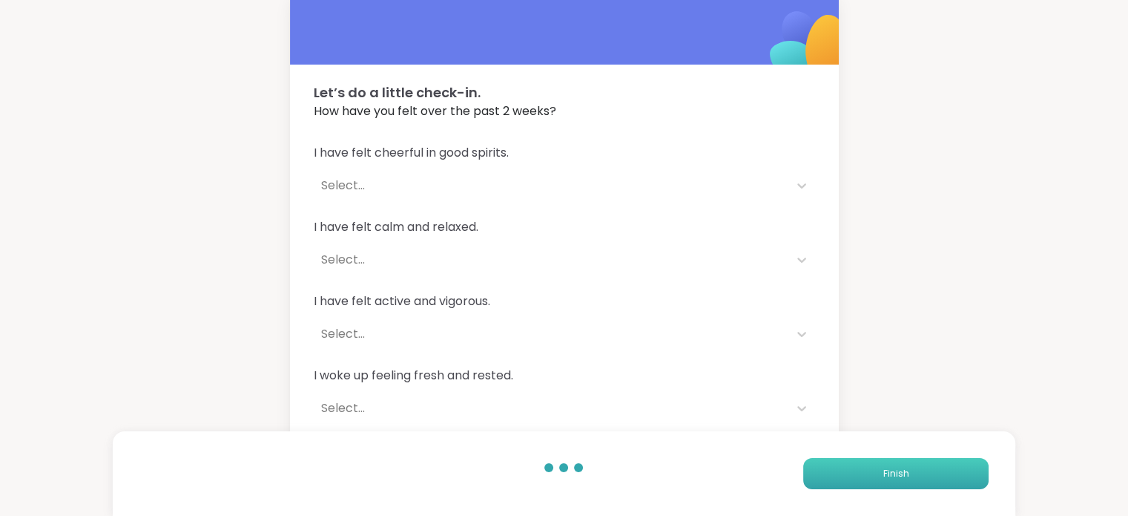
click at [878, 479] on button "Finish" at bounding box center [895, 473] width 185 height 31
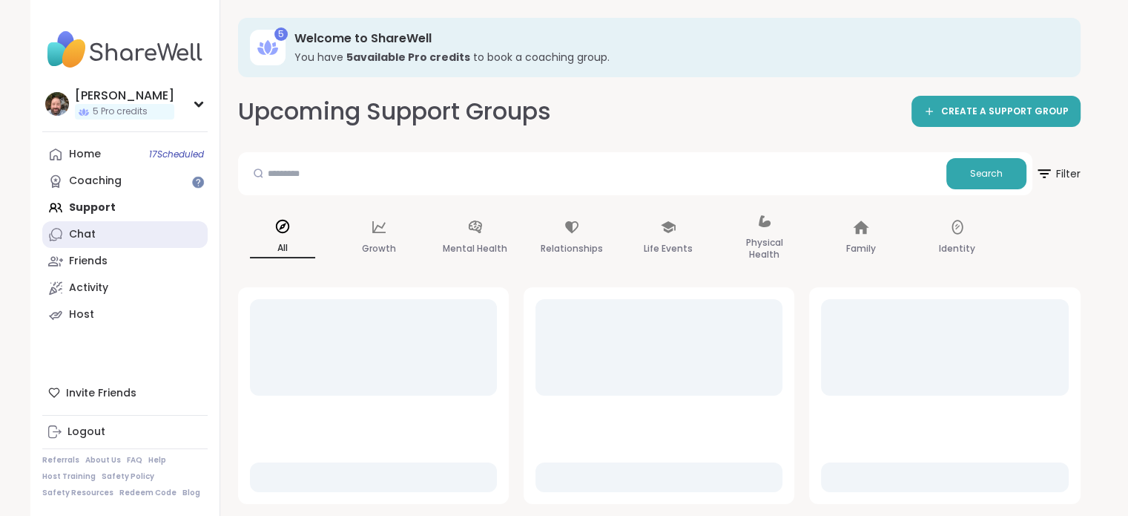
click at [120, 236] on link "Chat" at bounding box center [124, 234] width 165 height 27
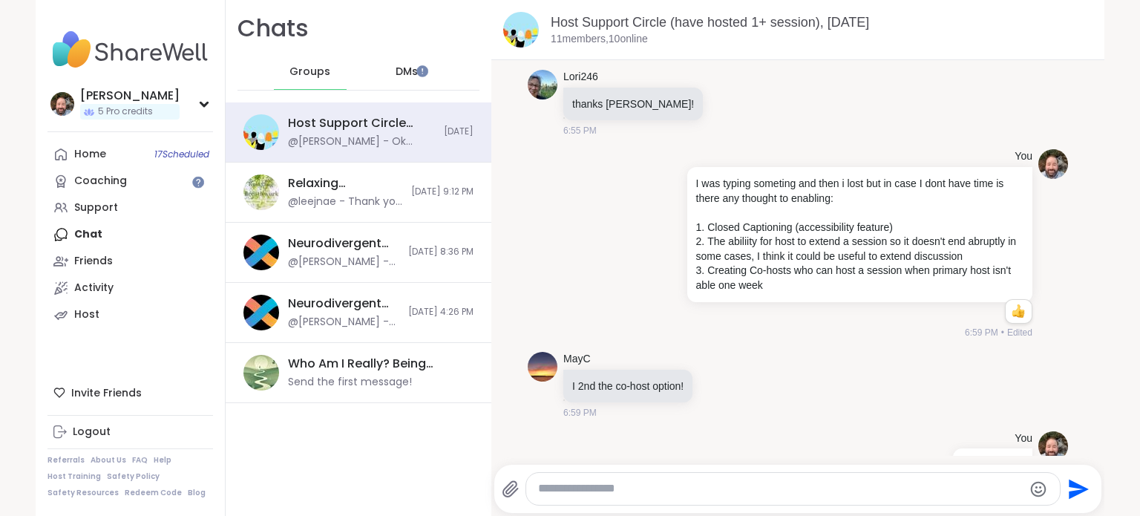
click at [594, 487] on textarea "Type your message" at bounding box center [780, 489] width 484 height 16
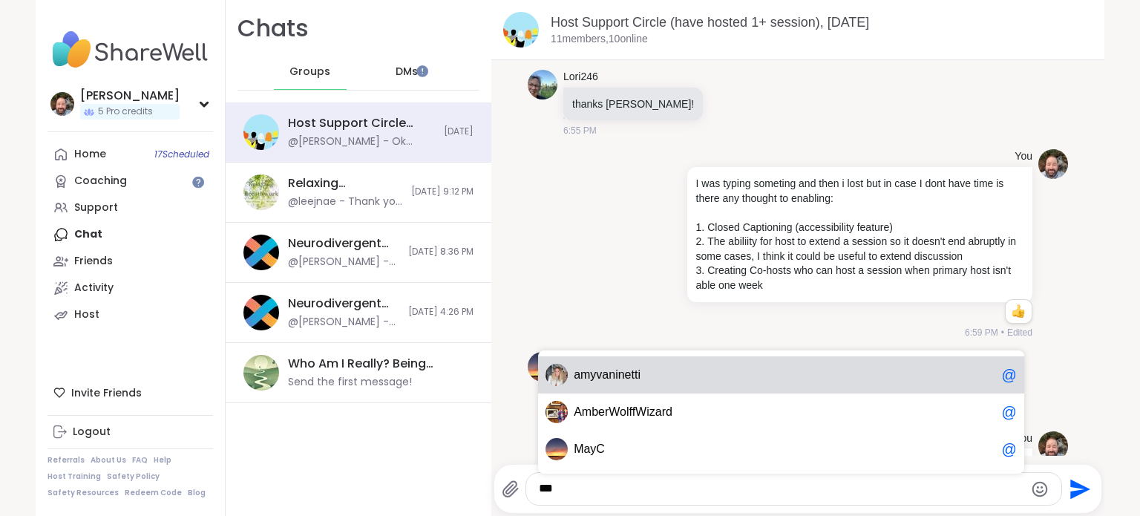
click at [650, 379] on span "am yvaninetti" at bounding box center [783, 374] width 421 height 15
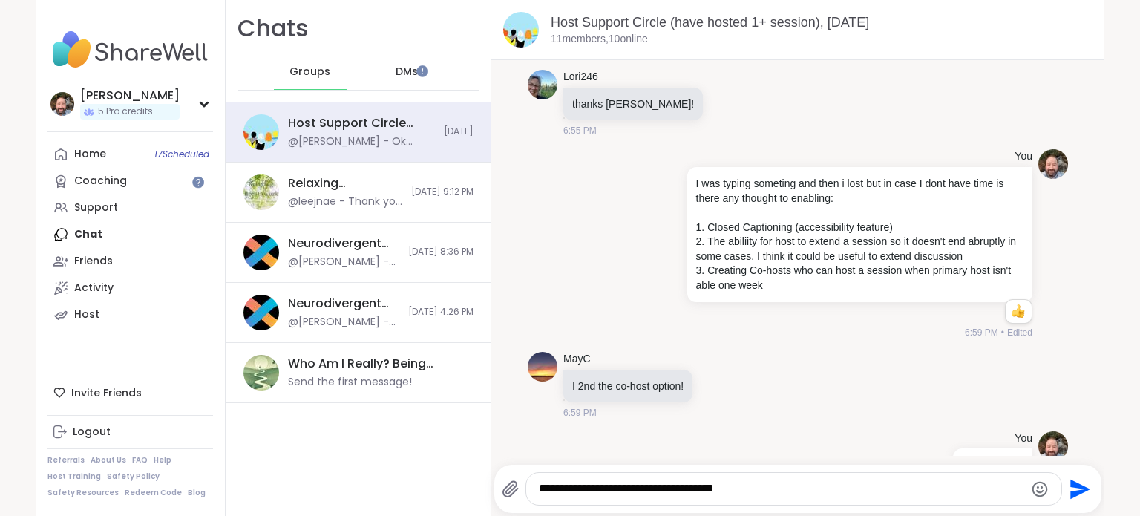
type textarea "**********"
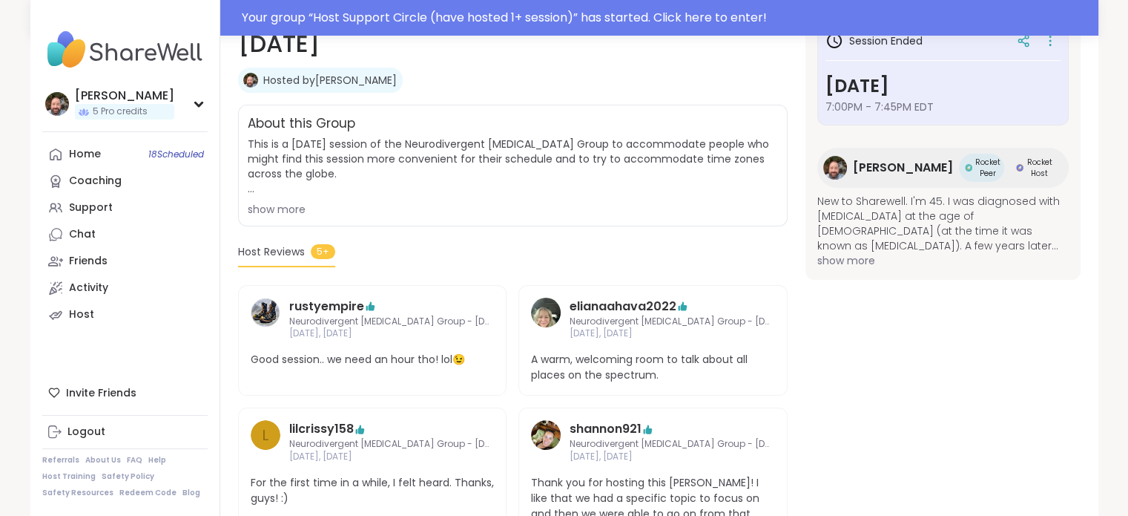
scroll to position [424, 0]
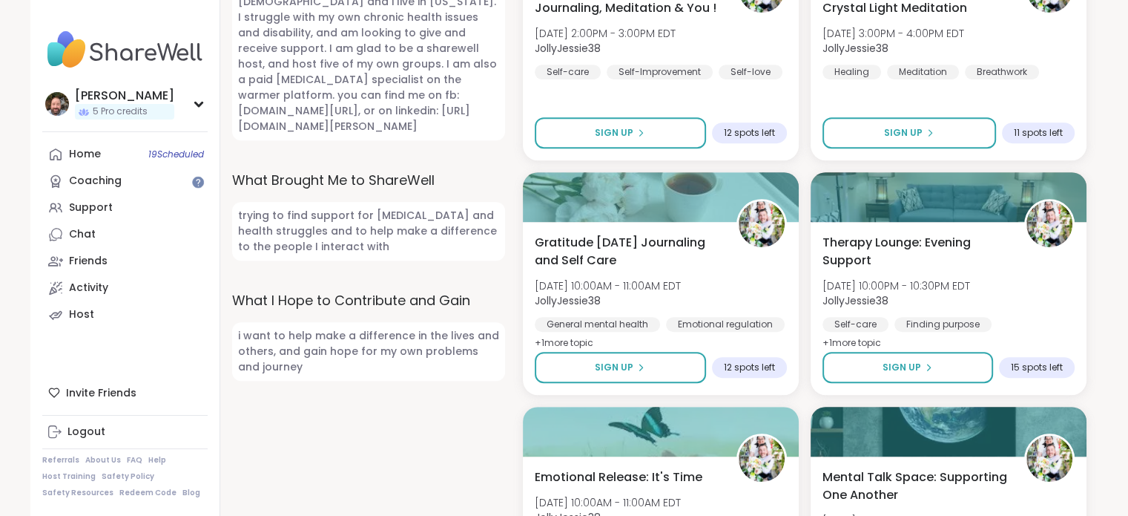
scroll to position [445, 0]
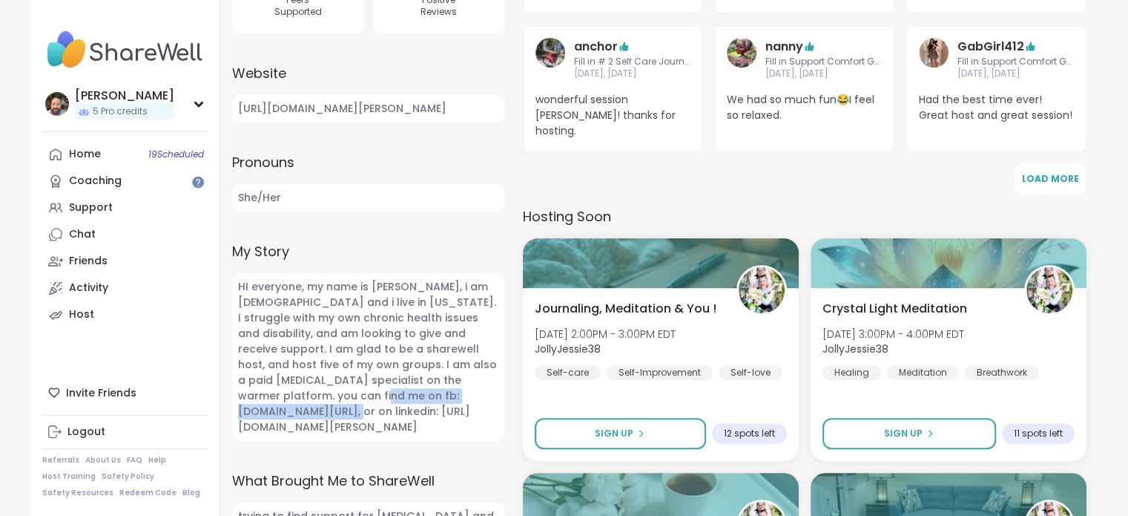
drag, startPoint x: 240, startPoint y: 409, endPoint x: 442, endPoint y: 415, distance: 201.9
click at [442, 415] on span "HI everyone, my name is Jessica, i am 37 years old and i live in Mississippi. I…" at bounding box center [368, 357] width 273 height 168
drag, startPoint x: 286, startPoint y: 424, endPoint x: 338, endPoint y: 444, distance: 55.7
click at [338, 441] on span "HI everyone, my name is Jessica, i am 37 years old and i live in Mississippi. I…" at bounding box center [368, 357] width 273 height 168
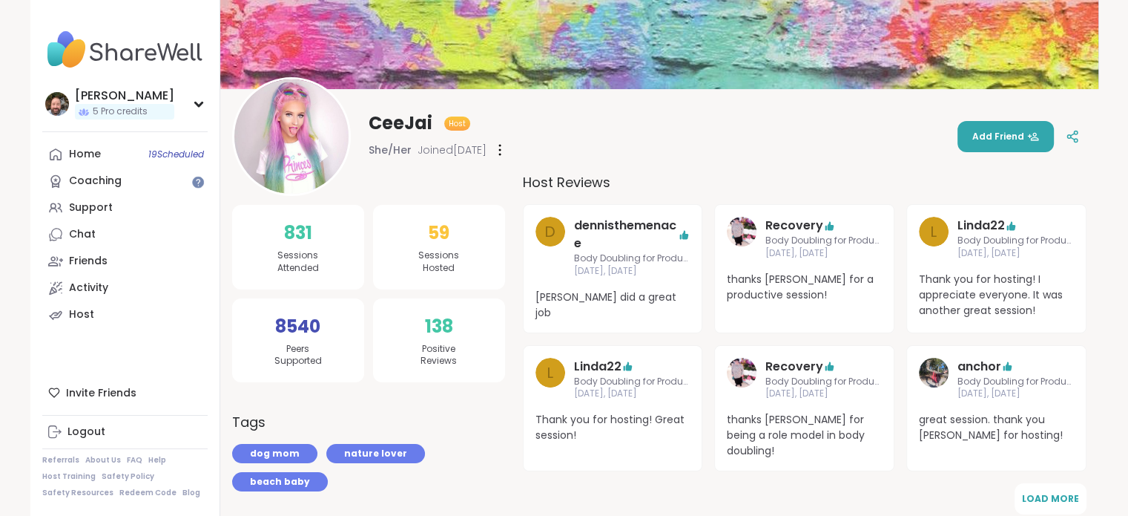
scroll to position [89, 0]
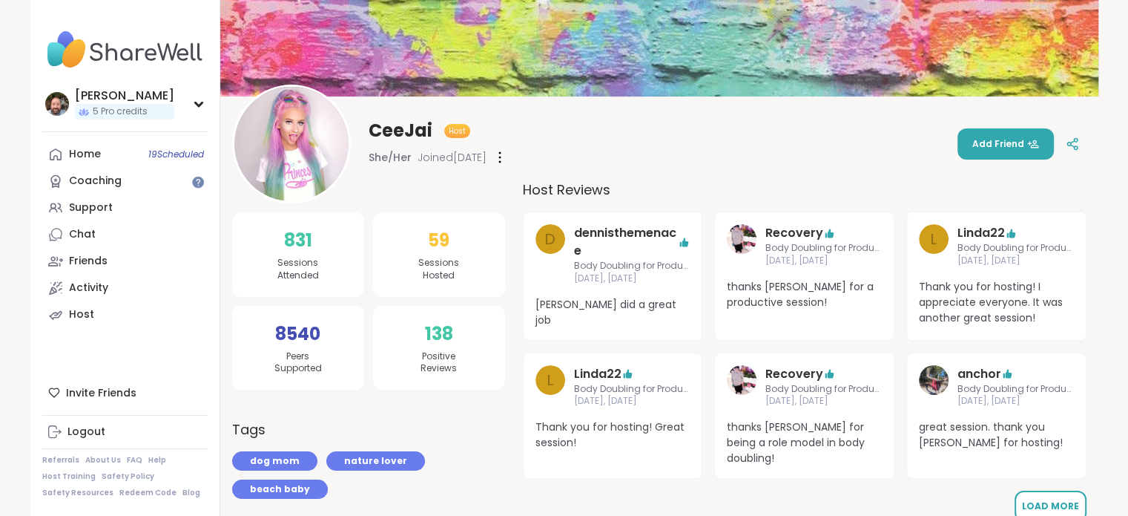
click at [1060, 499] on span "Load More" at bounding box center [1050, 505] width 57 height 13
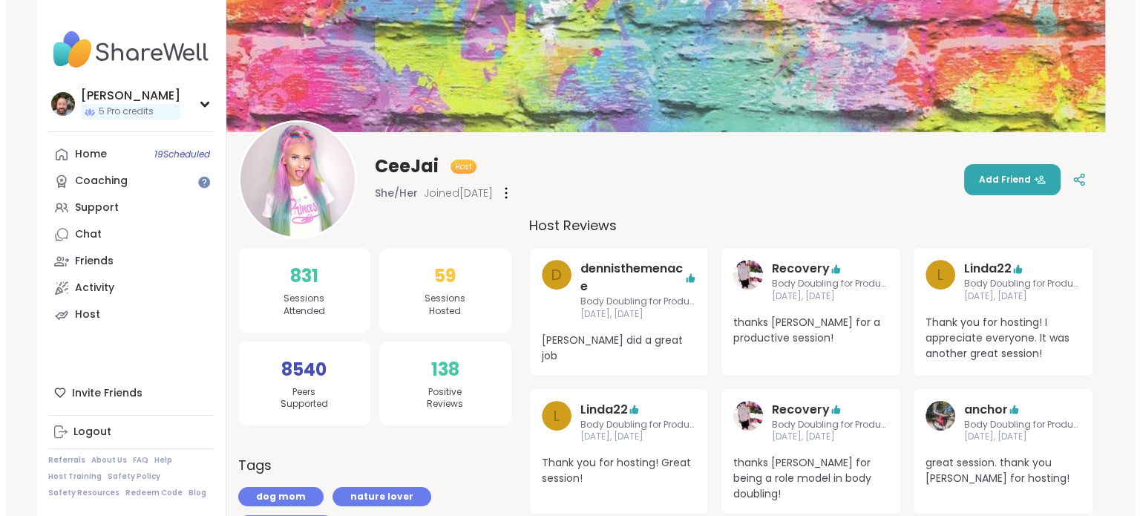
scroll to position [0, 0]
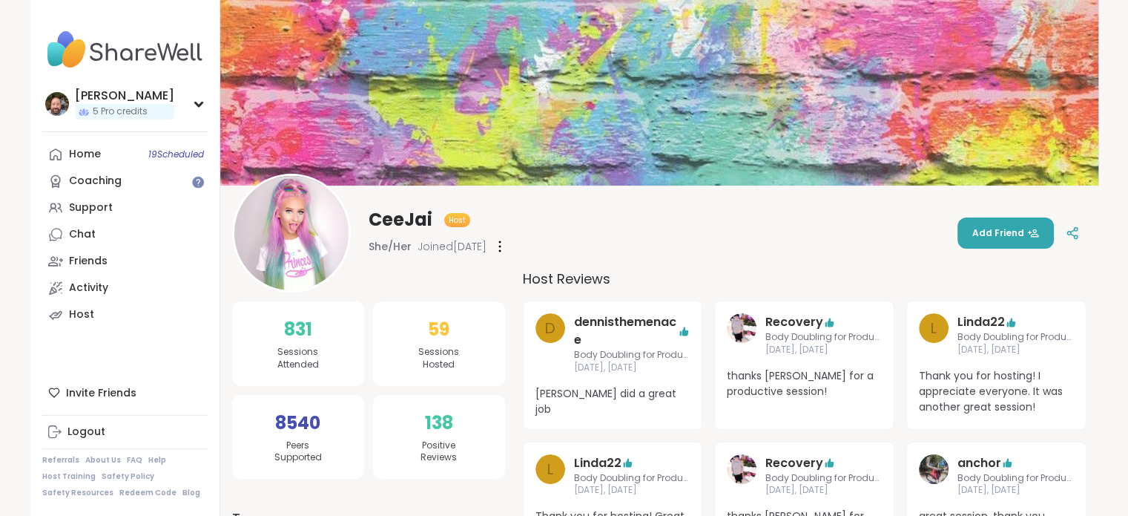
click at [76, 50] on img at bounding box center [124, 50] width 165 height 52
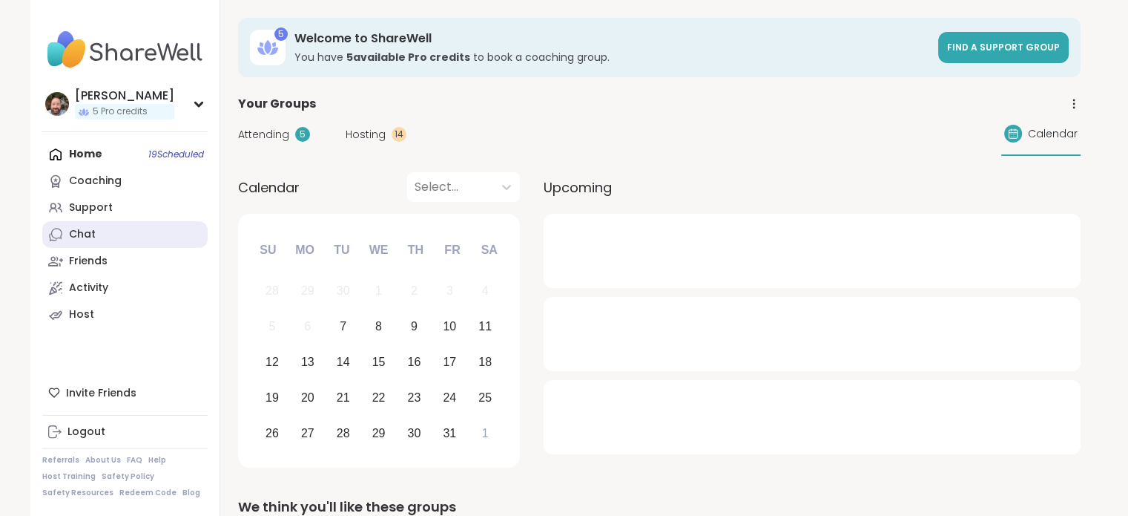
click at [137, 234] on link "Chat" at bounding box center [124, 234] width 165 height 27
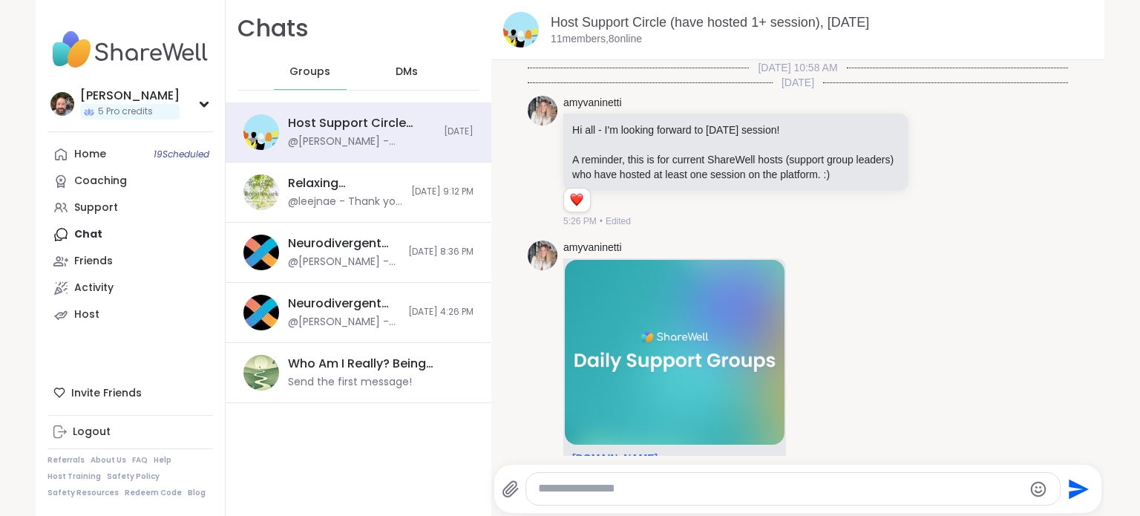
scroll to position [5952, 0]
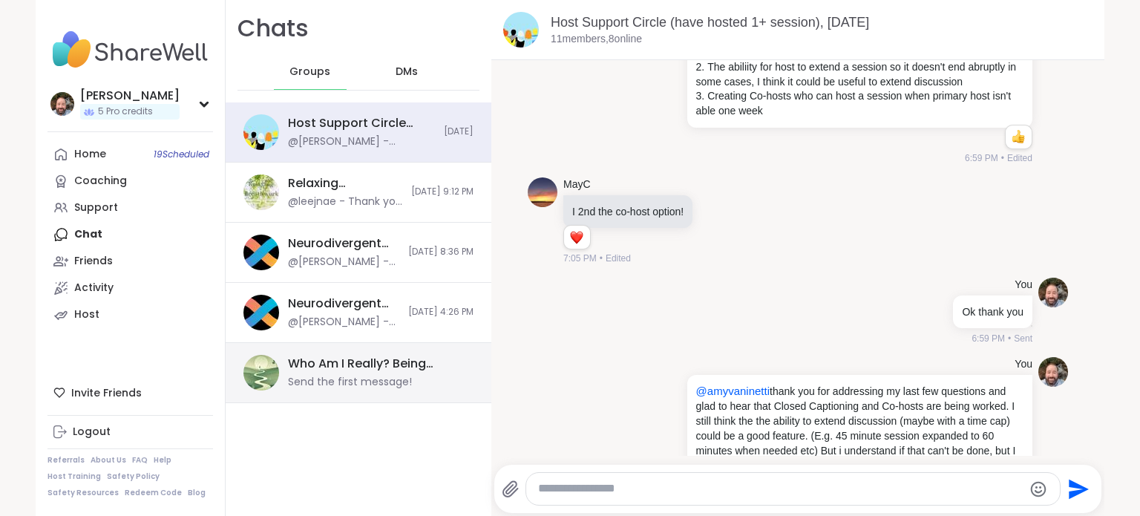
click at [390, 371] on div "Who Am I Really? Being Autistic In This World, Oct 09 Send the first message!" at bounding box center [376, 372] width 177 height 34
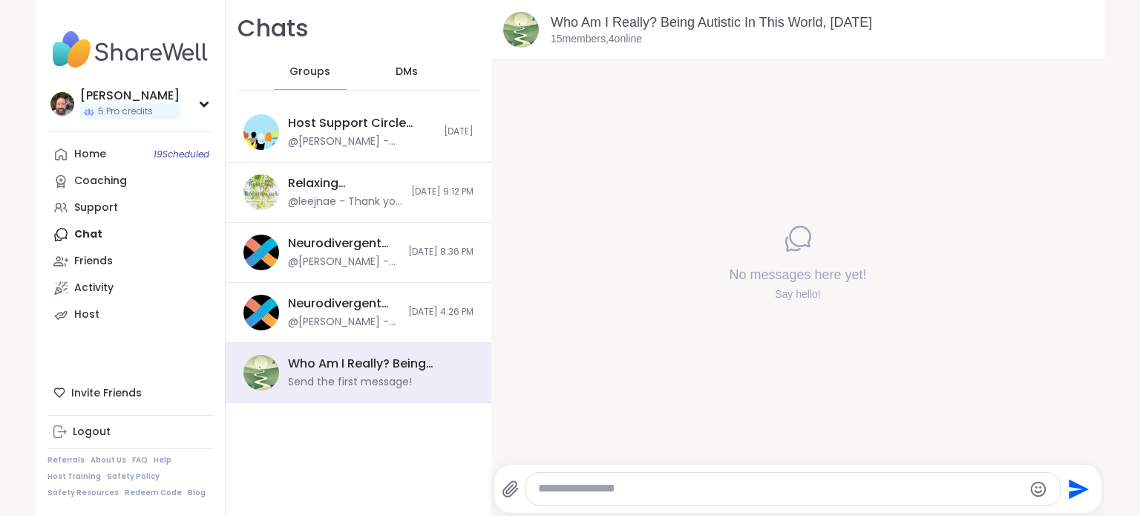
click at [631, 490] on textarea "Type your message" at bounding box center [780, 489] width 484 height 16
click at [395, 76] on span "DMs" at bounding box center [406, 72] width 22 height 15
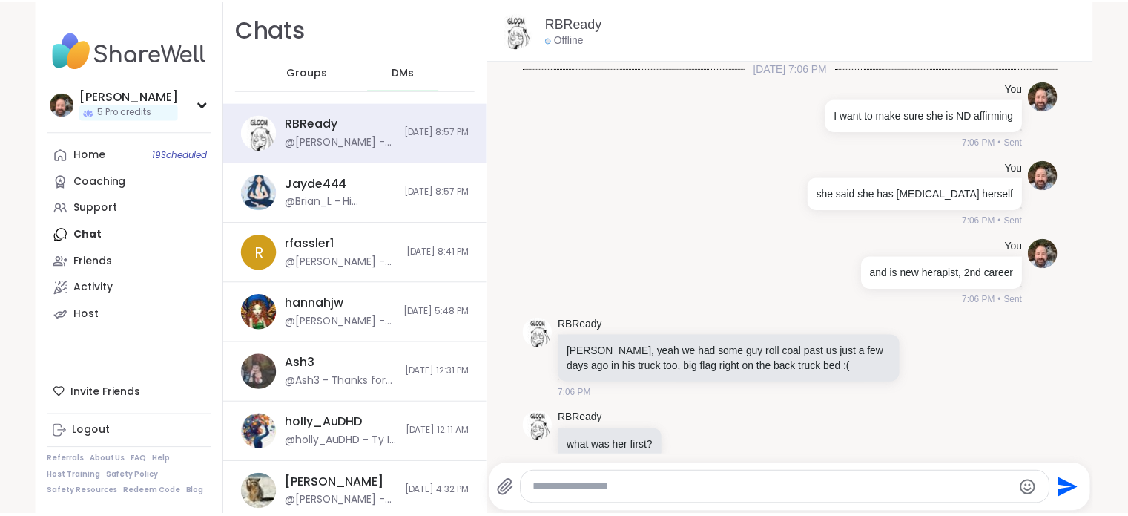
scroll to position [10596, 0]
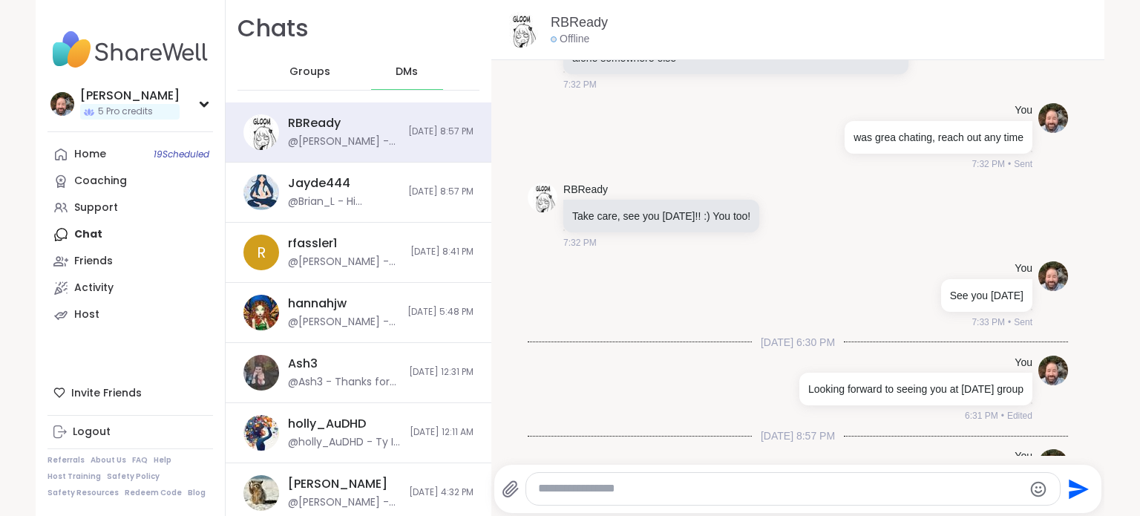
click at [119, 56] on img at bounding box center [129, 50] width 165 height 52
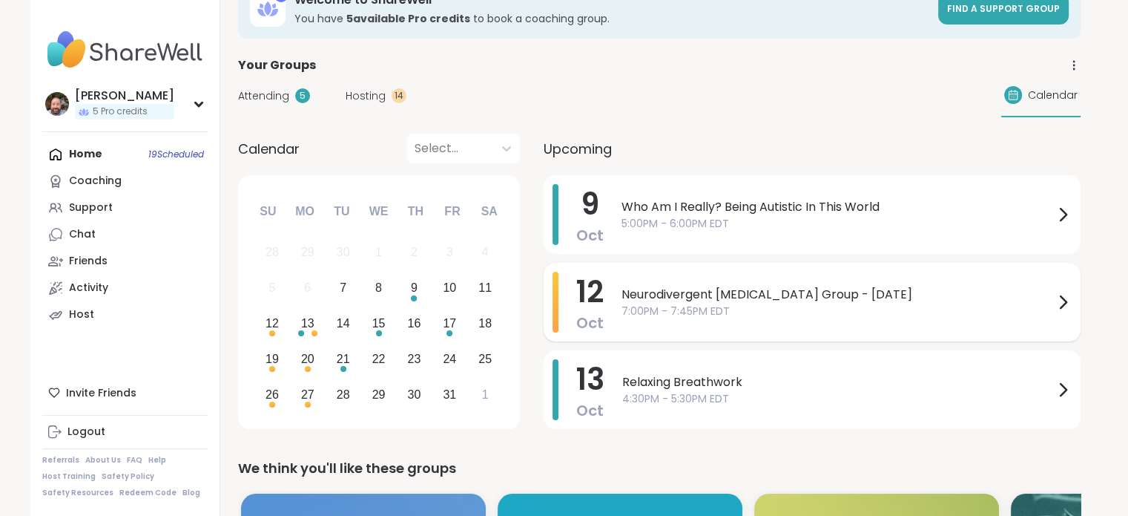
scroll to position [74, 0]
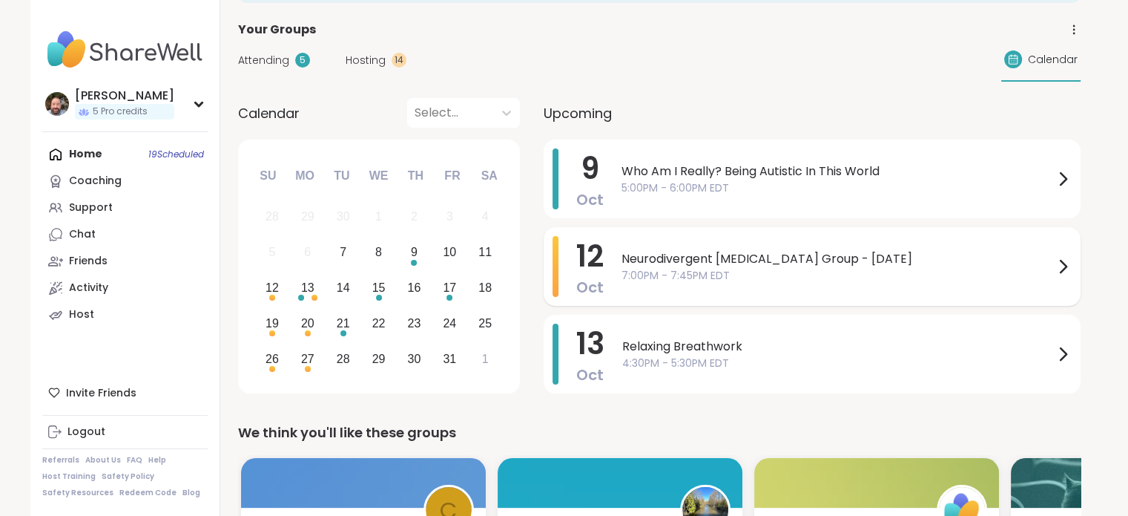
click at [637, 274] on span "7:00PM - 7:45PM EDT" at bounding box center [838, 276] width 433 height 16
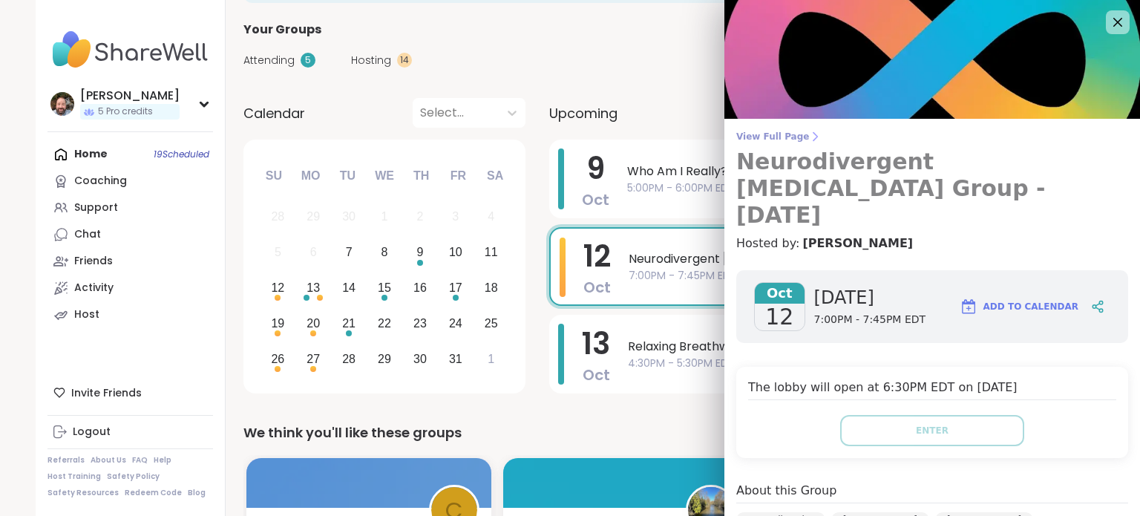
click at [772, 183] on h3 "Neurodivergent [MEDICAL_DATA] Group - [DATE]" at bounding box center [932, 188] width 392 height 80
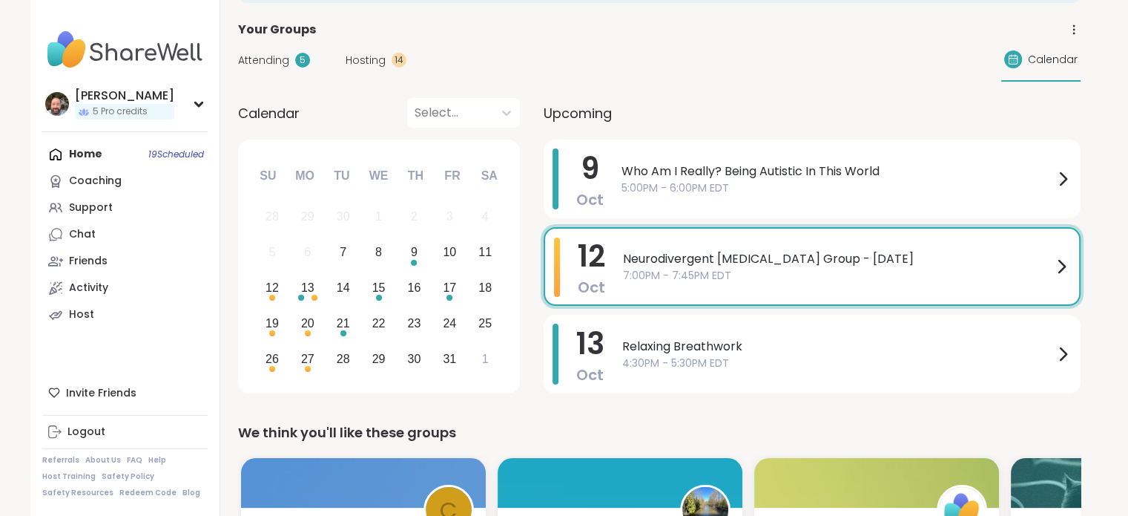
click at [579, 254] on span "12" at bounding box center [591, 256] width 27 height 42
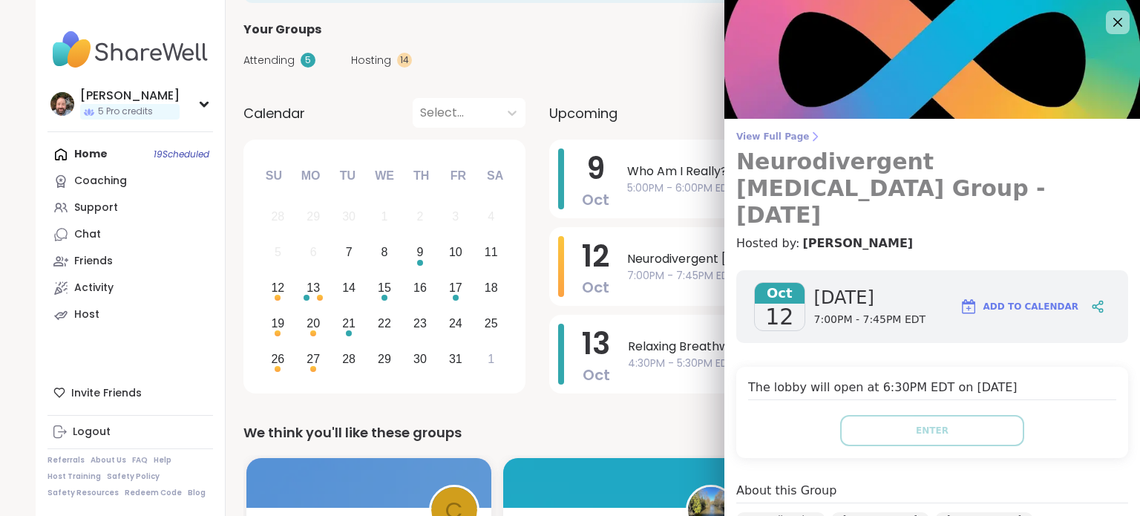
click at [752, 142] on span "View Full Page" at bounding box center [932, 137] width 392 height 12
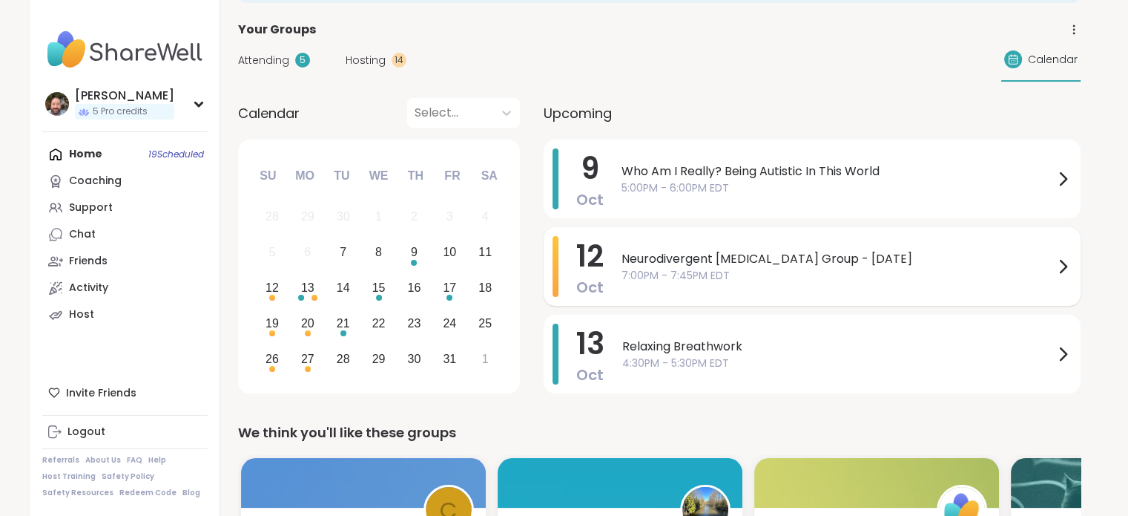
click at [646, 250] on span "Neurodivergent [MEDICAL_DATA] Group - [DATE]" at bounding box center [838, 259] width 433 height 18
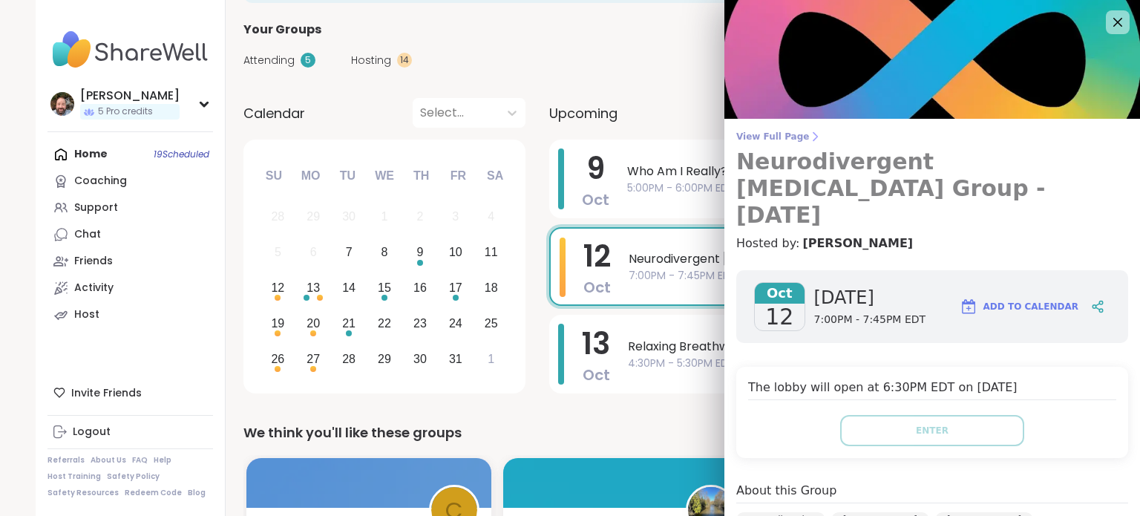
click at [748, 136] on span "View Full Page" at bounding box center [932, 137] width 392 height 12
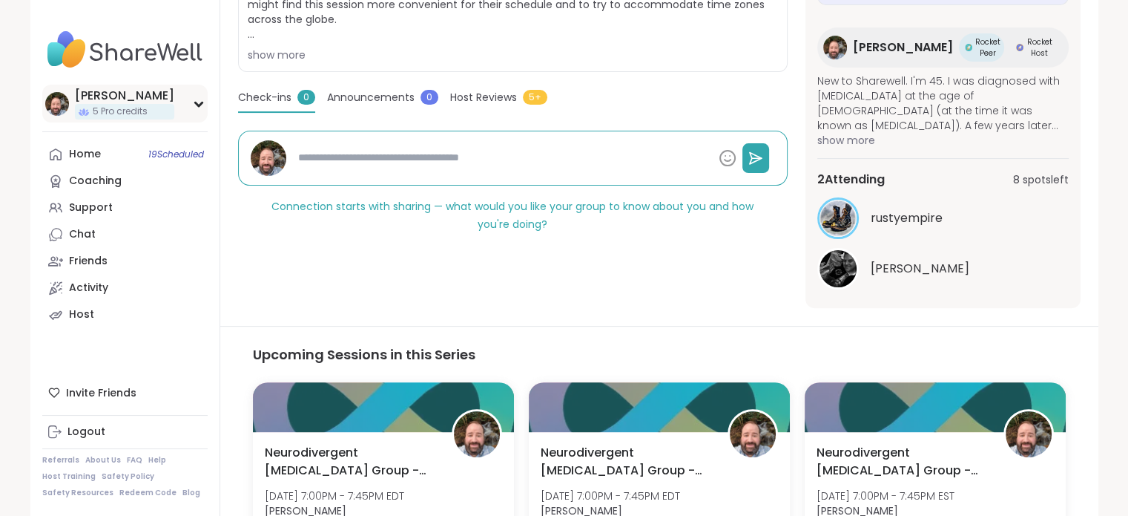
scroll to position [359, 0]
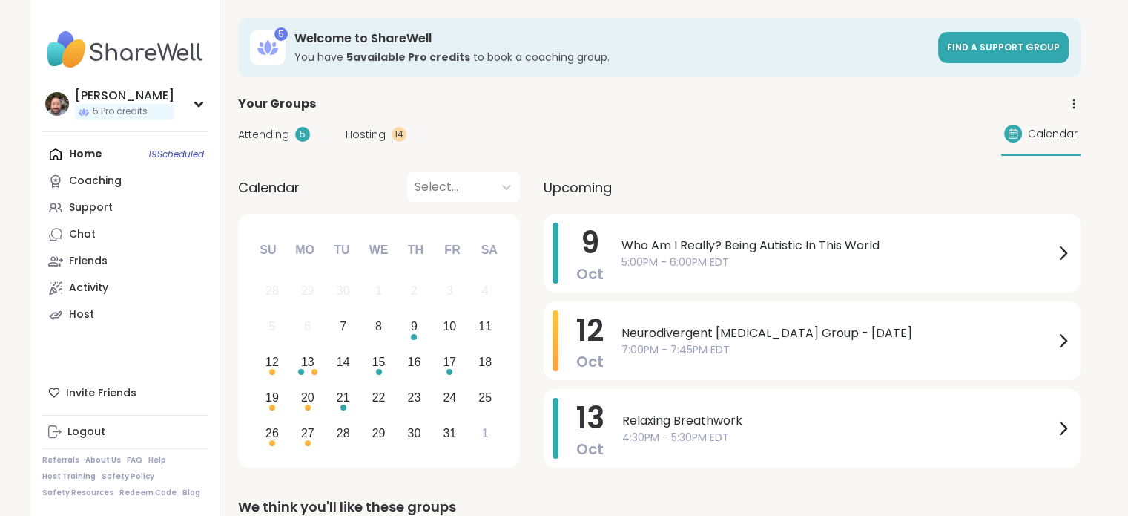
click at [386, 139] on div "Hosting 14" at bounding box center [376, 135] width 61 height 16
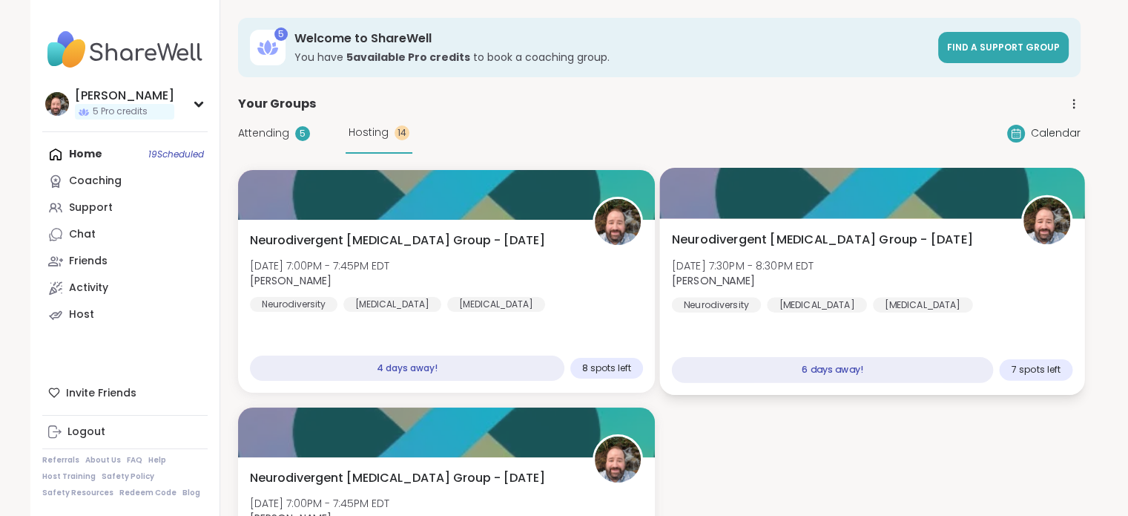
click at [802, 204] on div at bounding box center [872, 193] width 425 height 50
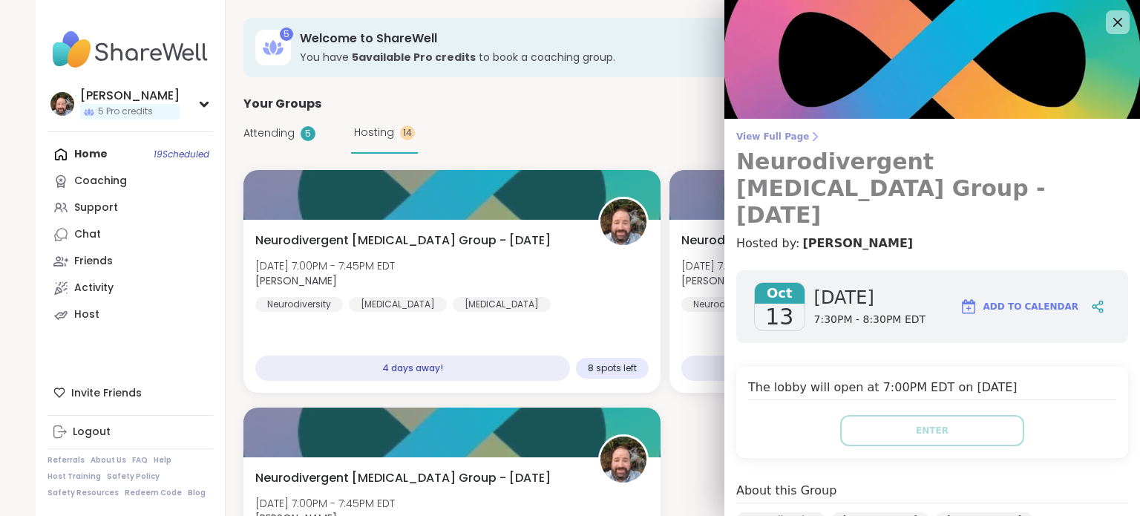
click at [764, 131] on span "View Full Page" at bounding box center [932, 137] width 392 height 12
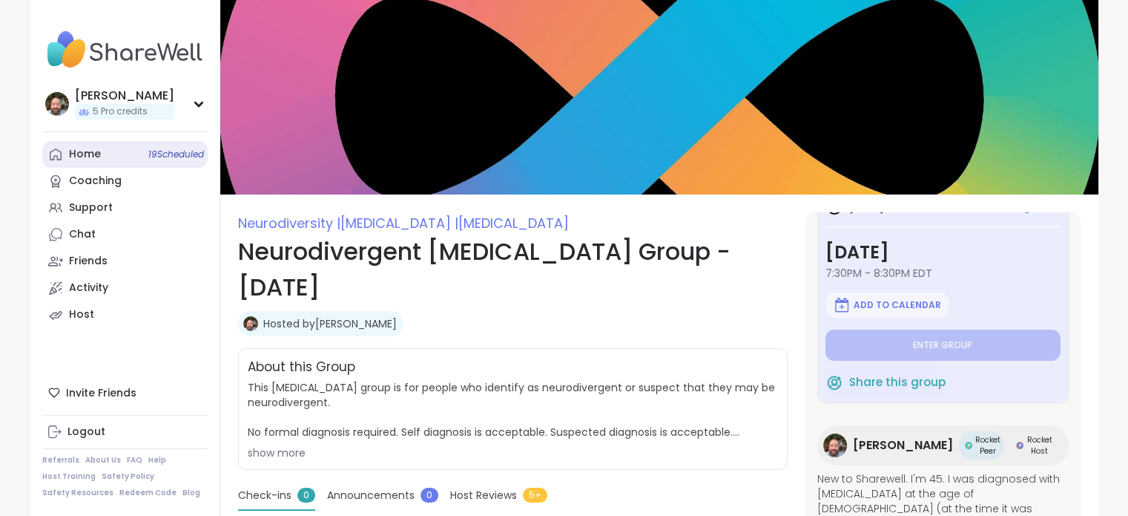
click at [95, 156] on div "Home 19 Scheduled" at bounding box center [85, 154] width 32 height 15
type textarea "*"
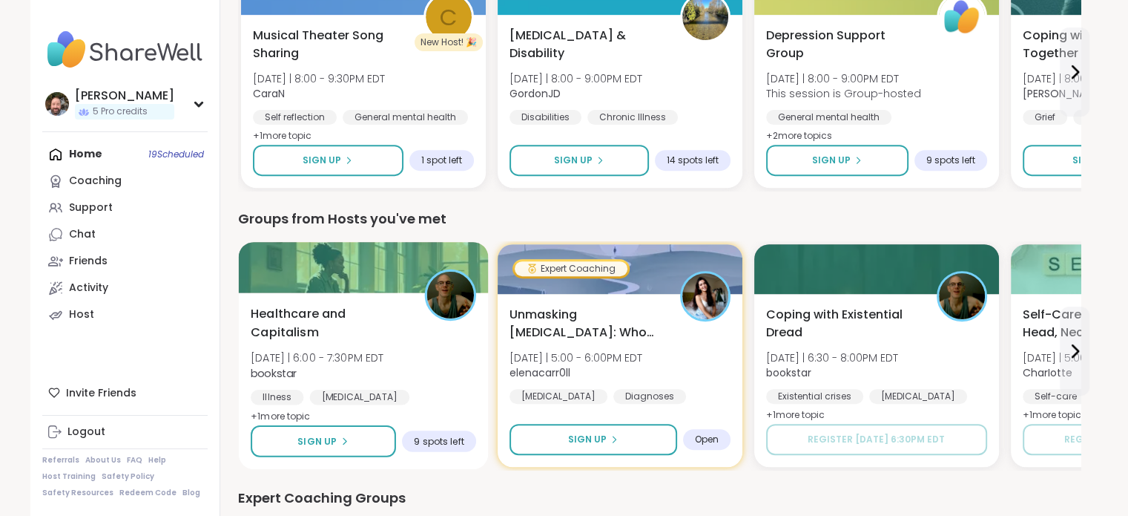
scroll to position [594, 0]
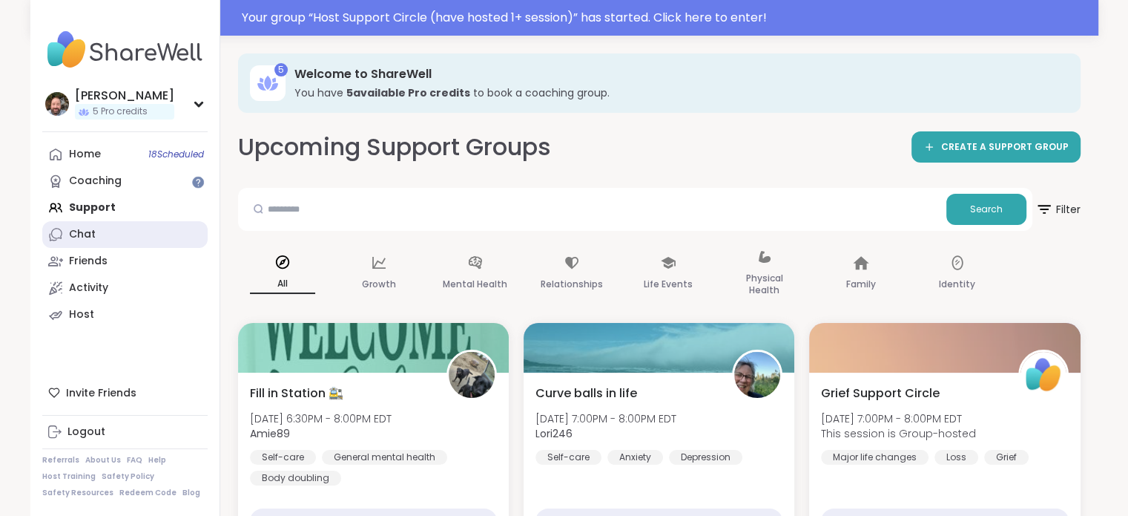
click at [93, 240] on div "Chat" at bounding box center [82, 234] width 27 height 15
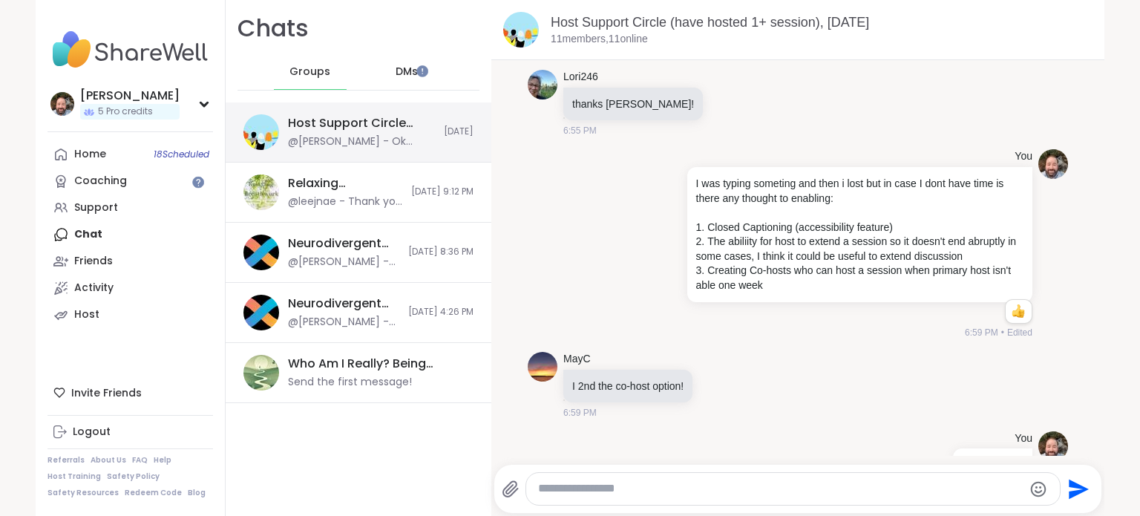
click at [337, 142] on div "@Brian_L - Ok thank you" at bounding box center [361, 141] width 147 height 15
click at [323, 122] on div "Host Support Circle (have hosted 1+ session), [DATE]" at bounding box center [361, 123] width 147 height 16
click at [343, 136] on div "@Brian_L - Ok thank you" at bounding box center [361, 141] width 147 height 15
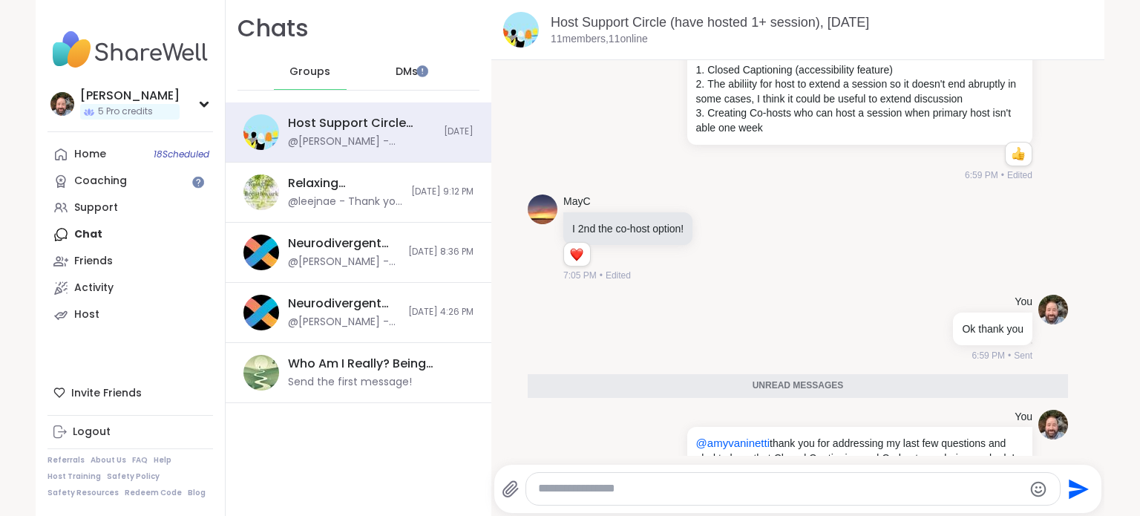
scroll to position [5988, 0]
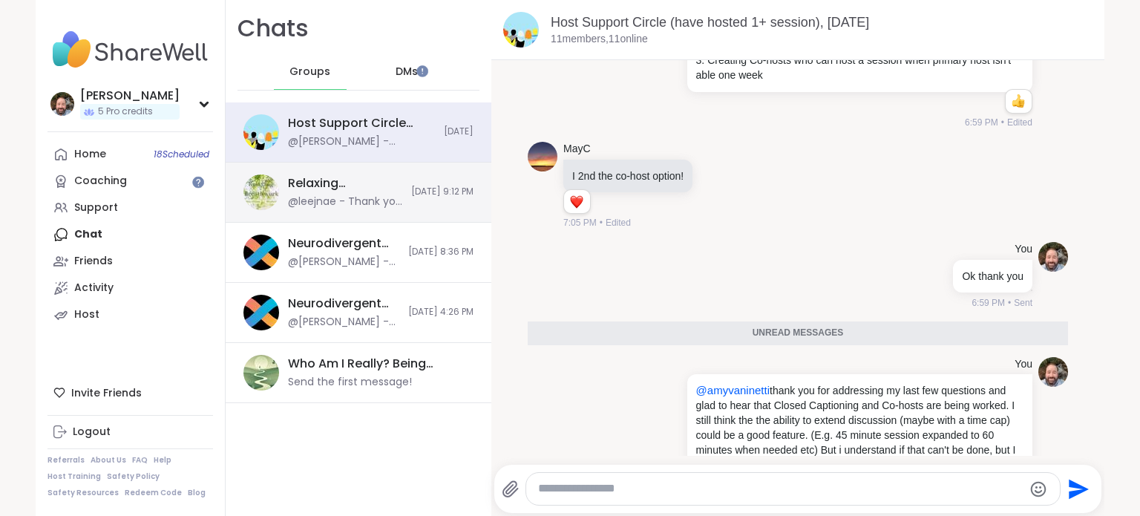
click at [352, 205] on div "@leejnae - Thank you for sharing." at bounding box center [345, 201] width 114 height 15
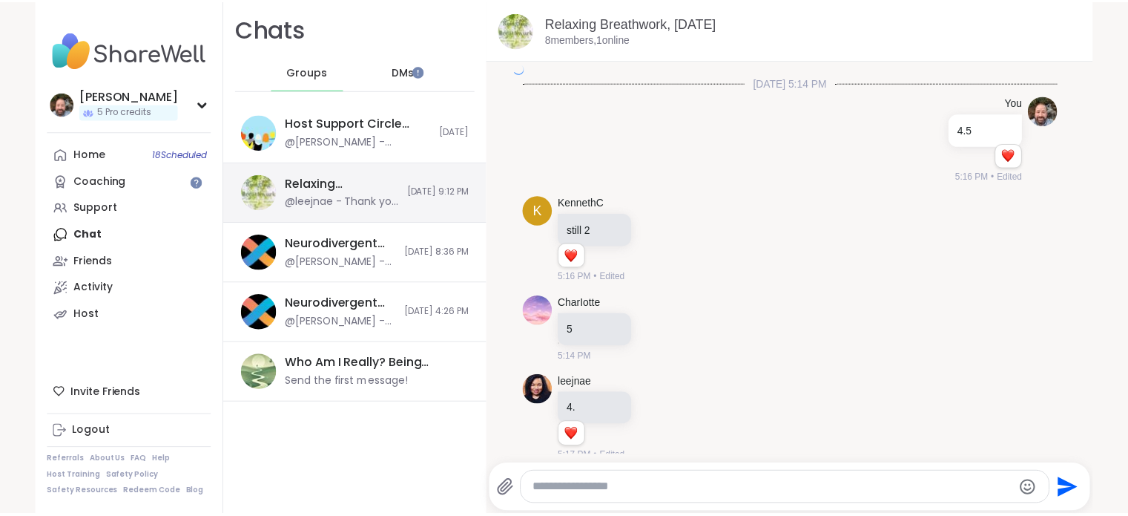
scroll to position [7558, 0]
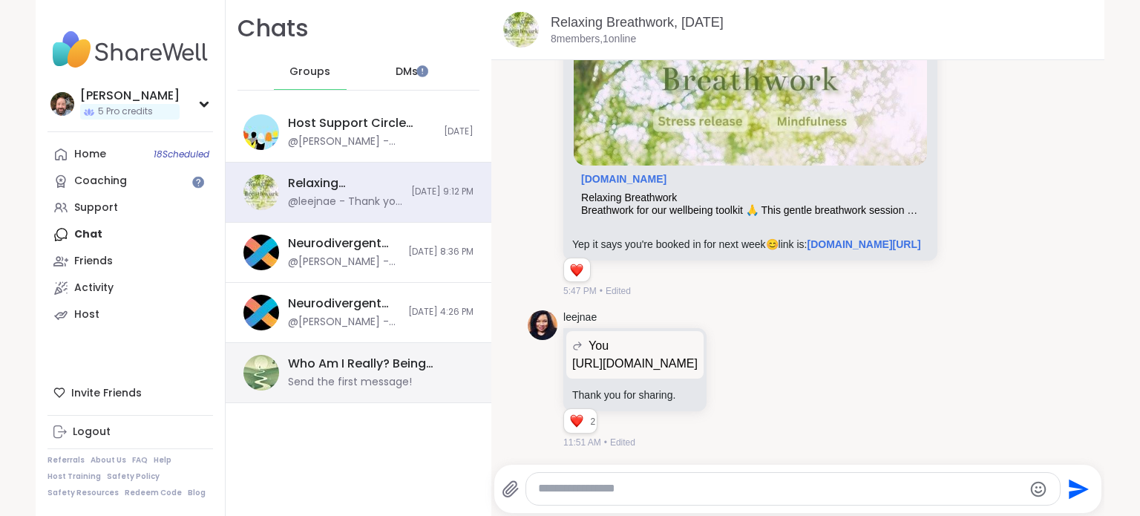
click at [344, 375] on div "Send the first message!" at bounding box center [350, 382] width 124 height 15
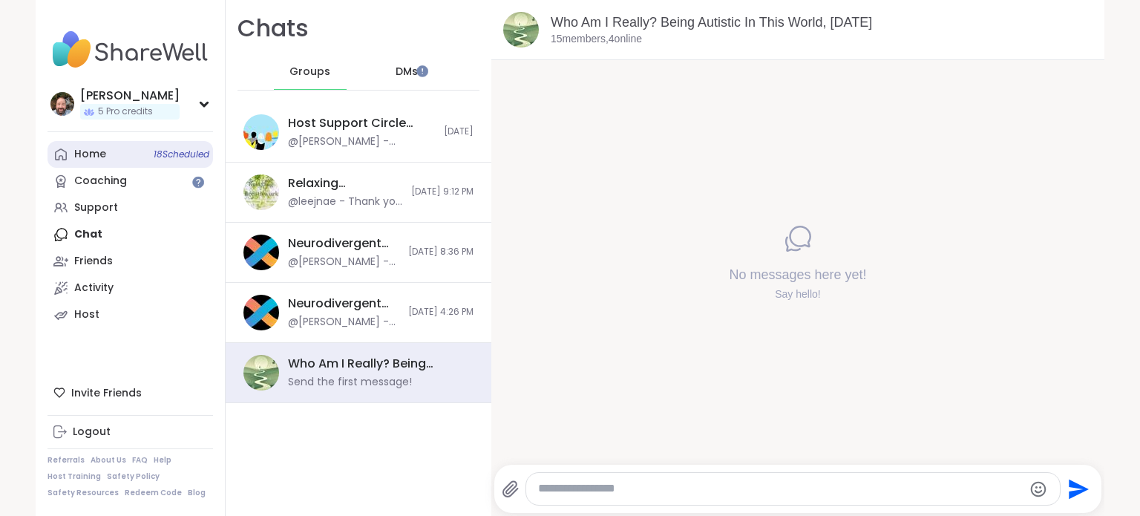
click at [85, 155] on div "Home 18 Scheduled" at bounding box center [90, 154] width 32 height 15
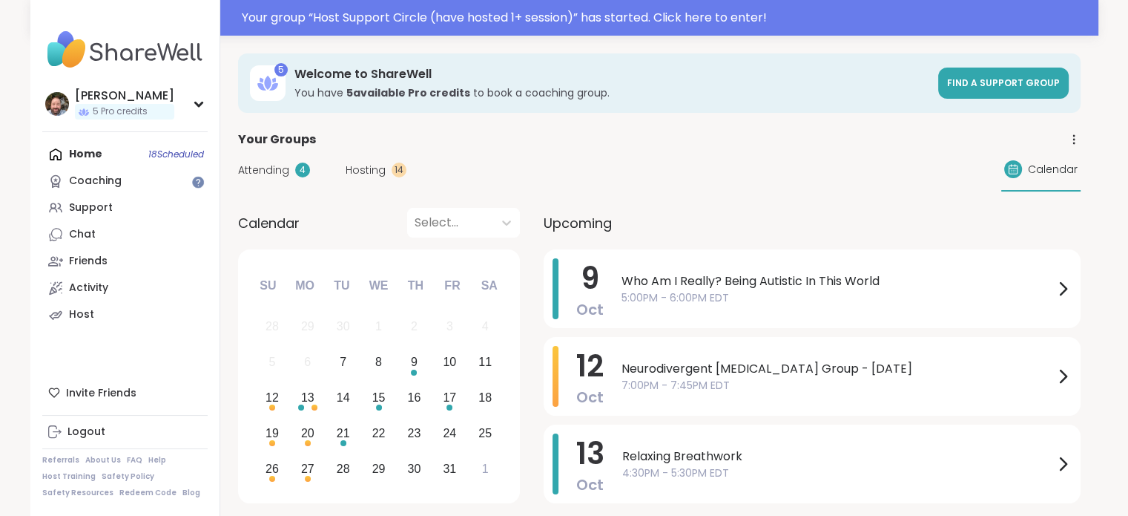
click at [273, 171] on span "Attending" at bounding box center [263, 170] width 51 height 16
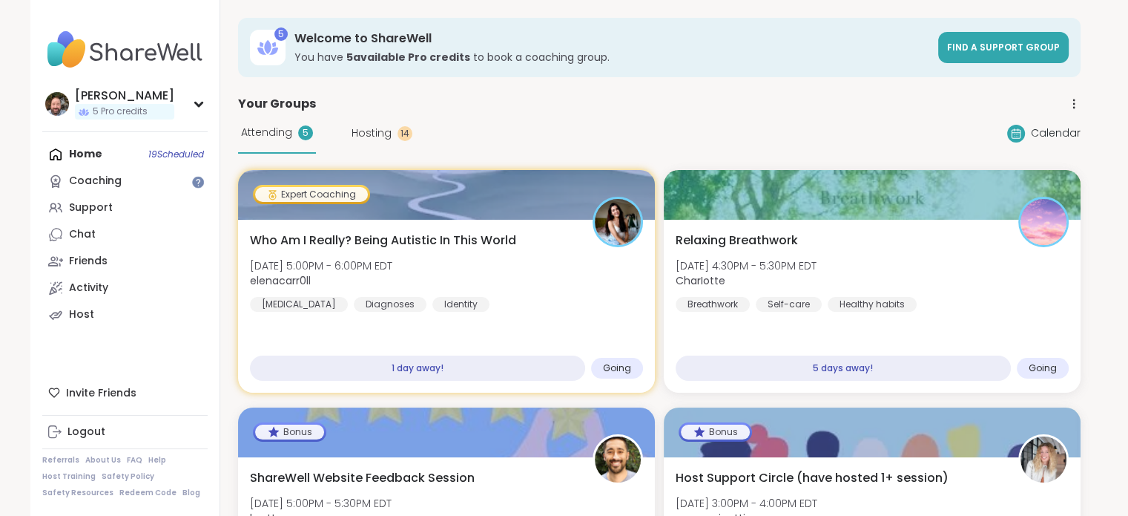
click at [380, 131] on span "Hosting" at bounding box center [372, 133] width 40 height 16
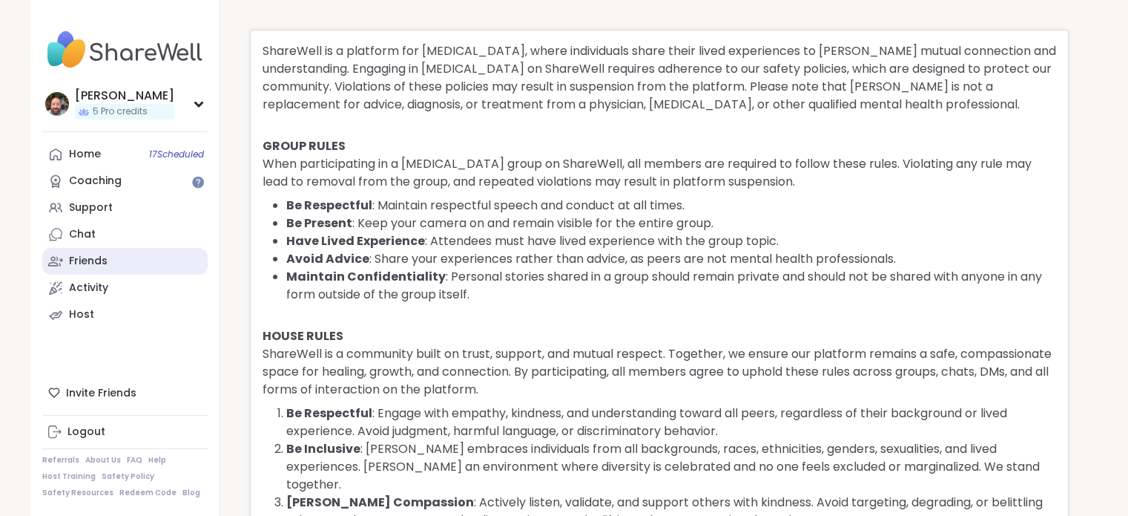
click at [101, 262] on div "Friends" at bounding box center [88, 261] width 39 height 15
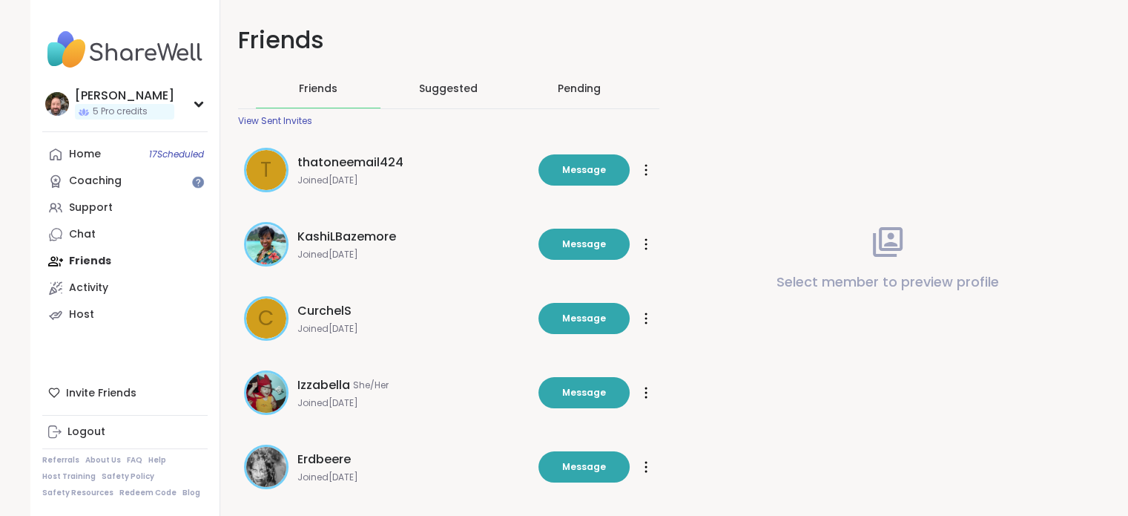
click at [266, 124] on div "View Sent Invites" at bounding box center [275, 121] width 74 height 12
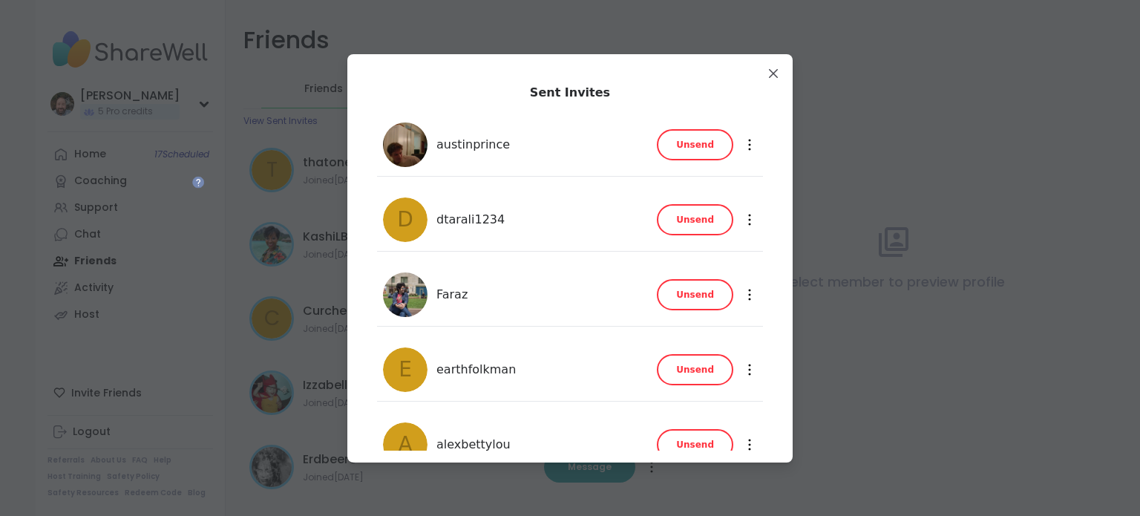
click at [688, 151] on button "Unsend" at bounding box center [695, 144] width 76 height 31
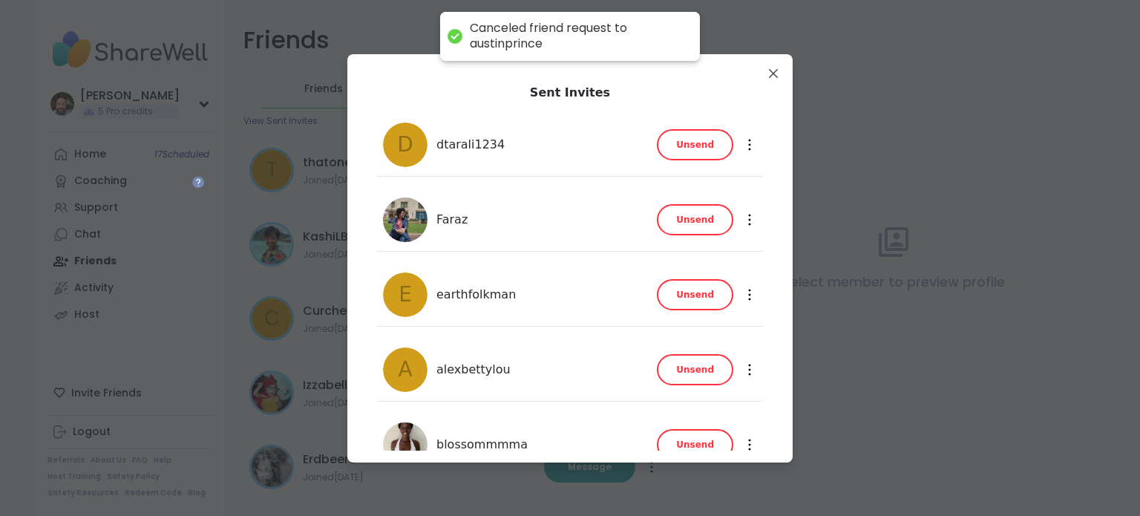
click at [697, 214] on span "Unsend" at bounding box center [695, 219] width 38 height 13
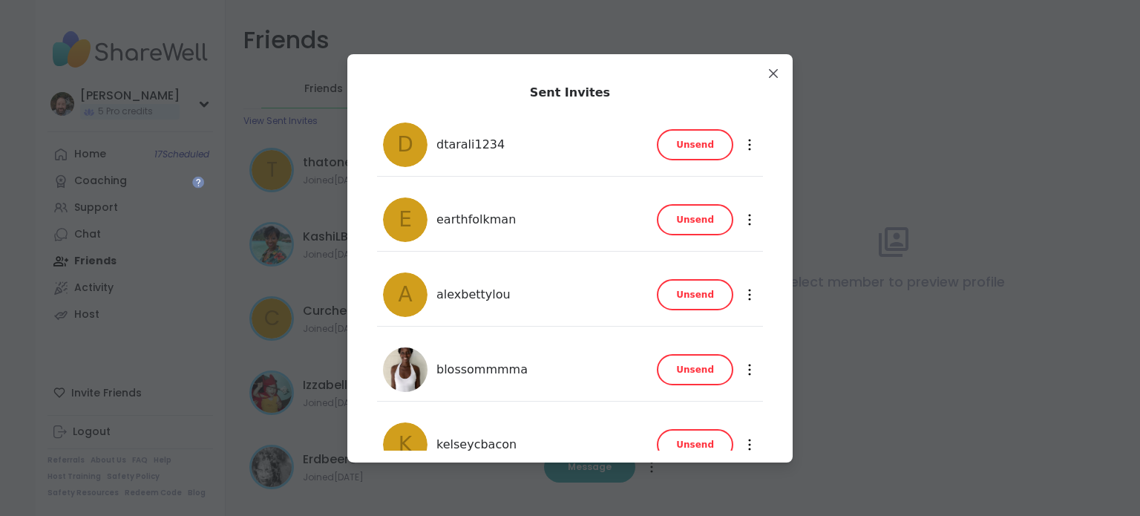
click at [694, 139] on span "Unsend" at bounding box center [695, 144] width 38 height 13
click at [692, 154] on button "Unsend" at bounding box center [695, 144] width 76 height 31
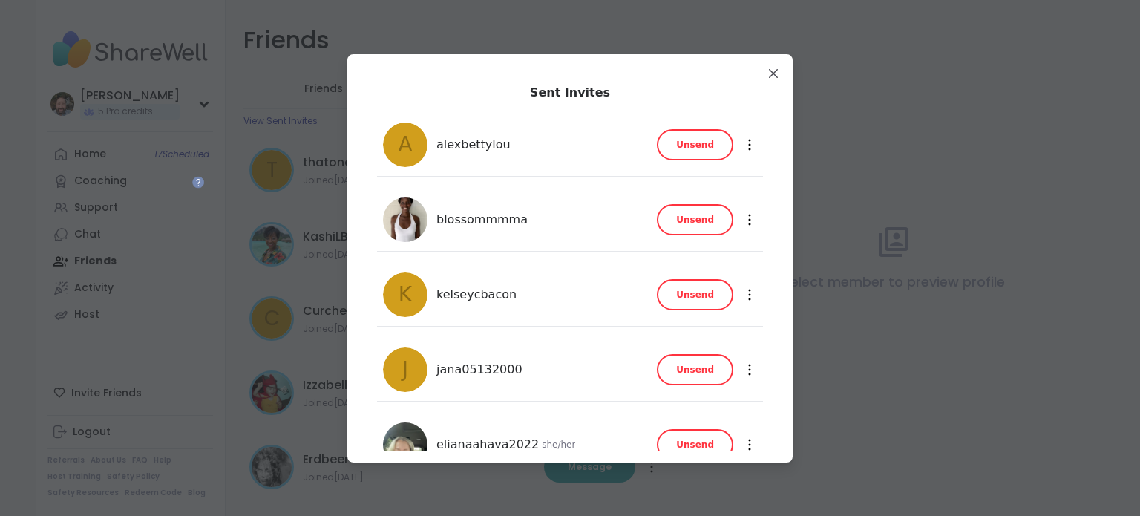
click at [692, 147] on span "Unsend" at bounding box center [695, 144] width 38 height 13
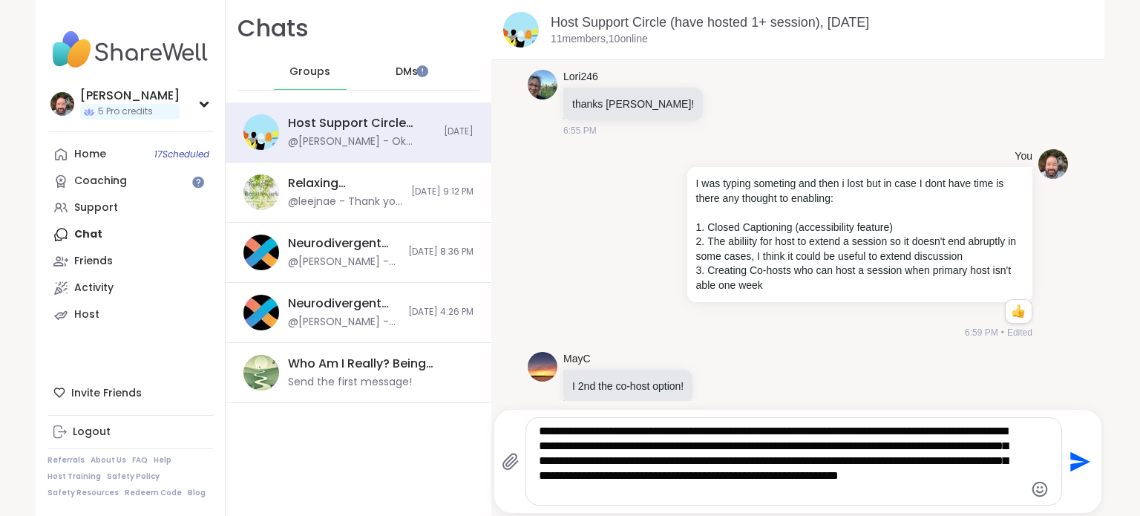
type textarea "**********"
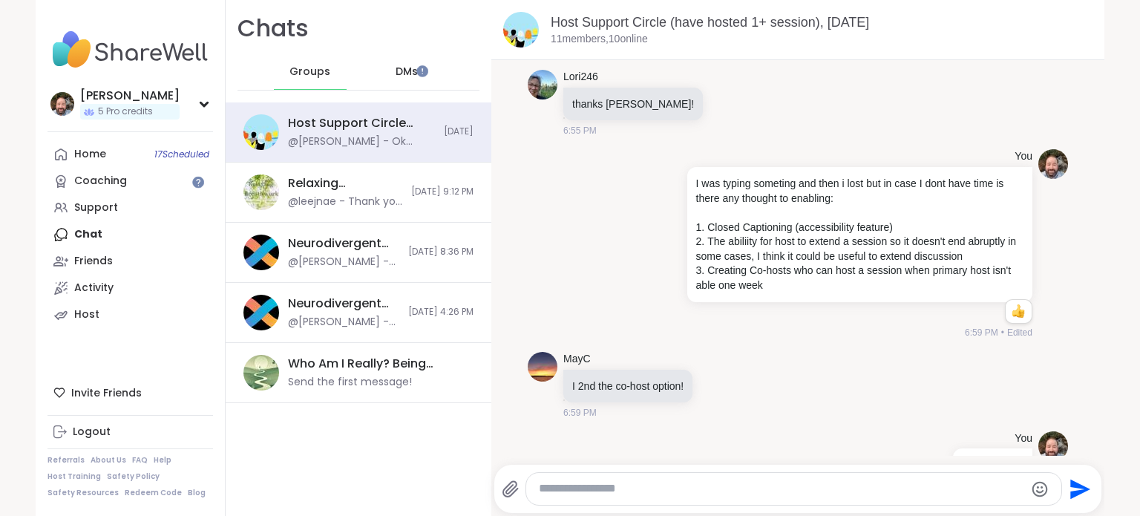
scroll to position [5931, 0]
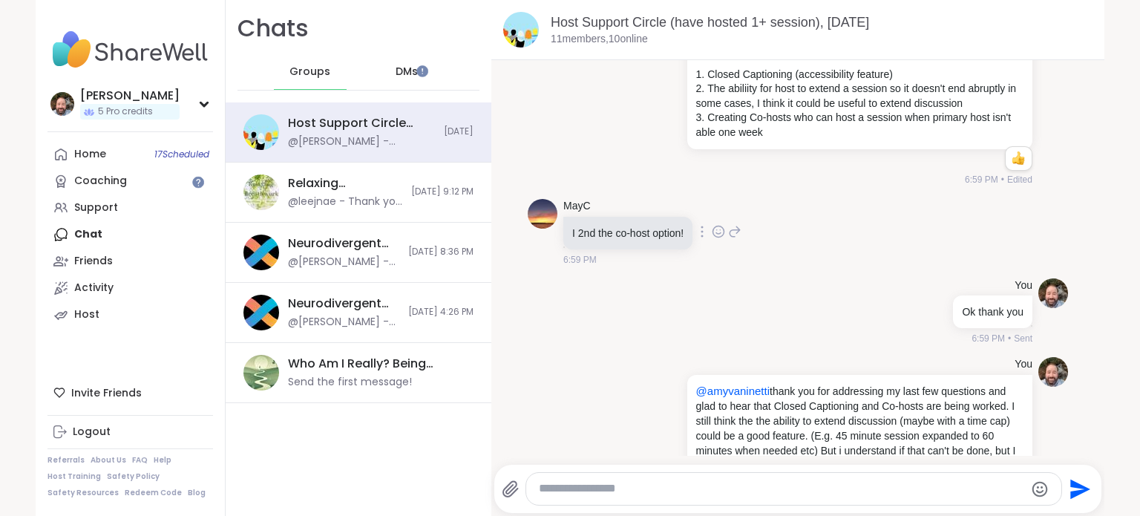
click at [715, 224] on icon at bounding box center [717, 231] width 13 height 15
click at [599, 201] on div "Select Reaction: Heart" at bounding box center [600, 207] width 13 height 13
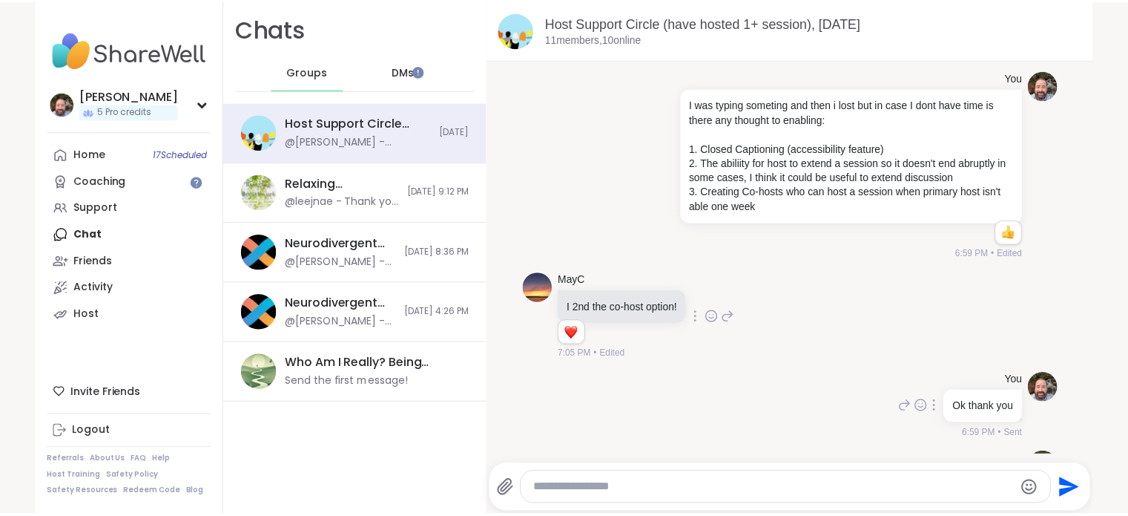
scroll to position [5952, 0]
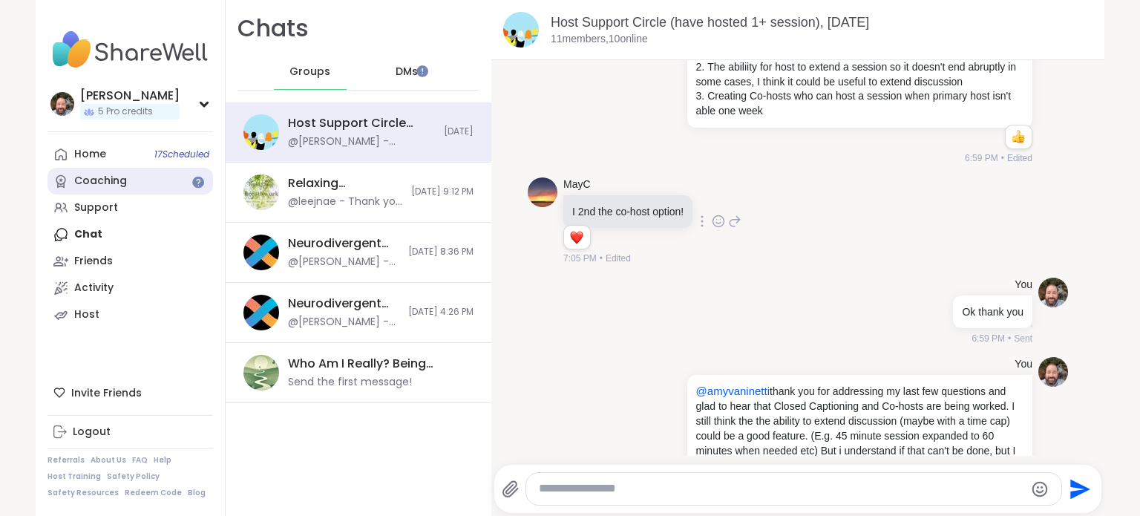
click at [122, 183] on link "Coaching" at bounding box center [129, 181] width 165 height 27
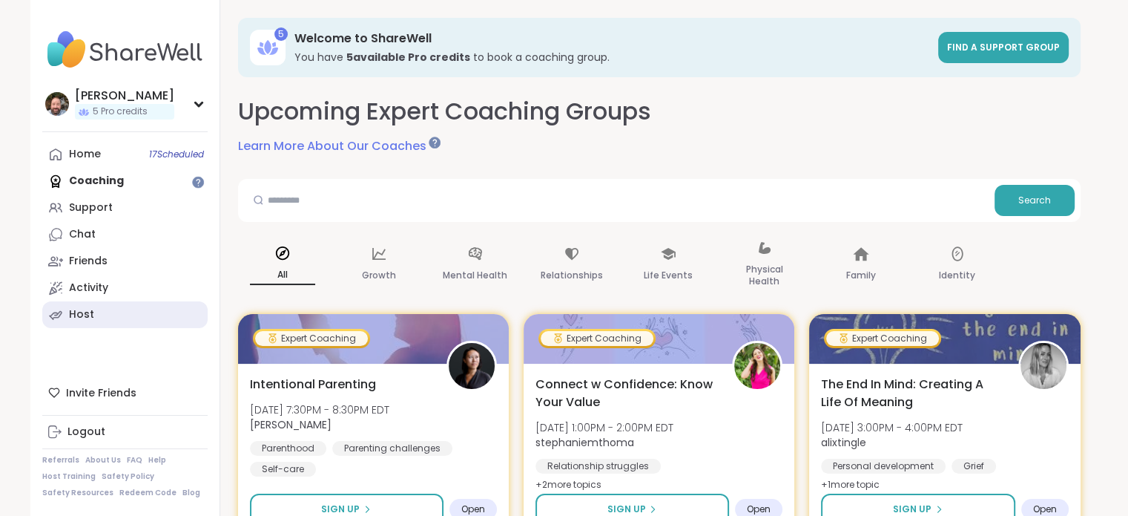
click at [134, 314] on link "Host" at bounding box center [124, 314] width 165 height 27
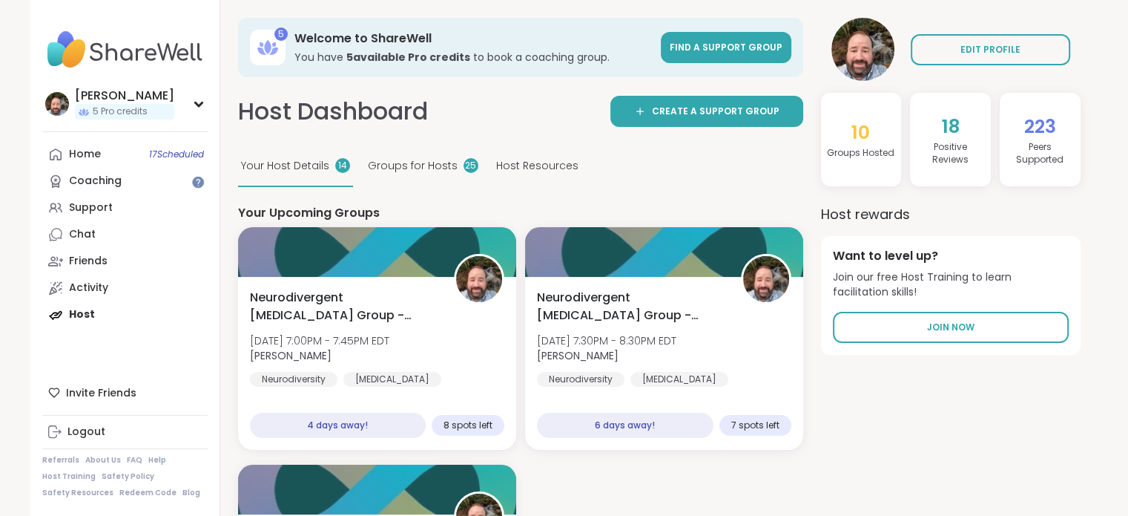
click at [418, 171] on span "Groups for Hosts" at bounding box center [413, 166] width 90 height 16
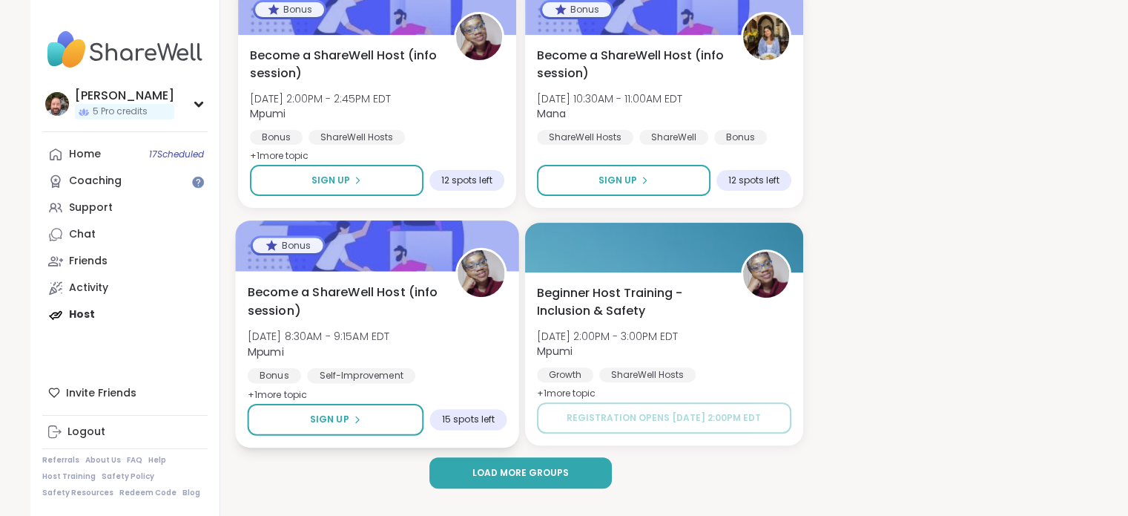
scroll to position [467, 0]
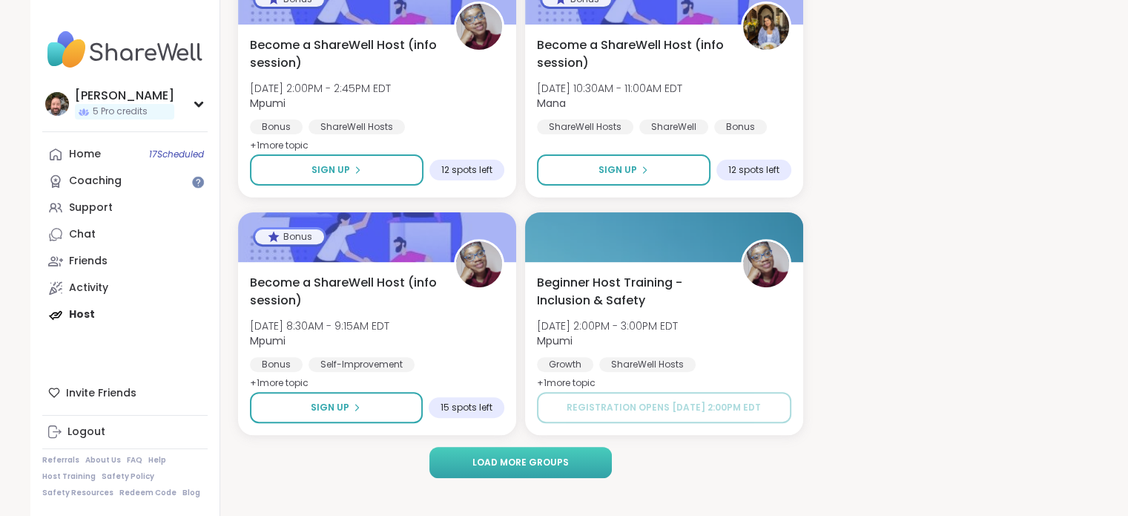
click at [528, 468] on button "Load more groups" at bounding box center [521, 462] width 183 height 31
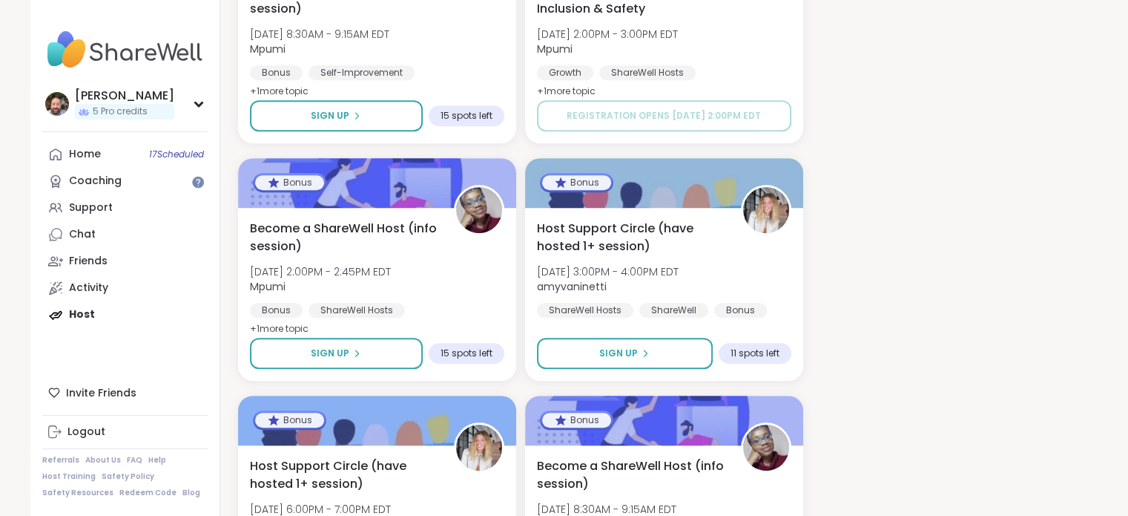
scroll to position [838, 0]
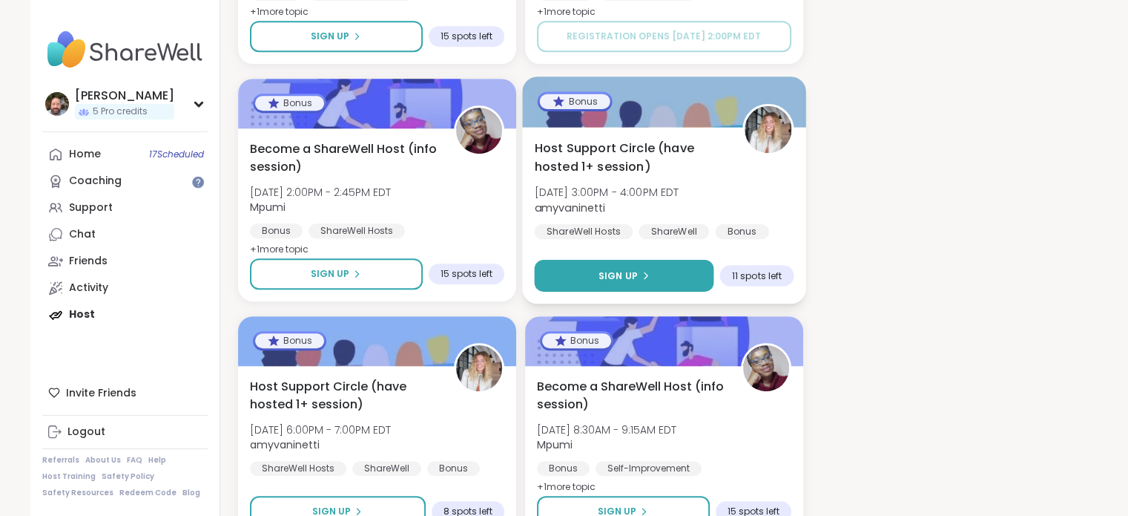
click at [608, 271] on span "Sign Up" at bounding box center [617, 275] width 39 height 13
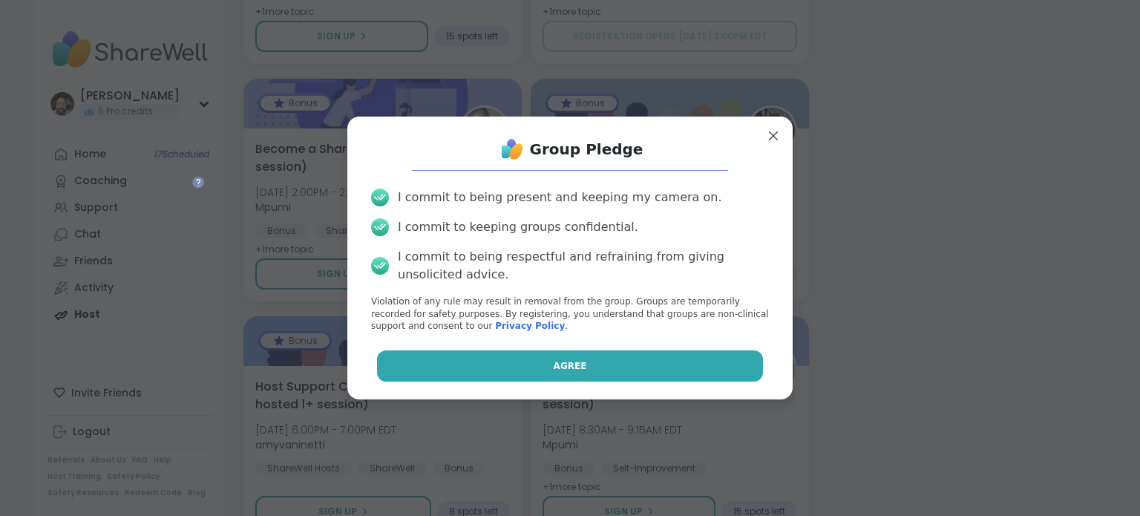
click at [542, 357] on button "Agree" at bounding box center [570, 365] width 387 height 31
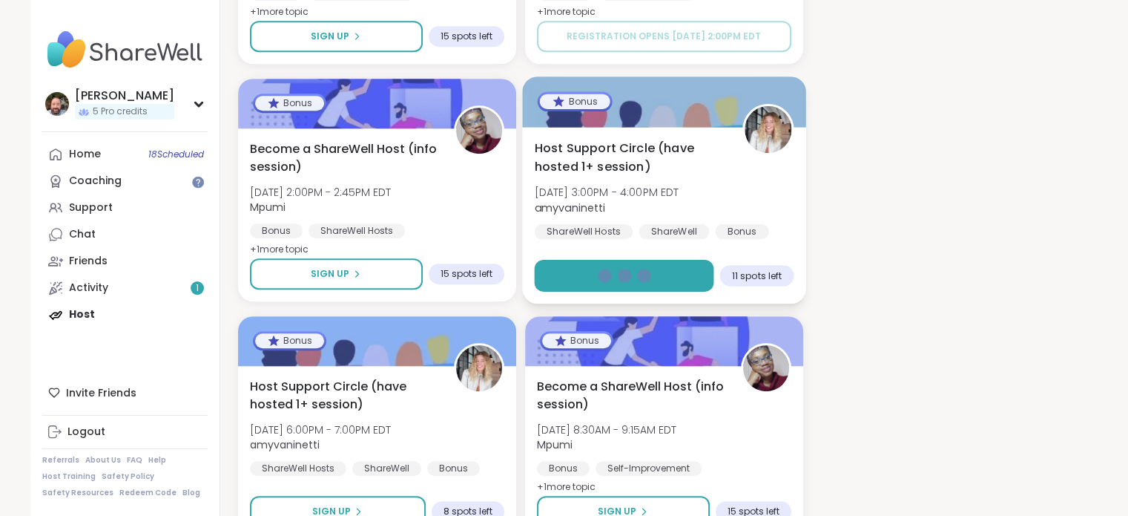
scroll to position [913, 0]
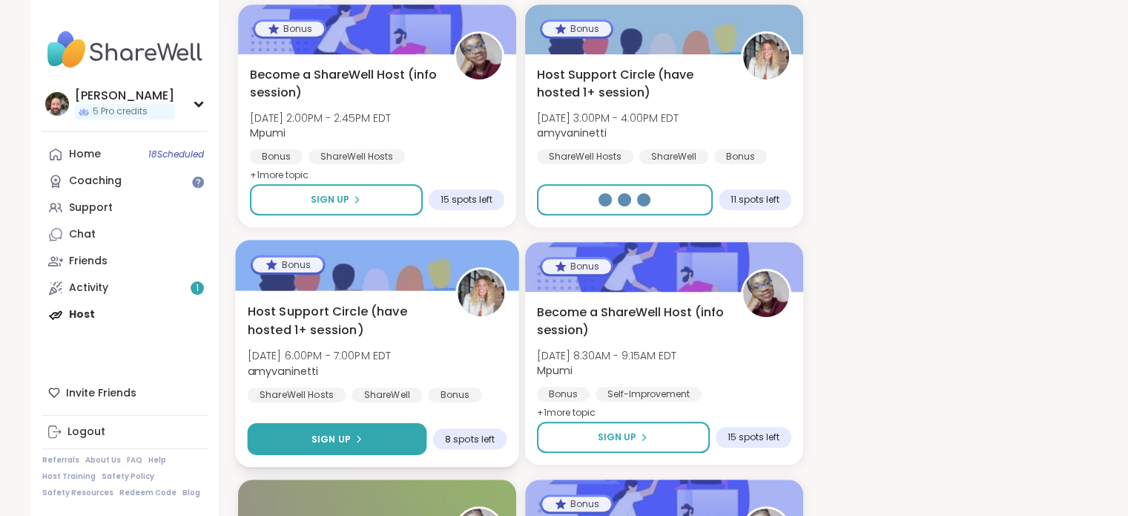
click at [332, 444] on span "Sign Up" at bounding box center [330, 438] width 39 height 13
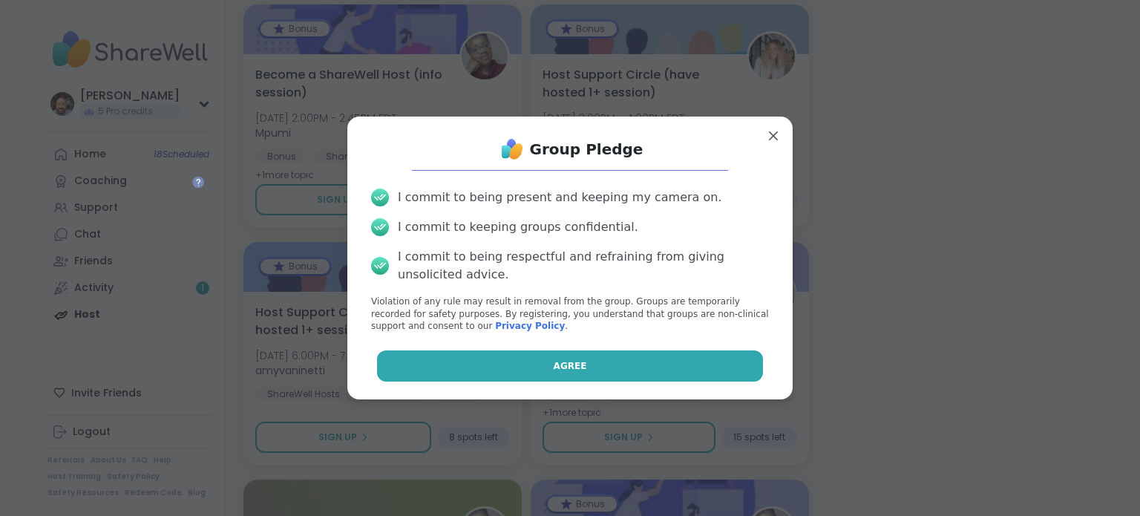
click at [444, 355] on button "Agree" at bounding box center [570, 365] width 387 height 31
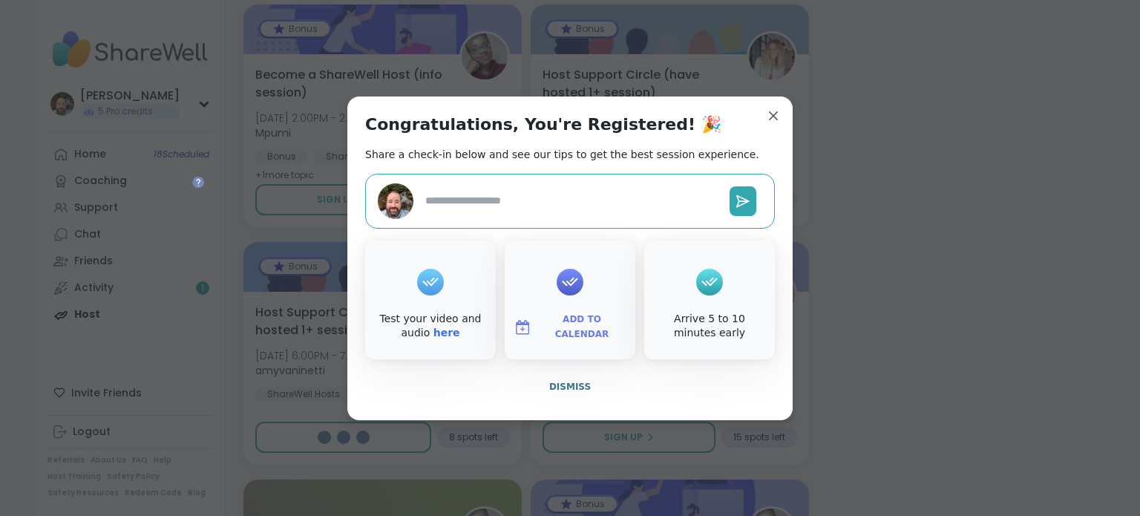
type textarea "*"
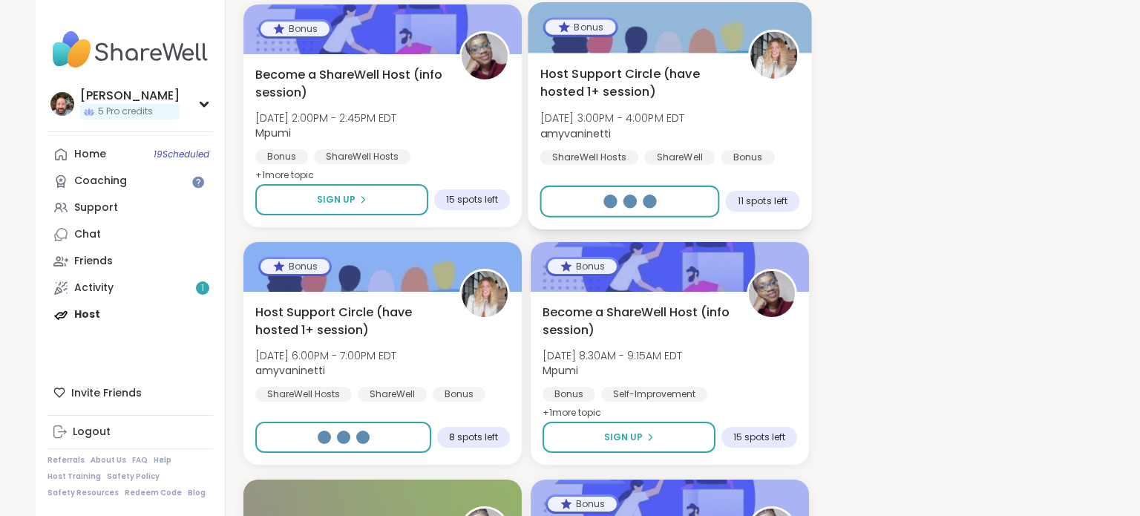
drag, startPoint x: 769, startPoint y: 111, endPoint x: 790, endPoint y: 136, distance: 32.7
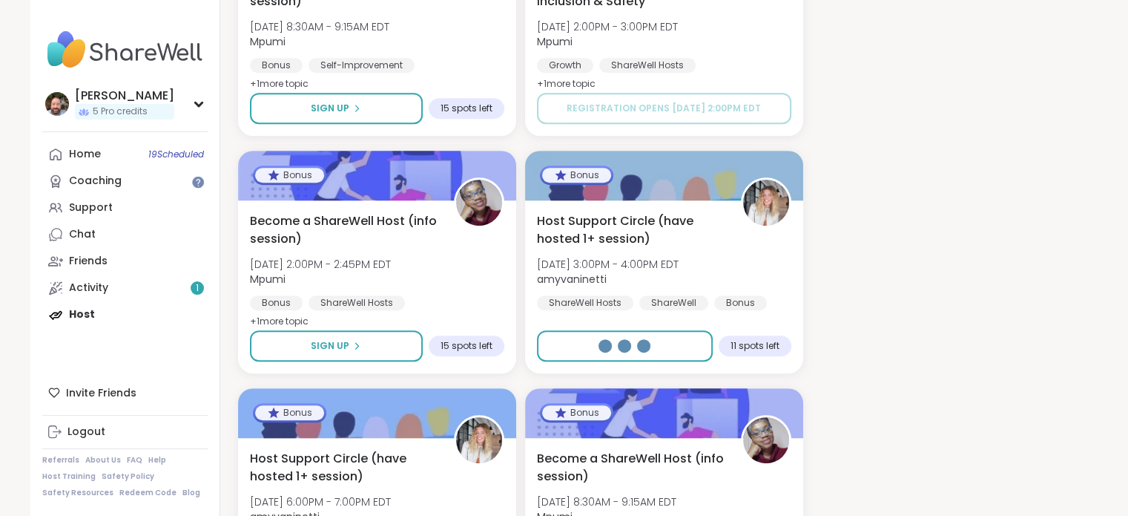
scroll to position [764, 0]
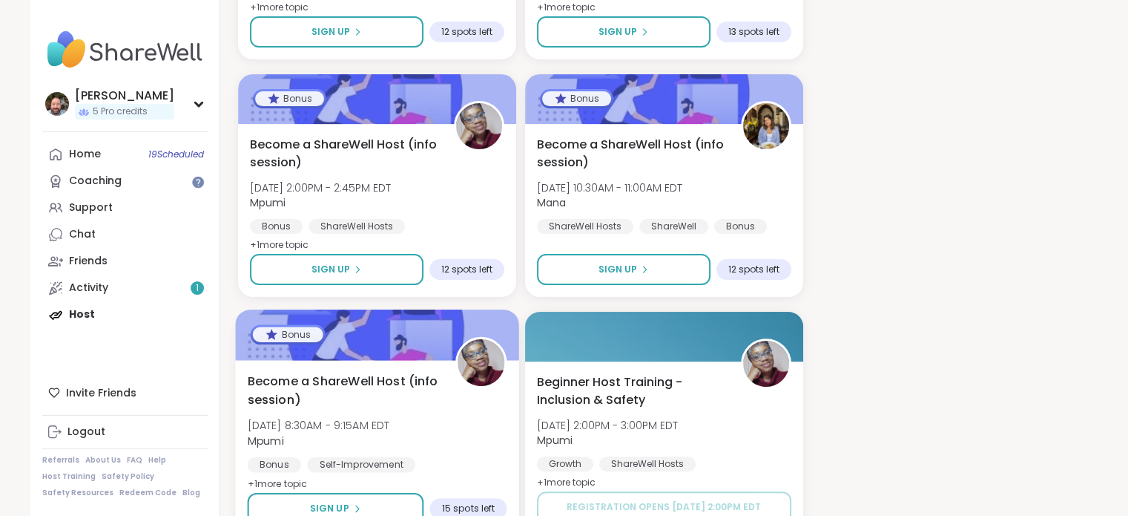
scroll to position [467, 0]
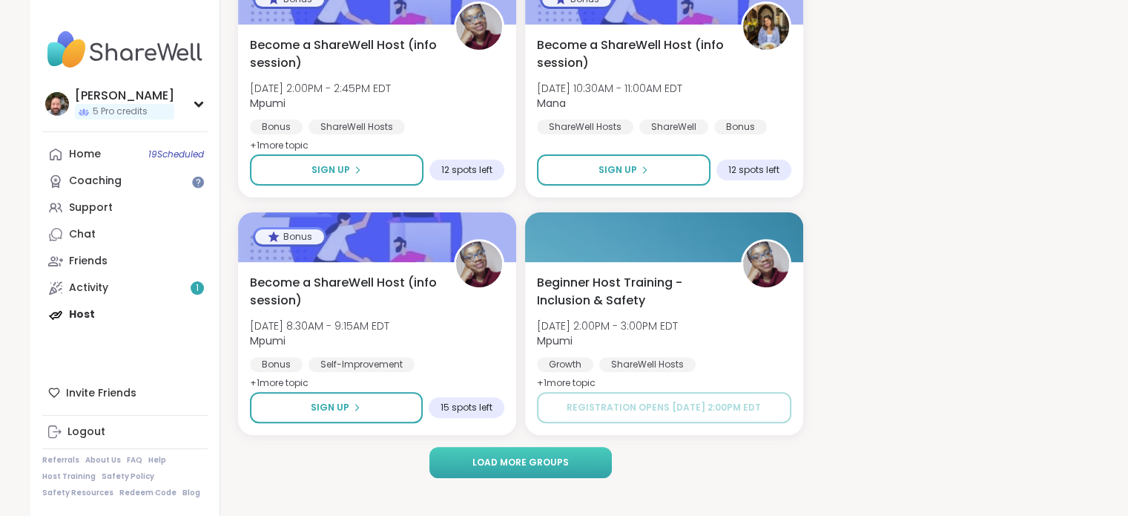
click at [521, 474] on button "Load more groups" at bounding box center [521, 462] width 183 height 31
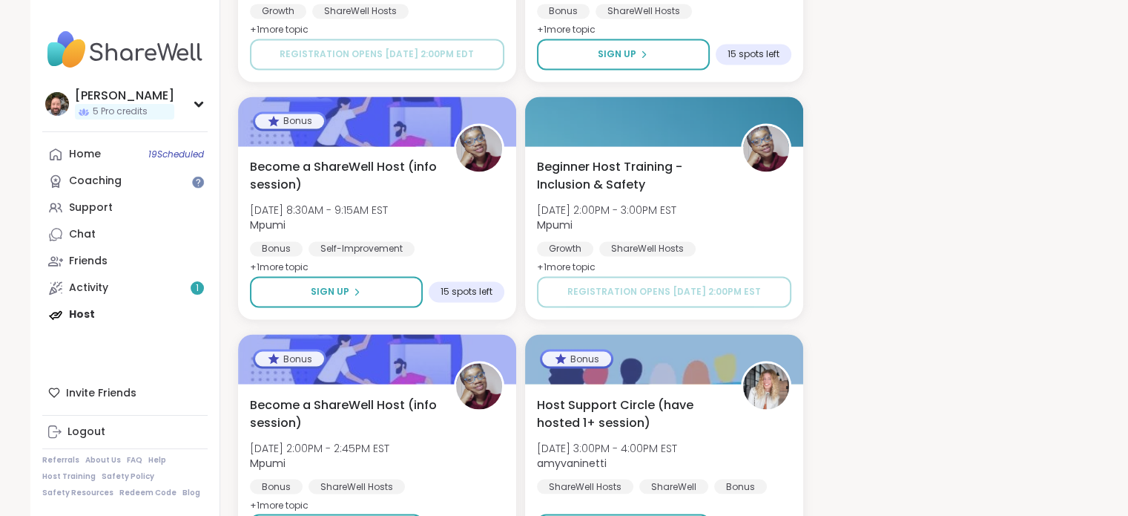
scroll to position [2841, 0]
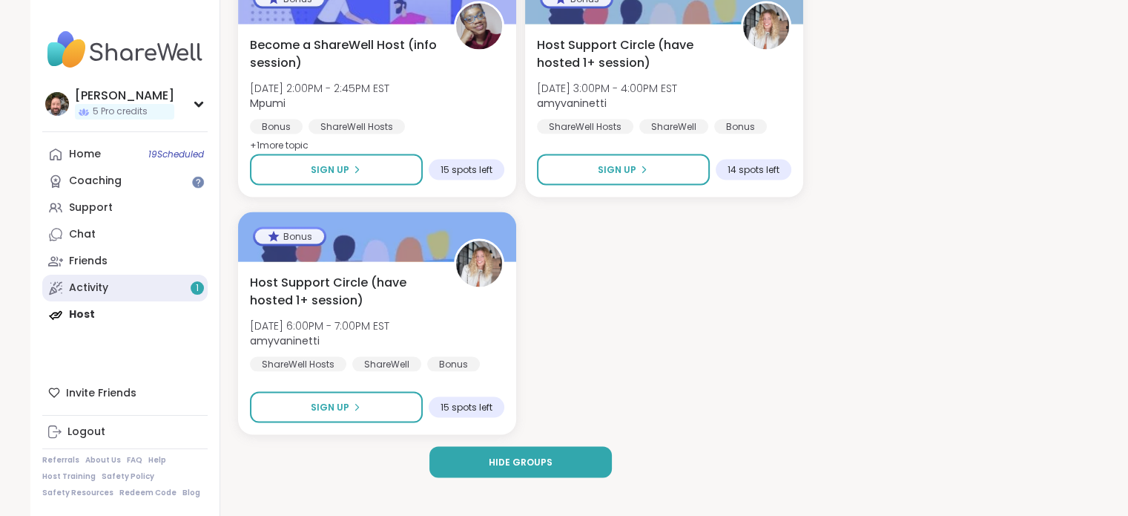
click at [149, 300] on link "Activity 1" at bounding box center [124, 287] width 165 height 27
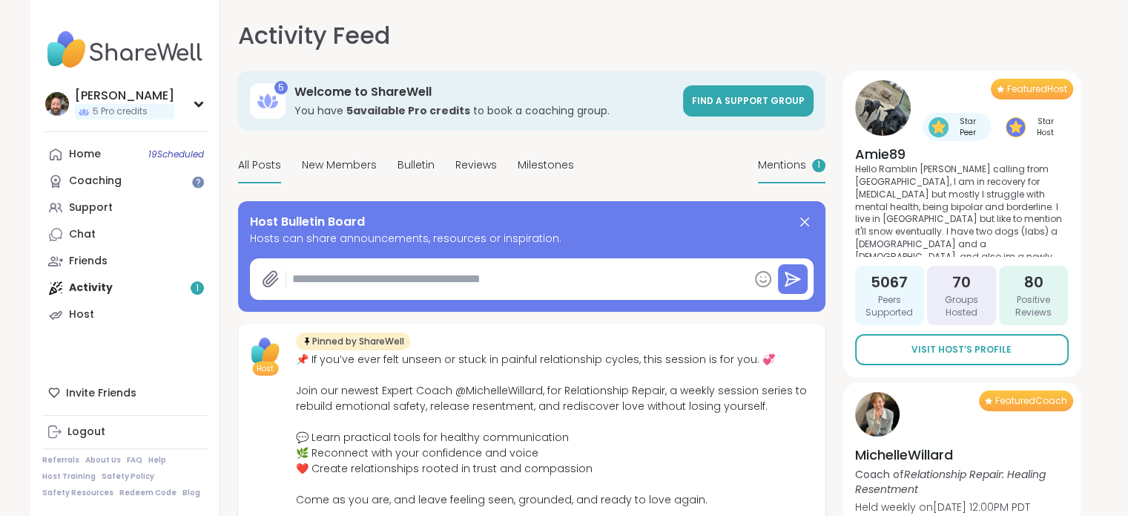
click at [775, 160] on span "Mentions" at bounding box center [782, 165] width 48 height 16
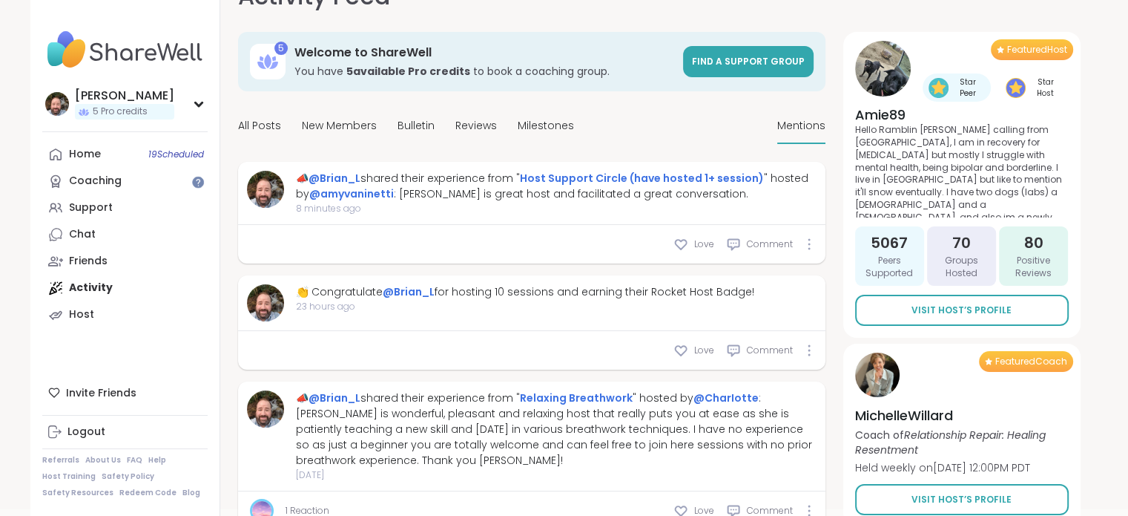
scroll to position [74, 0]
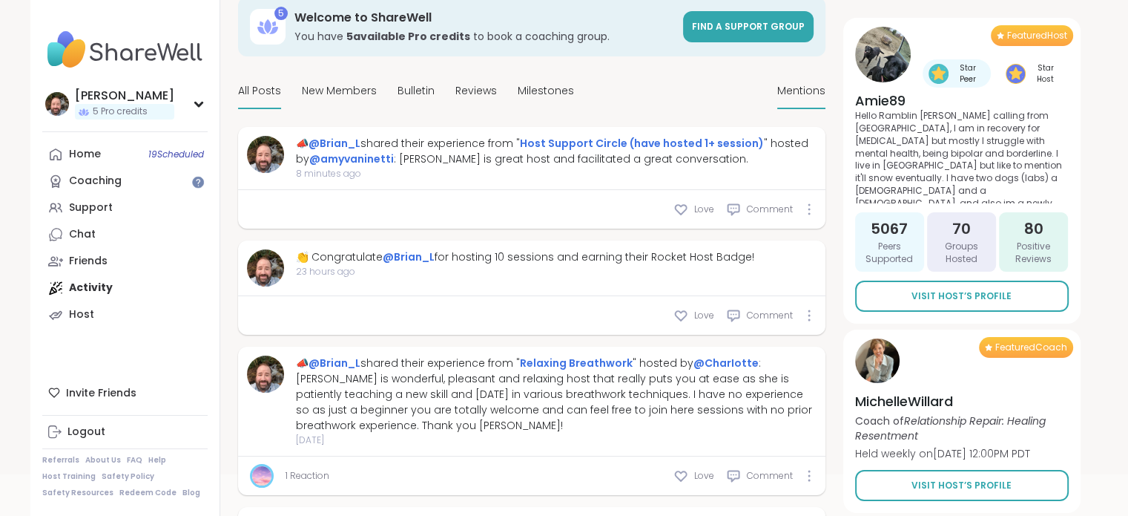
click at [264, 91] on span "All Posts" at bounding box center [259, 91] width 43 height 16
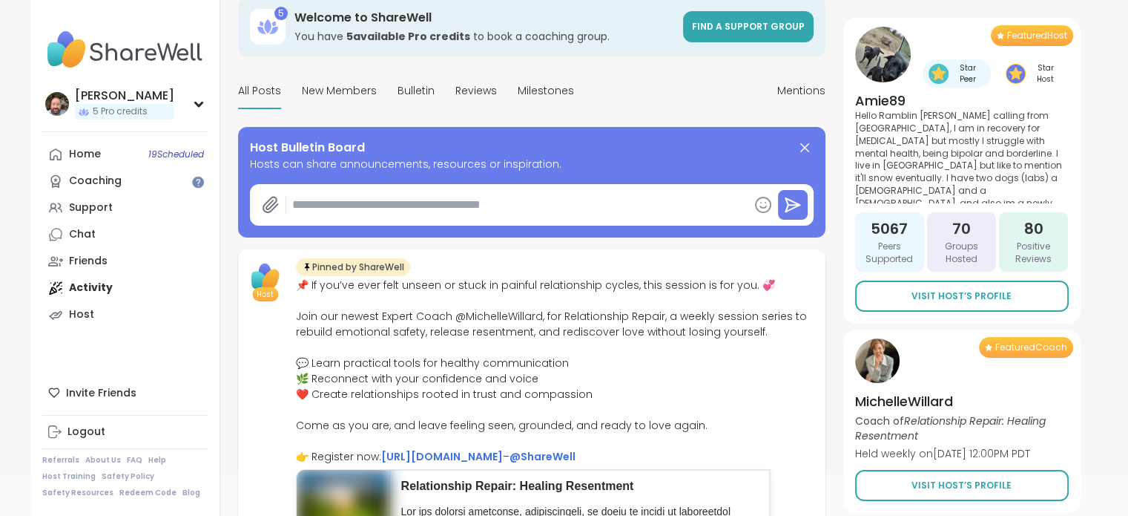
type textarea "*"
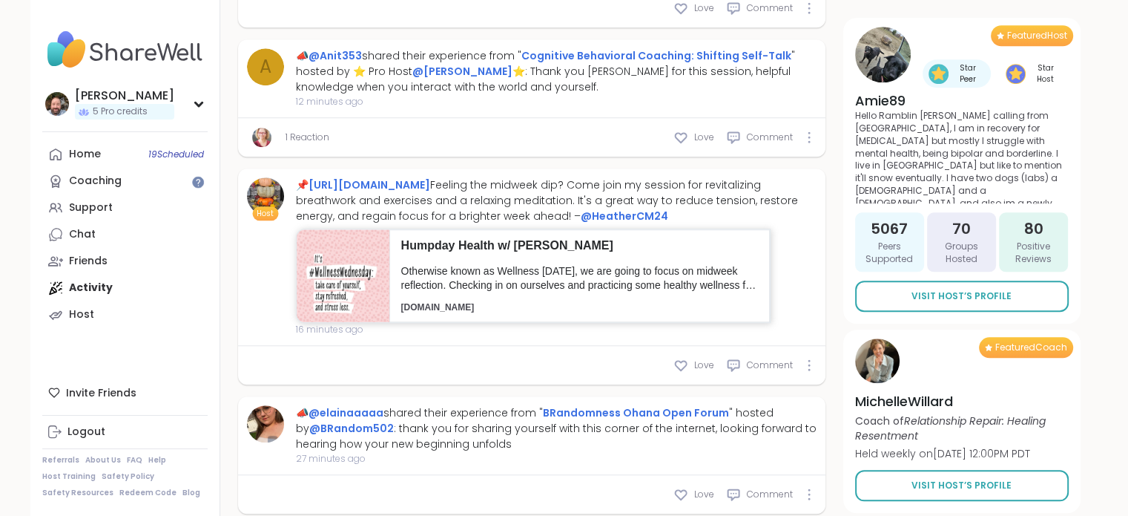
scroll to position [1261, 0]
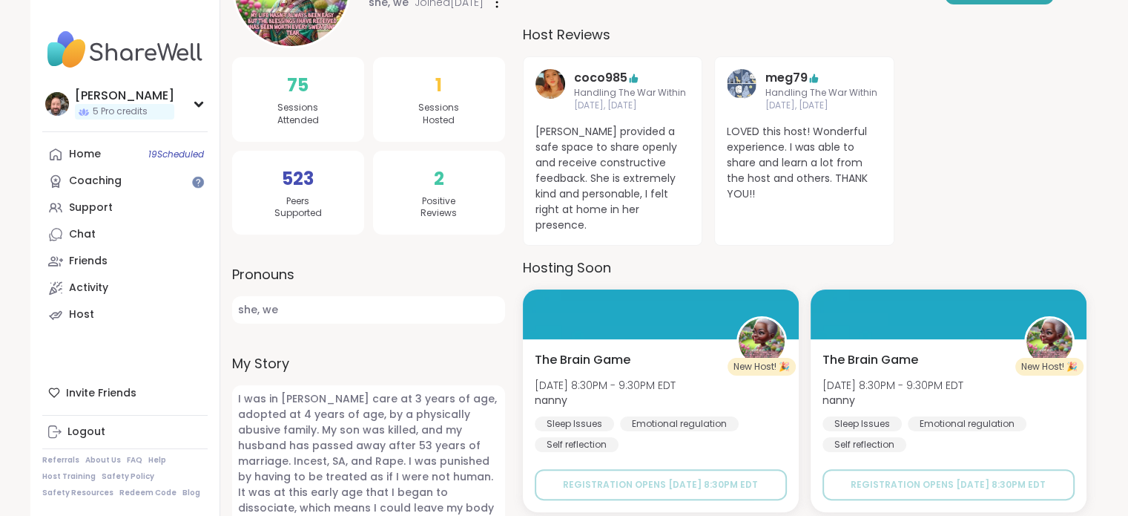
scroll to position [371, 0]
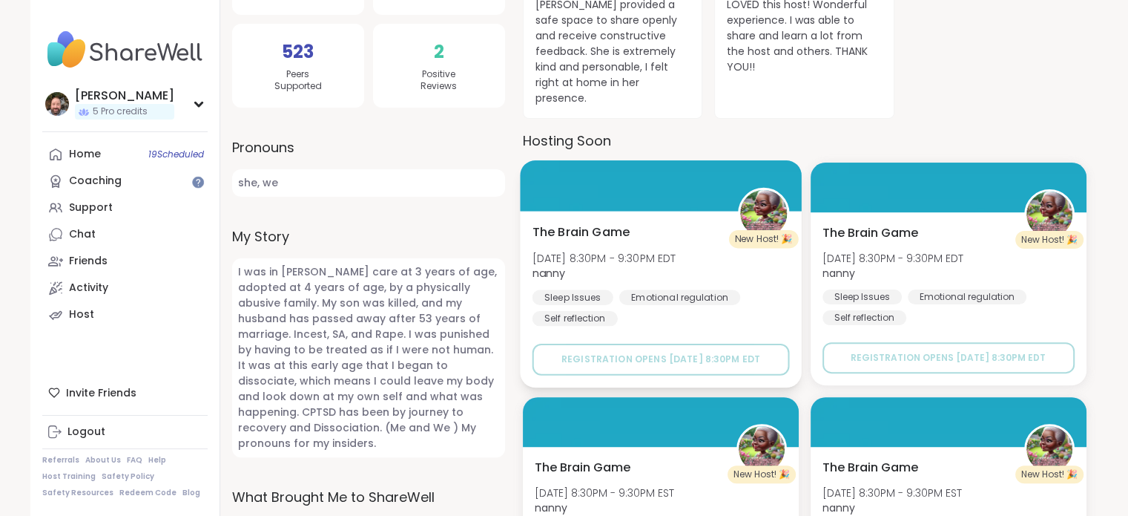
click at [582, 185] on div at bounding box center [660, 185] width 281 height 50
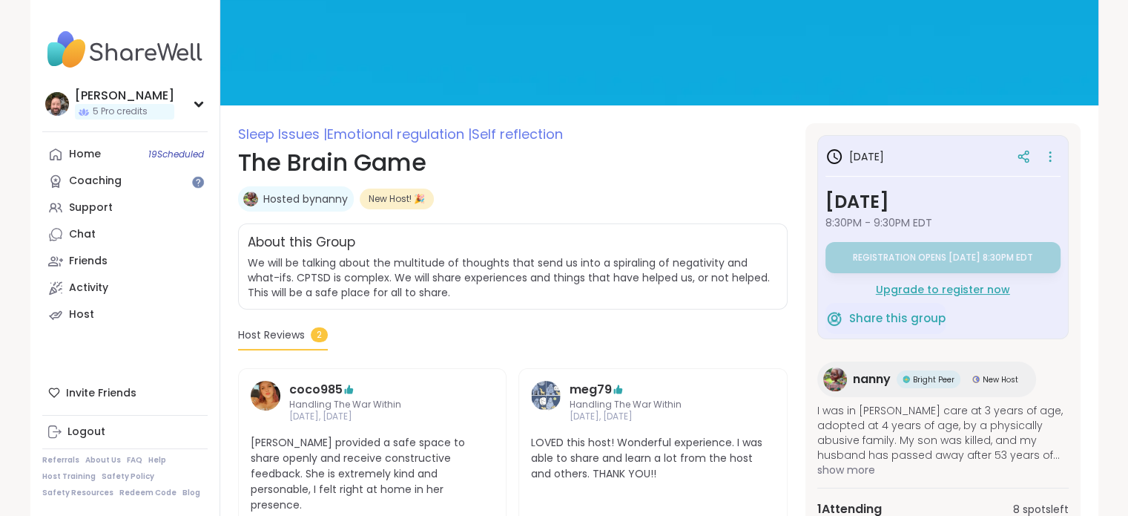
scroll to position [148, 0]
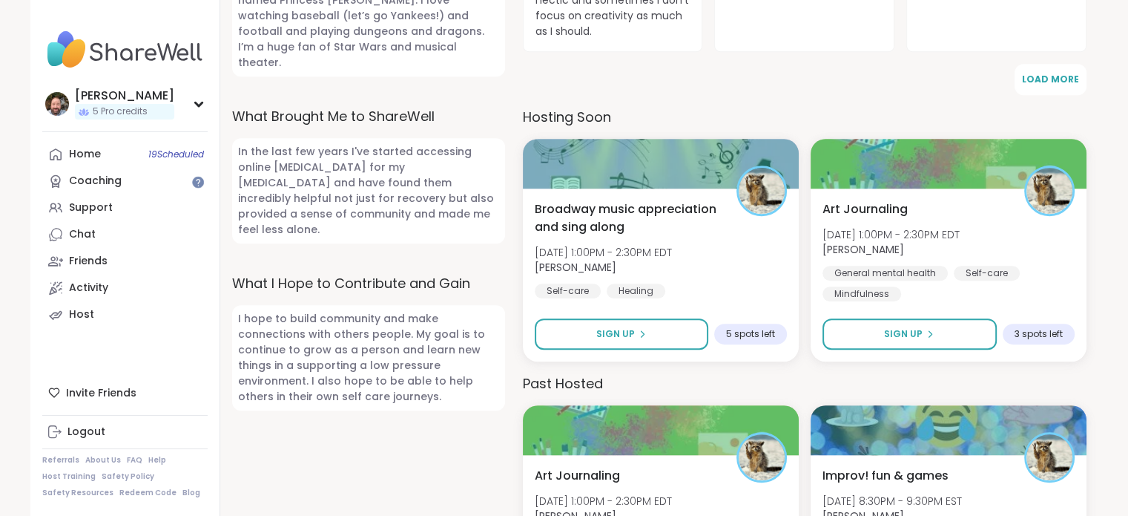
scroll to position [816, 0]
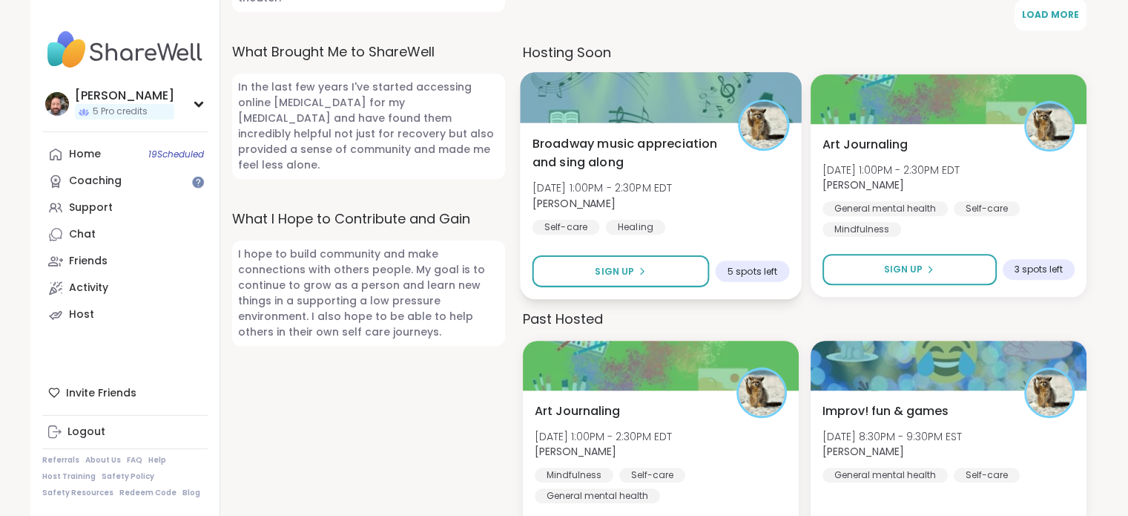
click at [625, 72] on div at bounding box center [660, 97] width 281 height 50
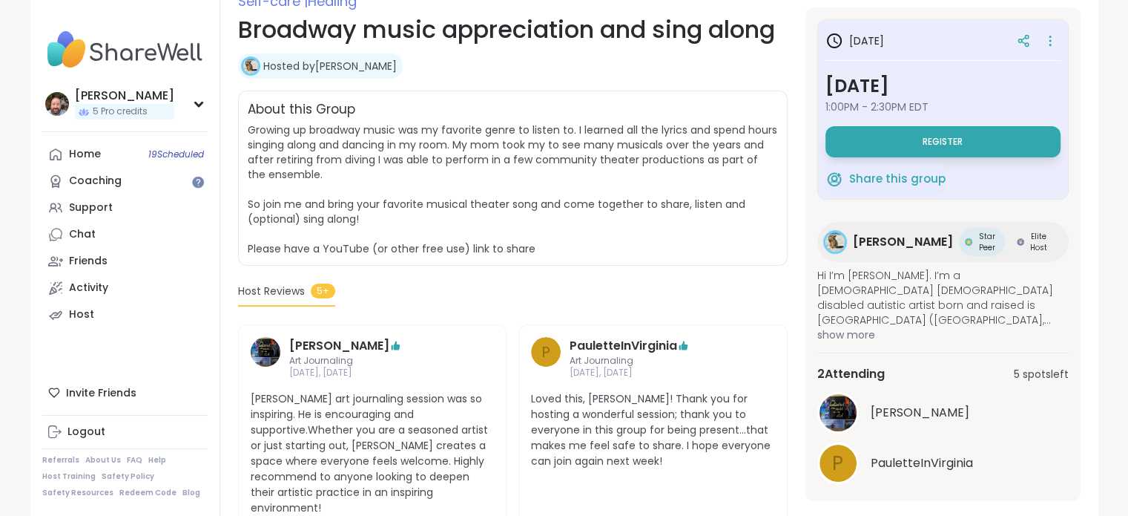
scroll to position [223, 0]
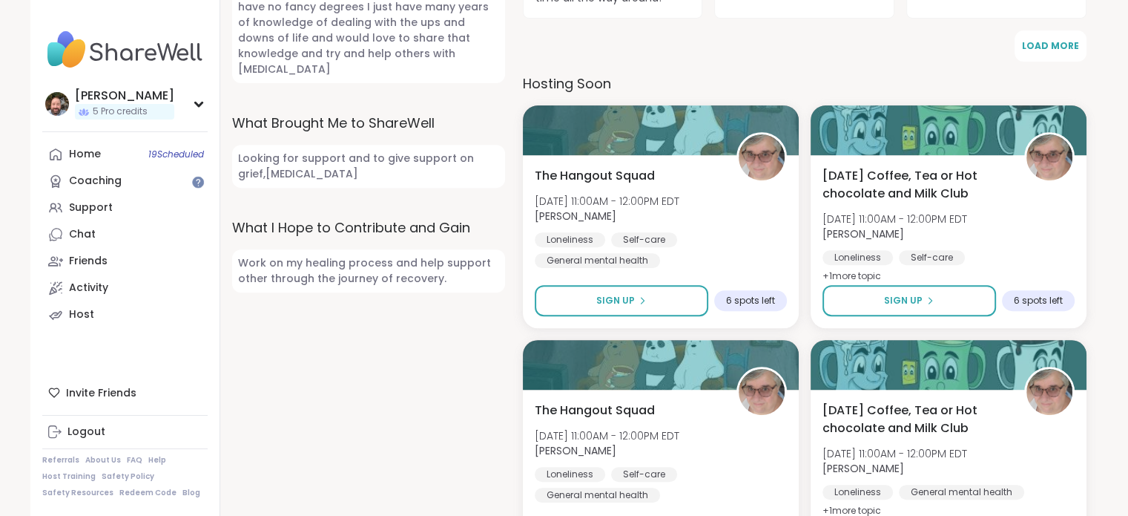
scroll to position [742, 0]
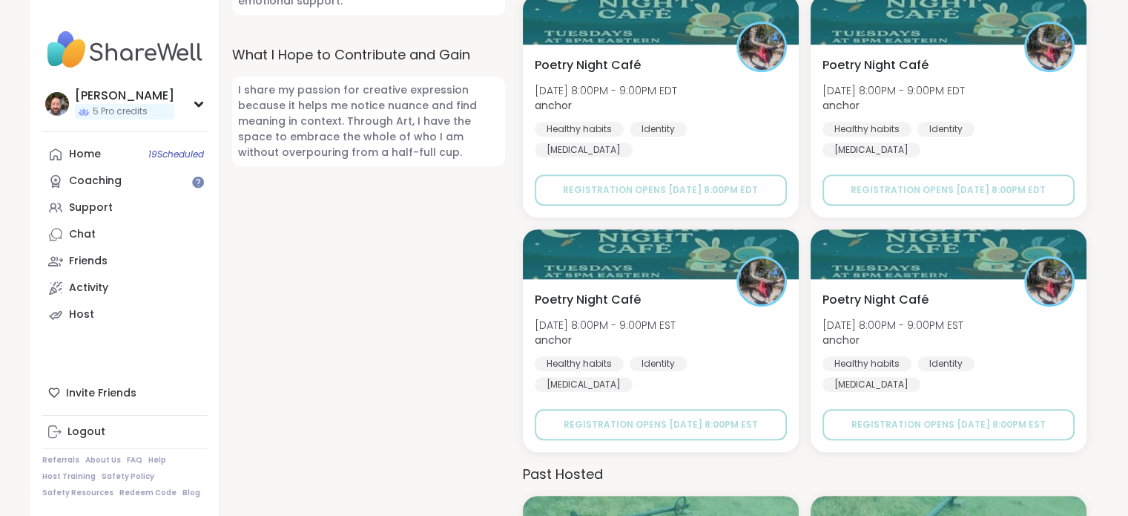
scroll to position [964, 0]
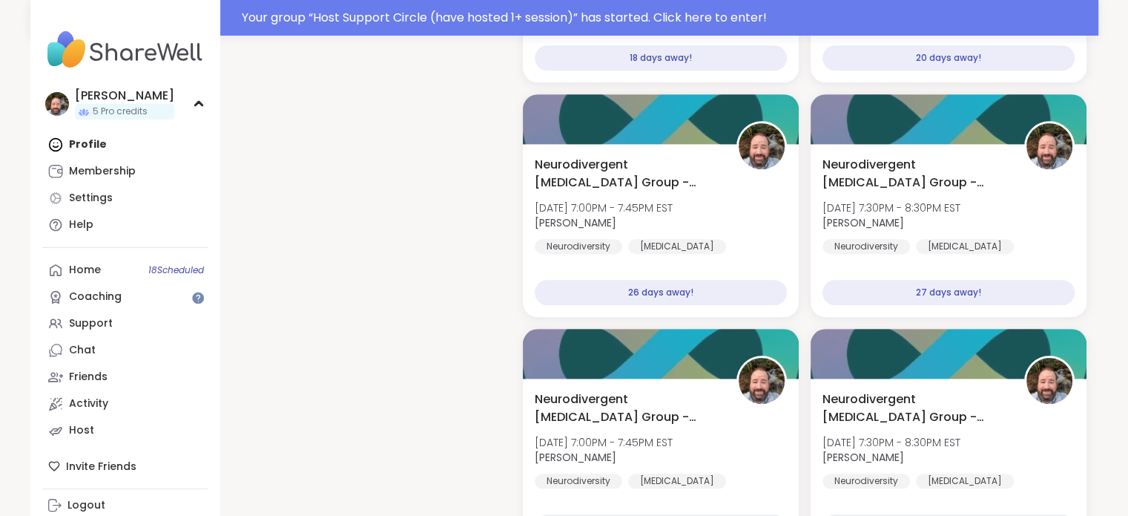
scroll to position [1335, 0]
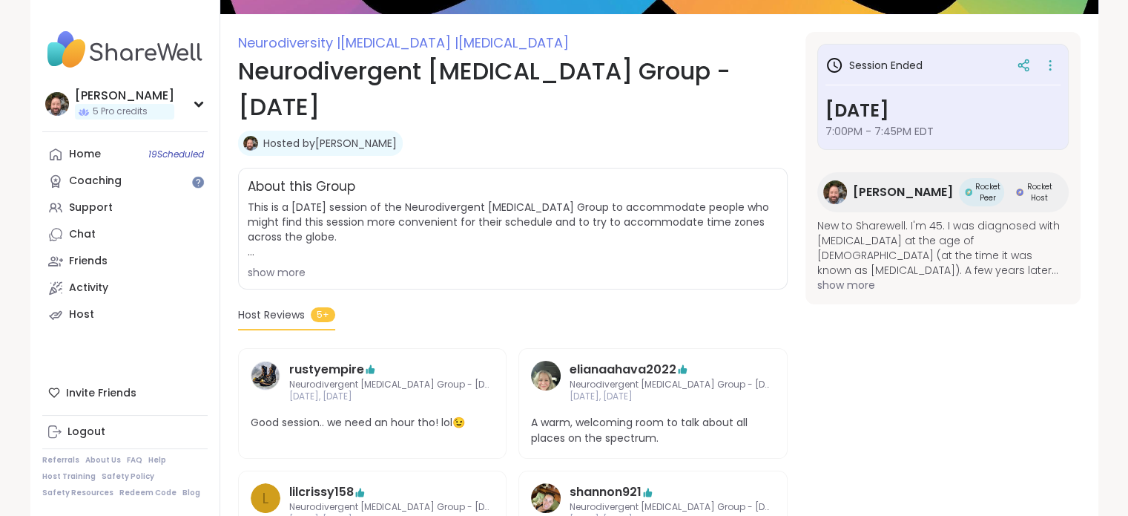
scroll to position [223, 0]
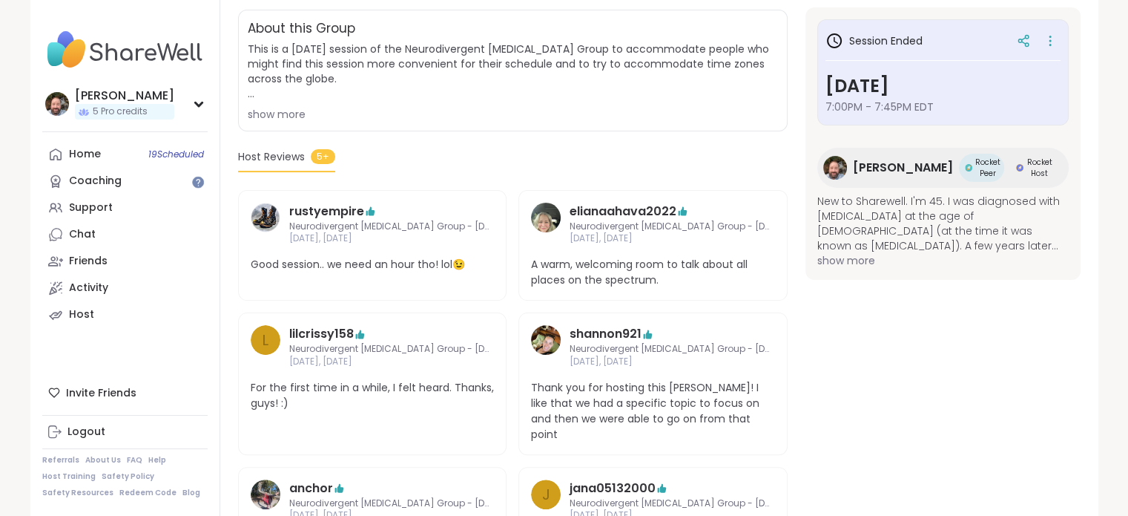
scroll to position [240, 0]
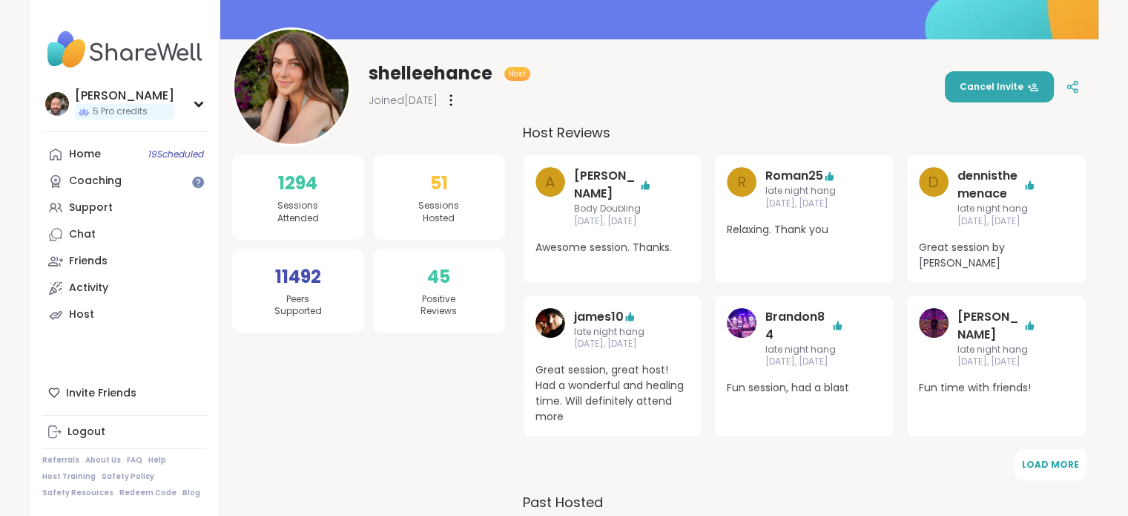
scroll to position [181, 0]
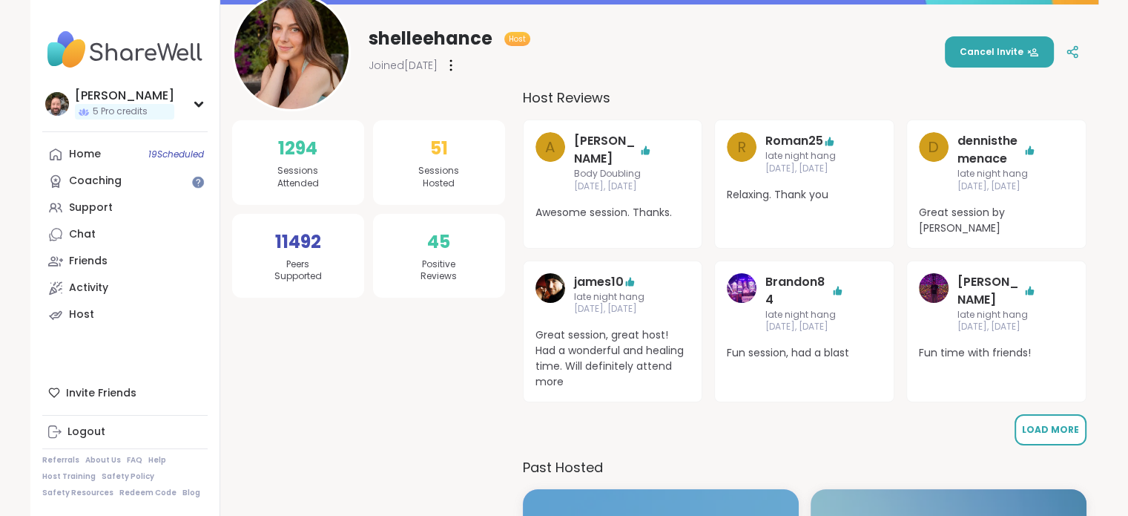
click at [1059, 424] on button "Load More" at bounding box center [1051, 429] width 72 height 31
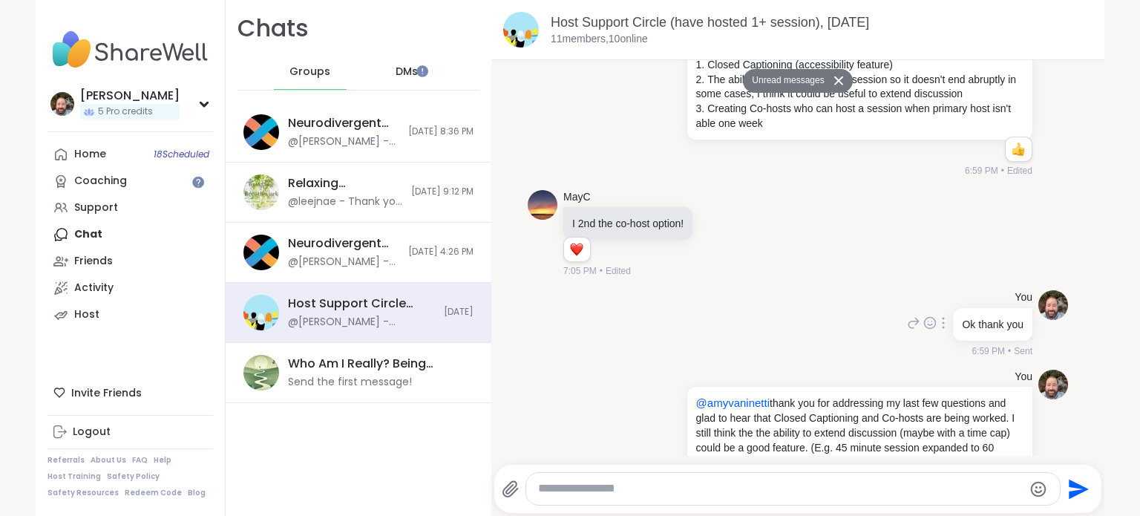
scroll to position [5988, 0]
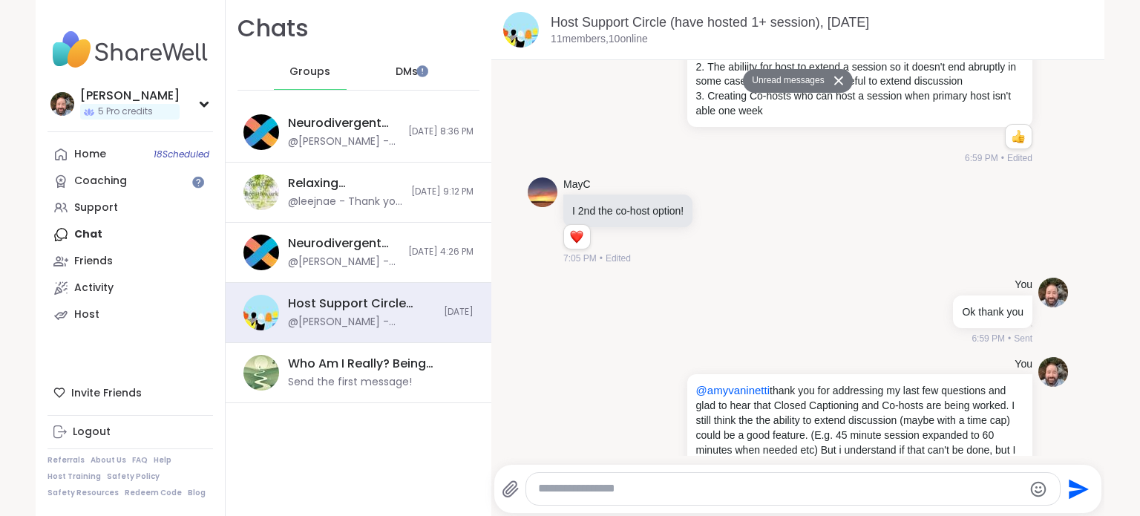
click at [395, 75] on span "DMs" at bounding box center [406, 72] width 22 height 15
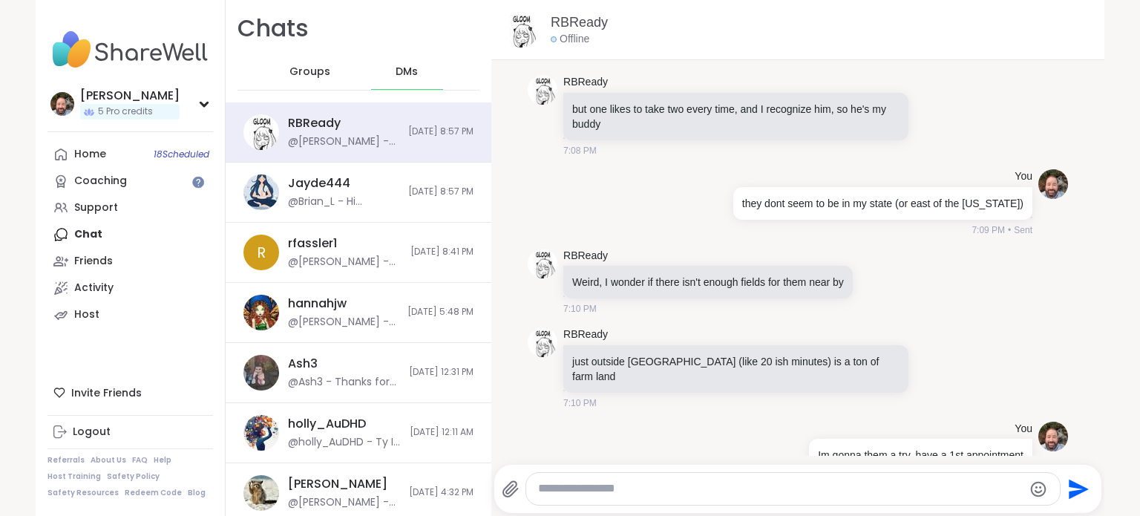
scroll to position [10675, 0]
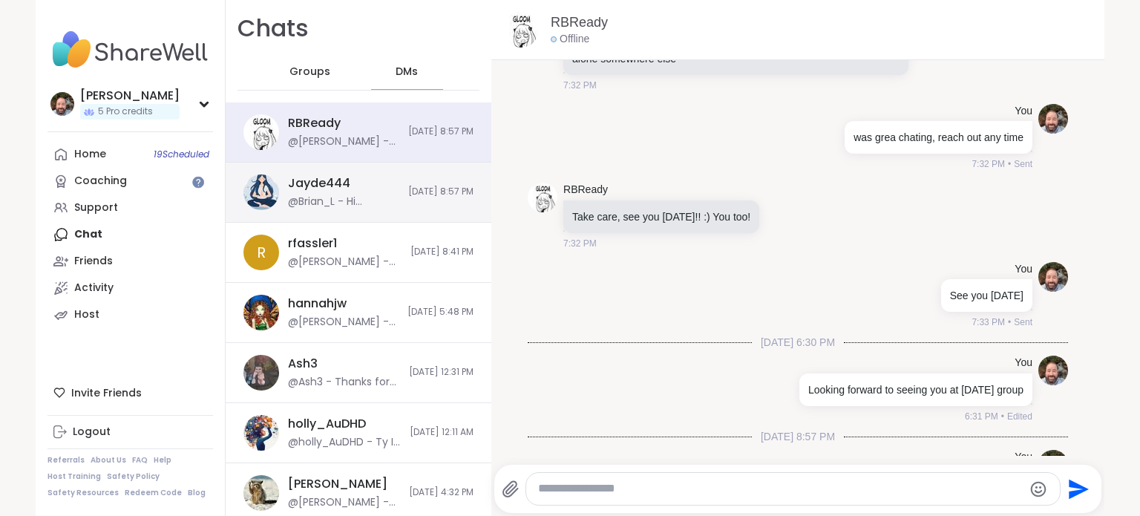
click at [418, 194] on span "[DATE] 8:57 PM" at bounding box center [440, 191] width 65 height 13
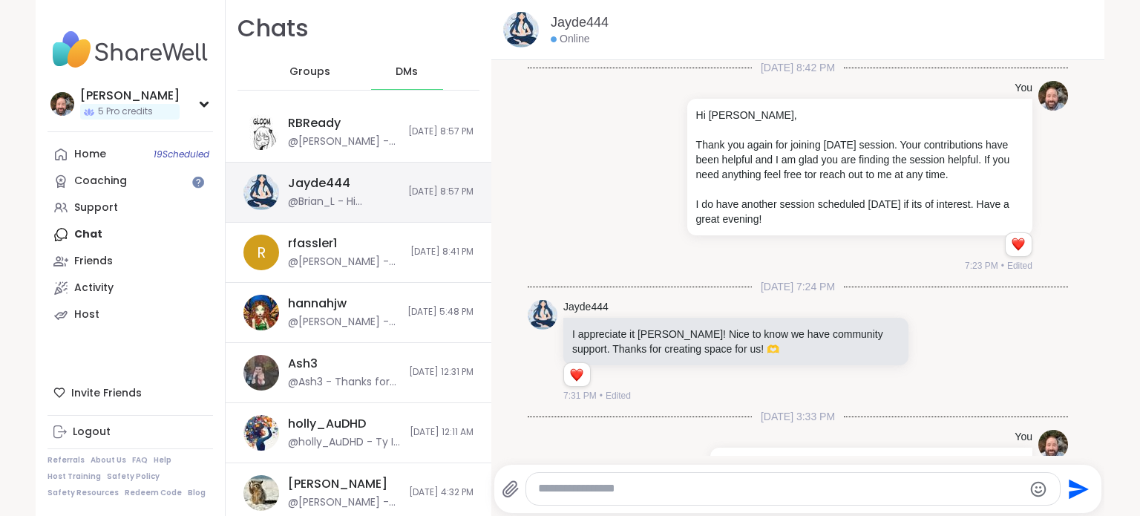
scroll to position [707, 0]
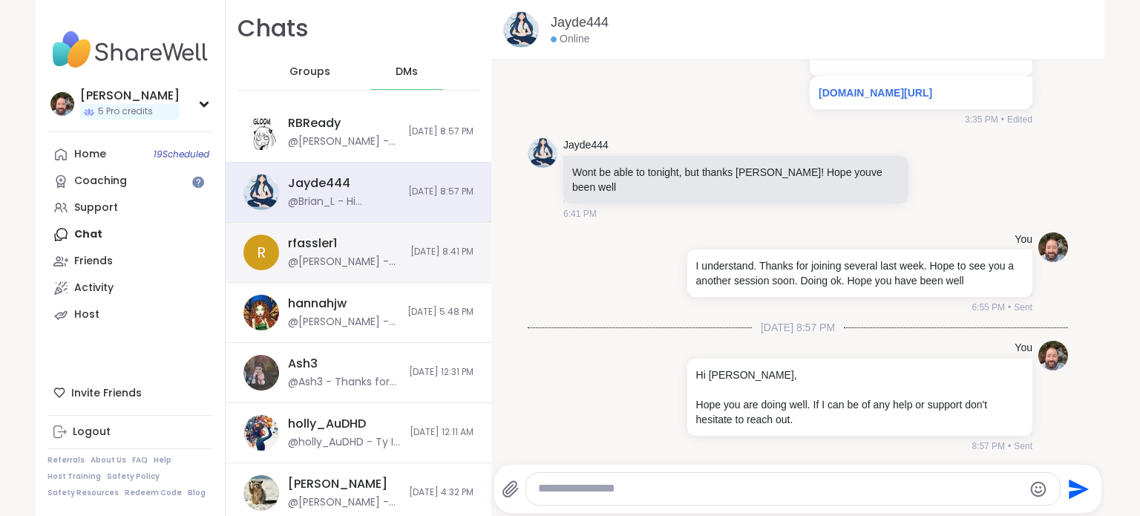
click at [375, 255] on div "r rfassler1 @[PERSON_NAME] - Thank you for attending [DATE] session. I hope you…" at bounding box center [359, 253] width 266 height 60
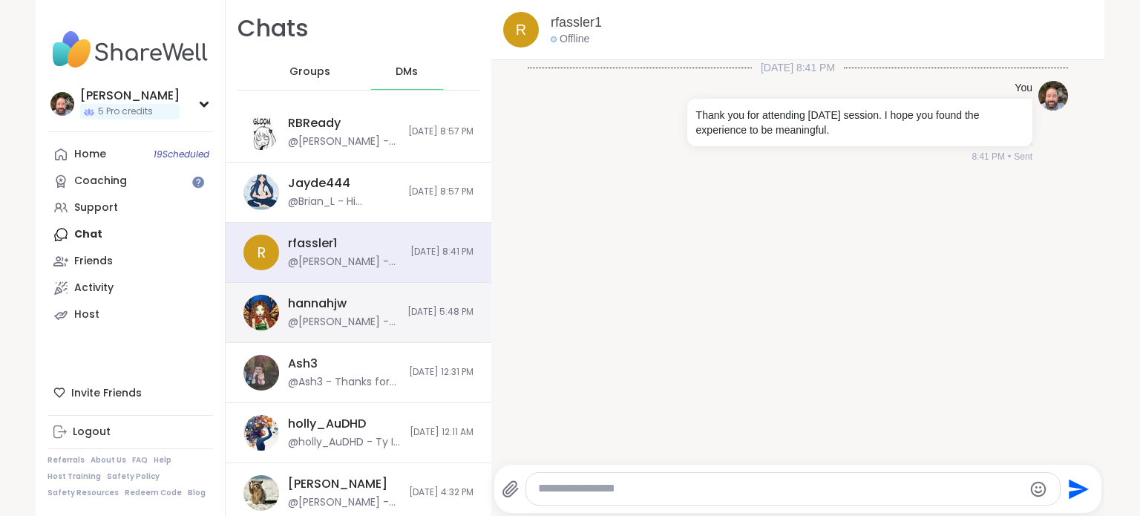
click at [388, 320] on div "[PERSON_NAME] @[PERSON_NAME] - Hope you are doing well. I know school can keep …" at bounding box center [359, 313] width 266 height 60
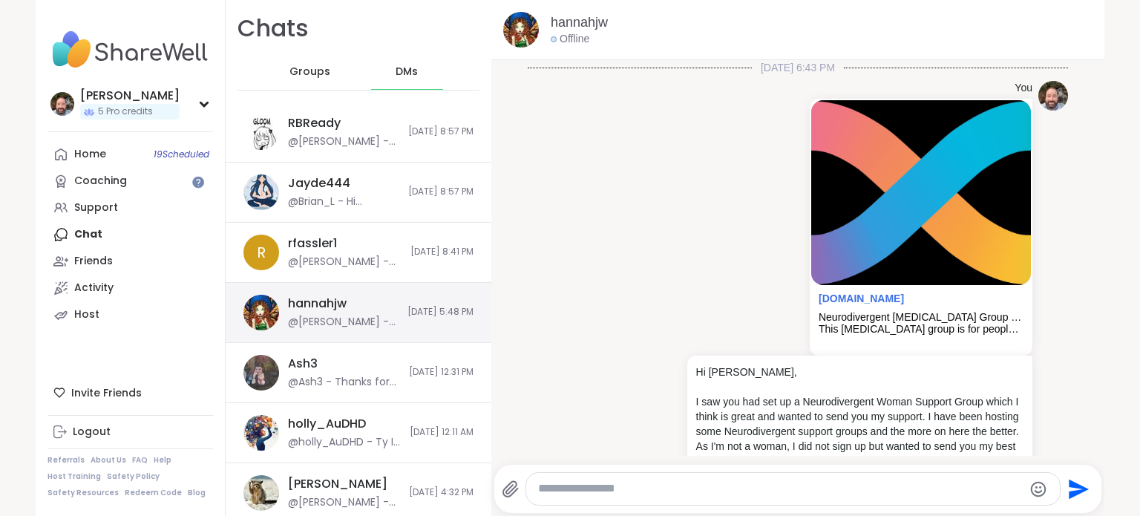
scroll to position [2457, 0]
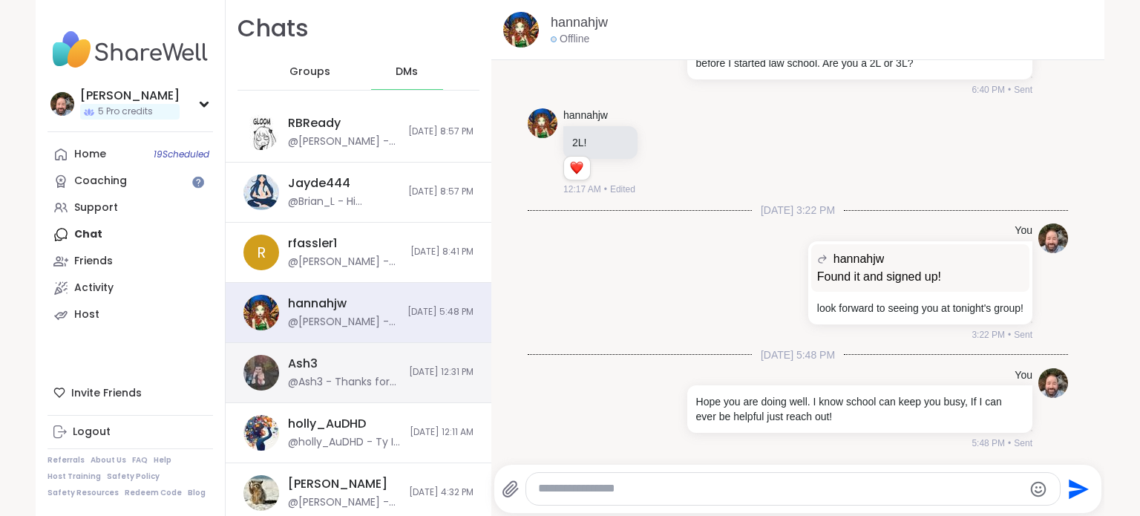
click at [369, 368] on div "Ash3 @Ash3 - Thanks for sharing that with me!! I am sorry that I was so late in…" at bounding box center [359, 373] width 266 height 60
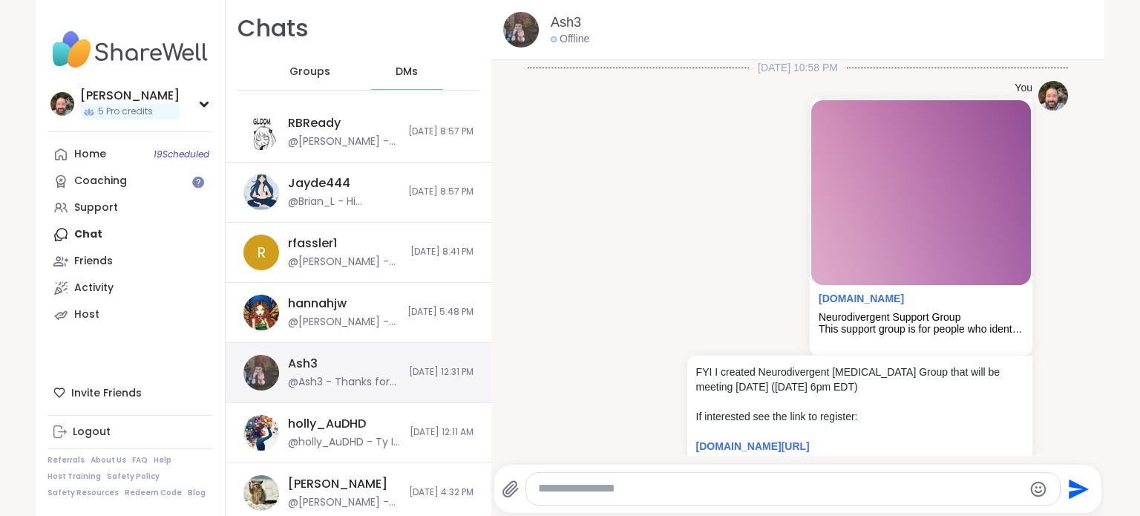
scroll to position [182, 0]
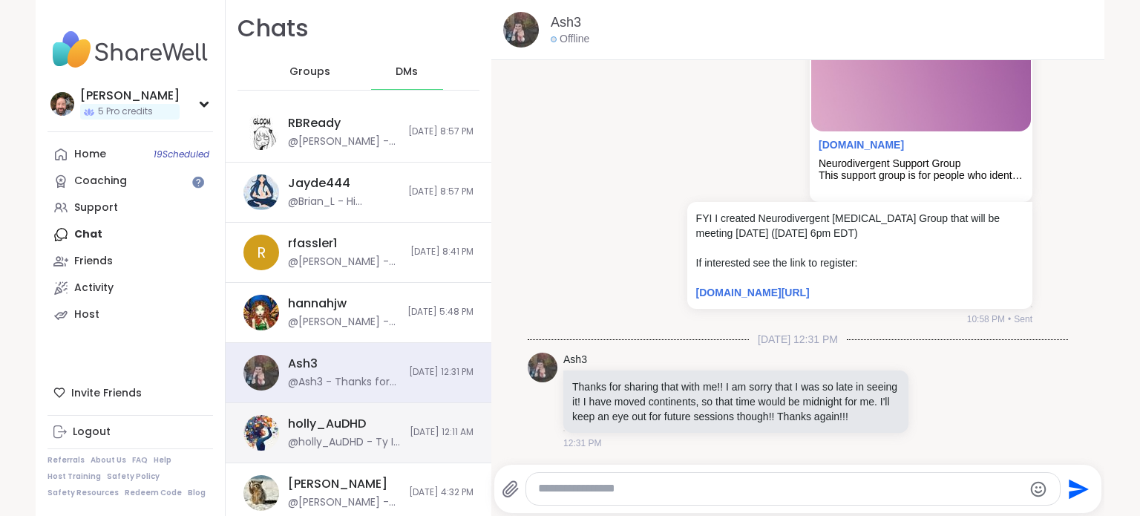
click at [352, 447] on div "@holly_AuDHD - Ty I saw that and wasn't able but I def plan to come when I can!!" at bounding box center [344, 442] width 113 height 15
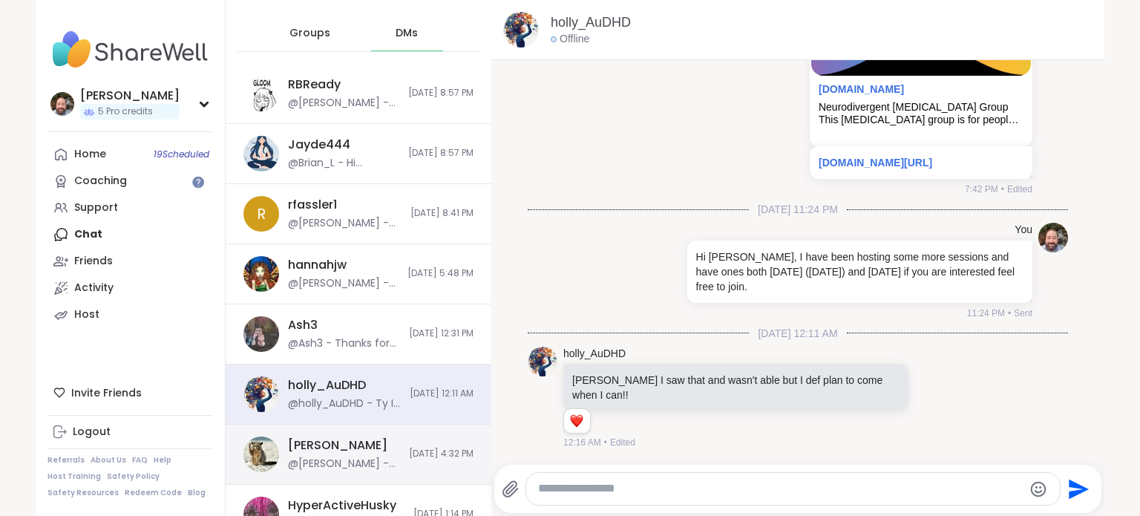
scroll to position [74, 0]
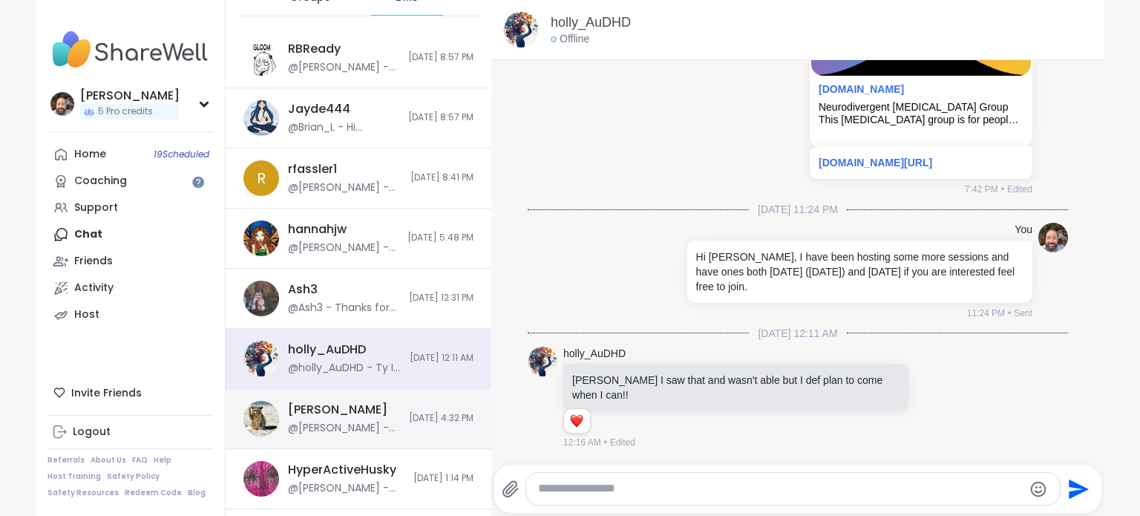
click at [373, 435] on div "[PERSON_NAME] @[PERSON_NAME] - No problem 😉 so happy there is a neurodivergent …" at bounding box center [359, 419] width 266 height 60
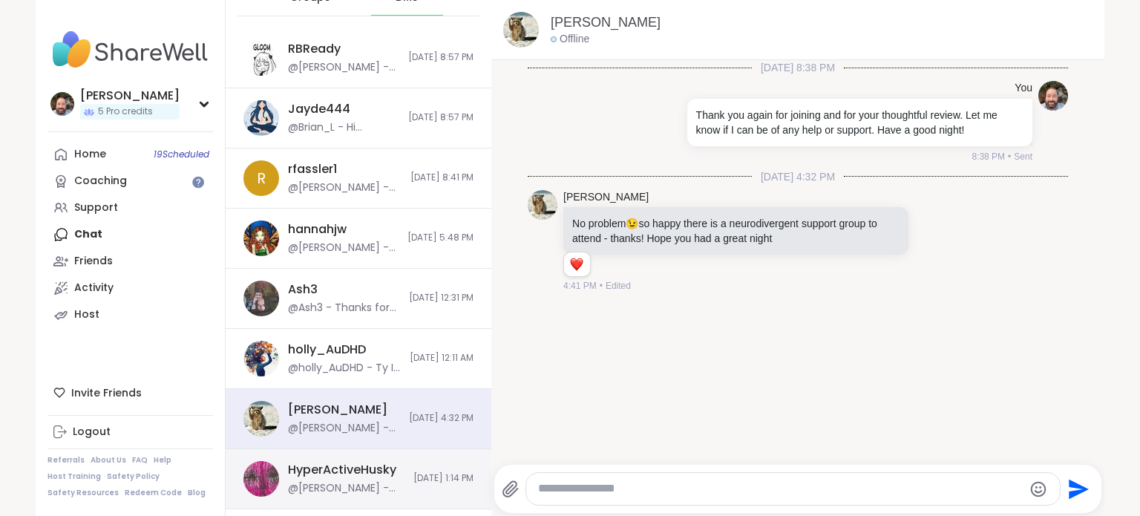
click at [345, 481] on div "@[PERSON_NAME] - thanks for letting me know. You should be able to find the one…" at bounding box center [346, 488] width 116 height 15
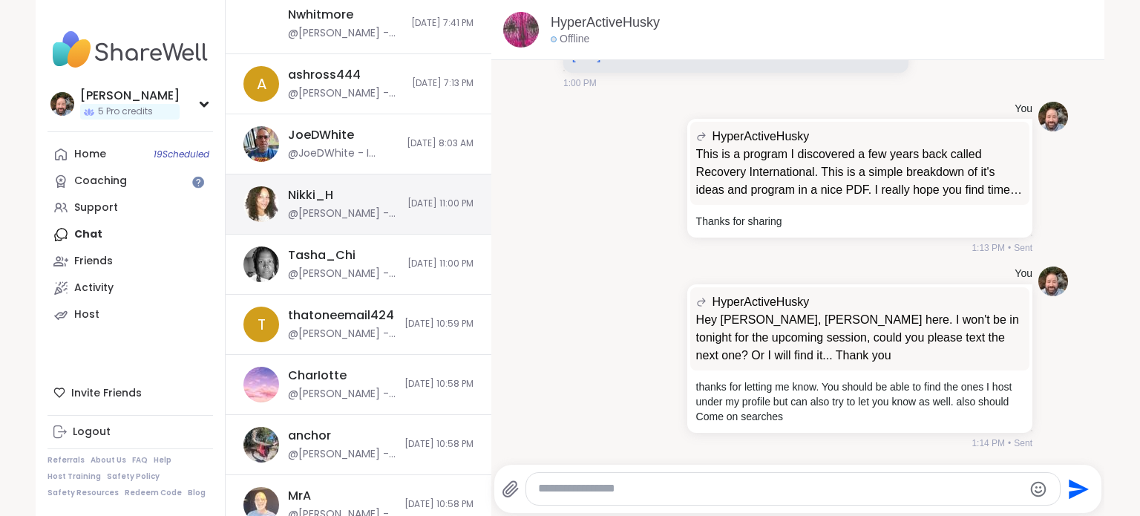
scroll to position [1085, 0]
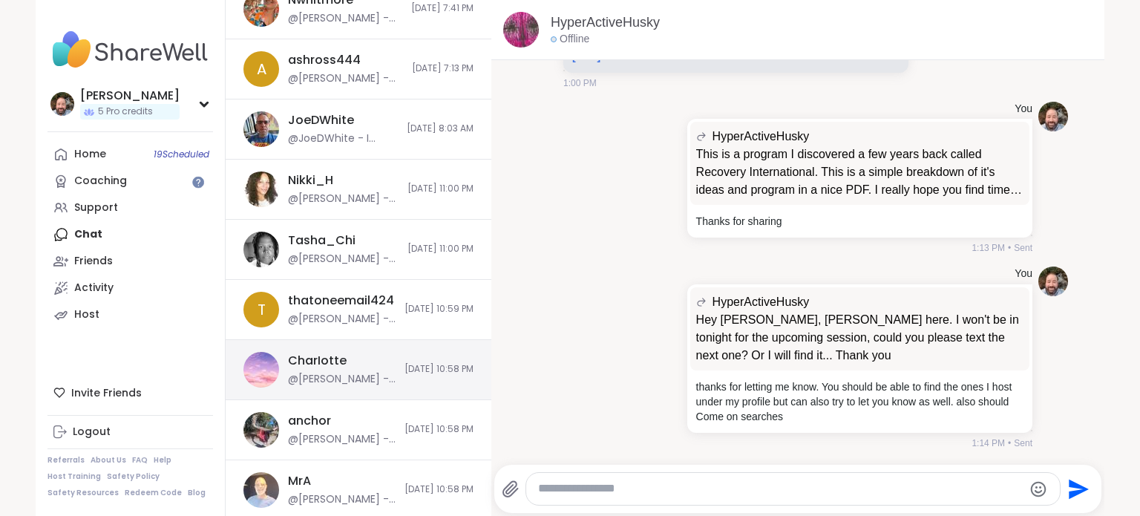
click at [375, 387] on div "CharIotte @Brian_L - FYI I created Neurodivergent [MEDICAL_DATA] Group that wil…" at bounding box center [359, 370] width 266 height 60
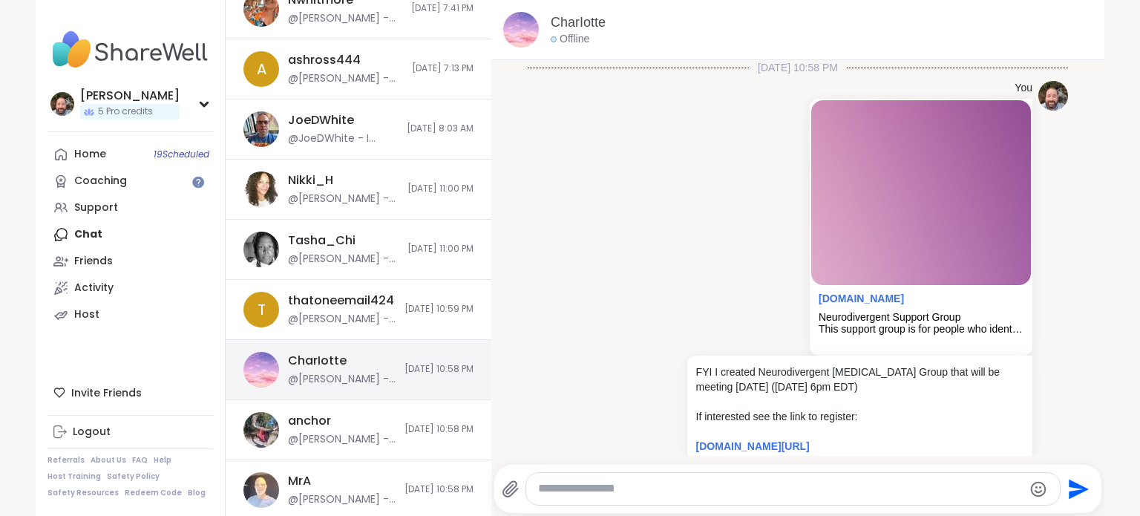
scroll to position [44, 0]
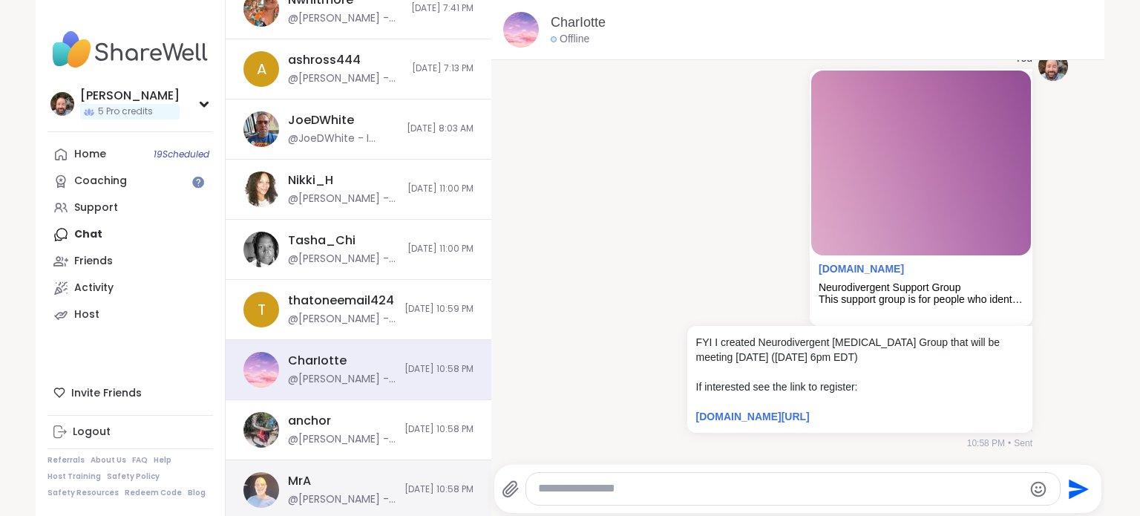
click at [348, 481] on div "MrA @[PERSON_NAME] - FYI I created Neurodivergent [MEDICAL_DATA] Group that wil…" at bounding box center [342, 490] width 108 height 34
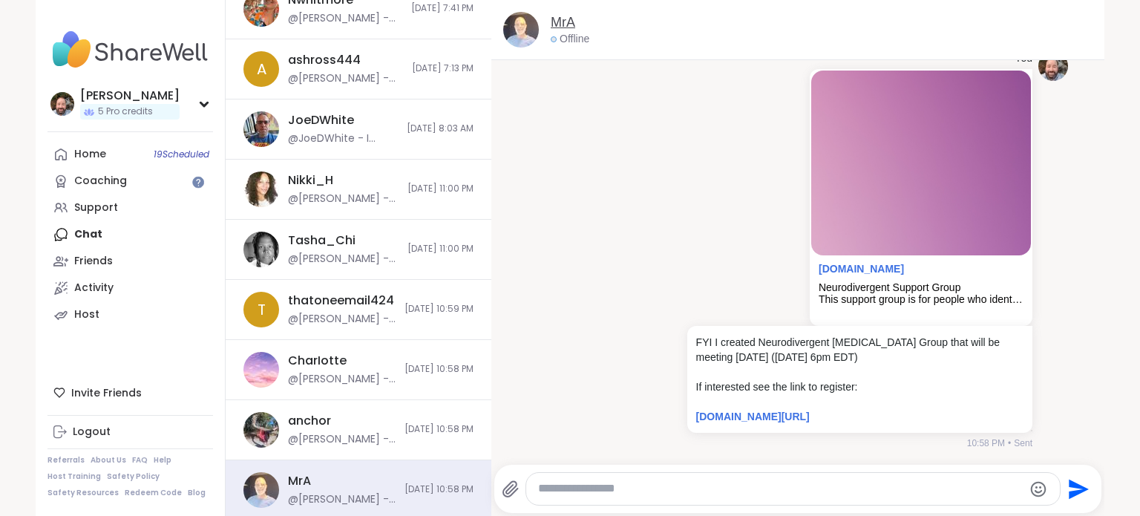
click at [553, 28] on link "MrA" at bounding box center [562, 22] width 24 height 19
